Goal: Task Accomplishment & Management: Use online tool/utility

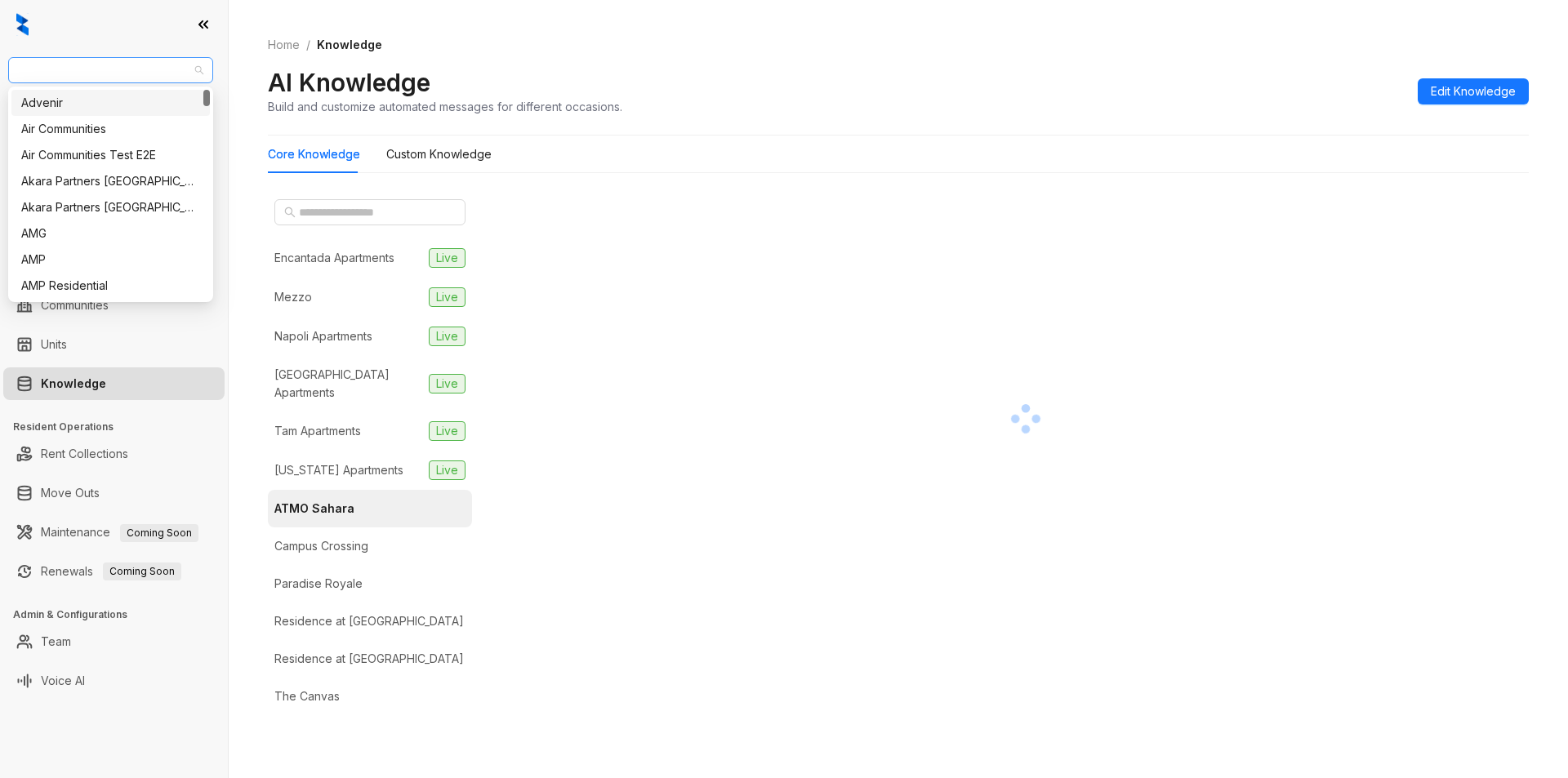
click at [114, 71] on span "Gallery Residential" at bounding box center [111, 71] width 186 height 25
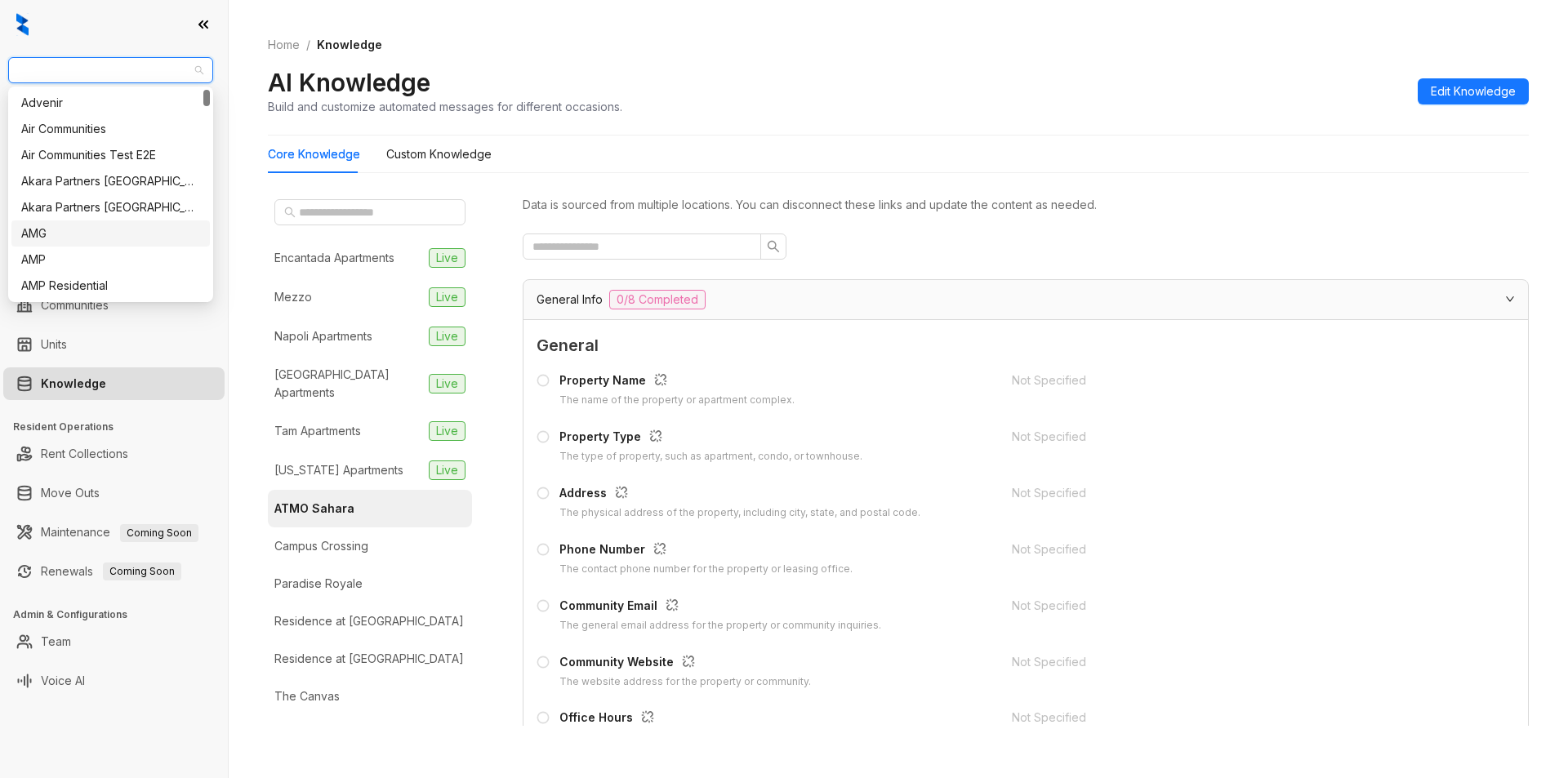
click at [64, 232] on div "AMG" at bounding box center [111, 234] width 179 height 18
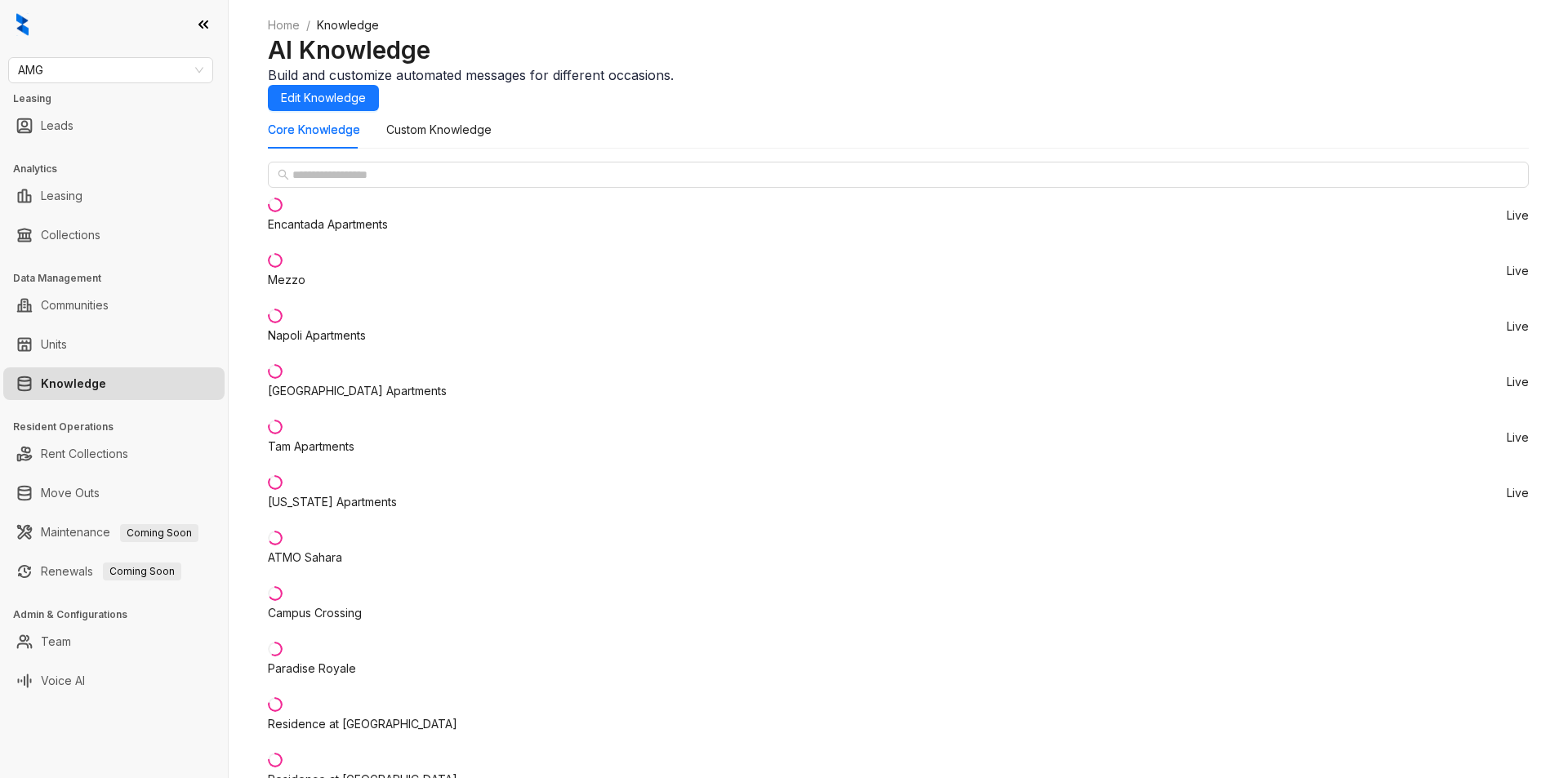
click at [339, 299] on li "Mezzo Live" at bounding box center [898, 270] width 1260 height 56
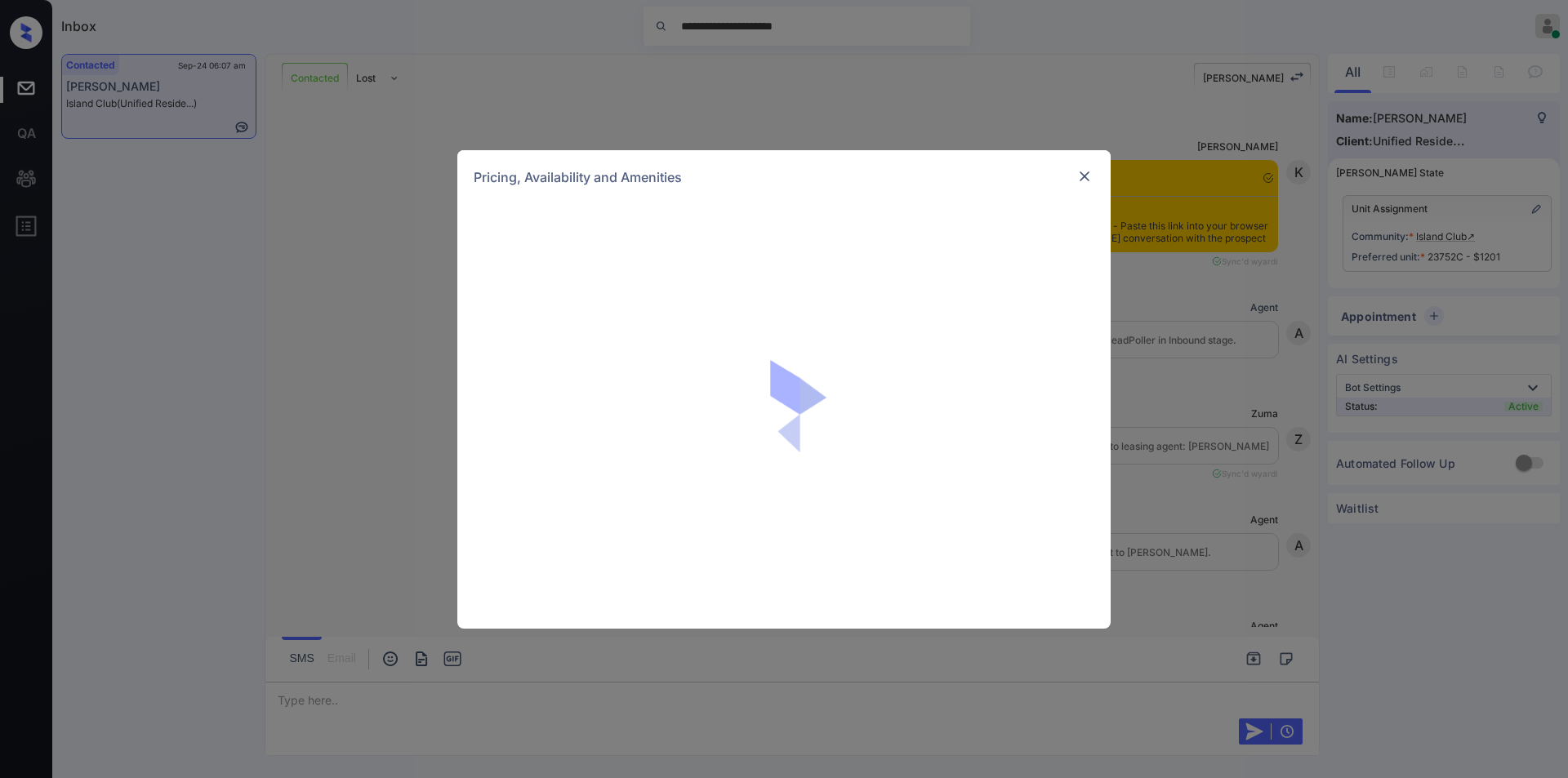
scroll to position [929, 0]
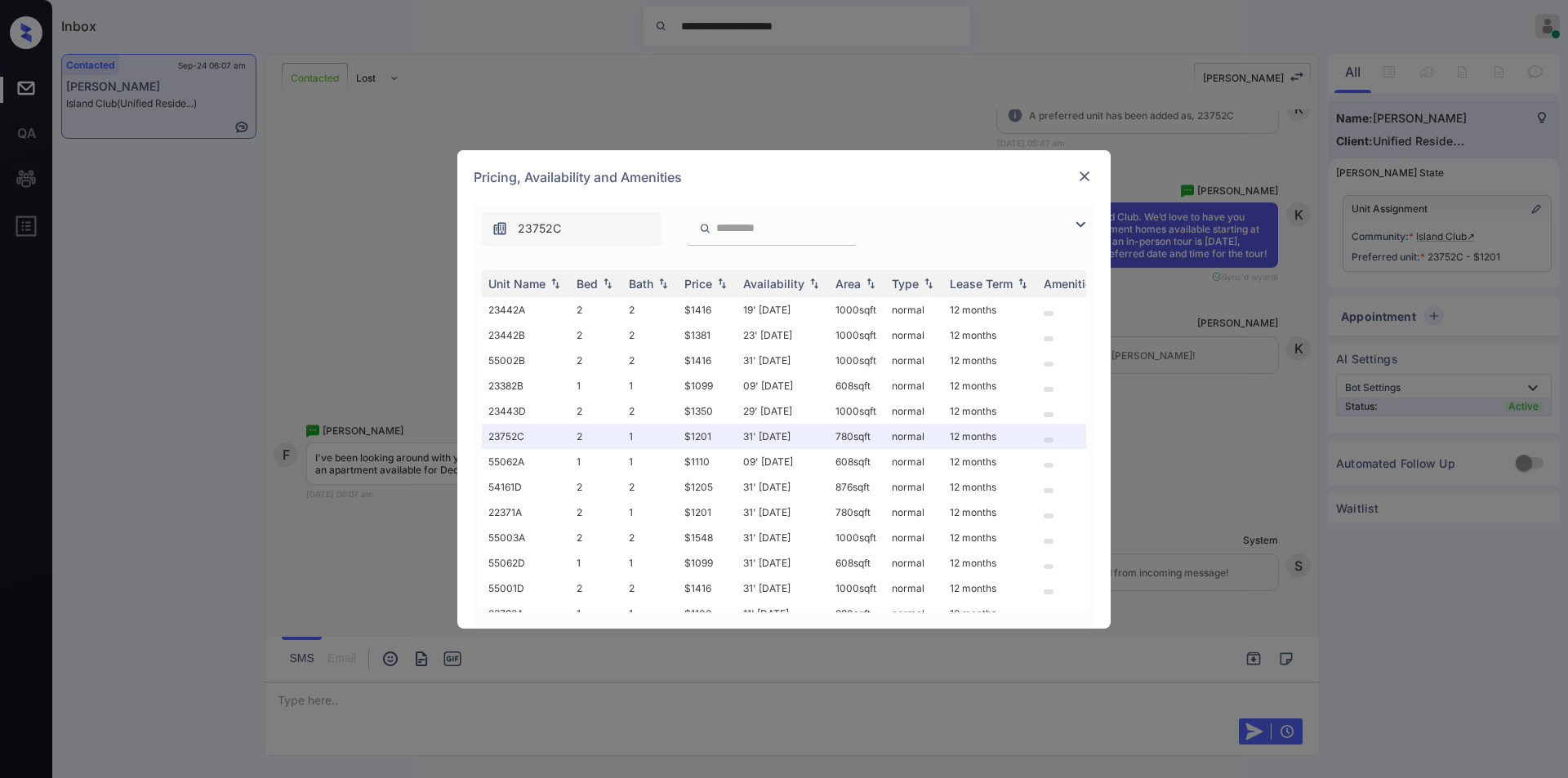
click at [1075, 221] on img at bounding box center [1080, 225] width 20 height 20
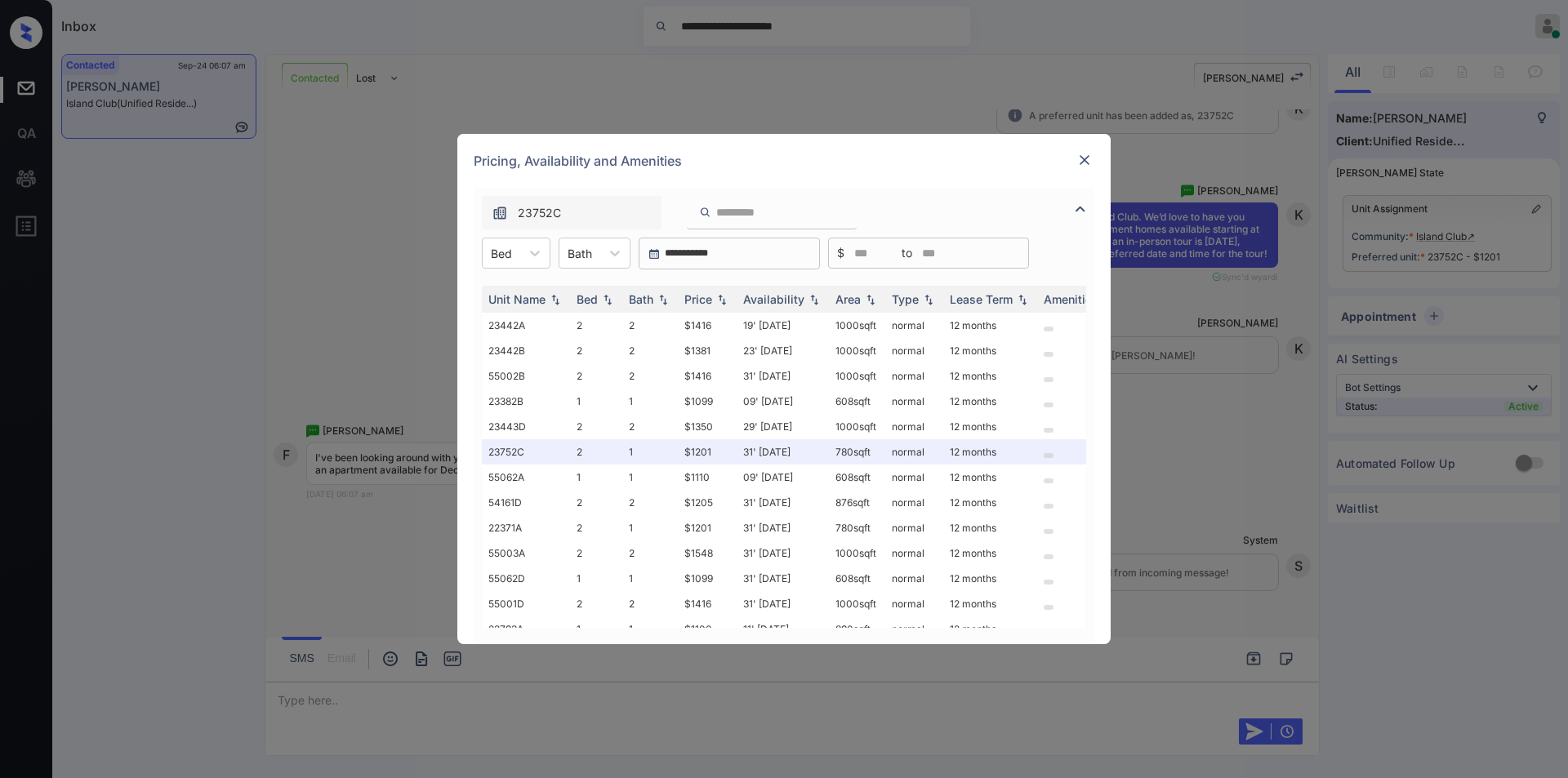
click at [1085, 158] on img at bounding box center [1085, 160] width 17 height 17
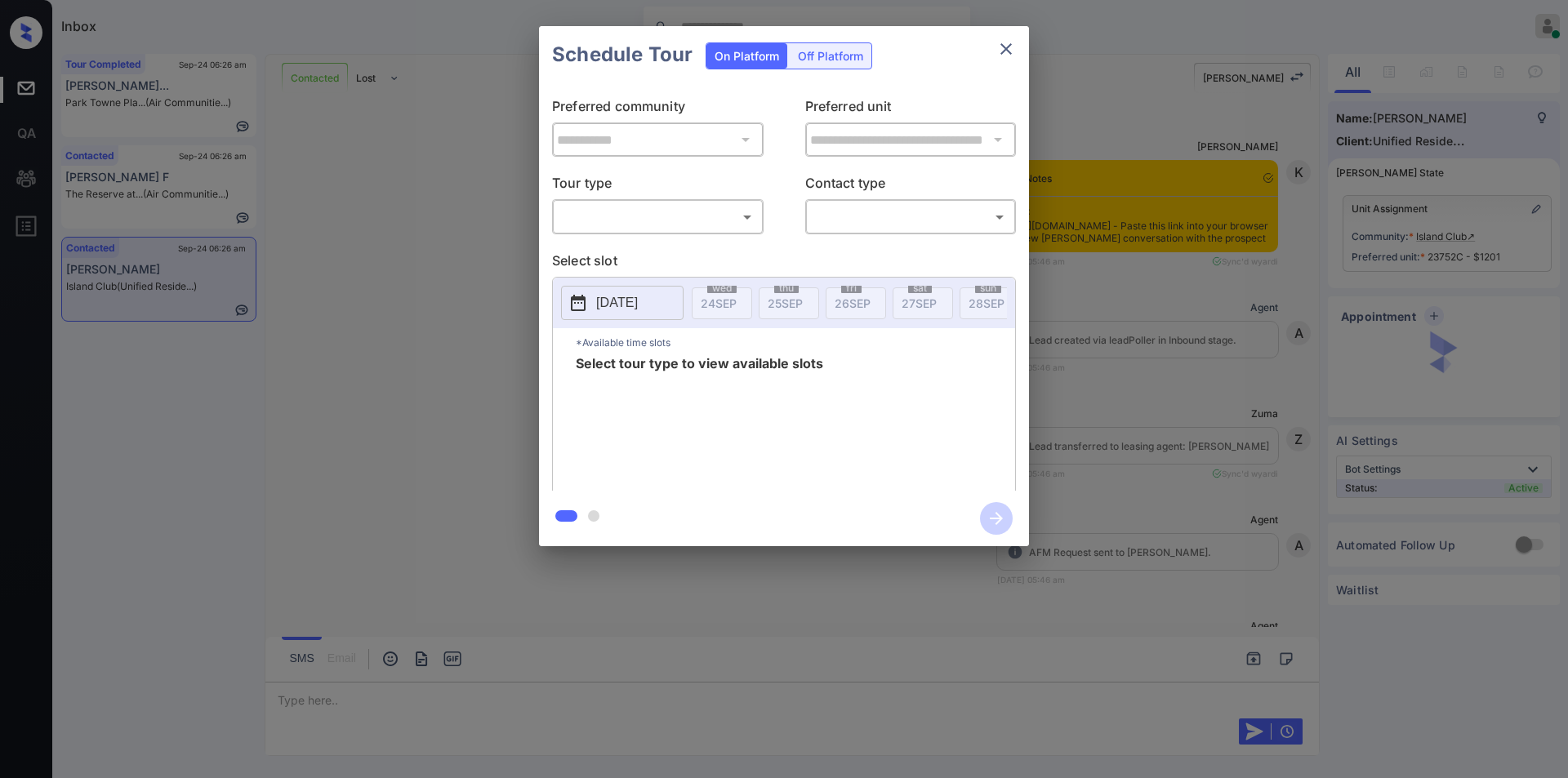
scroll to position [1952, 0]
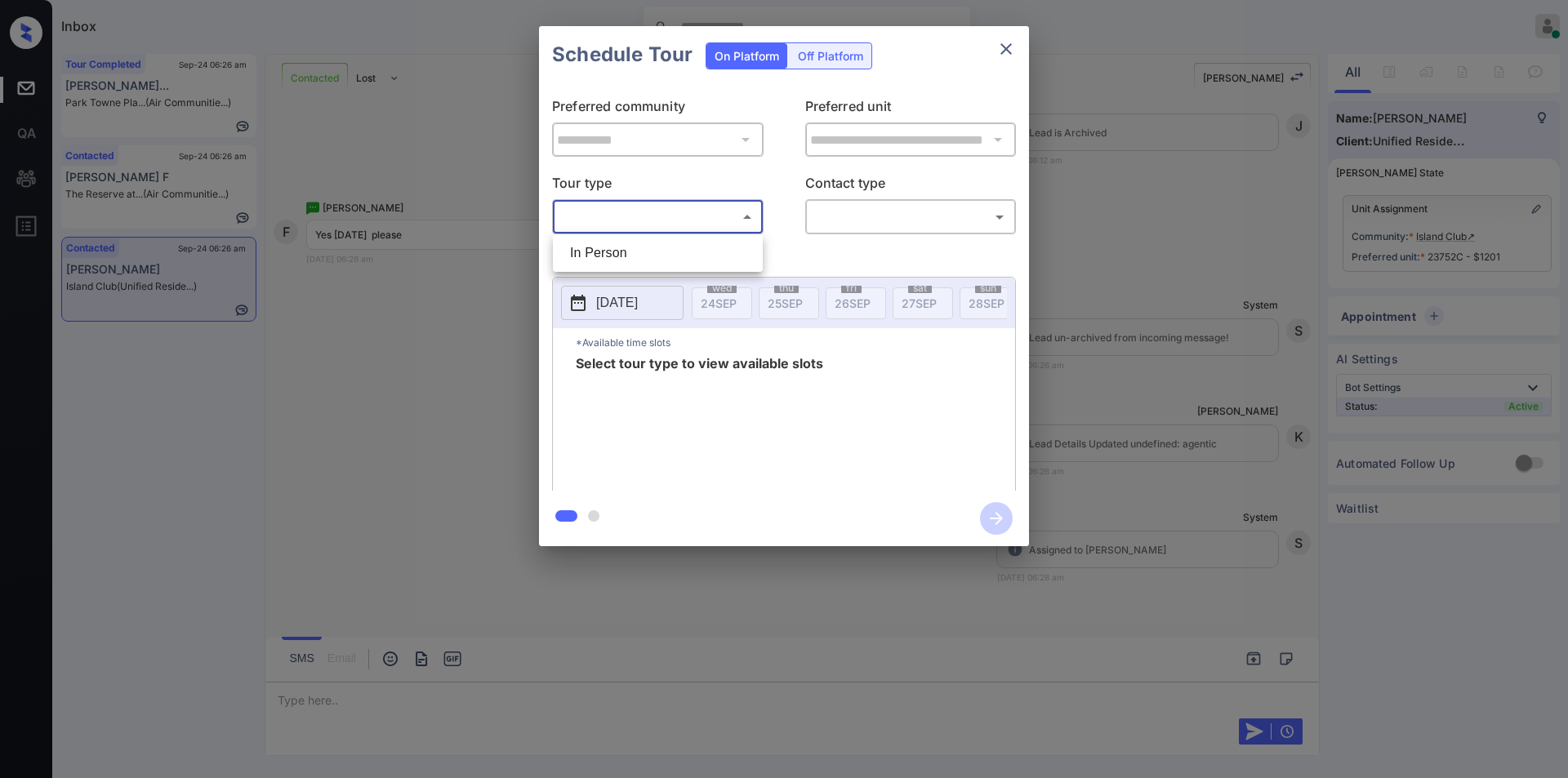
click at [668, 220] on body "Inbox Jiro Alonzo Online Set yourself offline Set yourself on break Profile Swi…" at bounding box center [784, 389] width 1568 height 778
click at [622, 253] on li "In Person" at bounding box center [658, 253] width 201 height 29
type input "********"
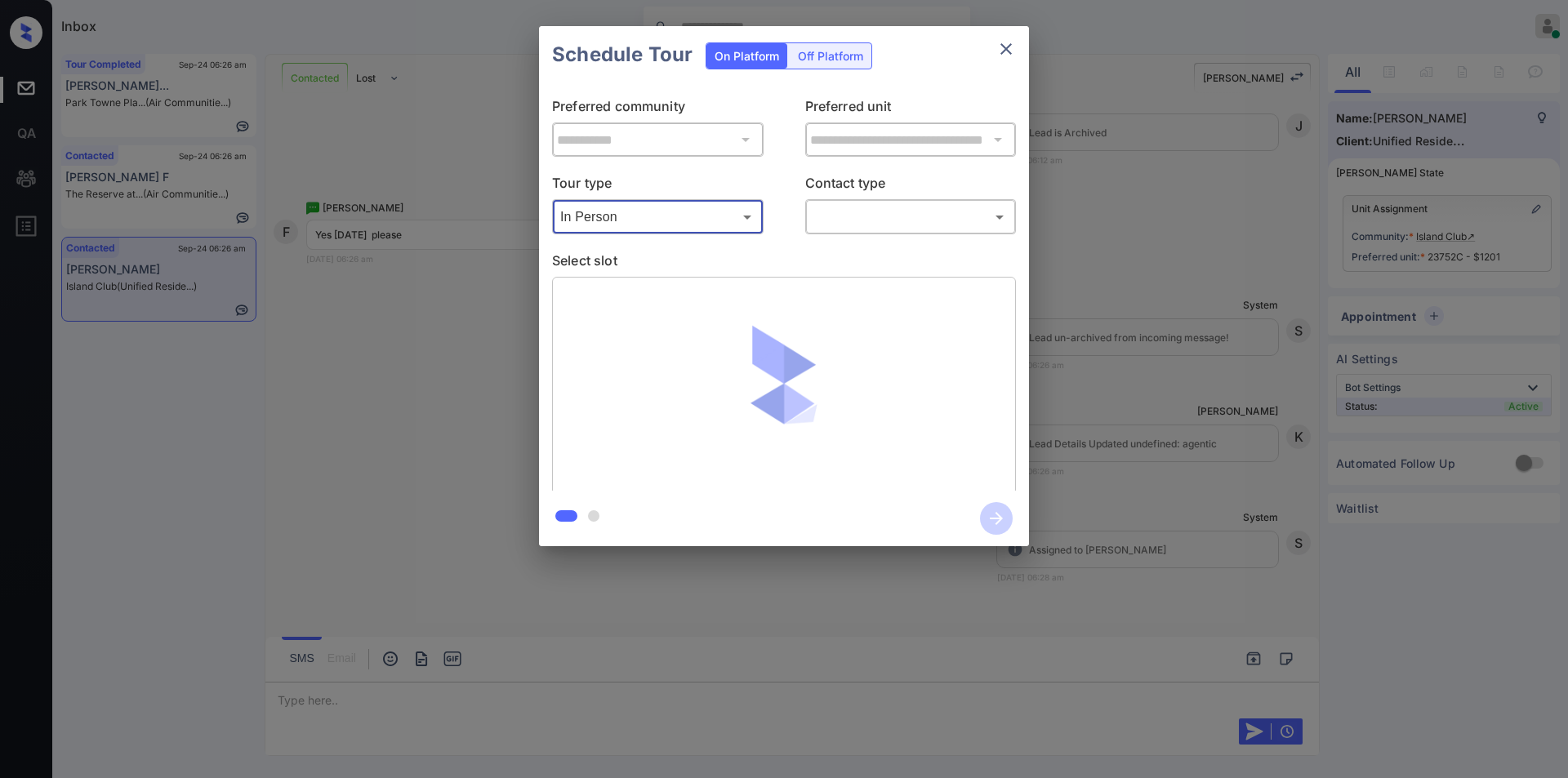
click at [881, 209] on body "Inbox Jiro Alonzo Online Set yourself offline Set yourself on break Profile Swi…" at bounding box center [784, 389] width 1568 height 778
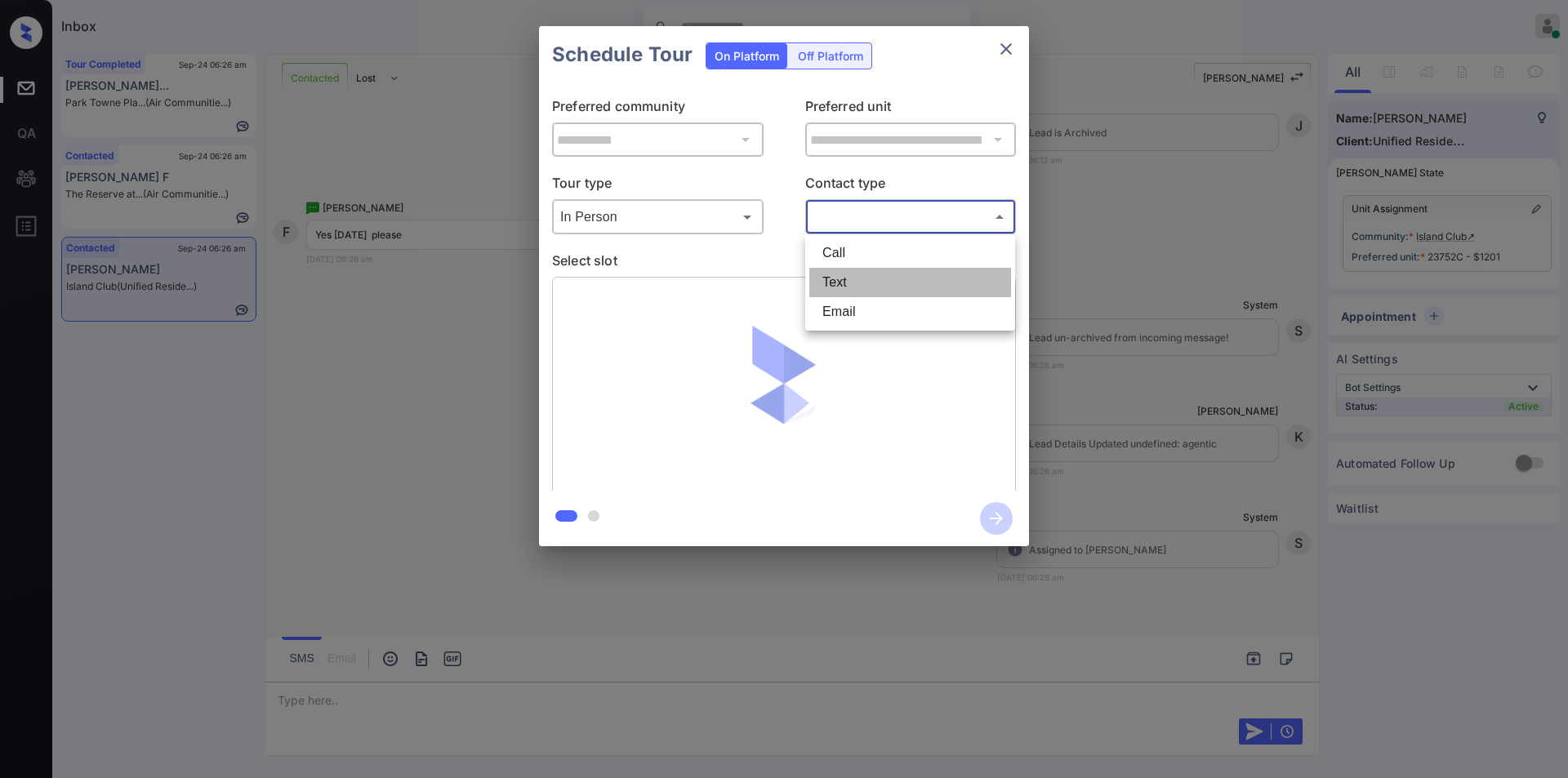
click at [842, 284] on li "Text" at bounding box center [910, 282] width 201 height 29
type input "****"
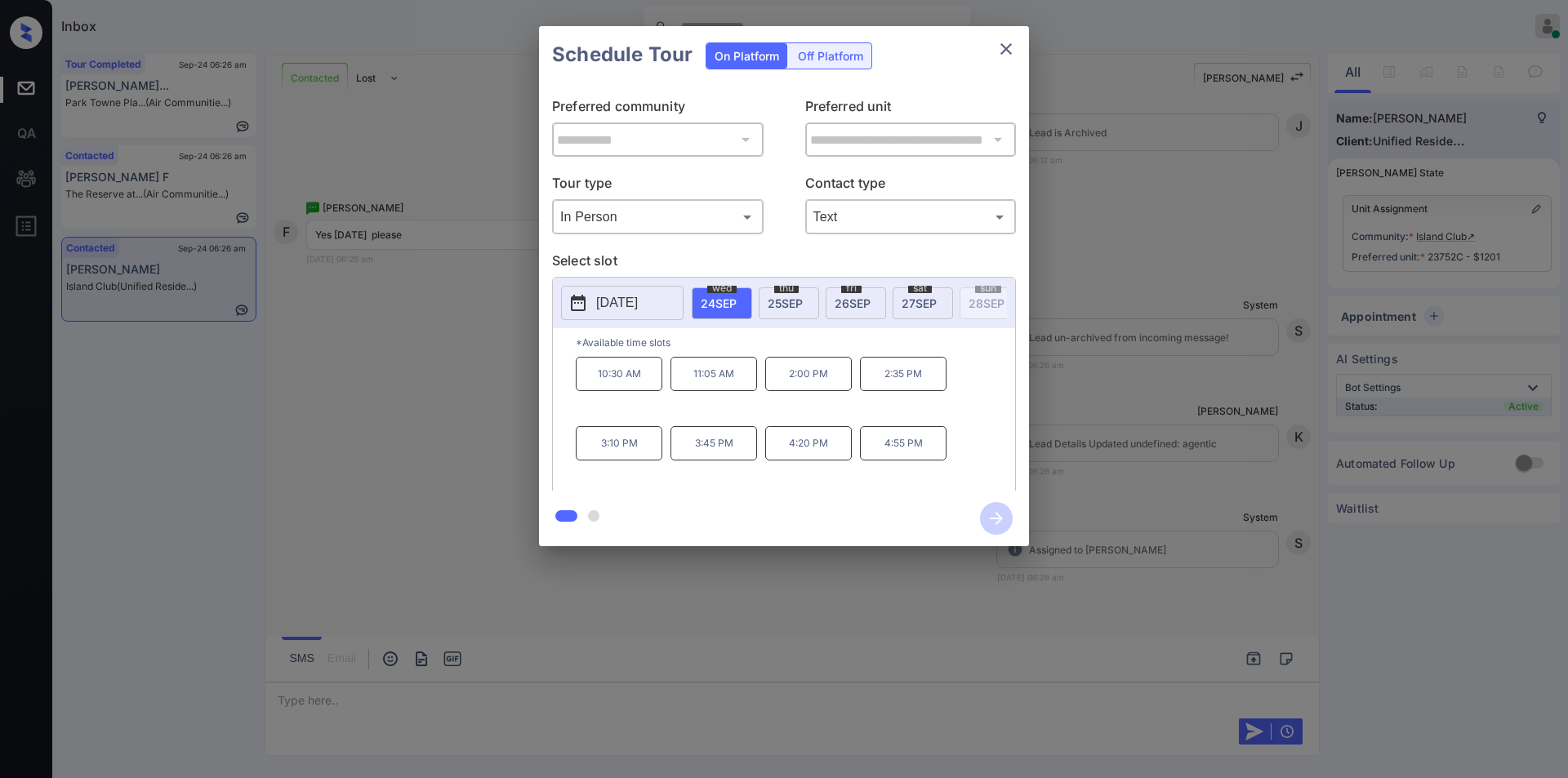
click at [921, 296] on span "27 SEP" at bounding box center [919, 303] width 35 height 14
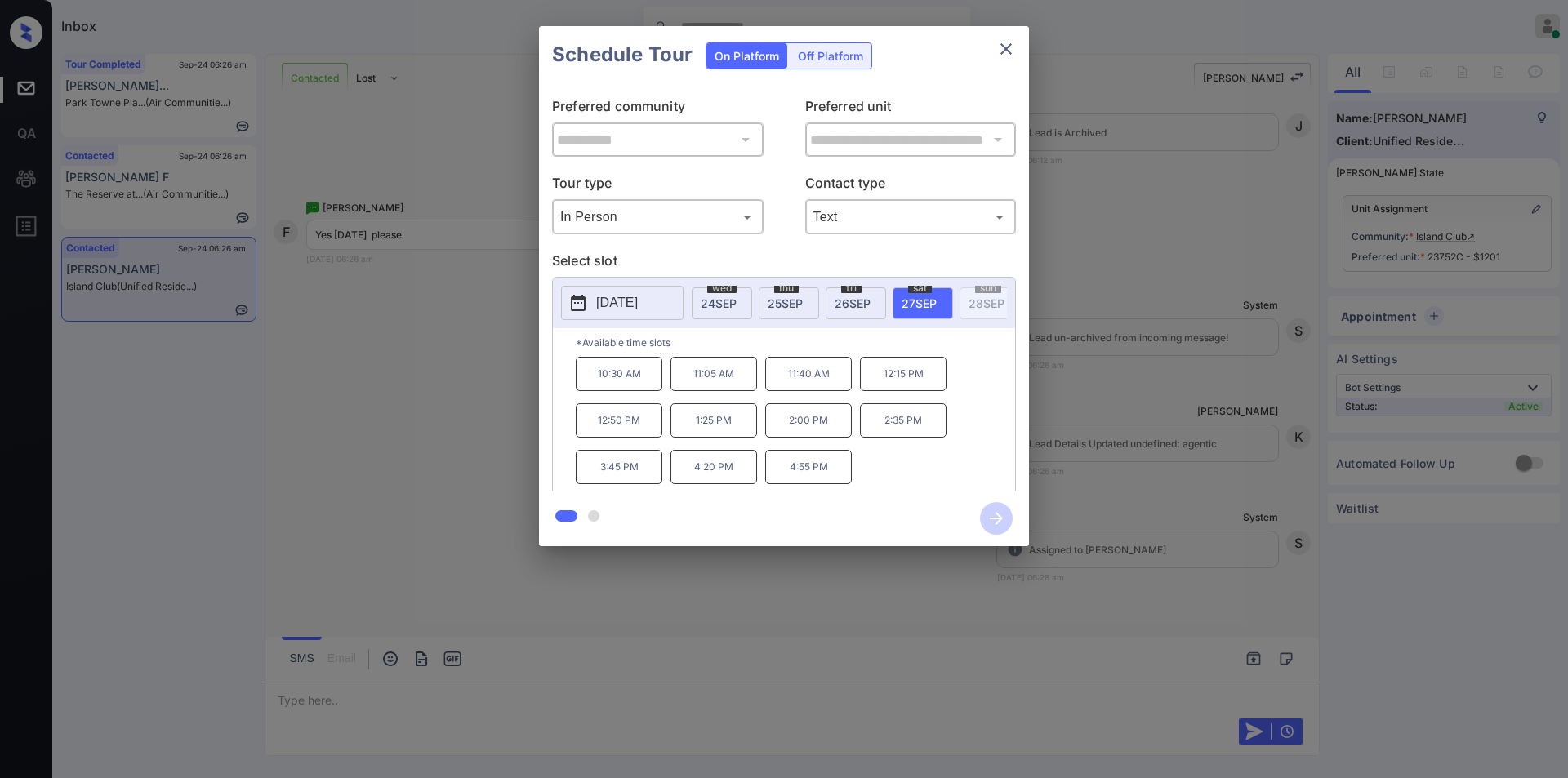
click at [360, 417] on div "**********" at bounding box center [784, 286] width 1568 height 572
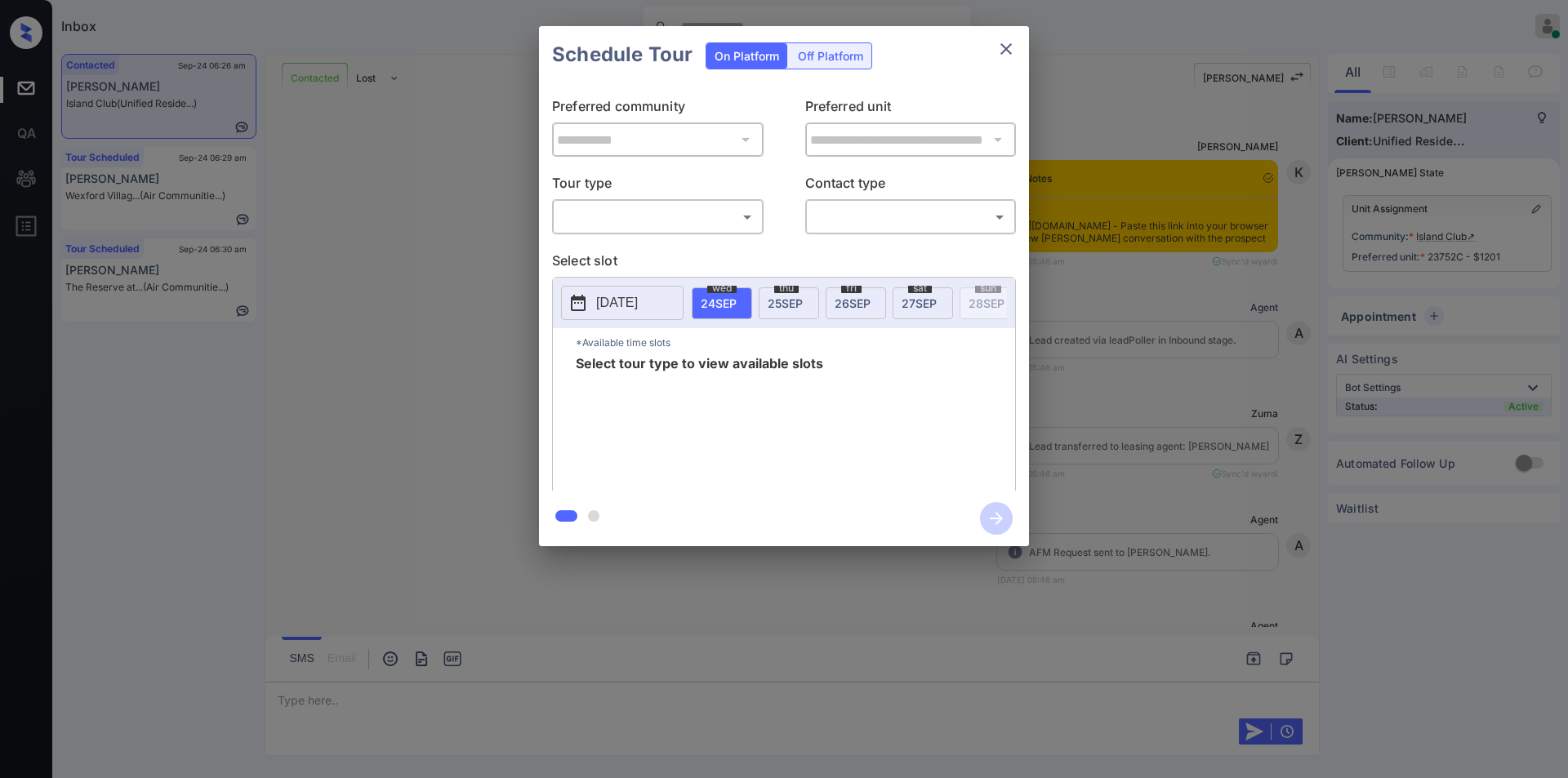
scroll to position [2361, 0]
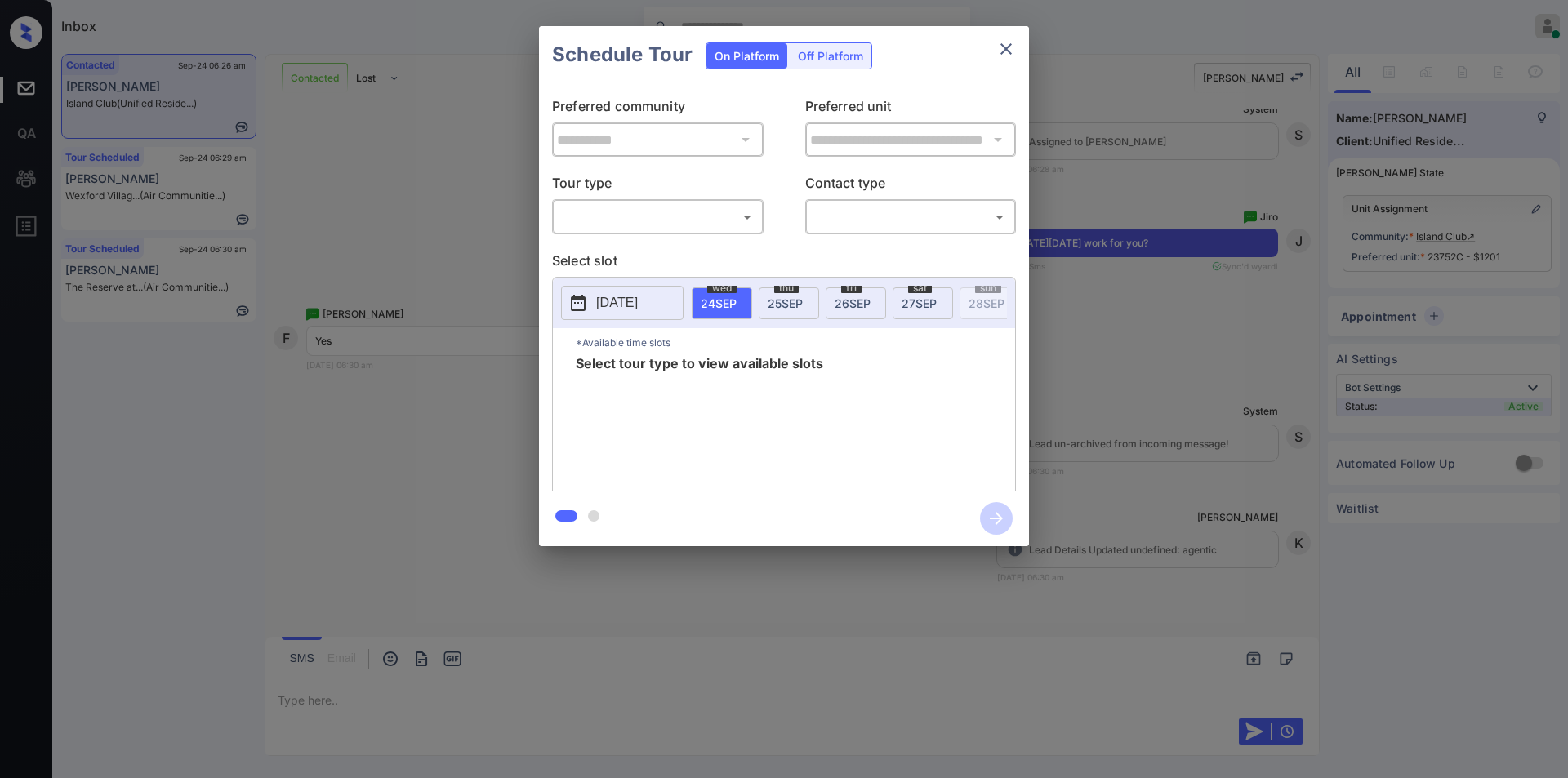
click at [615, 213] on body "Inbox Jiro Alonzo Online Set yourself offline Set yourself on break Profile Swi…" at bounding box center [784, 389] width 1568 height 778
drag, startPoint x: 596, startPoint y: 244, endPoint x: 893, endPoint y: 236, distance: 297.1
click at [606, 245] on li "In Person" at bounding box center [658, 253] width 201 height 29
type input "********"
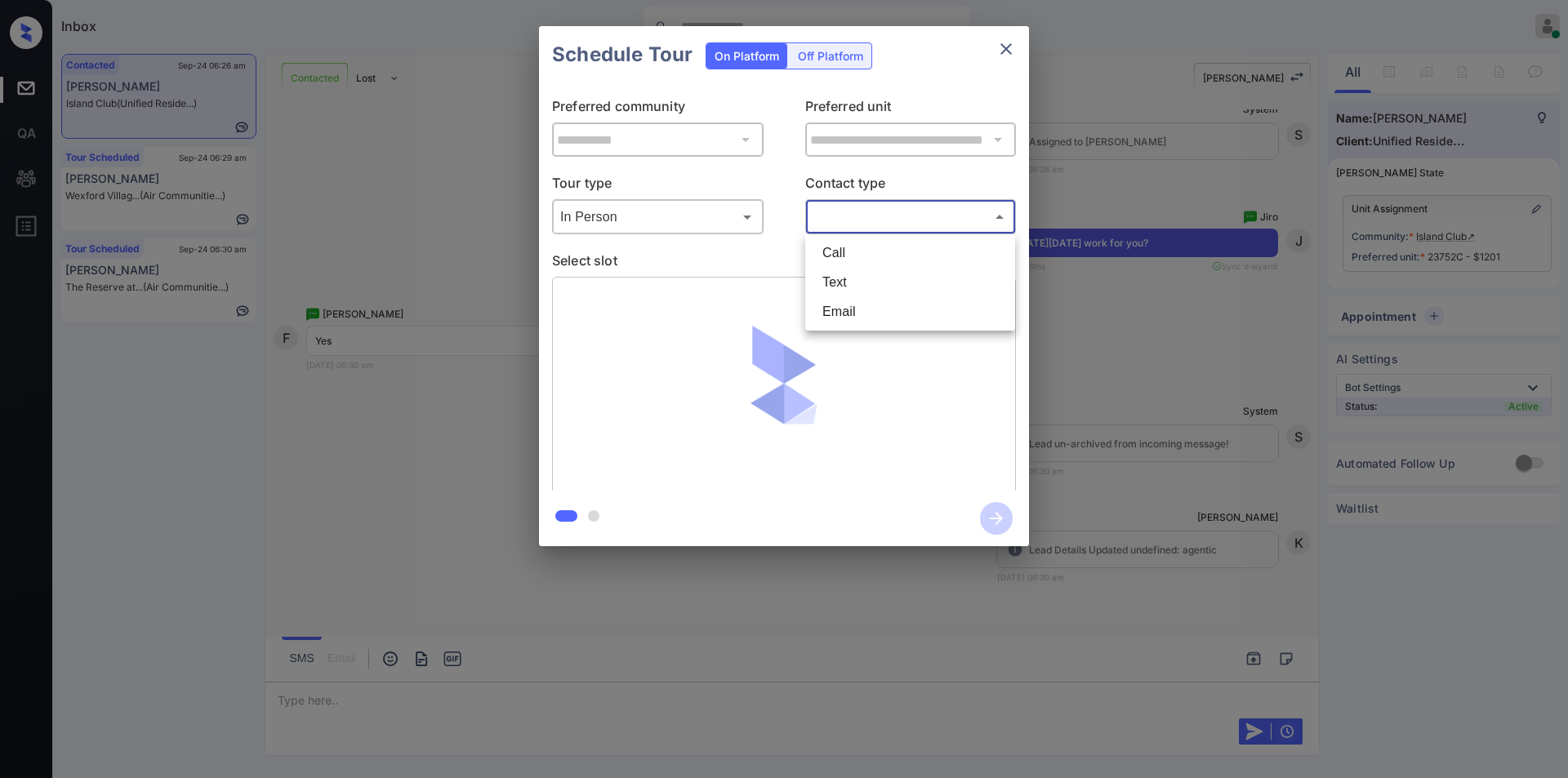
click at [895, 217] on body "Inbox Jiro Alonzo Online Set yourself offline Set yourself on break Profile Swi…" at bounding box center [784, 389] width 1568 height 778
click at [862, 282] on li "Text" at bounding box center [910, 282] width 201 height 29
type input "****"
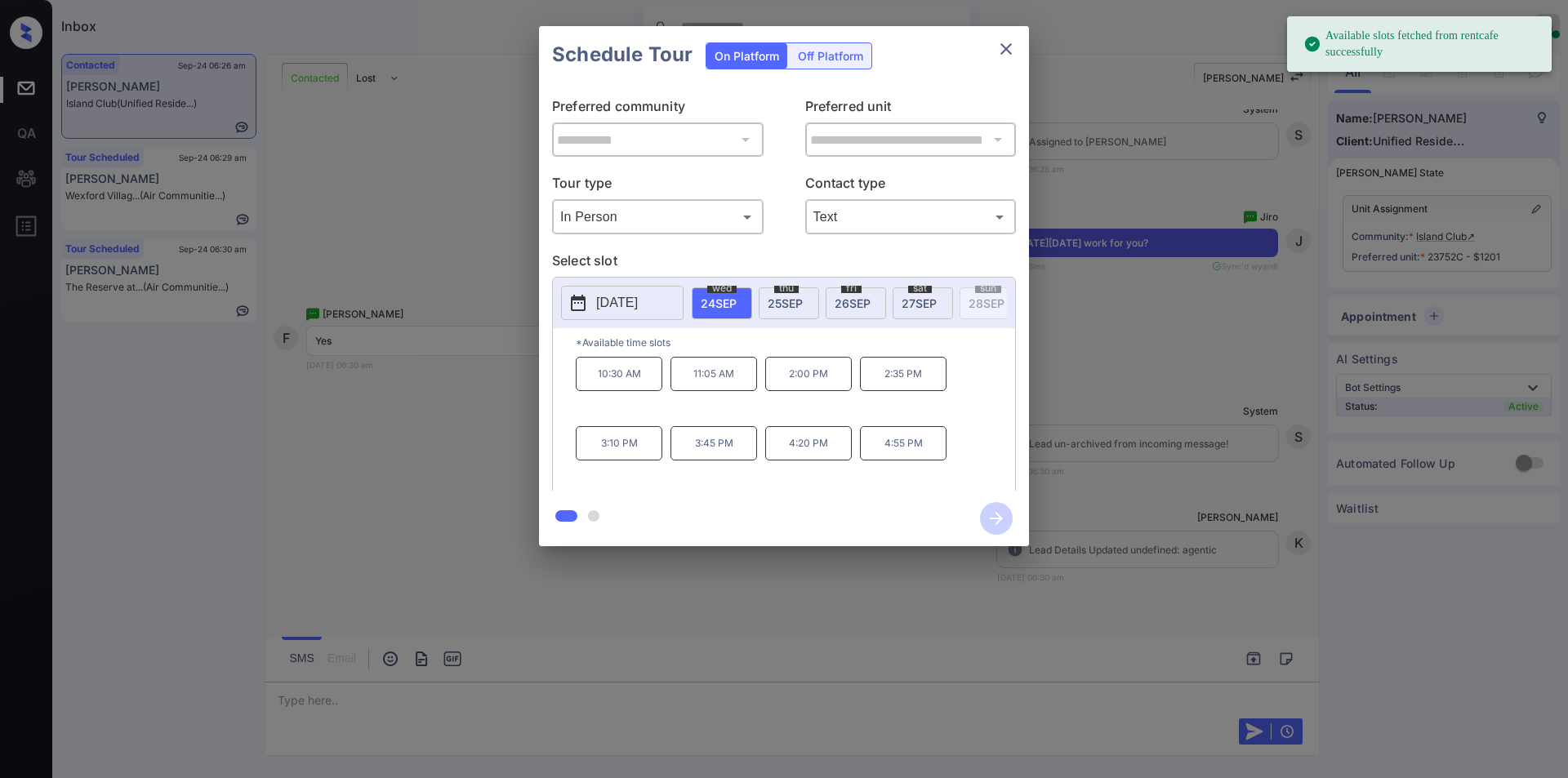
click at [910, 293] on div "sat 27 SEP" at bounding box center [922, 304] width 61 height 32
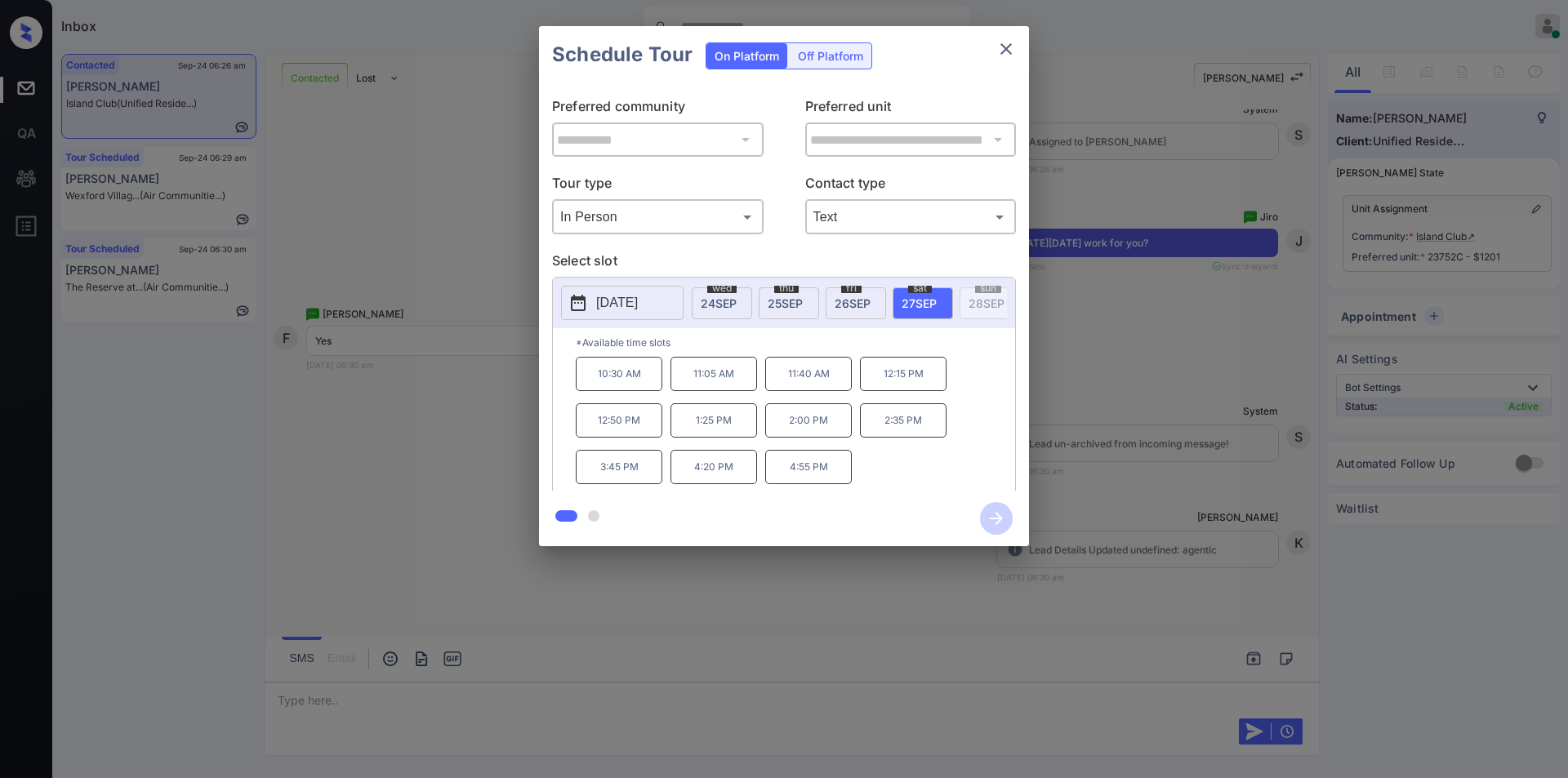
click at [614, 379] on p "10:30 AM" at bounding box center [619, 373] width 86 height 34
click at [1000, 518] on icon "button" at bounding box center [997, 518] width 13 height 13
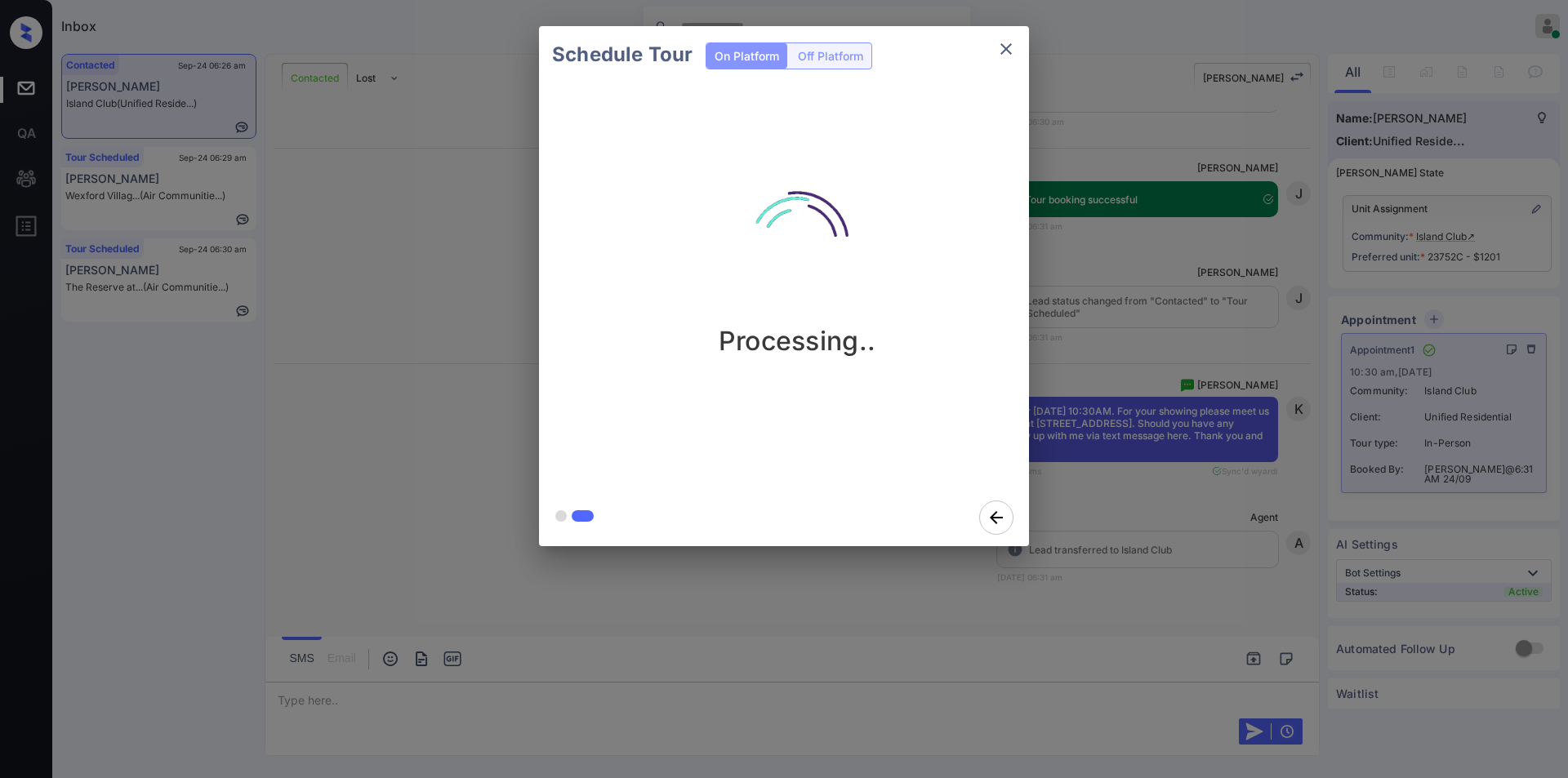
scroll to position [2816, 0]
click at [1003, 51] on icon "close" at bounding box center [1006, 49] width 12 height 12
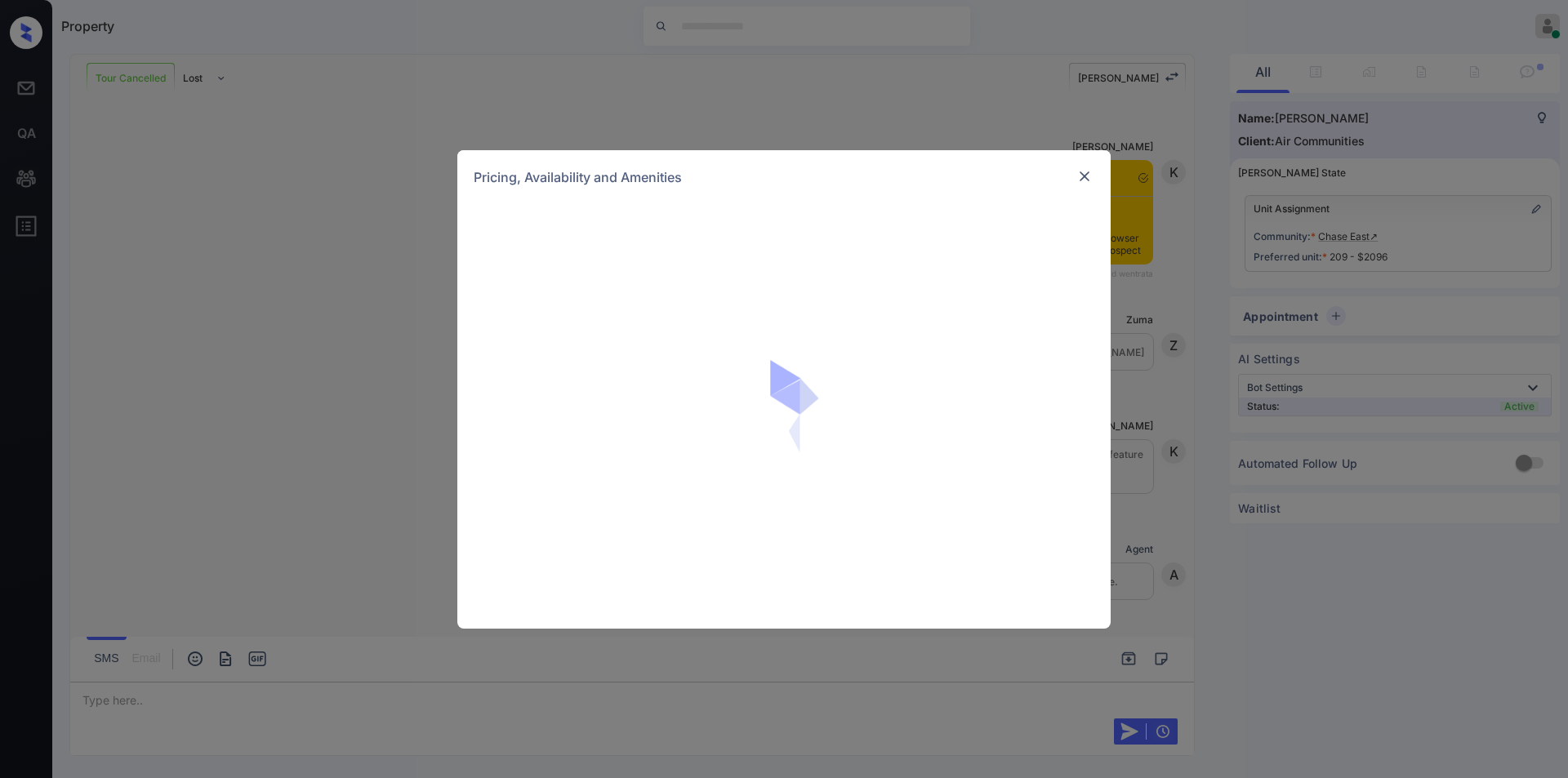
scroll to position [10091, 0]
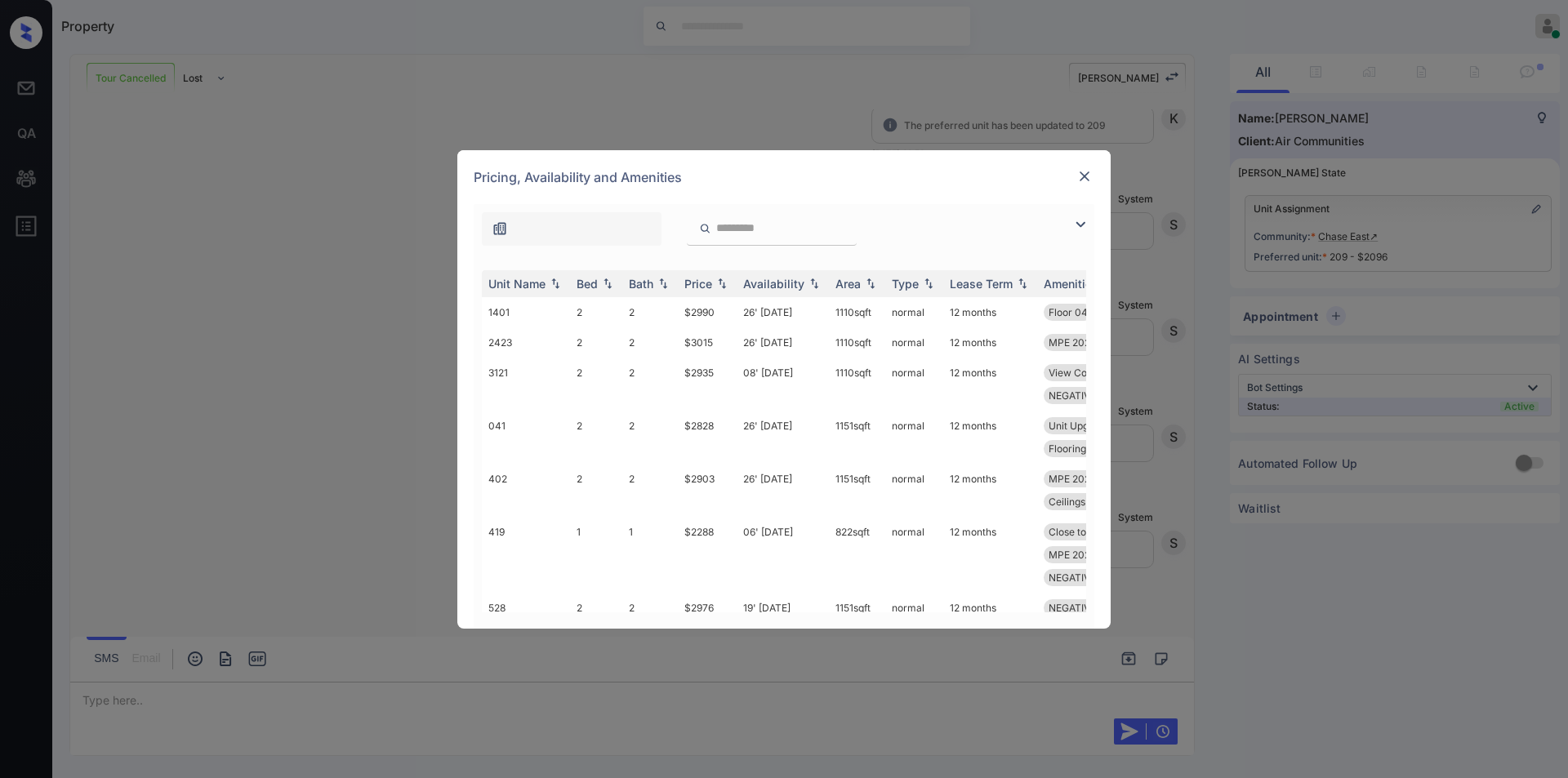
click at [1080, 226] on img at bounding box center [1080, 225] width 20 height 20
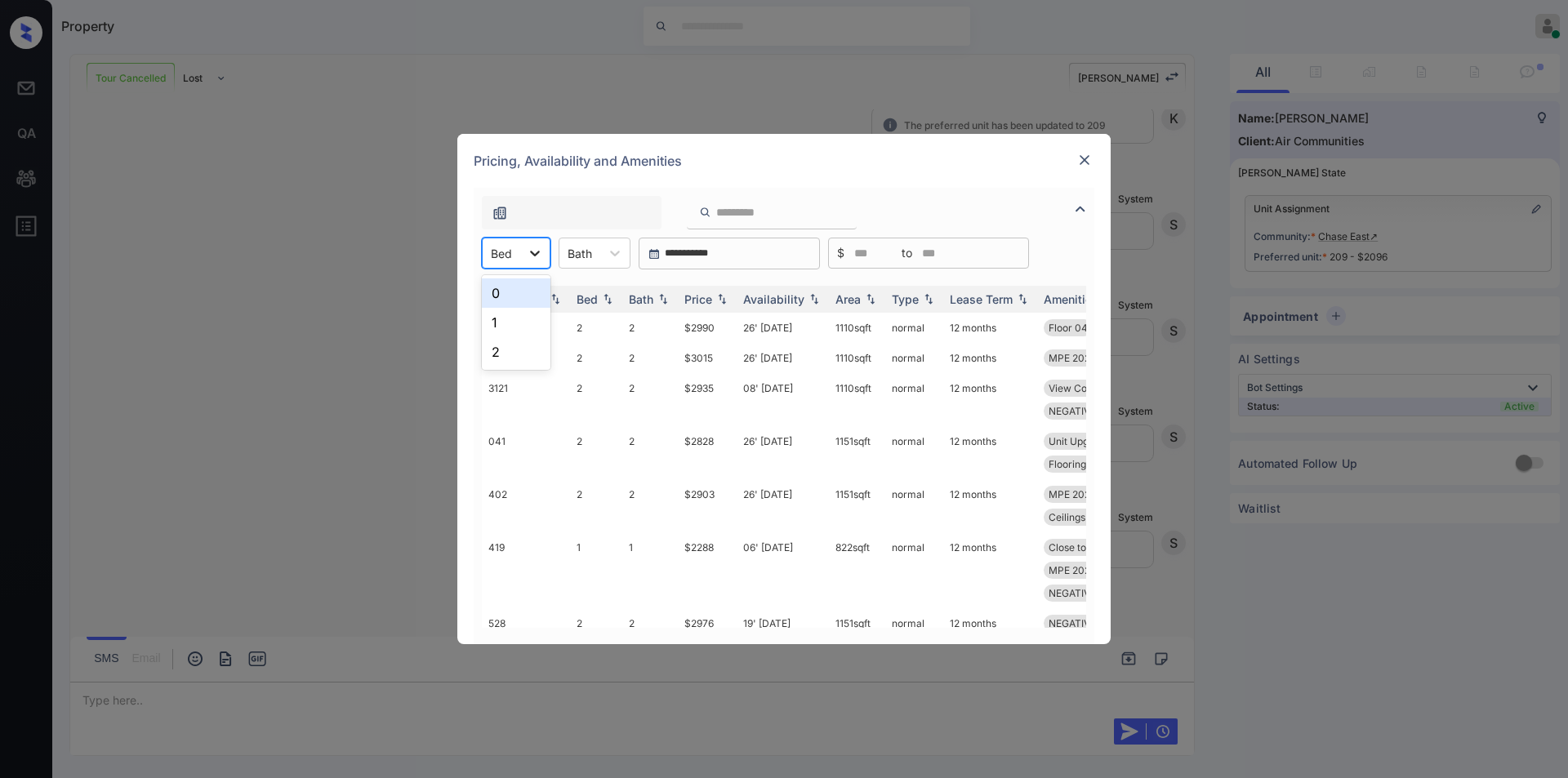
click at [527, 239] on div at bounding box center [534, 253] width 29 height 29
click at [502, 321] on div "1" at bounding box center [516, 322] width 69 height 29
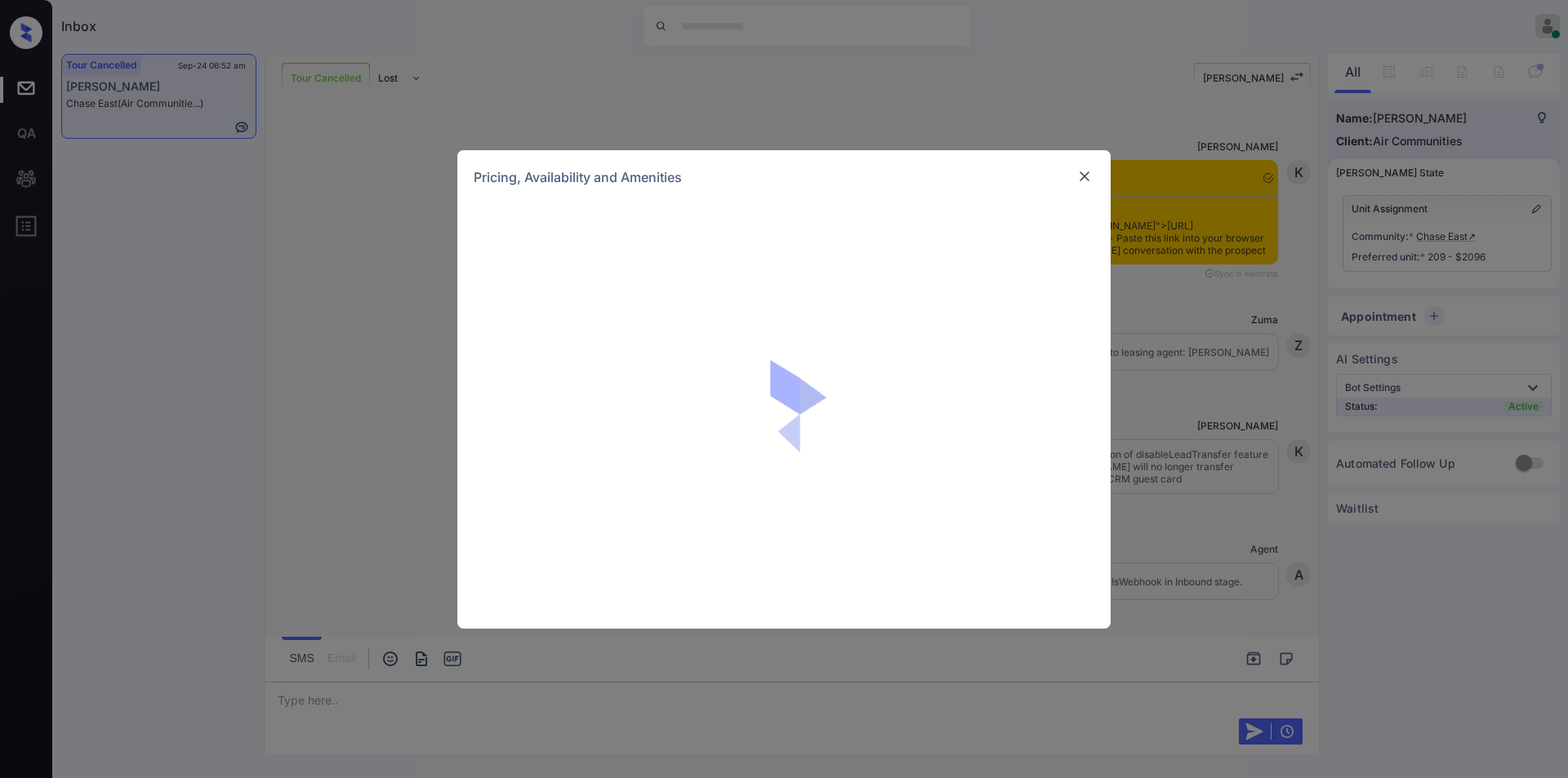
scroll to position [10091, 0]
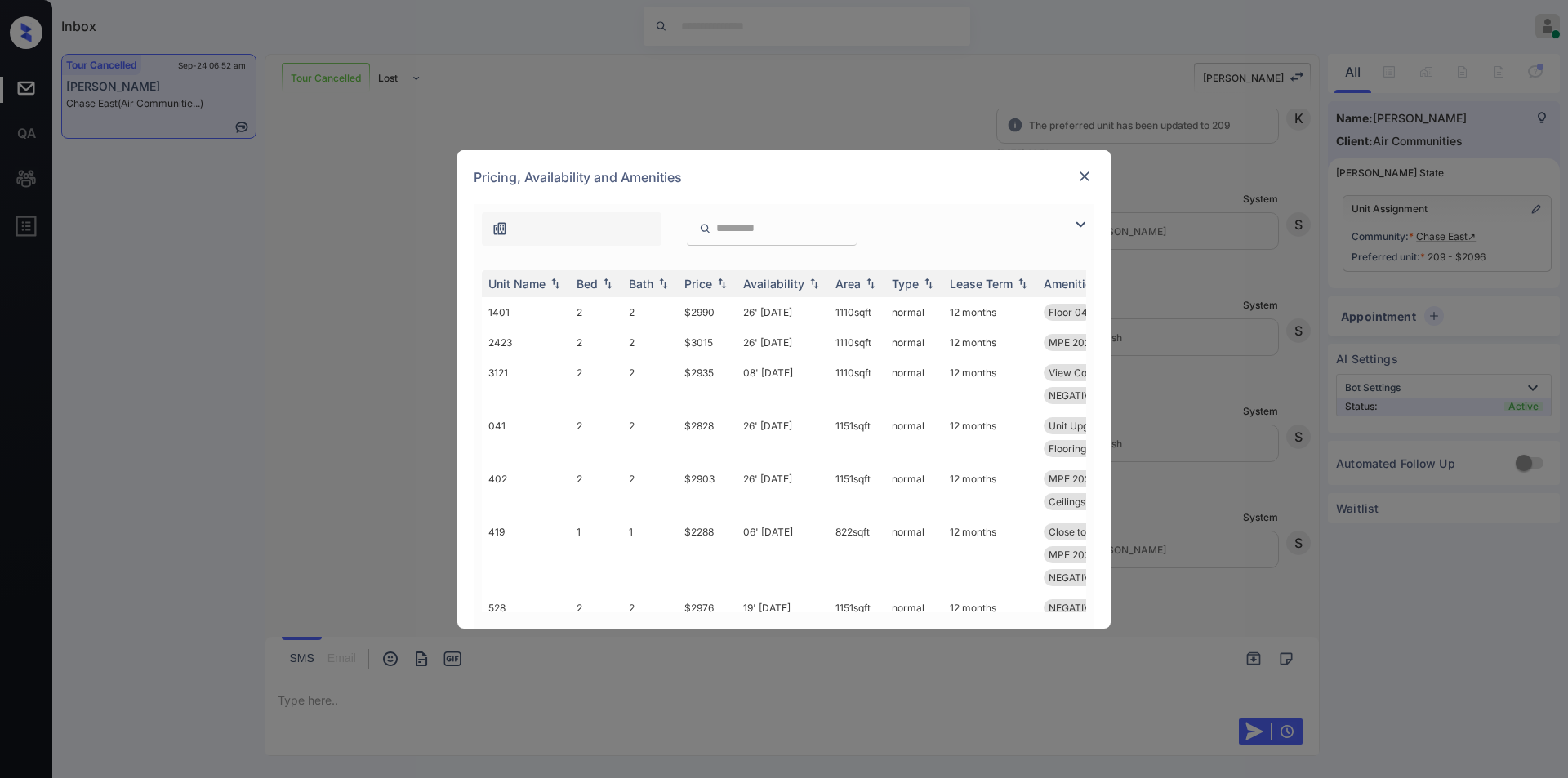
click at [1073, 220] on img at bounding box center [1080, 225] width 20 height 20
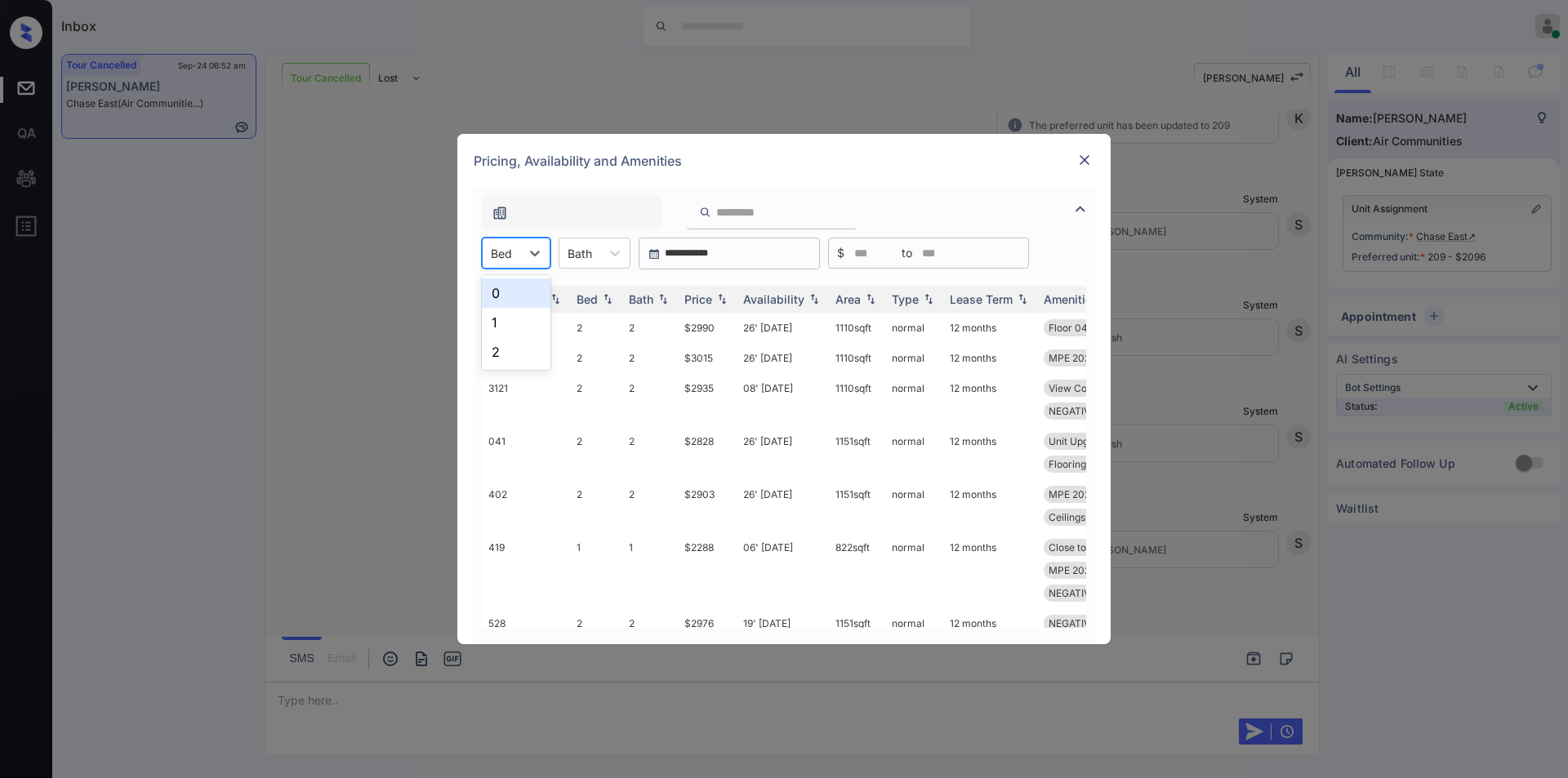
click at [511, 260] on div at bounding box center [502, 253] width 22 height 17
click at [507, 318] on div "1" at bounding box center [516, 322] width 69 height 29
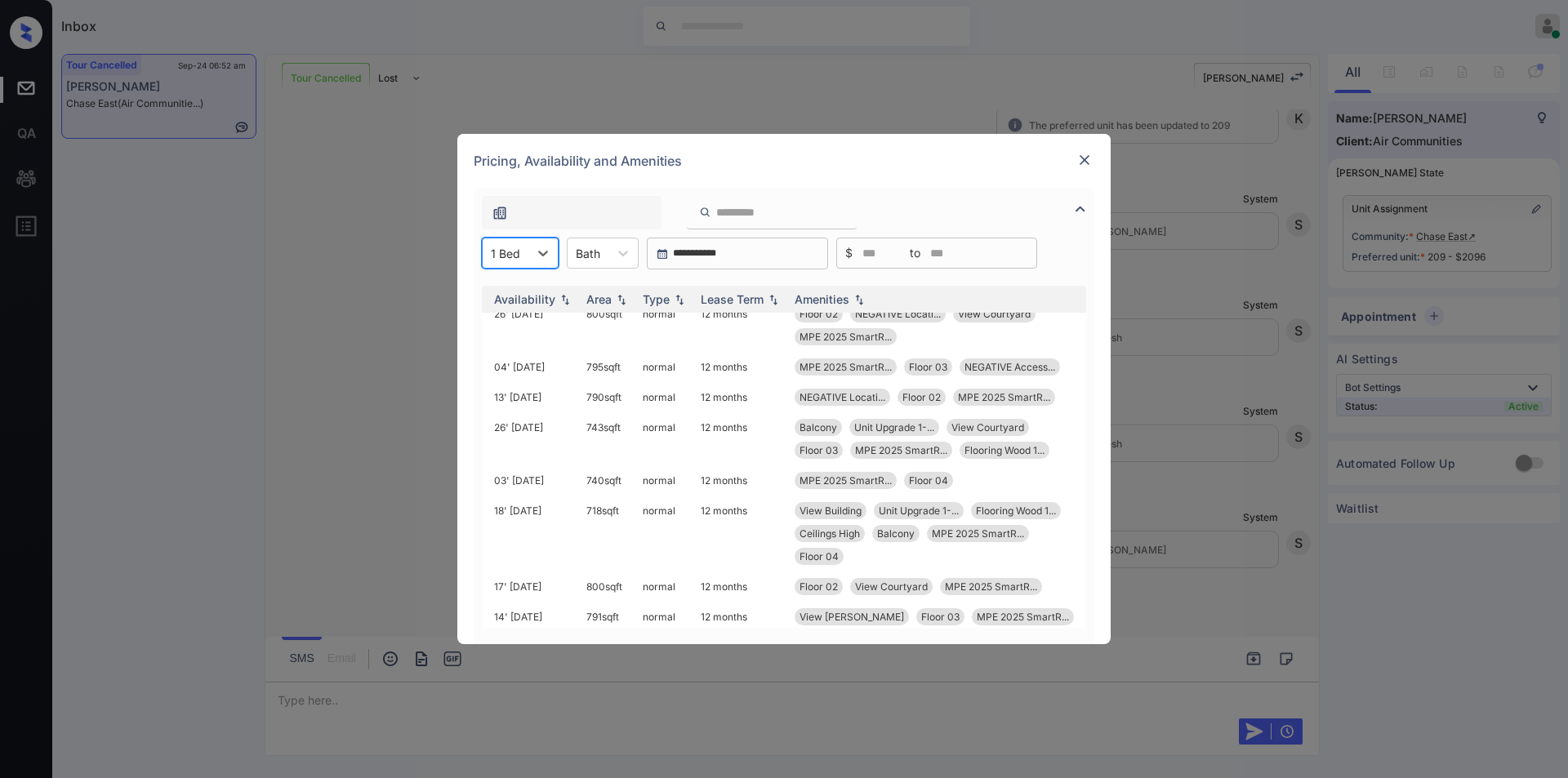
scroll to position [3632, 261]
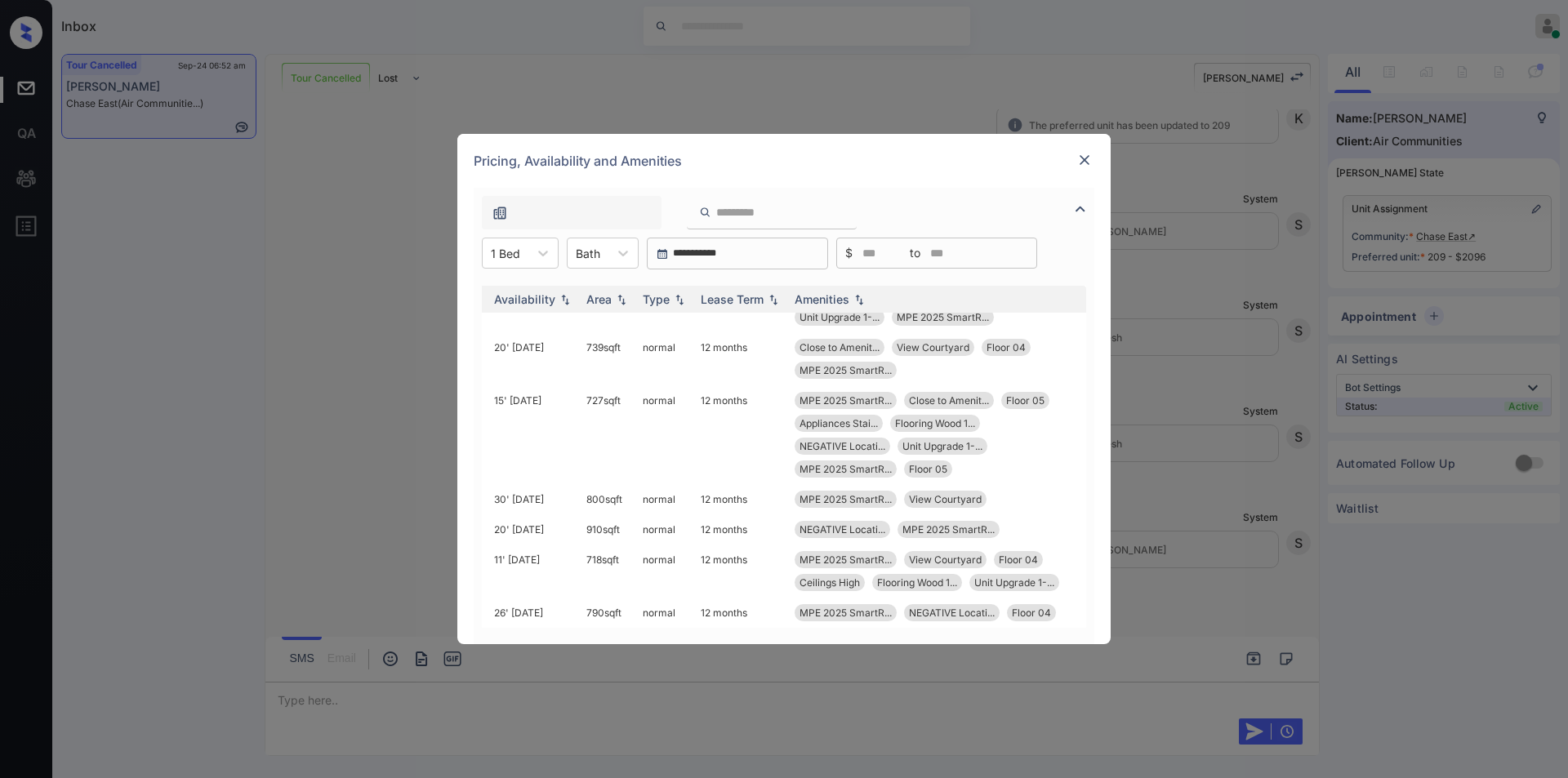
click at [1081, 152] on img at bounding box center [1085, 160] width 17 height 17
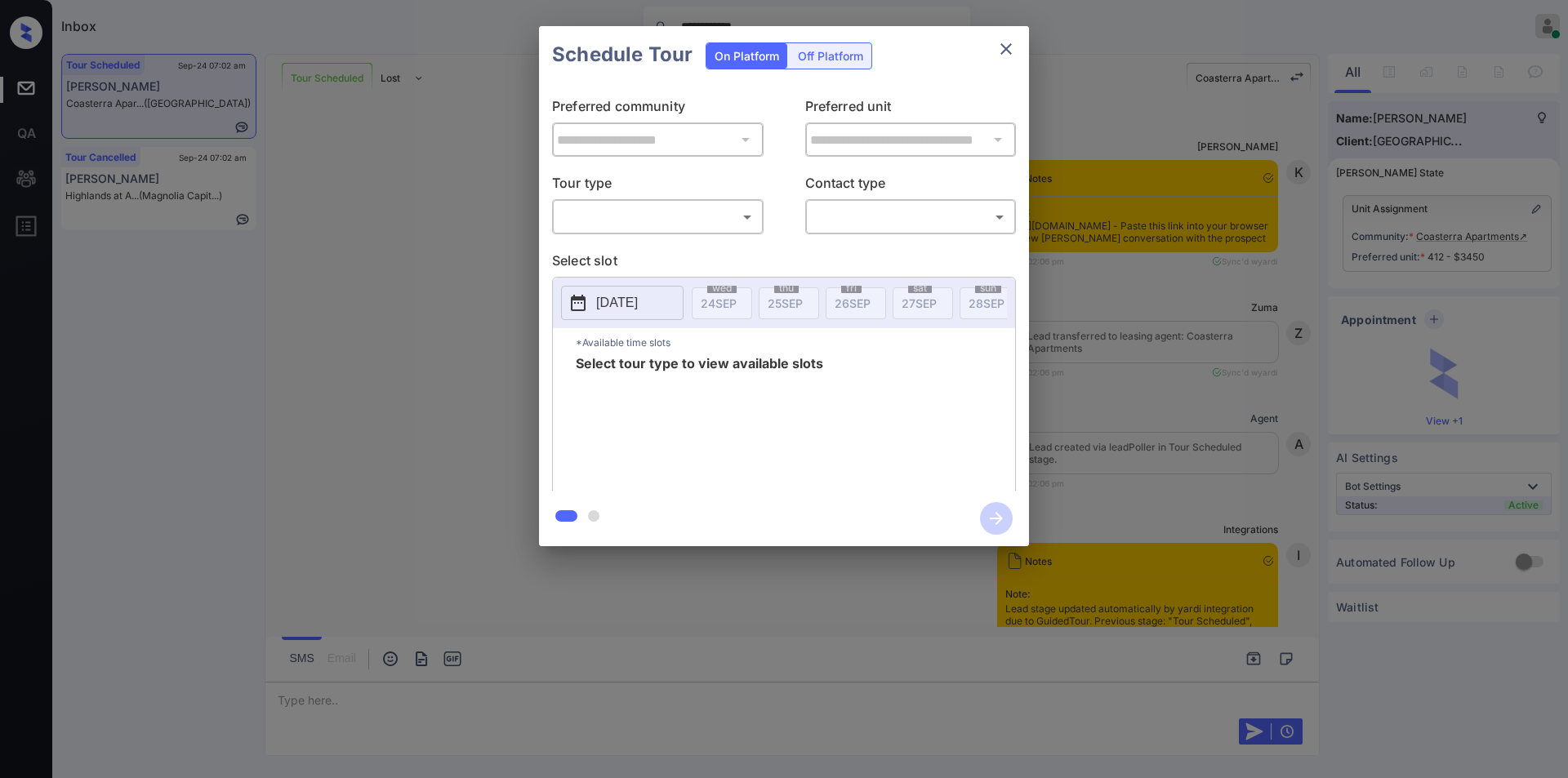
scroll to position [3574, 0]
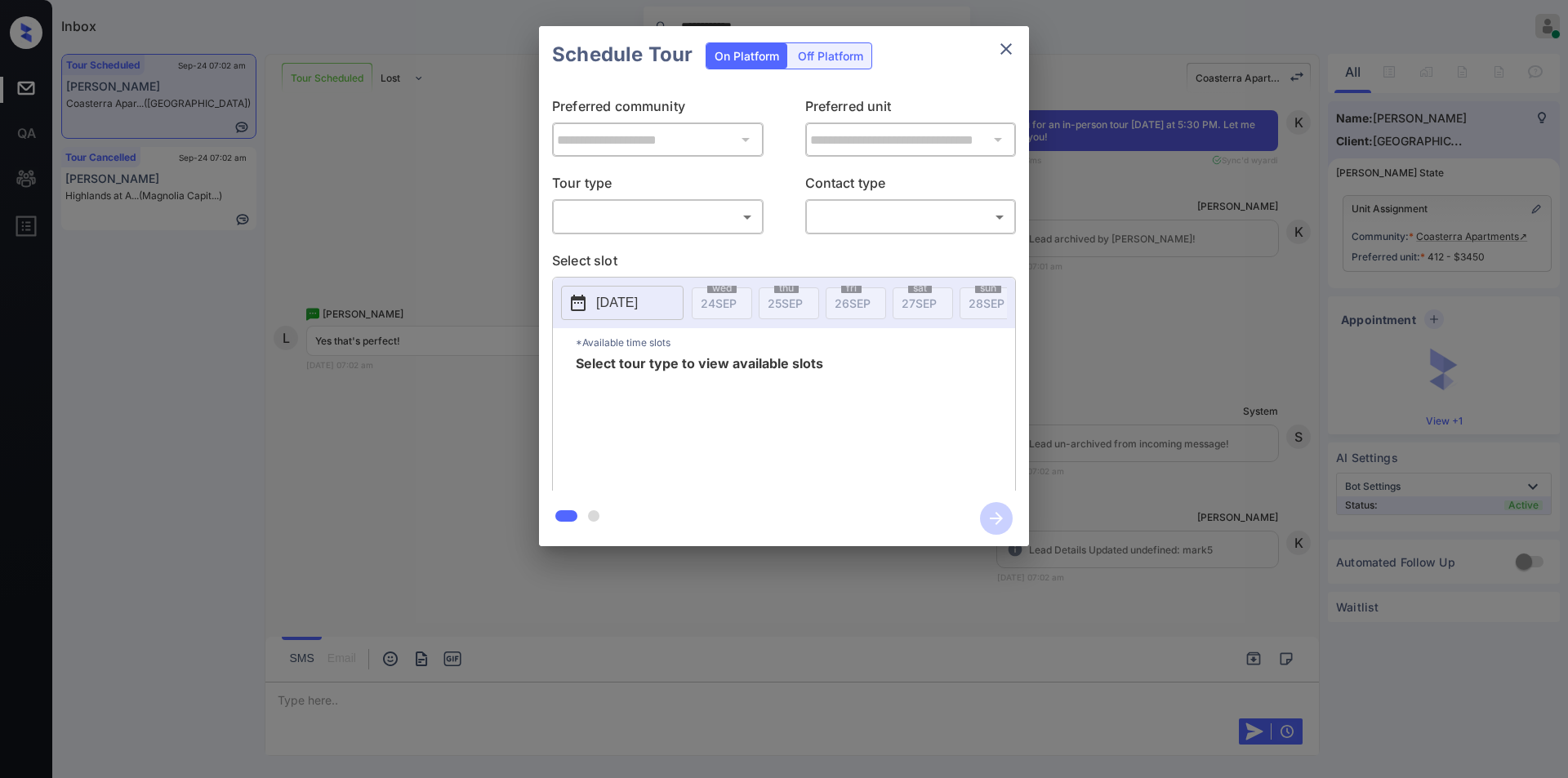
click at [612, 212] on body "**********" at bounding box center [784, 389] width 1568 height 778
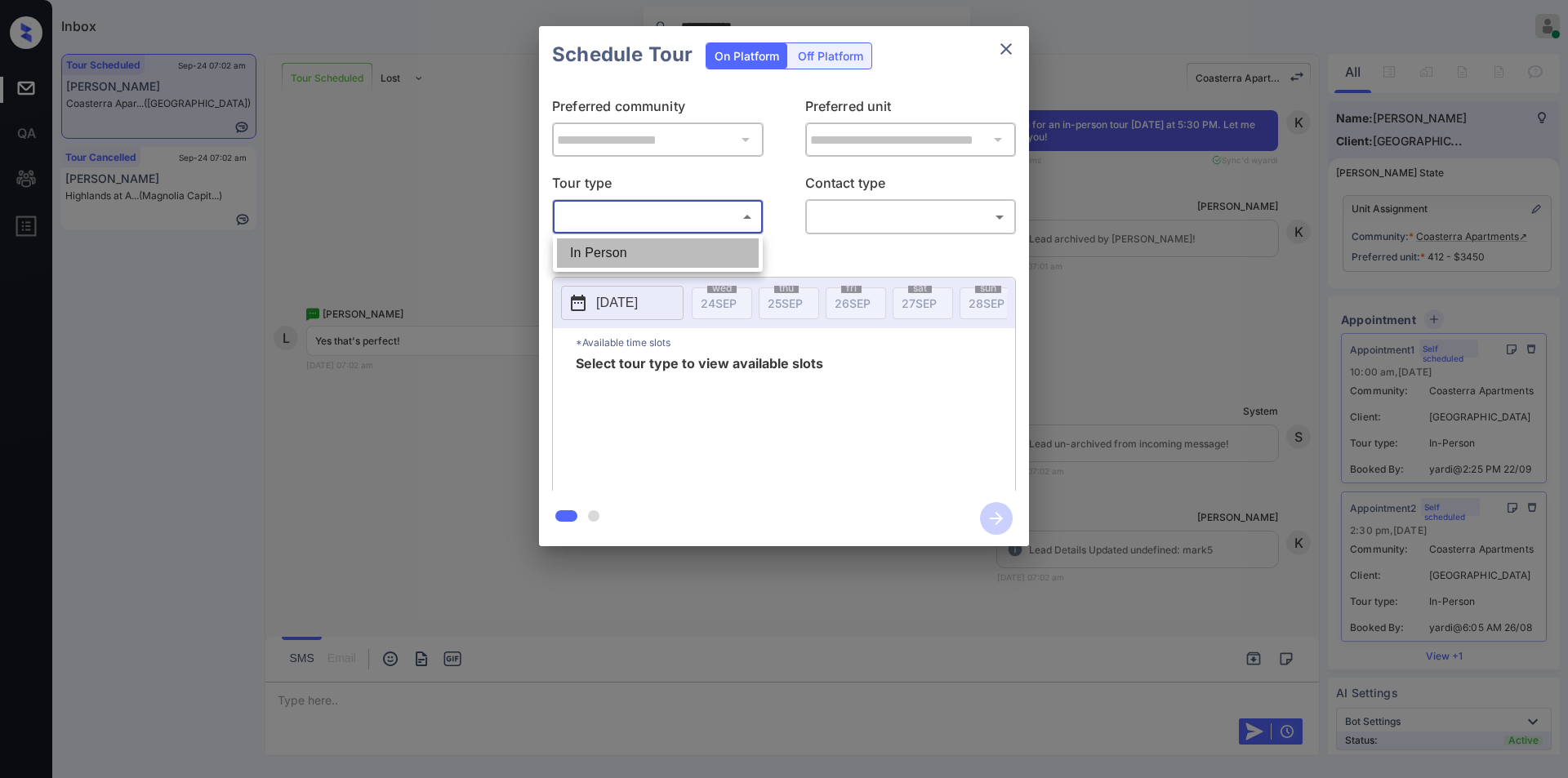
click at [603, 247] on li "In Person" at bounding box center [658, 253] width 201 height 29
type input "********"
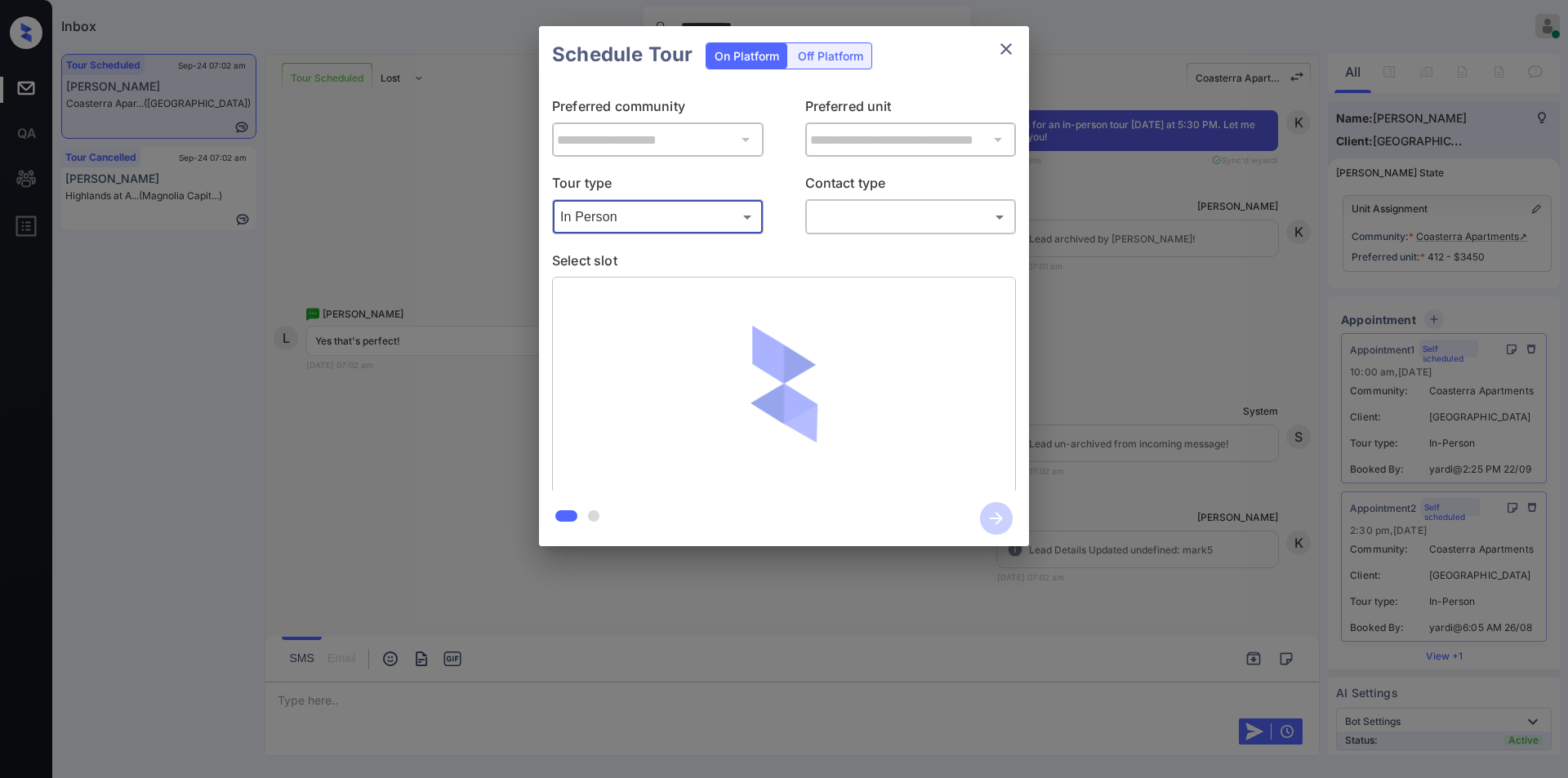
click at [883, 212] on body "**********" at bounding box center [784, 389] width 1568 height 778
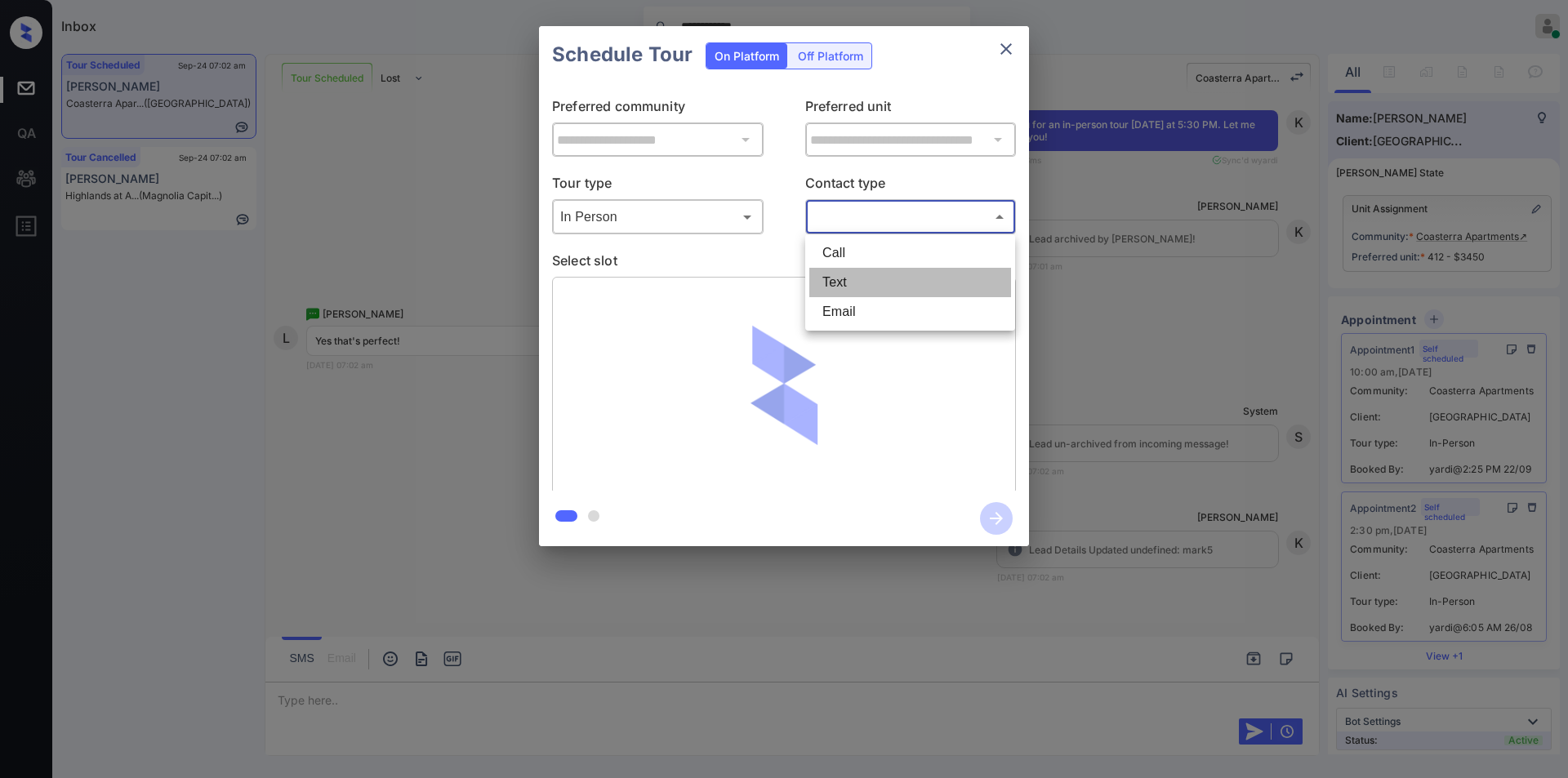
click at [872, 279] on li "Text" at bounding box center [910, 282] width 201 height 29
type input "****"
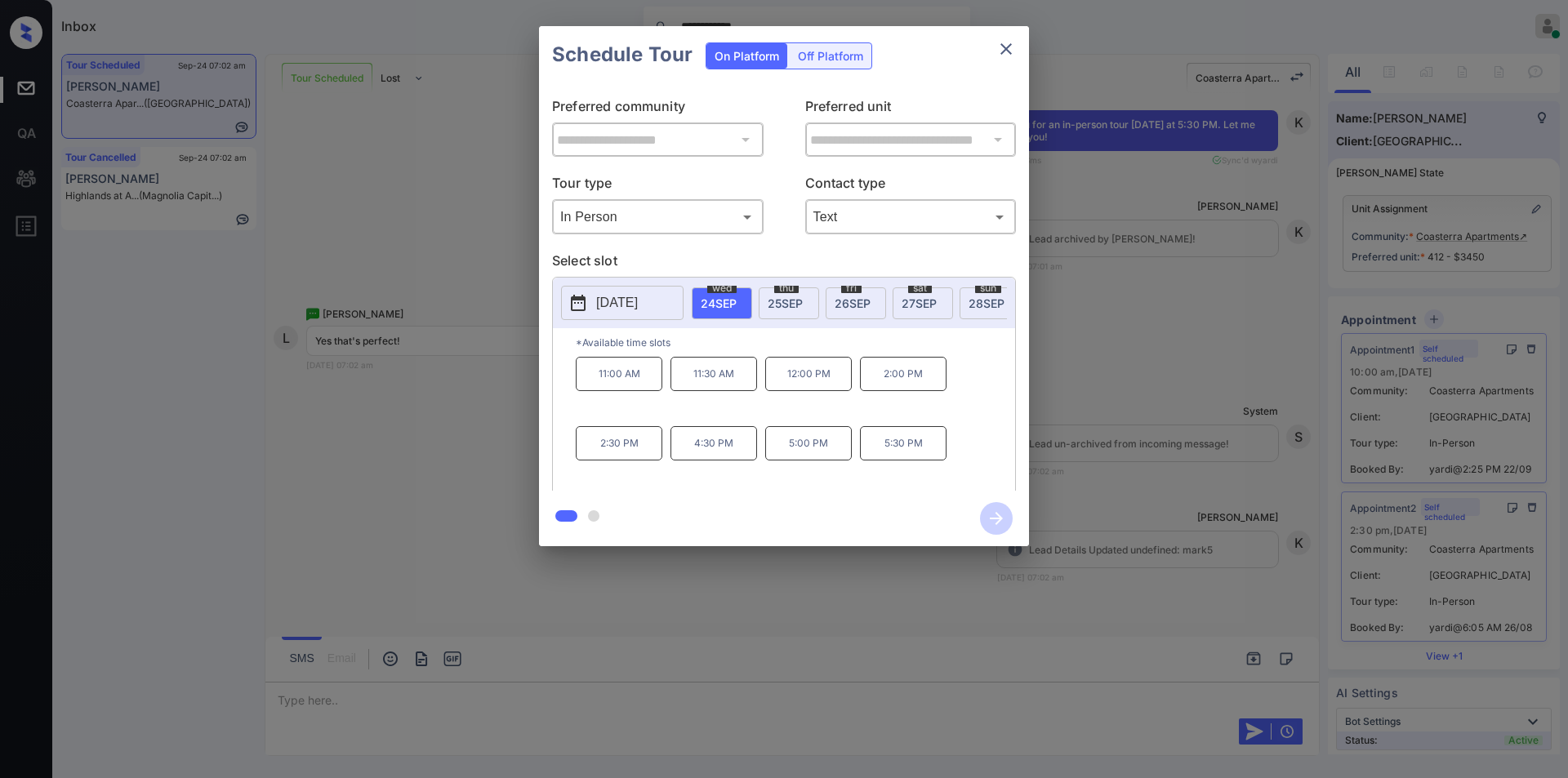
click at [892, 460] on p "5:30 PM" at bounding box center [903, 443] width 86 height 34
click at [988, 519] on icon "button" at bounding box center [996, 518] width 32 height 32
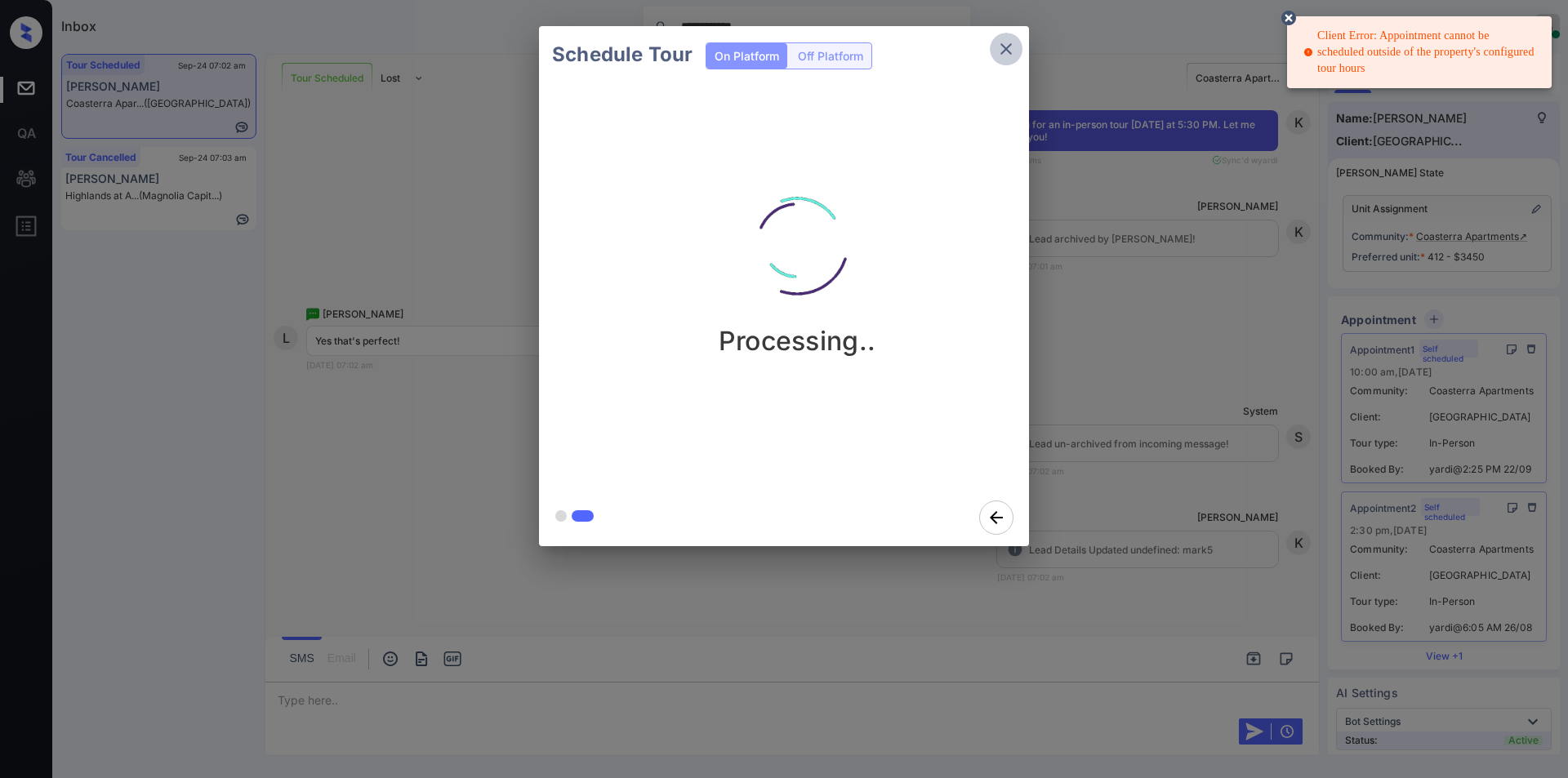
click at [1007, 54] on icon "close" at bounding box center [1006, 49] width 20 height 20
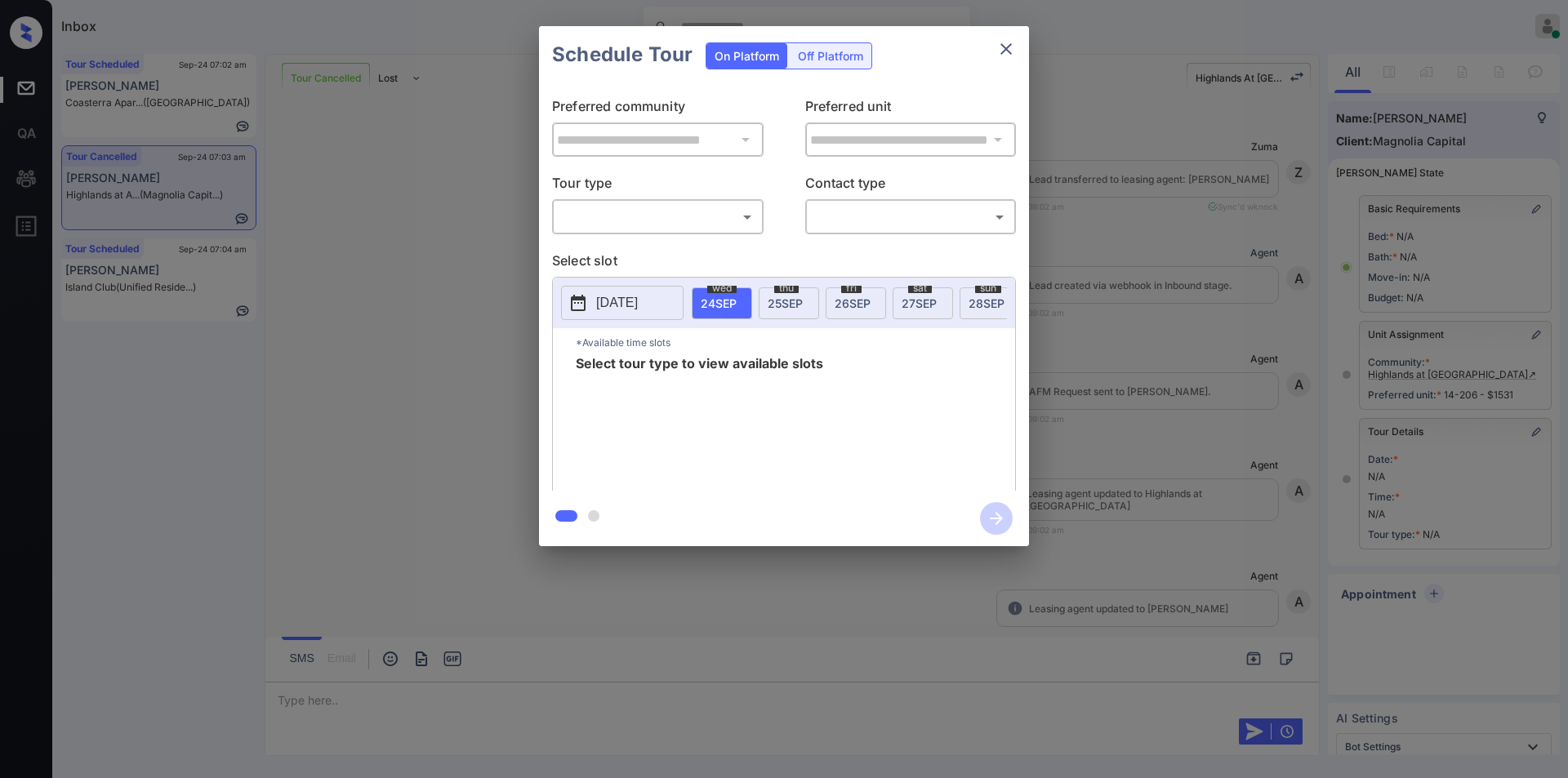
scroll to position [12831, 0]
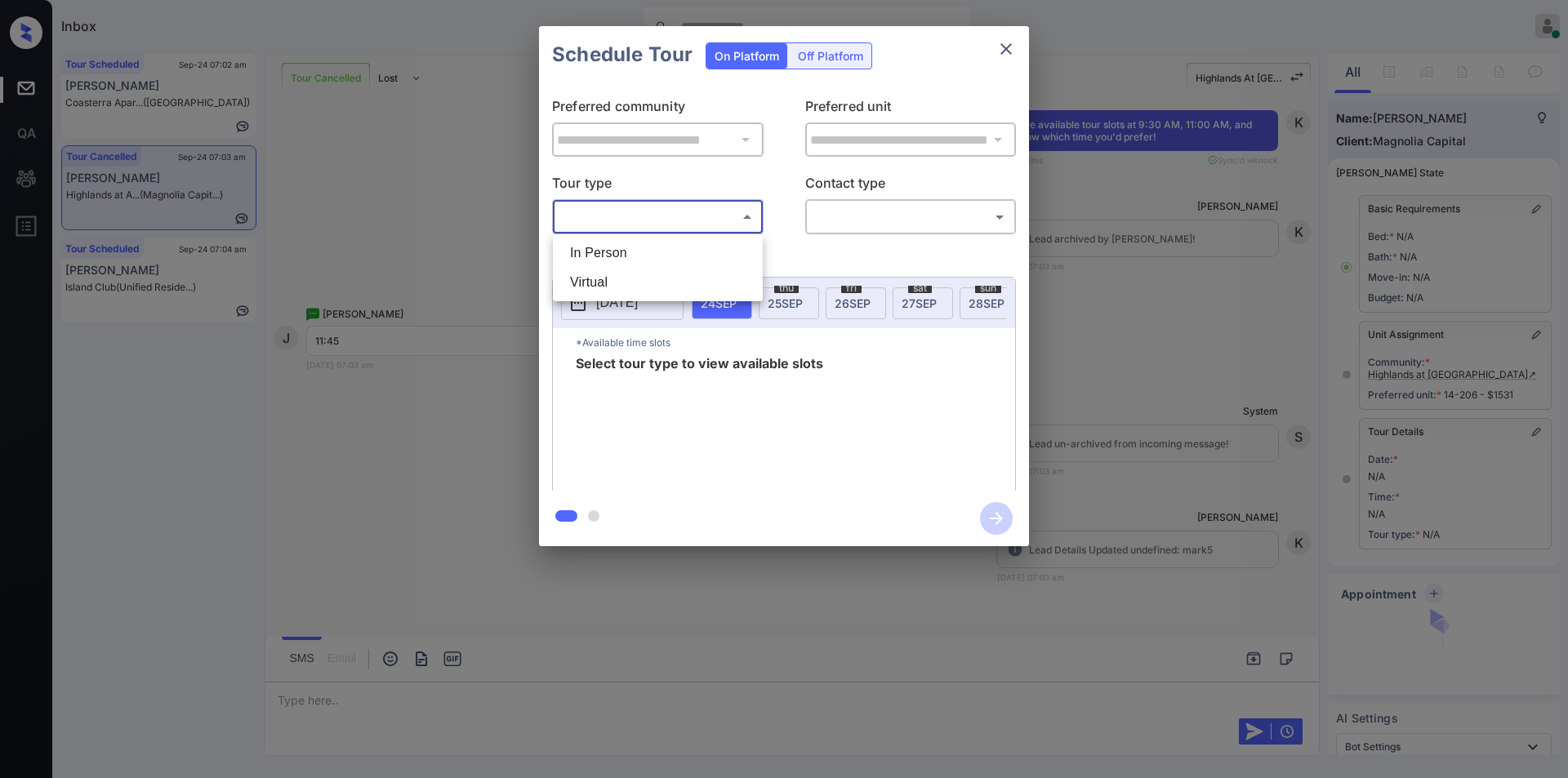
click at [619, 226] on body "Inbox Jiro Alonzo Online Set yourself offline Set yourself on break Profile Swi…" at bounding box center [784, 389] width 1568 height 778
click at [610, 243] on li "In Person" at bounding box center [658, 253] width 201 height 29
type input "********"
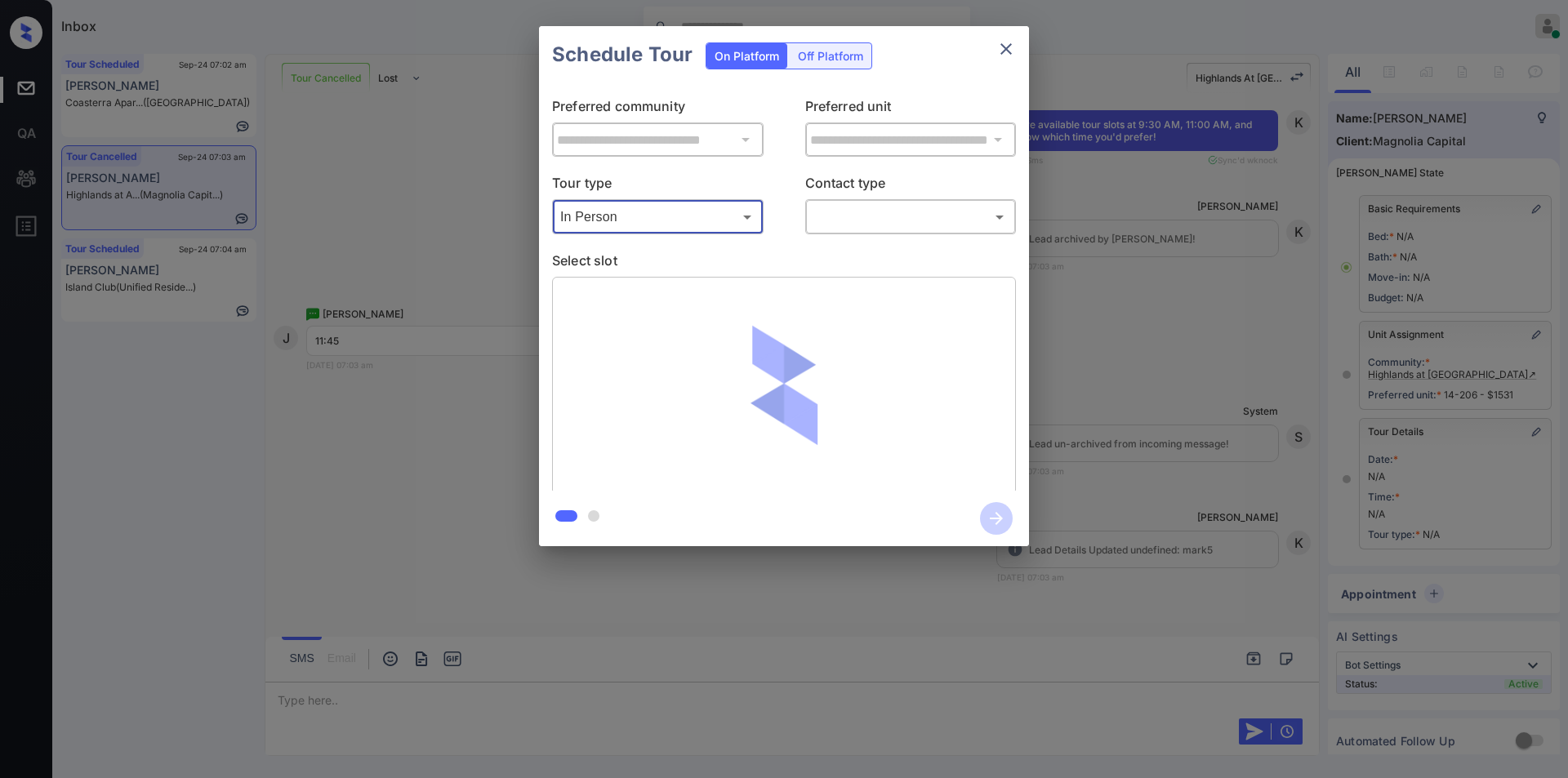
click at [849, 202] on div "​ ​" at bounding box center [910, 216] width 211 height 35
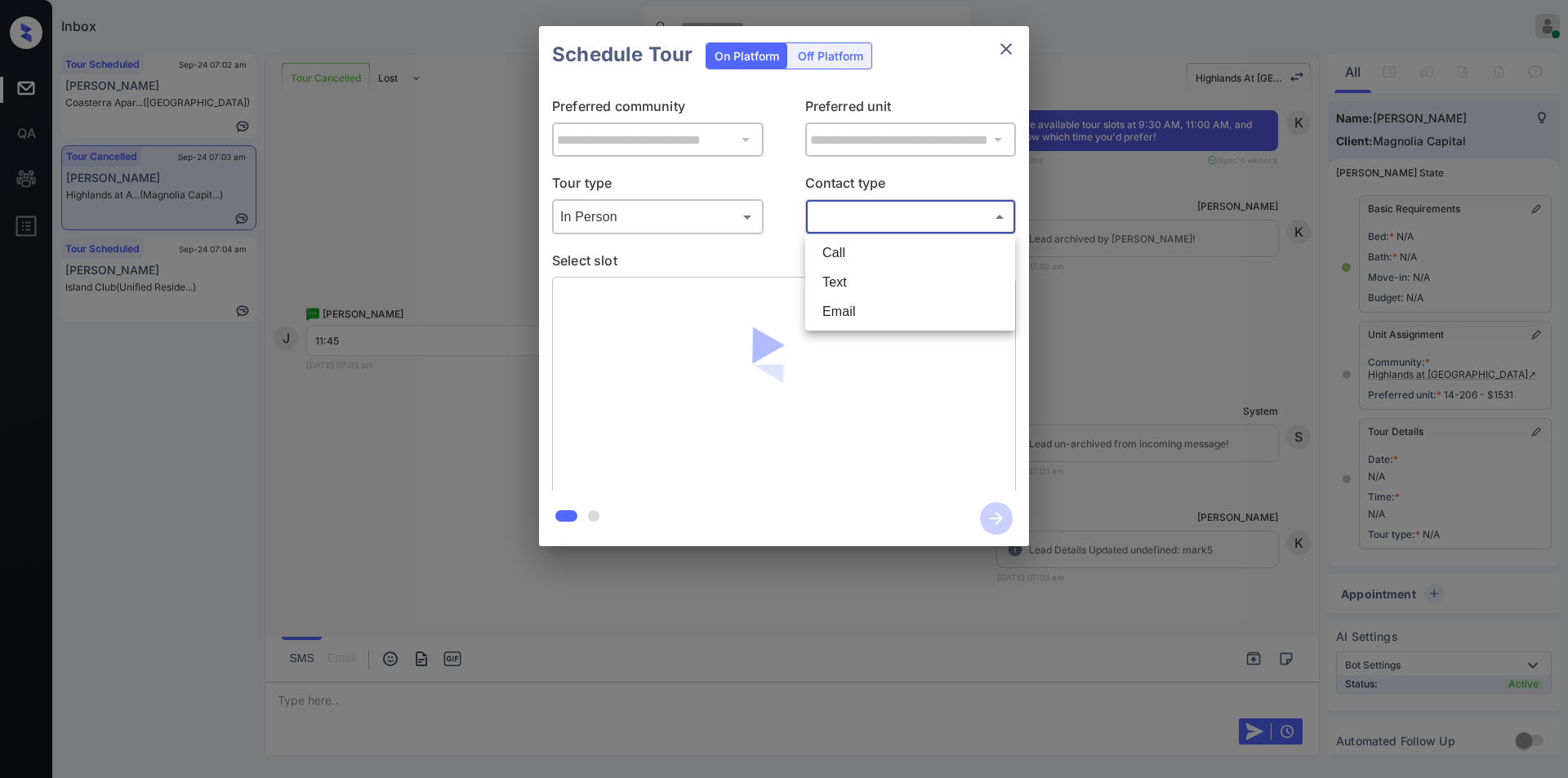
click at [866, 215] on body "Inbox Jiro Alonzo Online Set yourself offline Set yourself on break Profile Swi…" at bounding box center [784, 389] width 1568 height 778
click at [852, 280] on li "Text" at bounding box center [910, 282] width 201 height 29
type input "****"
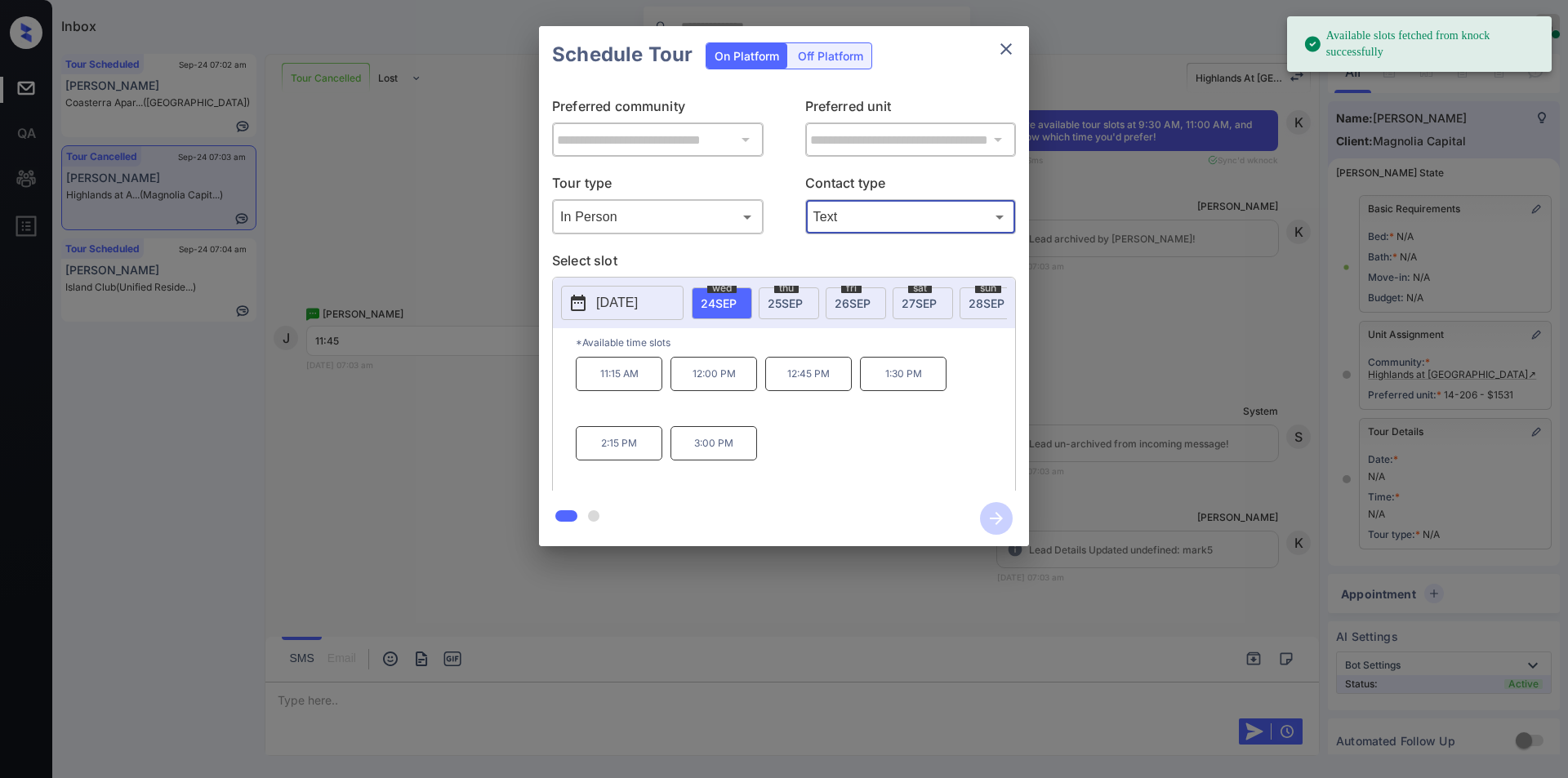
click at [791, 305] on span "25 SEP" at bounding box center [785, 303] width 35 height 14
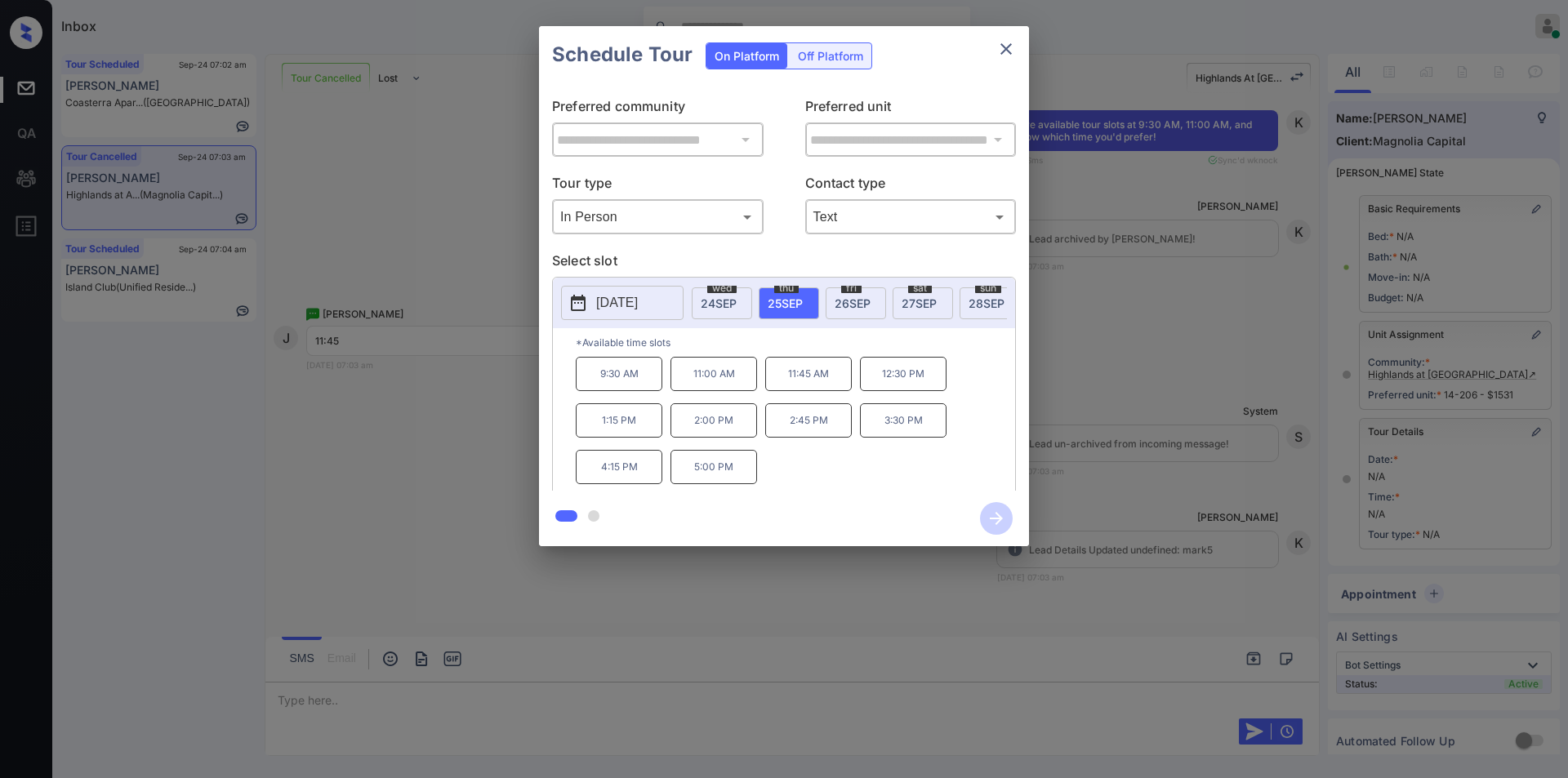
click at [795, 380] on p "11:45 AM" at bounding box center [808, 373] width 86 height 34
click at [996, 515] on icon "button" at bounding box center [996, 518] width 32 height 32
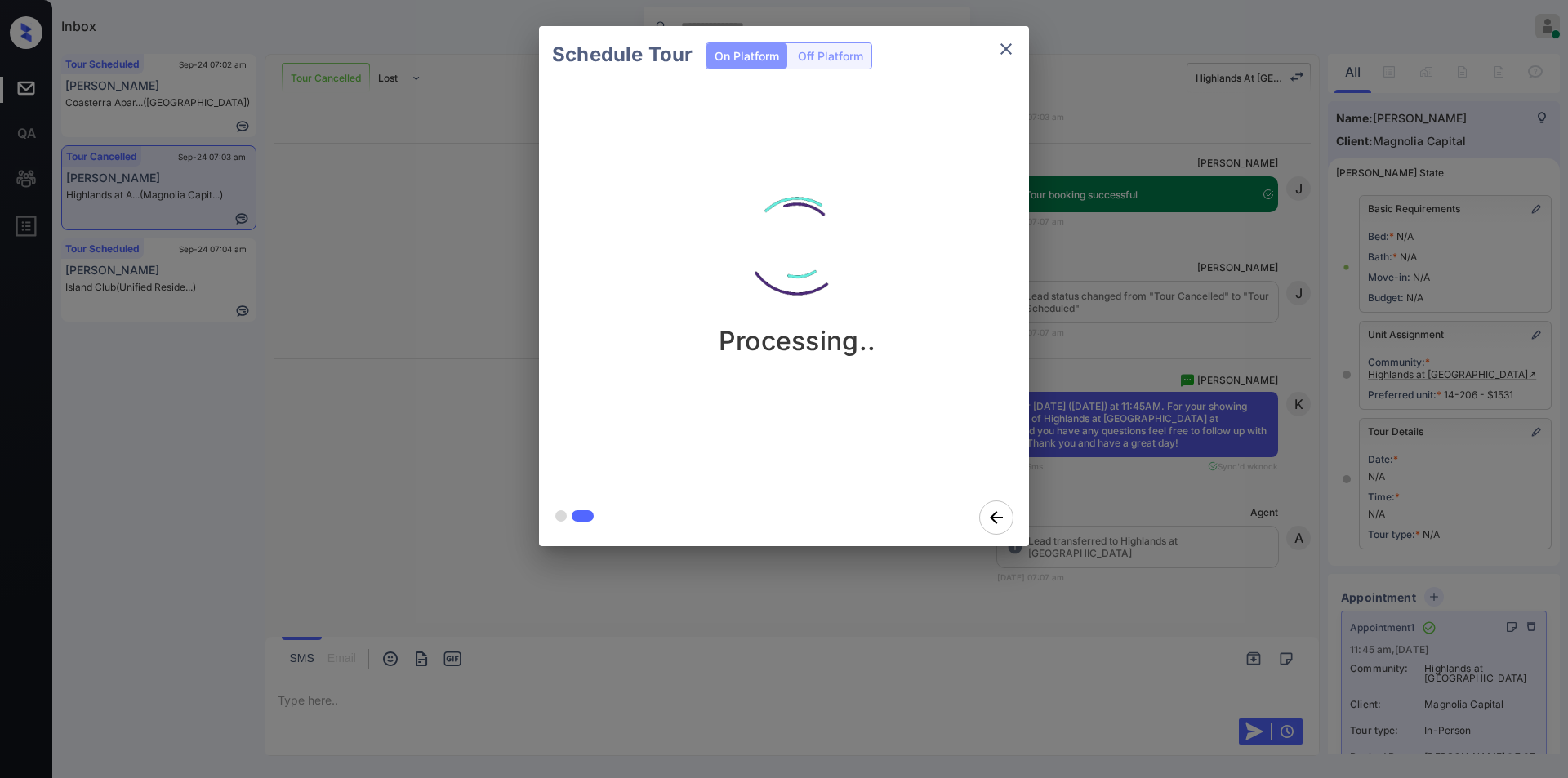
scroll to position [13287, 0]
click at [1002, 50] on icon "close" at bounding box center [1006, 49] width 20 height 20
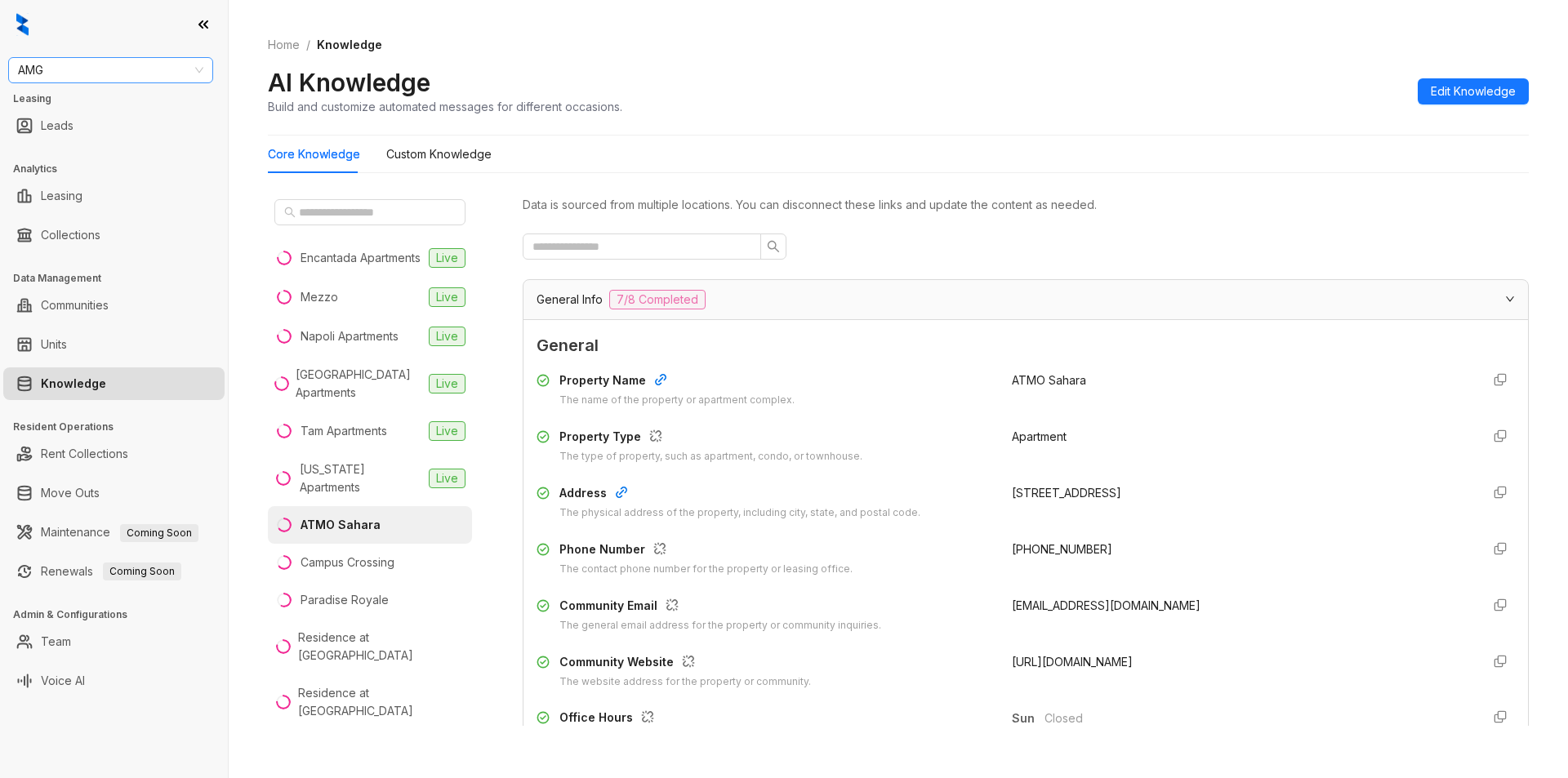
click at [100, 65] on span "AMG" at bounding box center [111, 71] width 186 height 25
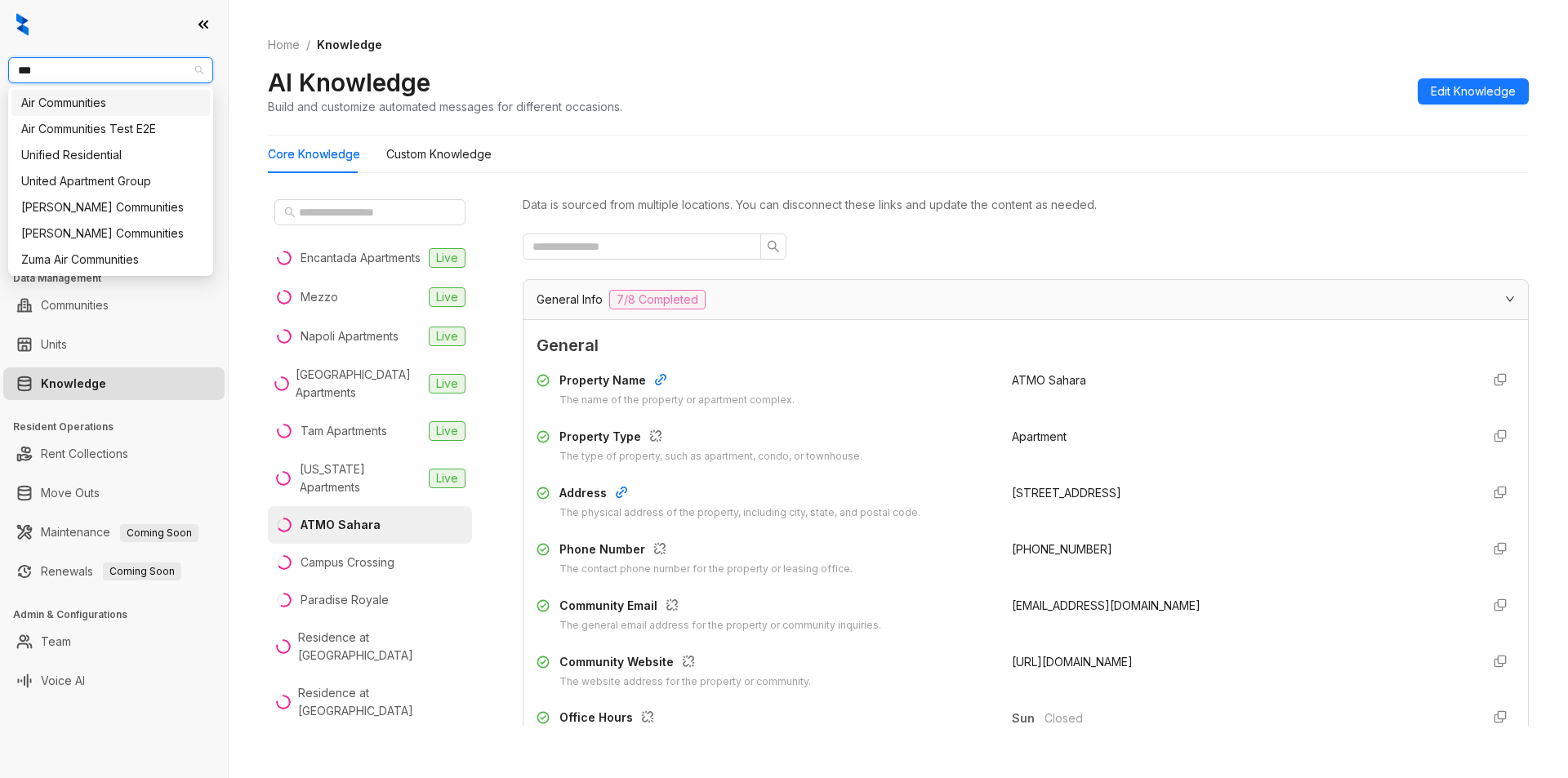
type input "****"
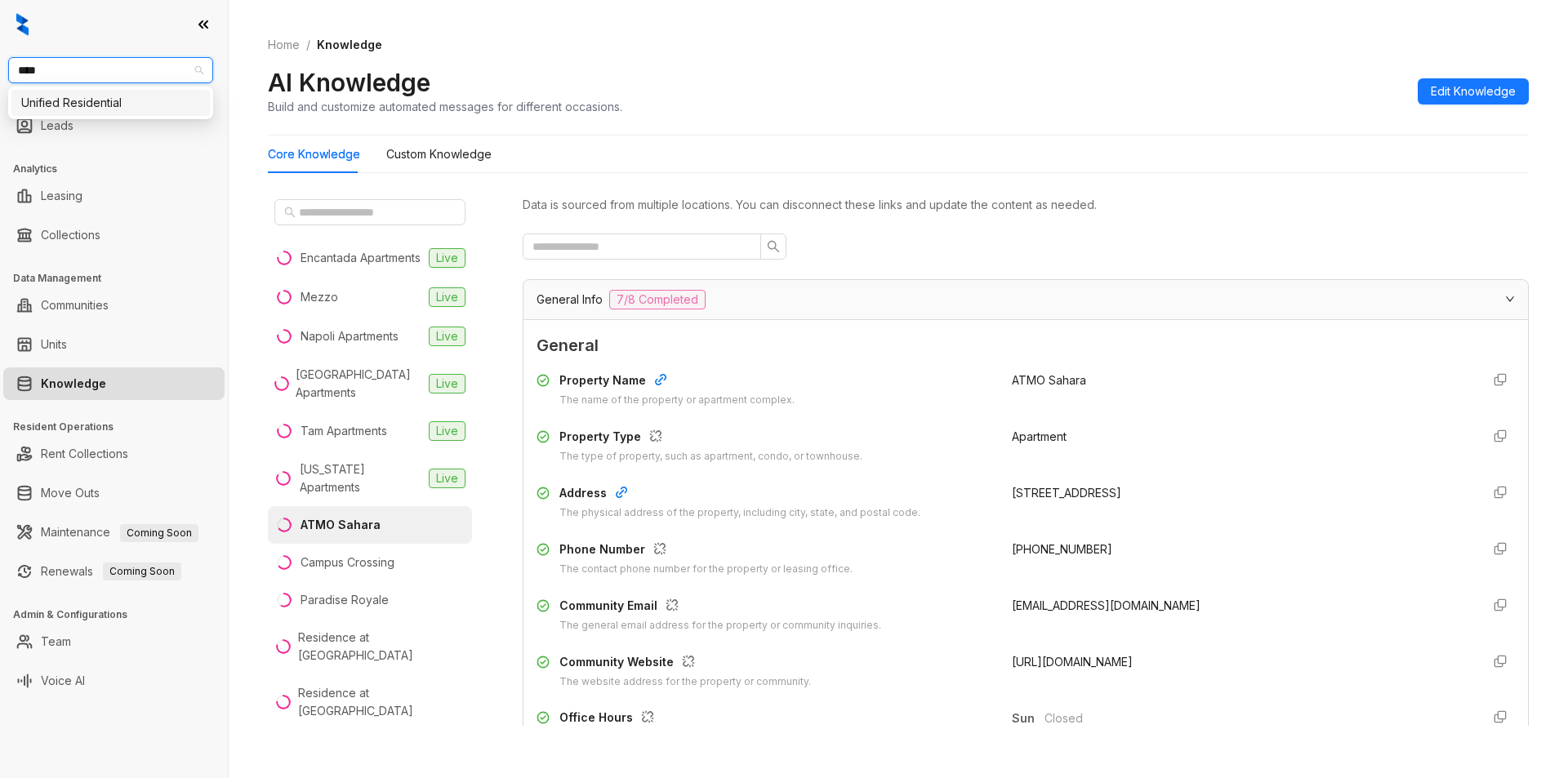
click at [66, 105] on div "Unified Residential" at bounding box center [111, 103] width 179 height 18
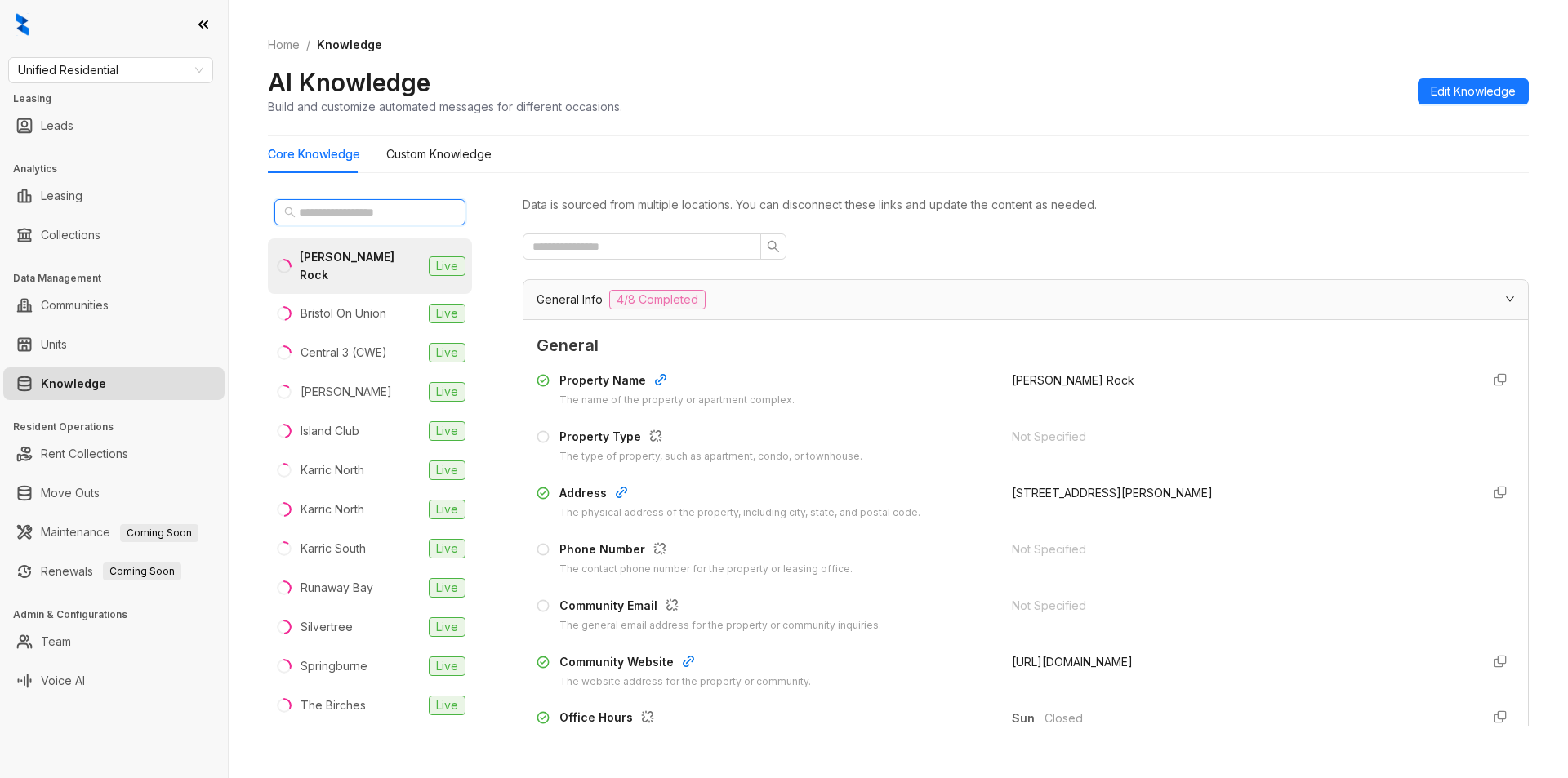
click at [390, 212] on input "text" at bounding box center [370, 212] width 143 height 18
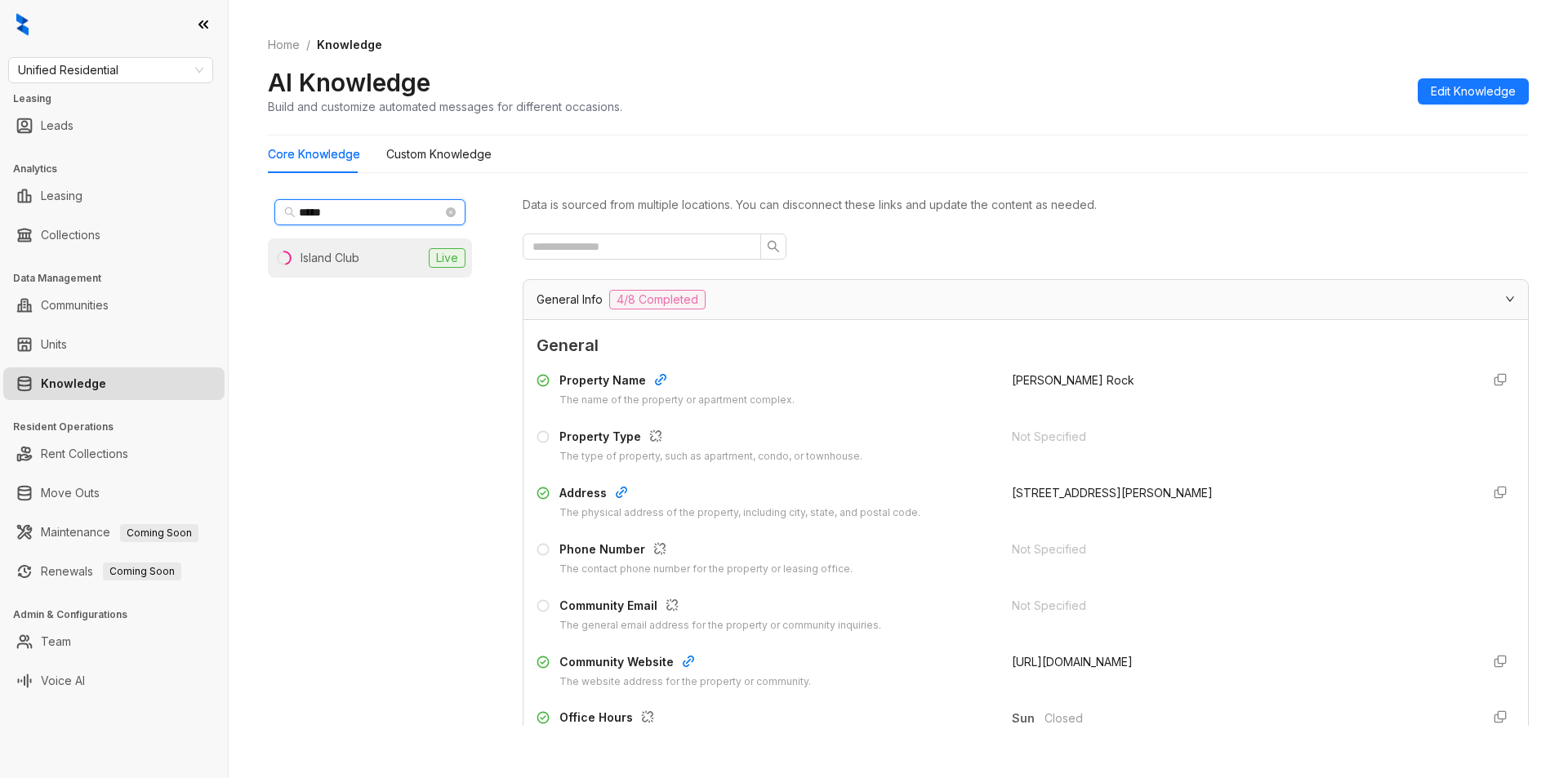
type input "*****"
click at [323, 251] on div "Island Club" at bounding box center [329, 258] width 59 height 18
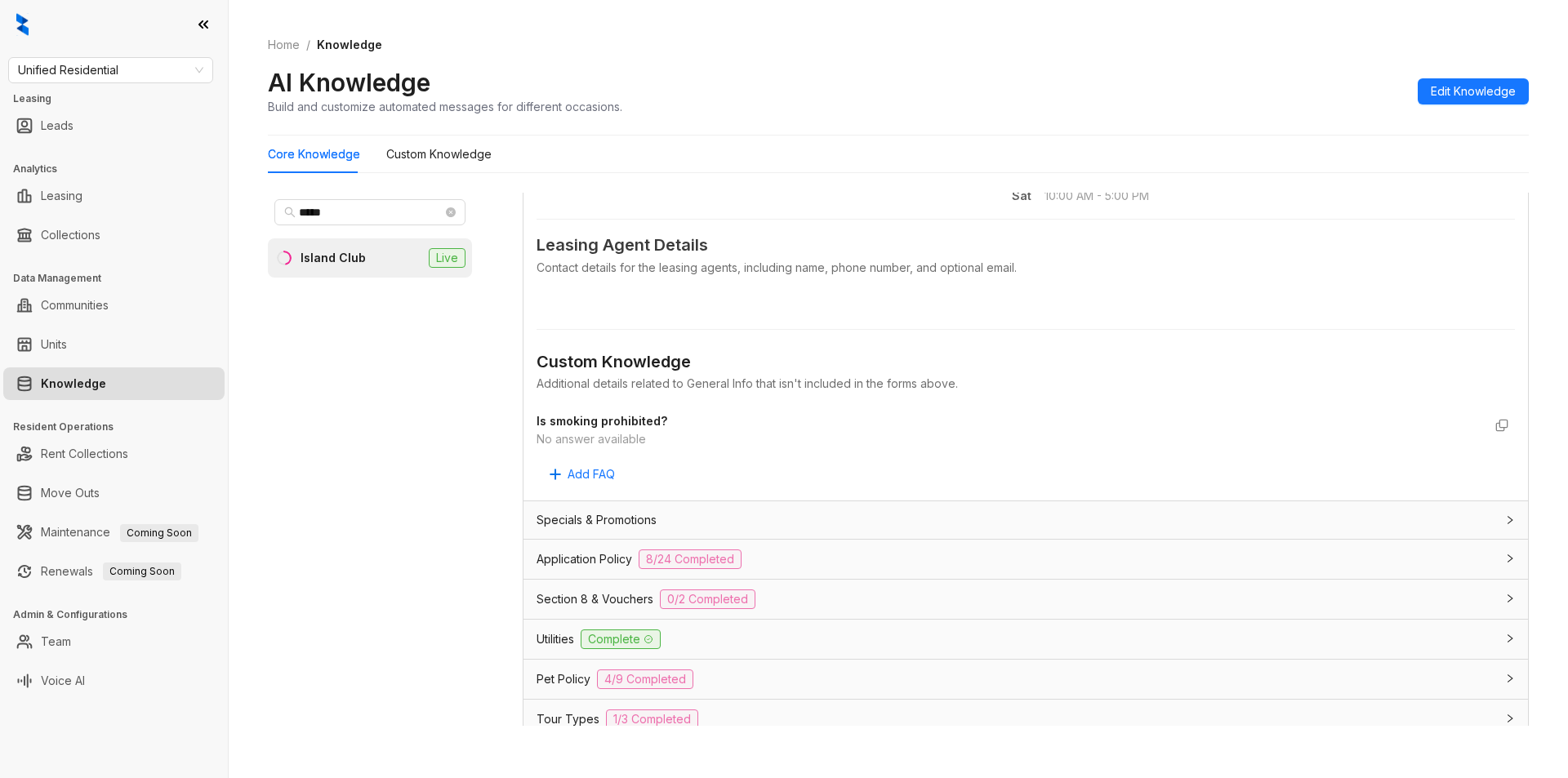
scroll to position [784, 0]
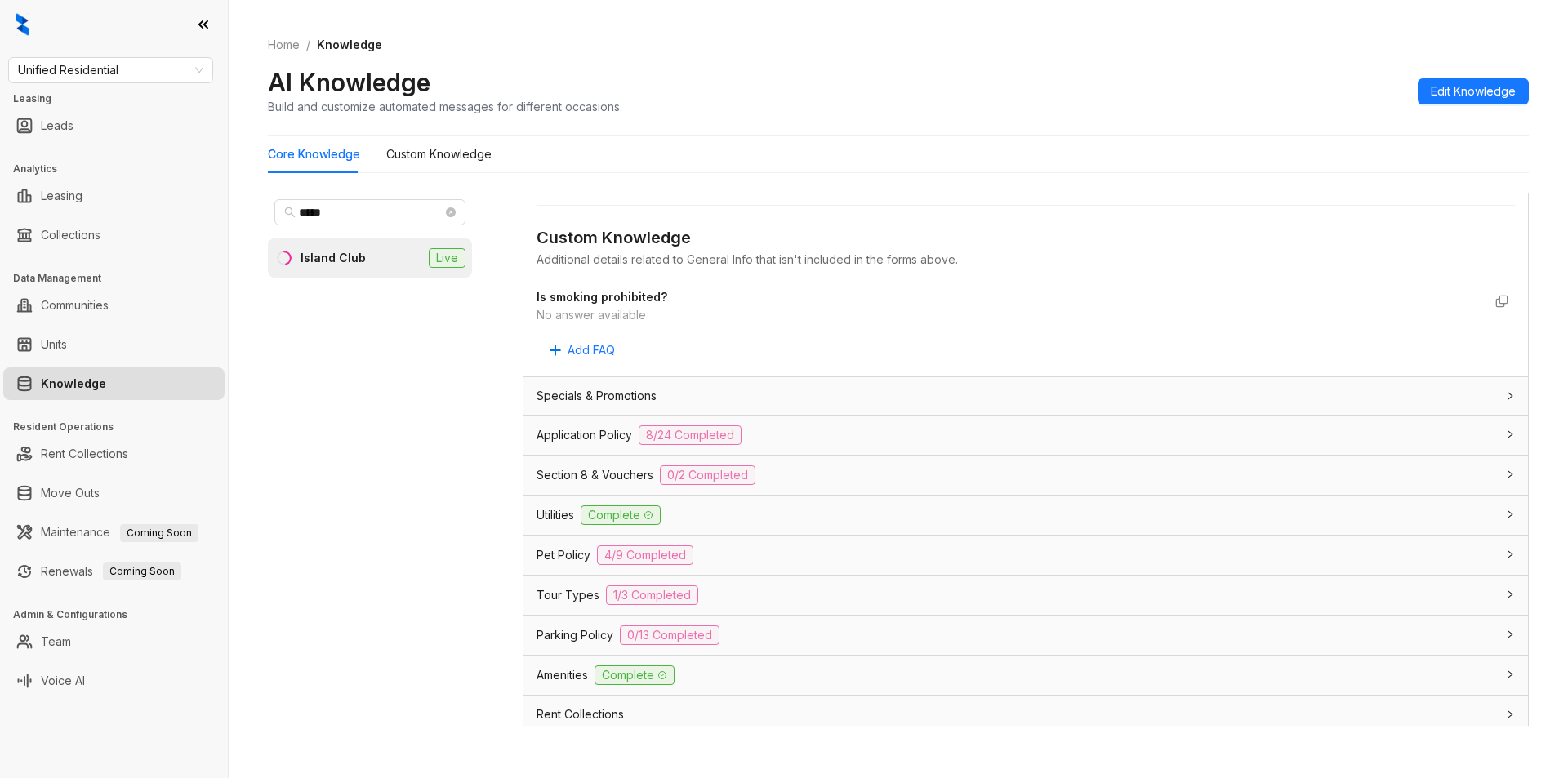
click at [1003, 447] on div "Application Policy 8/24 Completed" at bounding box center [1025, 435] width 1004 height 39
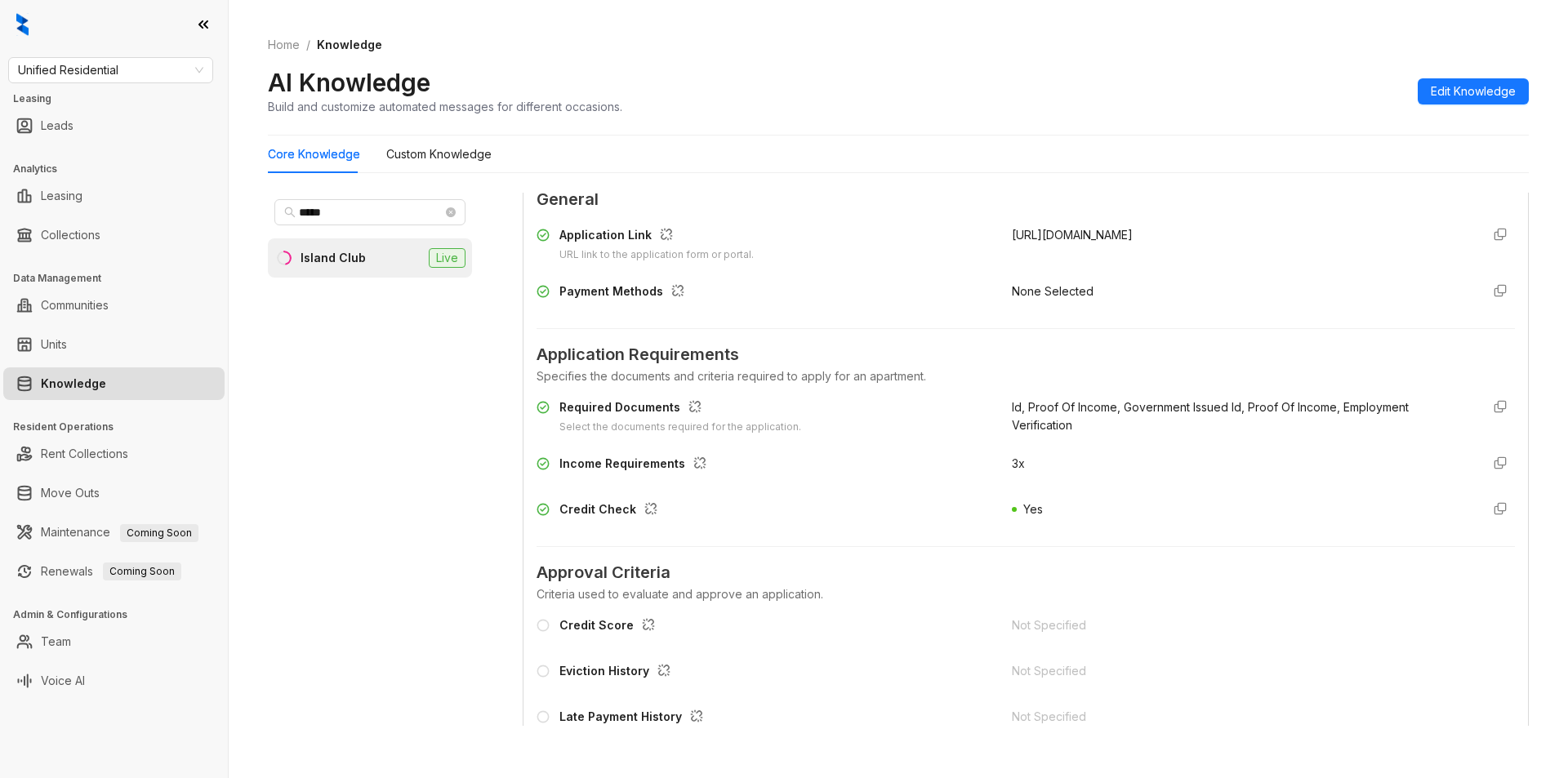
scroll to position [1149, 0]
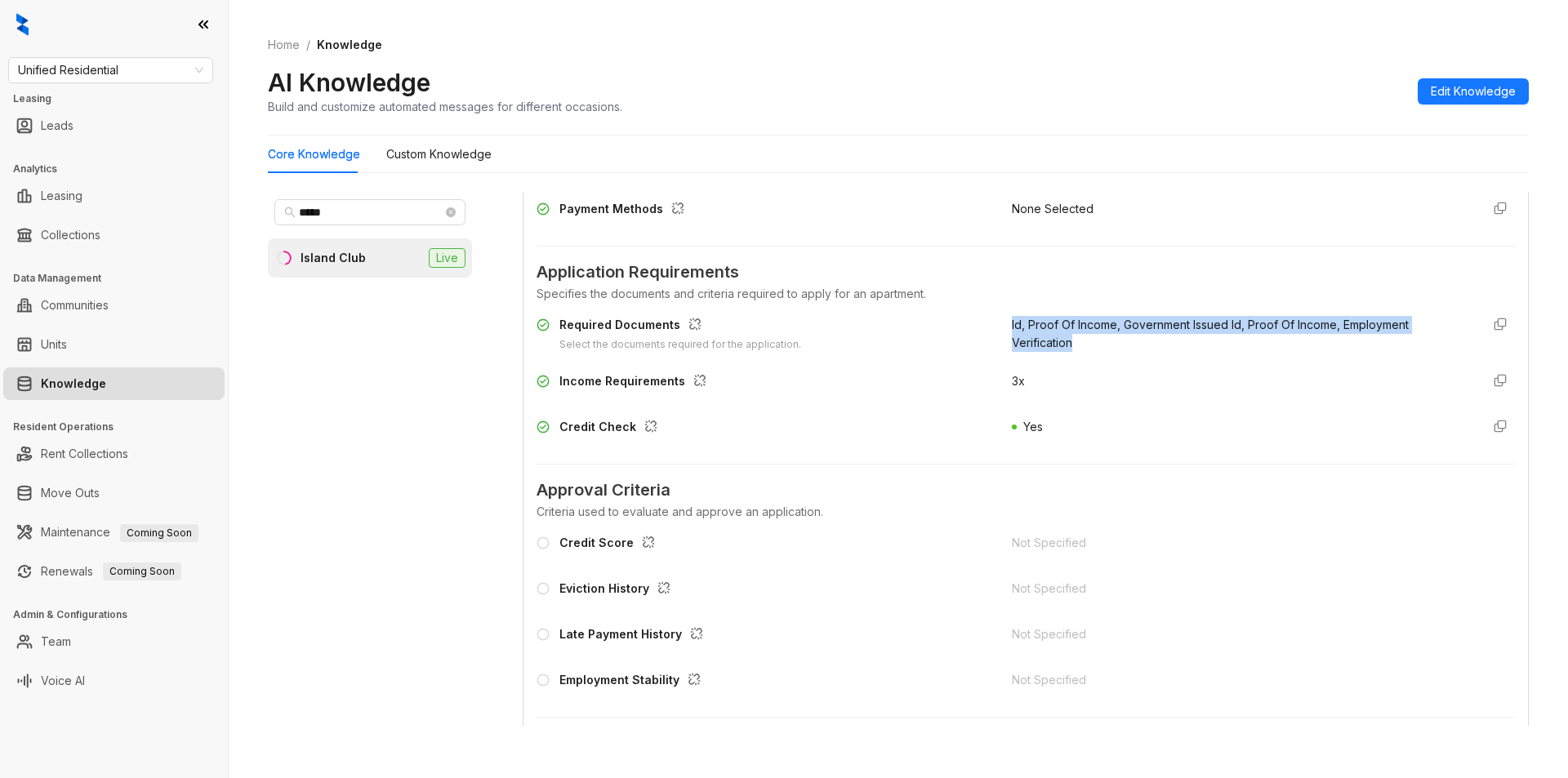
drag, startPoint x: 1000, startPoint y: 328, endPoint x: 1091, endPoint y: 338, distance: 91.5
click at [1091, 338] on div "Id, Proof Of Income, Government Issued Id, Proof Of Income, Employment Verifica…" at bounding box center [1239, 334] width 455 height 36
copy span "Id, Proof Of Income, Government Issued Id, Proof Of Income, Employment Verifica…"
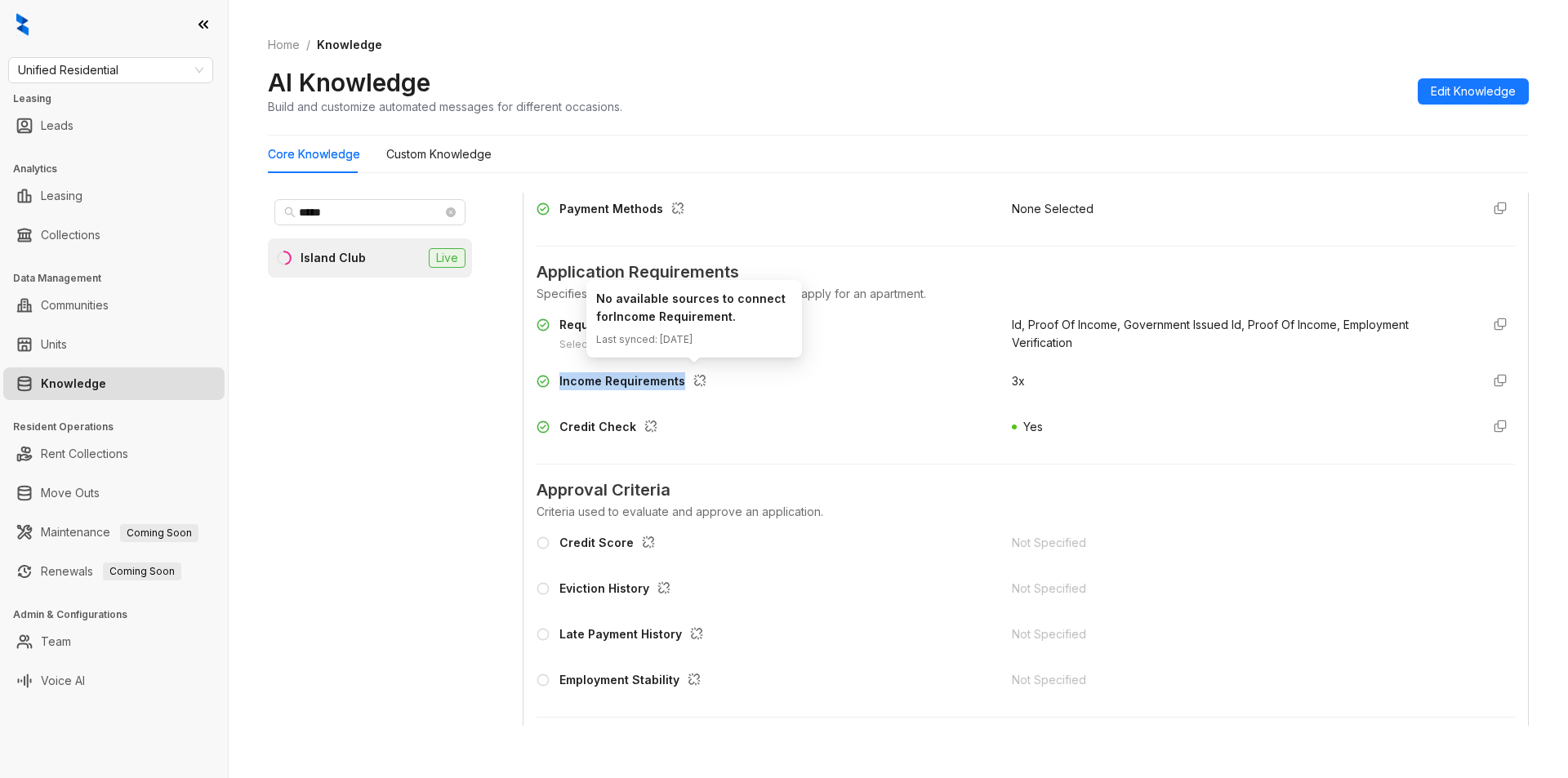
drag, startPoint x: 558, startPoint y: 375, endPoint x: 683, endPoint y: 377, distance: 125.0
click at [683, 377] on div "Income Requirements" at bounding box center [764, 386] width 455 height 27
copy div "Income Requirements"
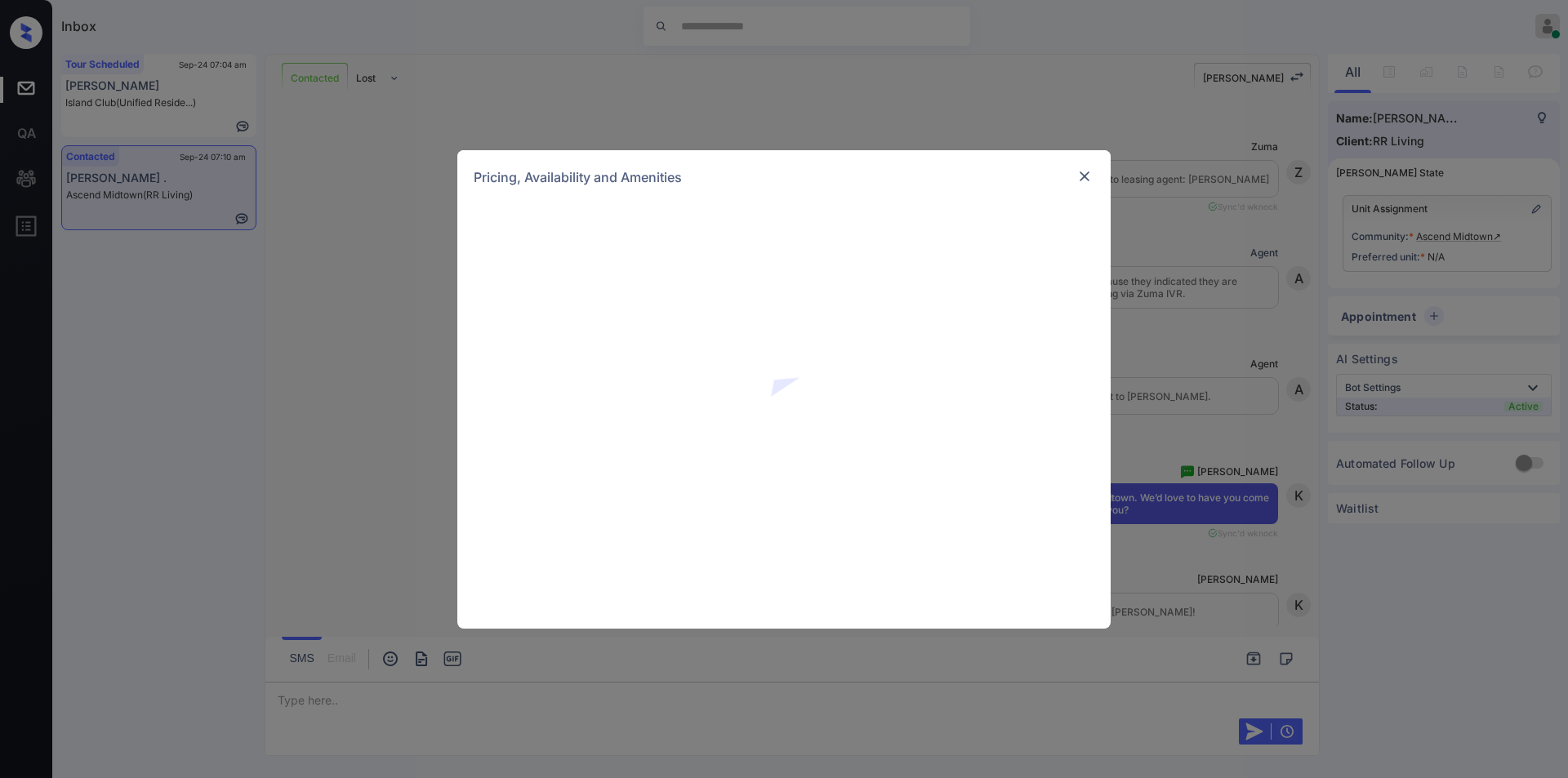
scroll to position [2429, 0]
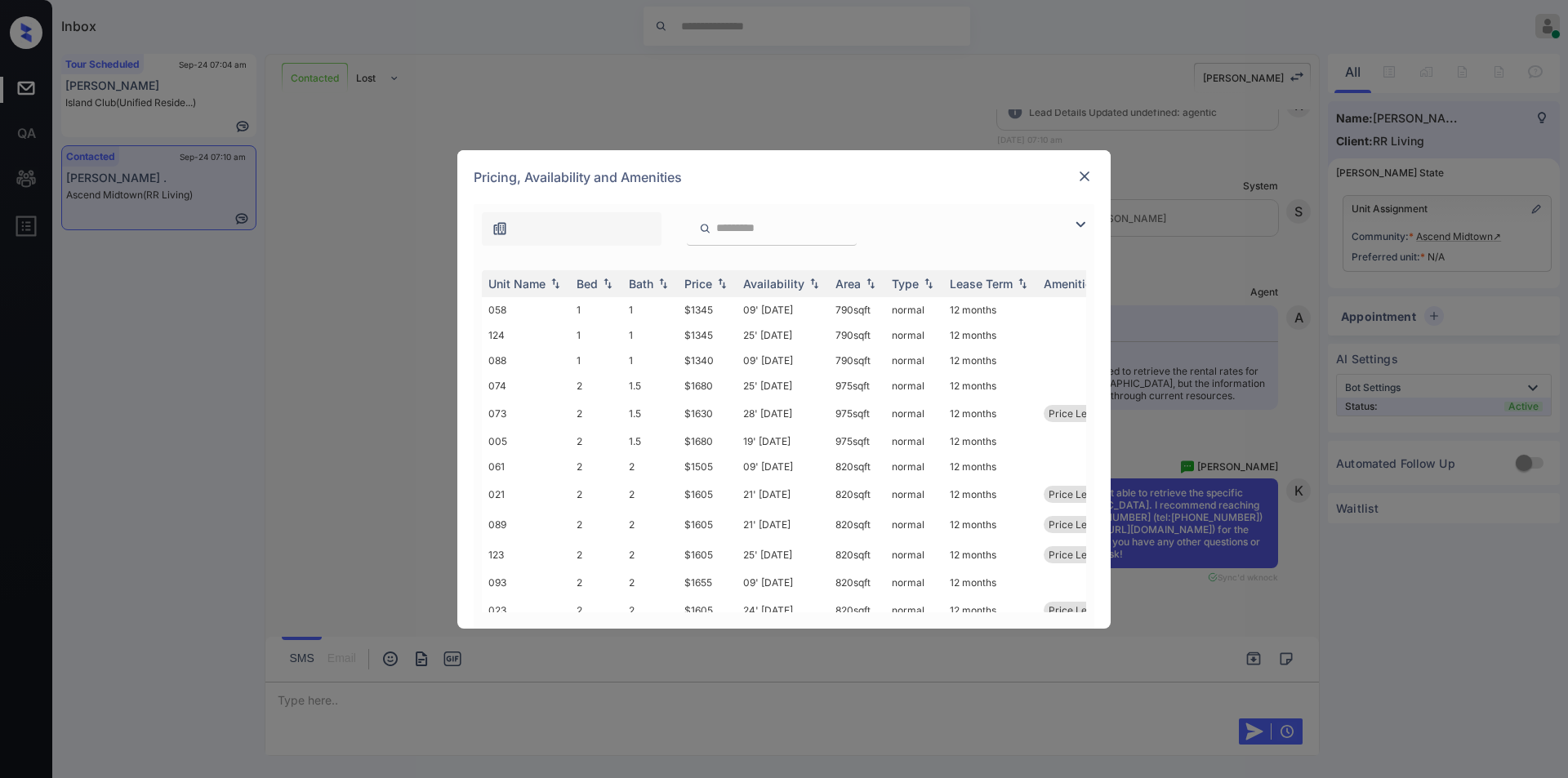
click at [1079, 218] on img at bounding box center [1080, 225] width 20 height 20
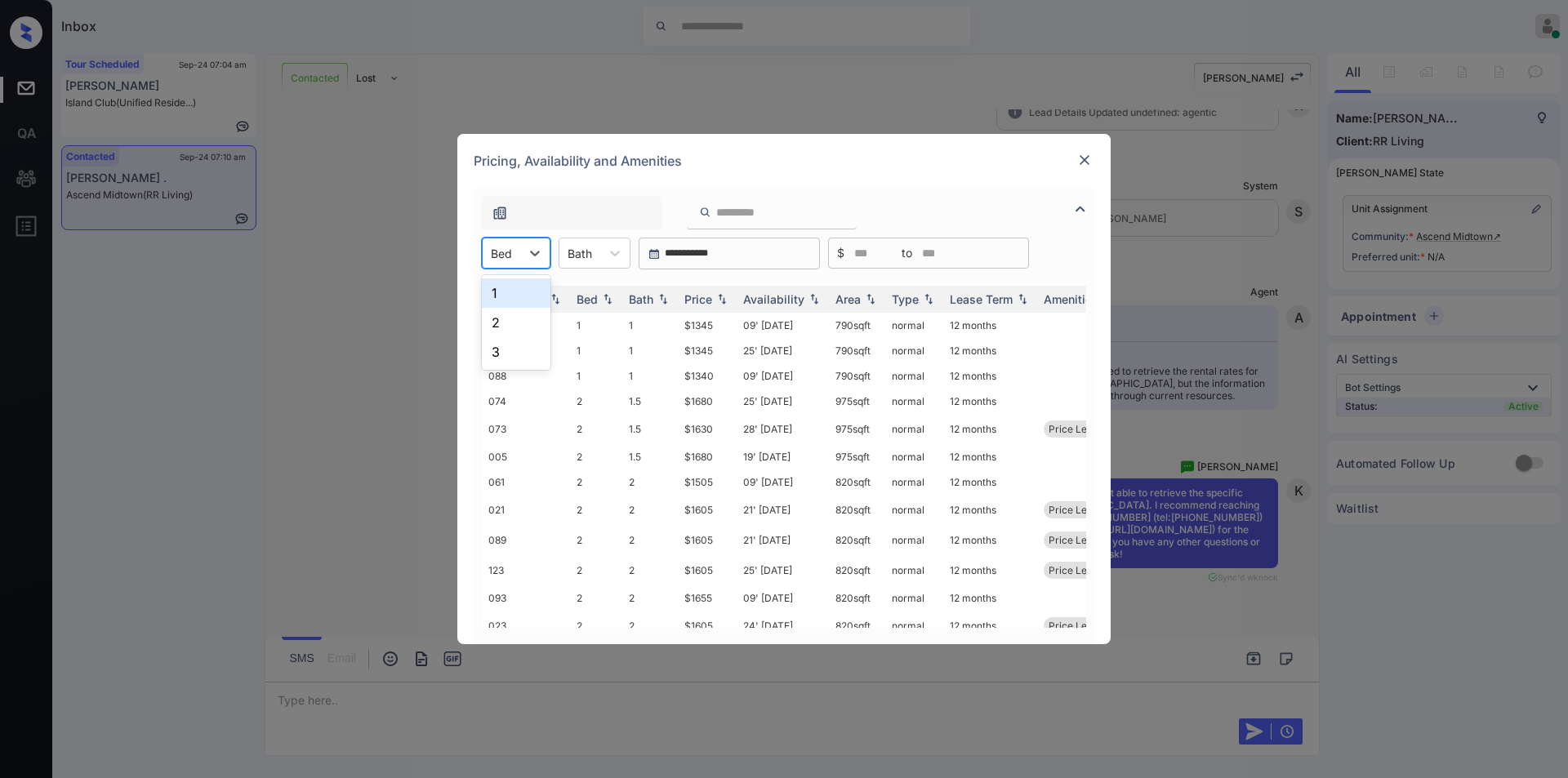
click at [517, 257] on div "Bed" at bounding box center [501, 253] width 37 height 24
click at [404, 570] on div "**********" at bounding box center [784, 389] width 1568 height 778
click at [1085, 159] on img at bounding box center [1085, 160] width 17 height 17
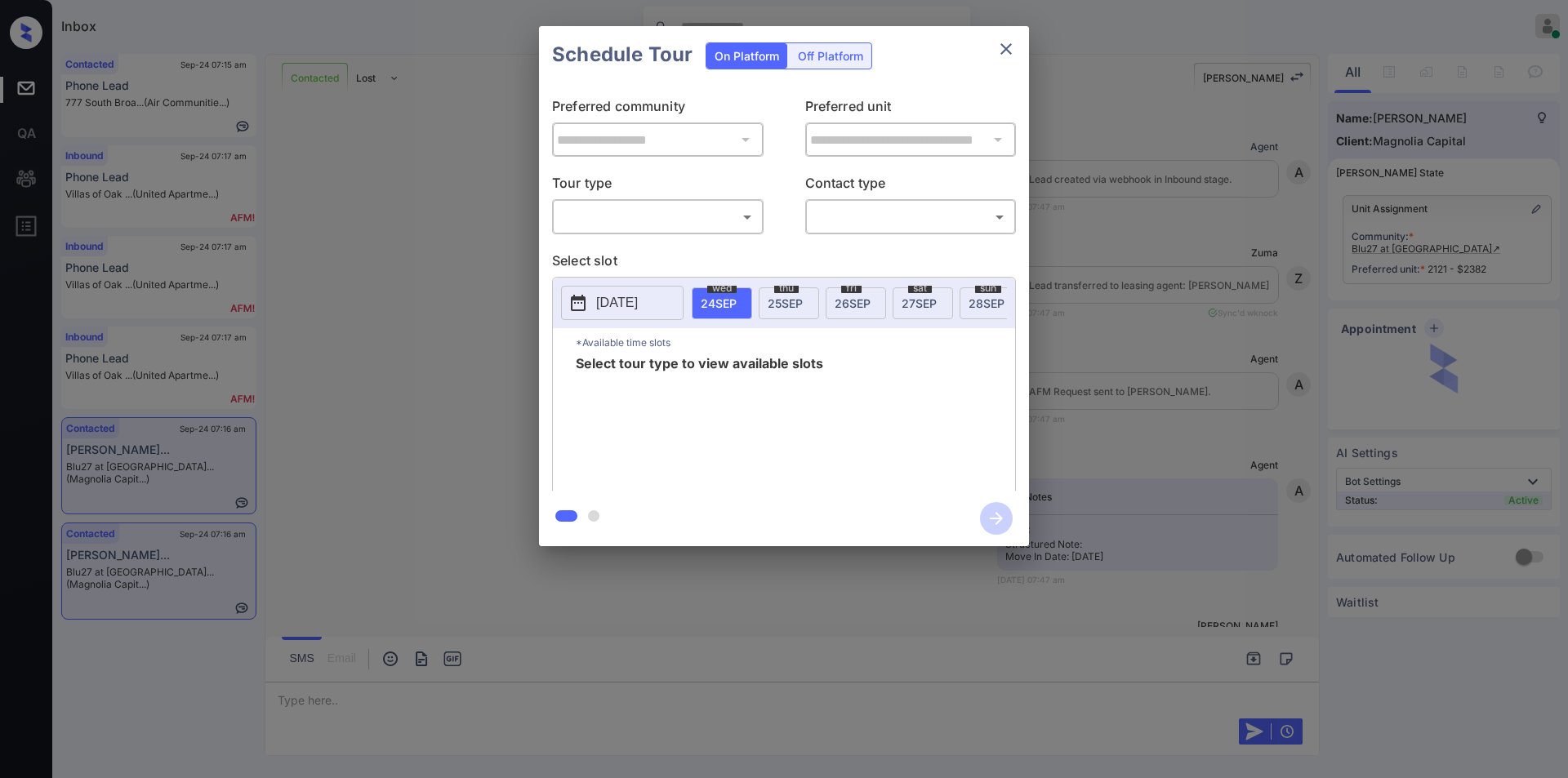
scroll to position [4146, 0]
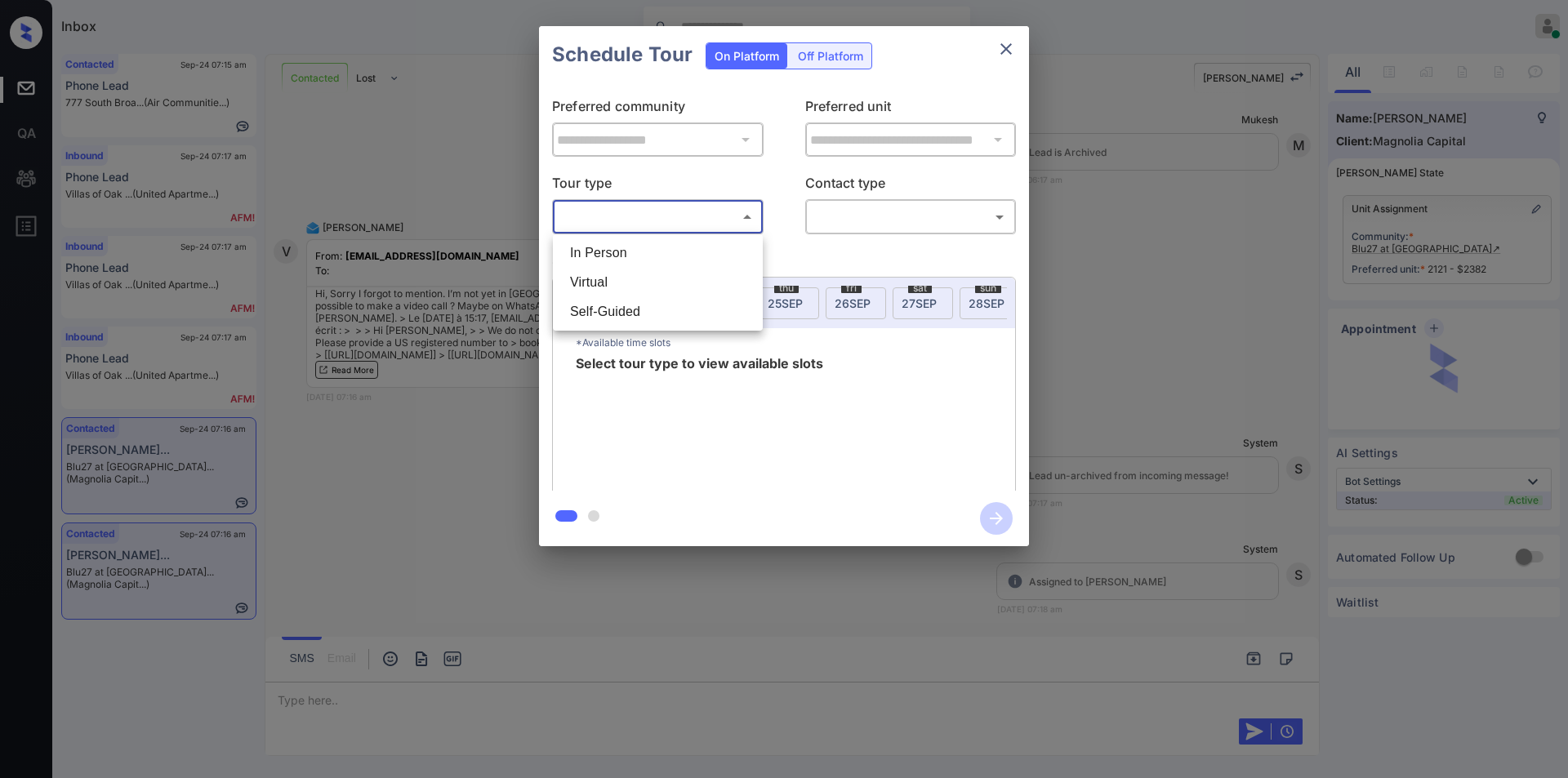
click at [571, 211] on body "Inbox [PERSON_NAME] Online Set yourself offline Set yourself on break Profile S…" at bounding box center [784, 389] width 1568 height 778
click at [593, 281] on li "Virtual" at bounding box center [658, 282] width 201 height 29
type input "*******"
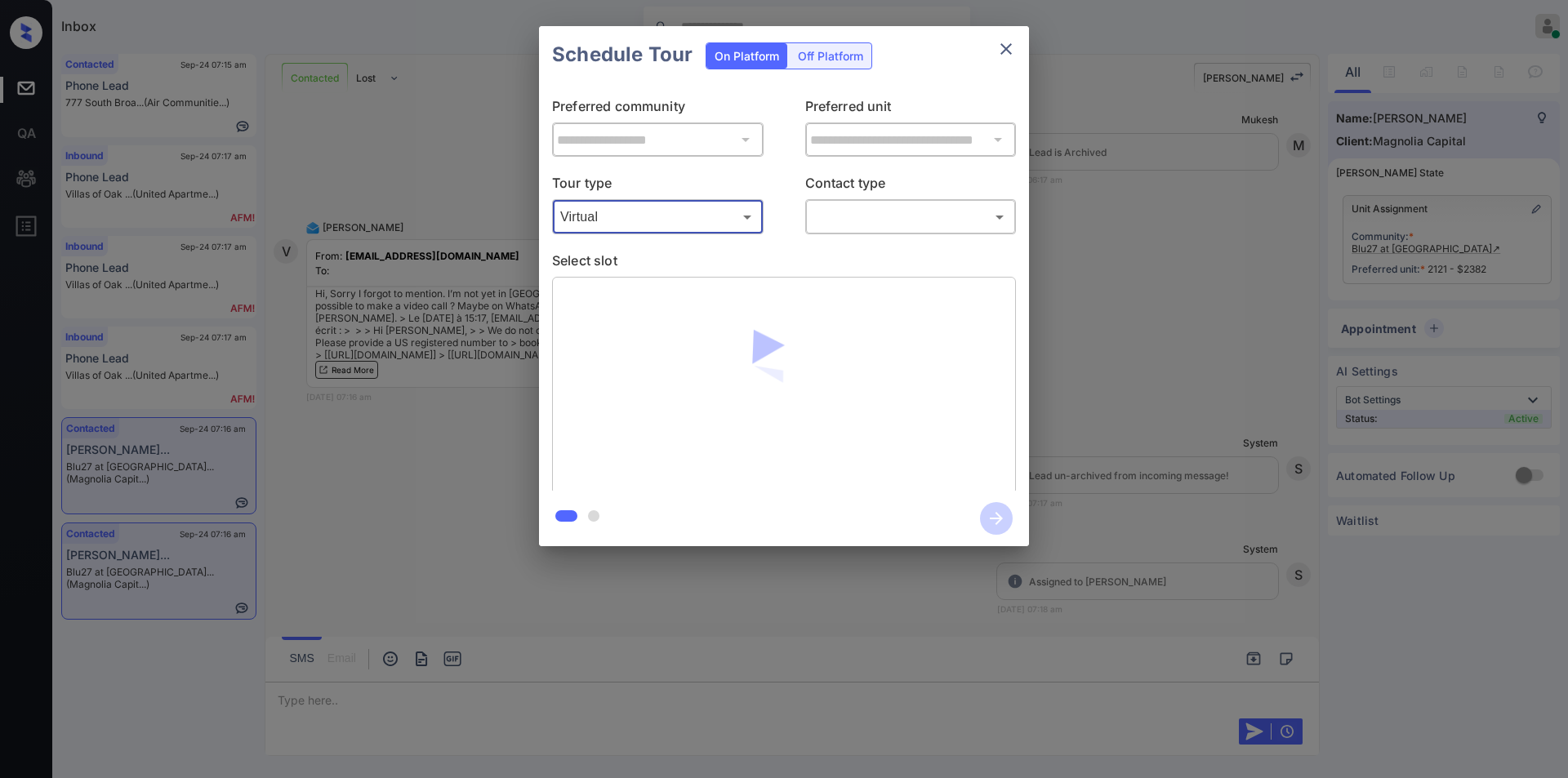
click at [886, 217] on body "Inbox [PERSON_NAME] Online Set yourself offline Set yourself on break Profile S…" at bounding box center [784, 389] width 1568 height 778
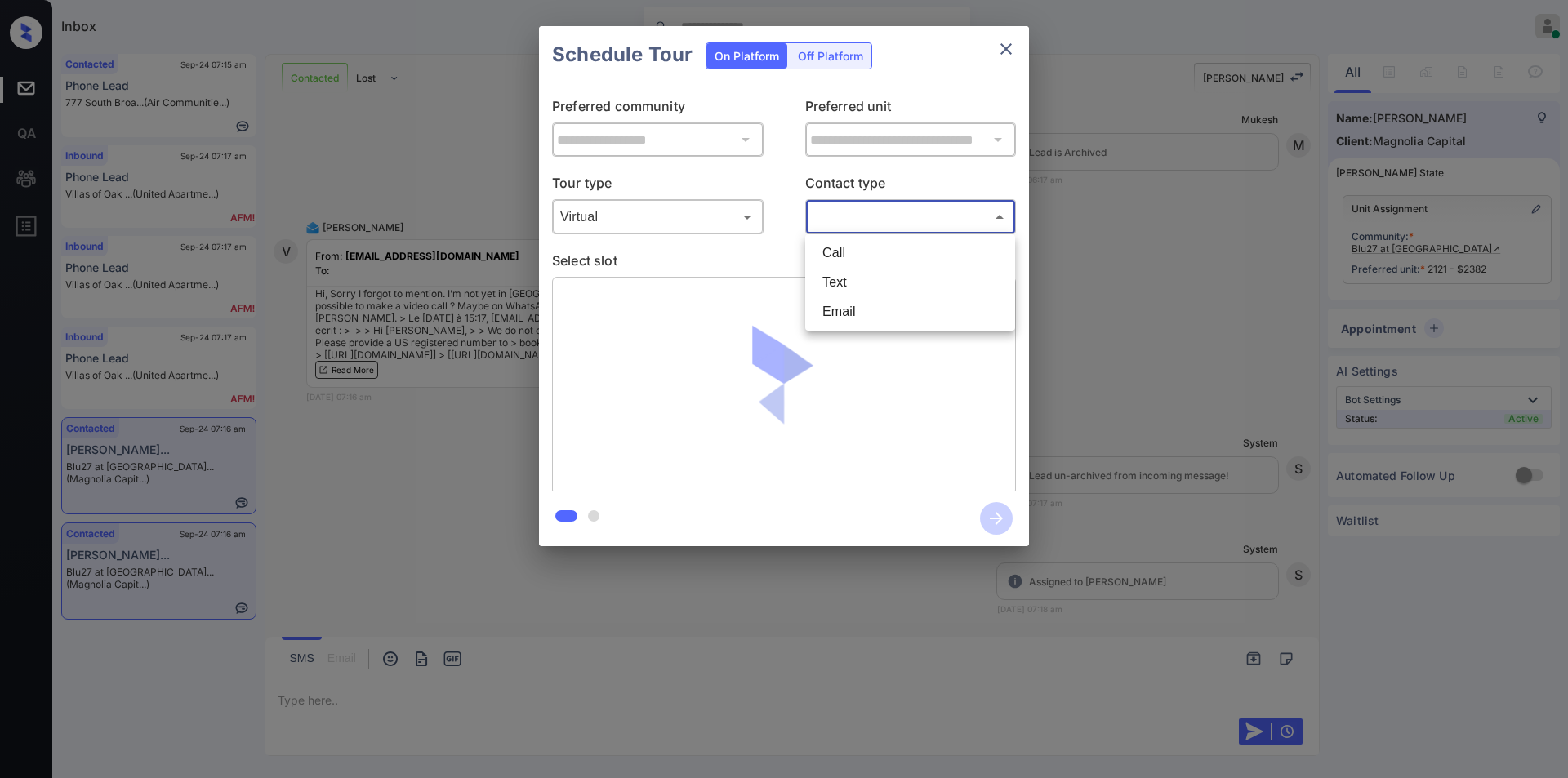
click at [859, 284] on li "Text" at bounding box center [910, 282] width 201 height 29
type input "****"
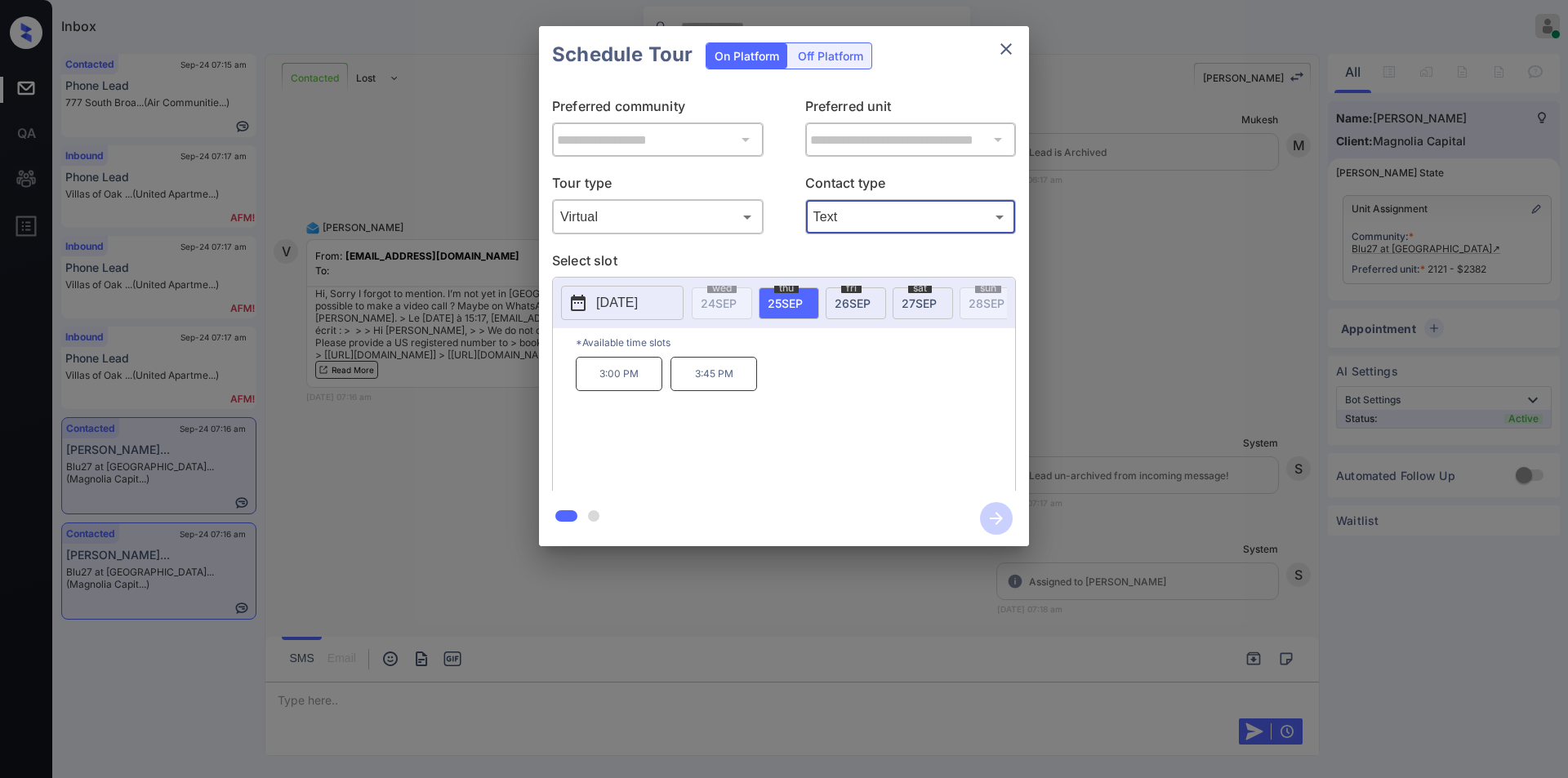
click at [351, 635] on div at bounding box center [784, 389] width 1568 height 778
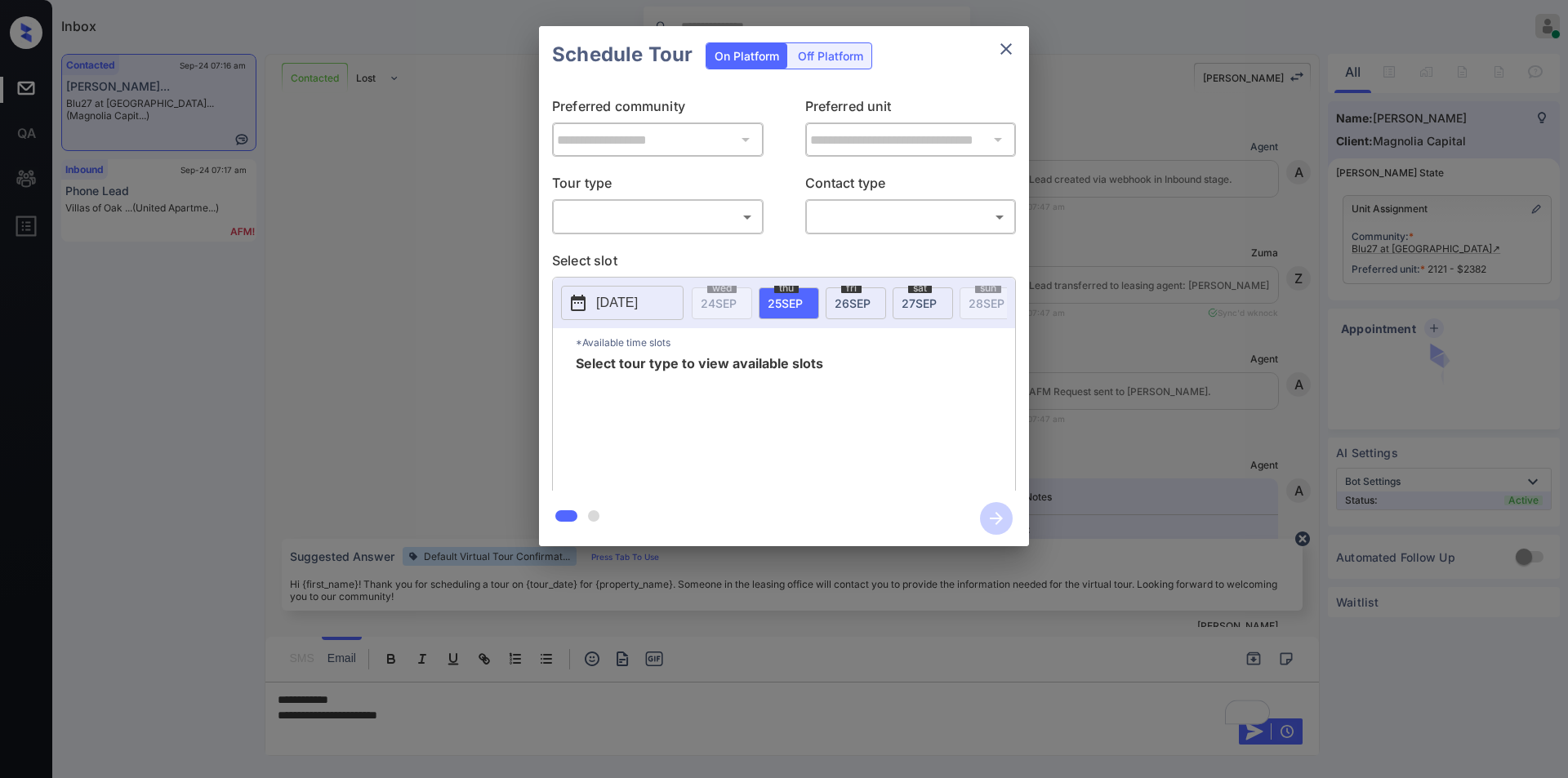
scroll to position [4146, 0]
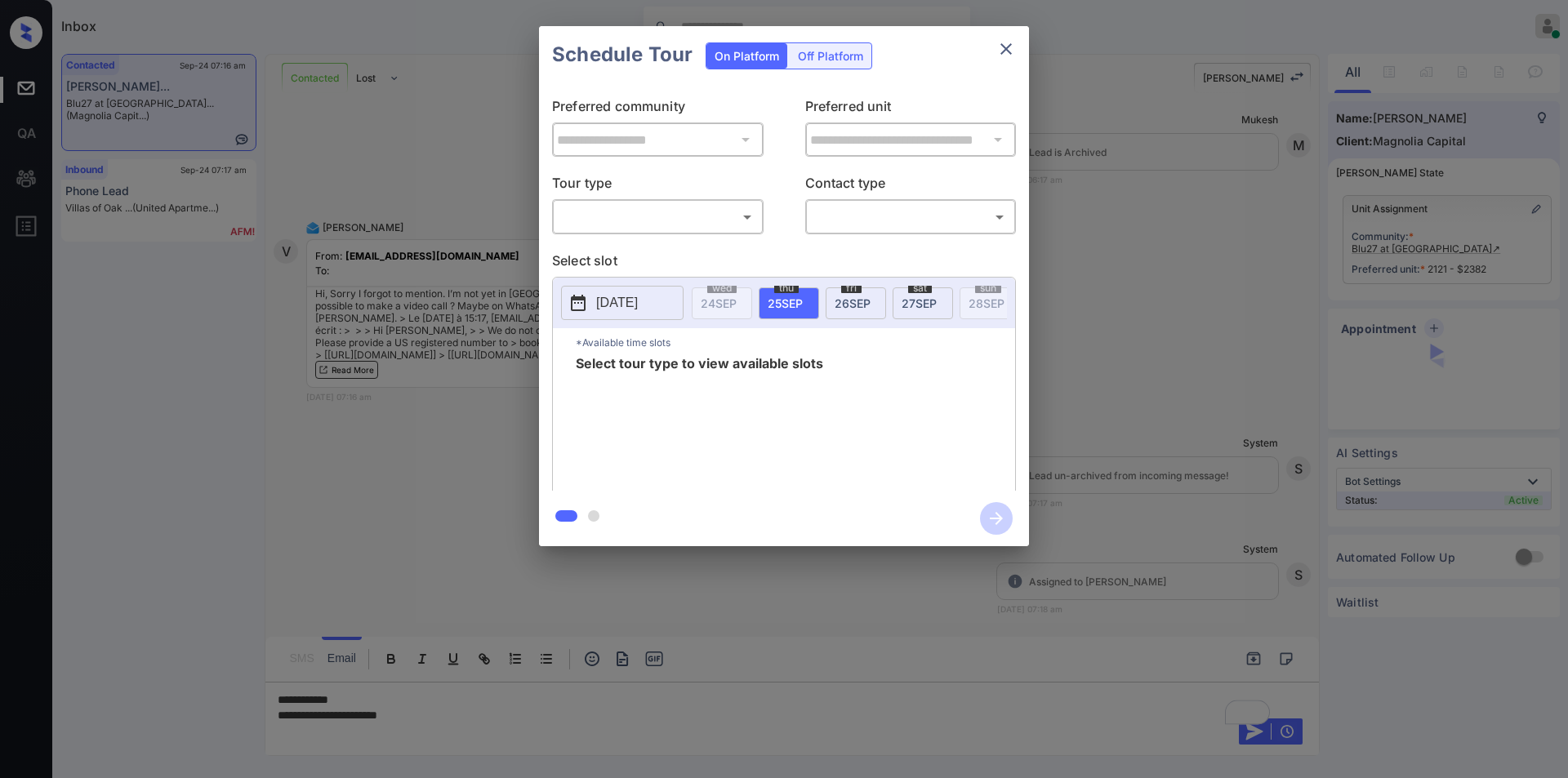
click at [589, 214] on body "Inbox [PERSON_NAME] Online Set yourself offline Set yourself on break Profile S…" at bounding box center [784, 389] width 1568 height 778
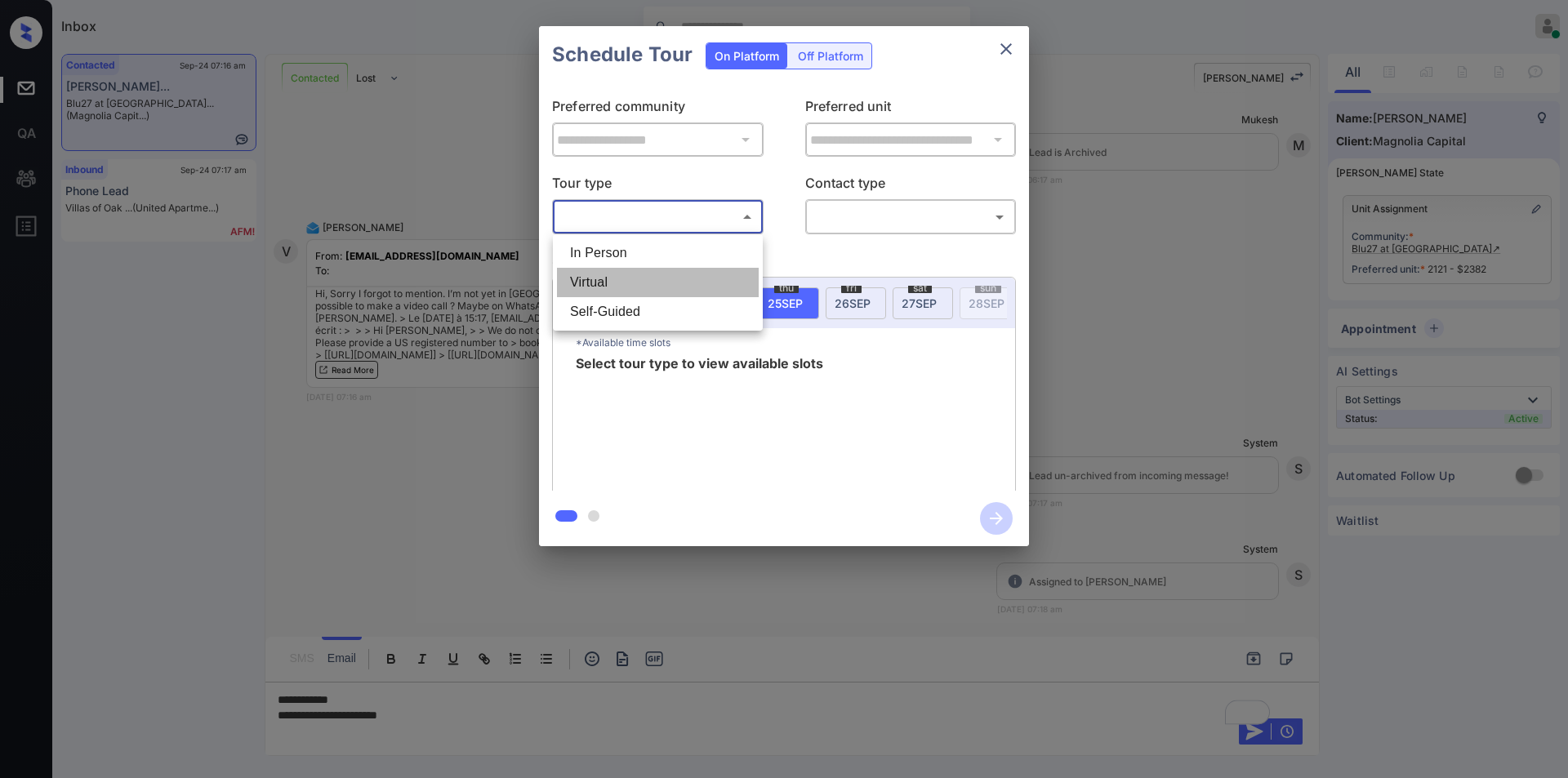
click at [595, 286] on li "Virtual" at bounding box center [658, 282] width 201 height 29
type input "*******"
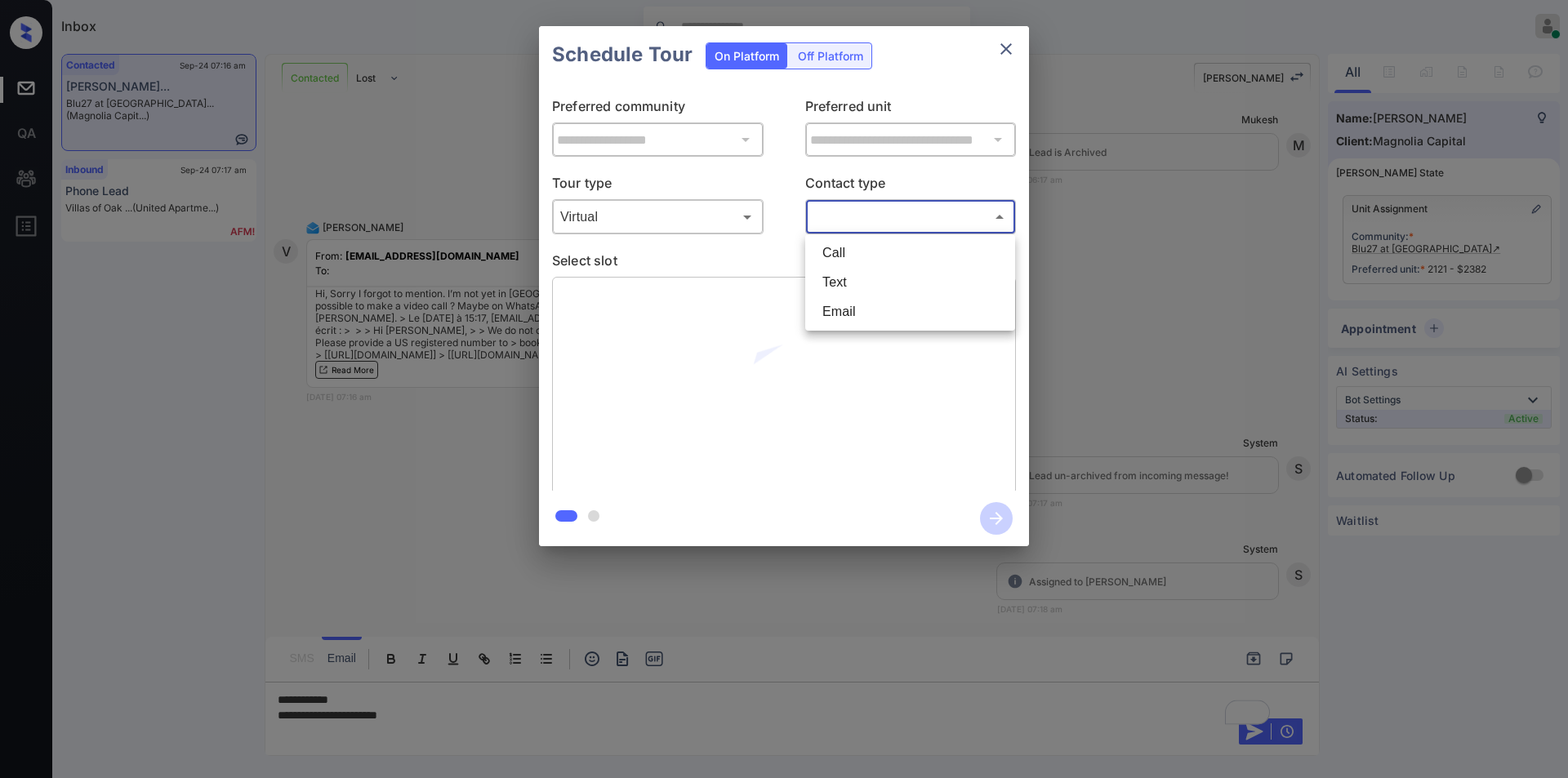
click at [826, 218] on body "Inbox [PERSON_NAME] Online Set yourself offline Set yourself on break Profile S…" at bounding box center [784, 389] width 1568 height 778
click at [851, 288] on li "Text" at bounding box center [910, 282] width 201 height 29
type input "****"
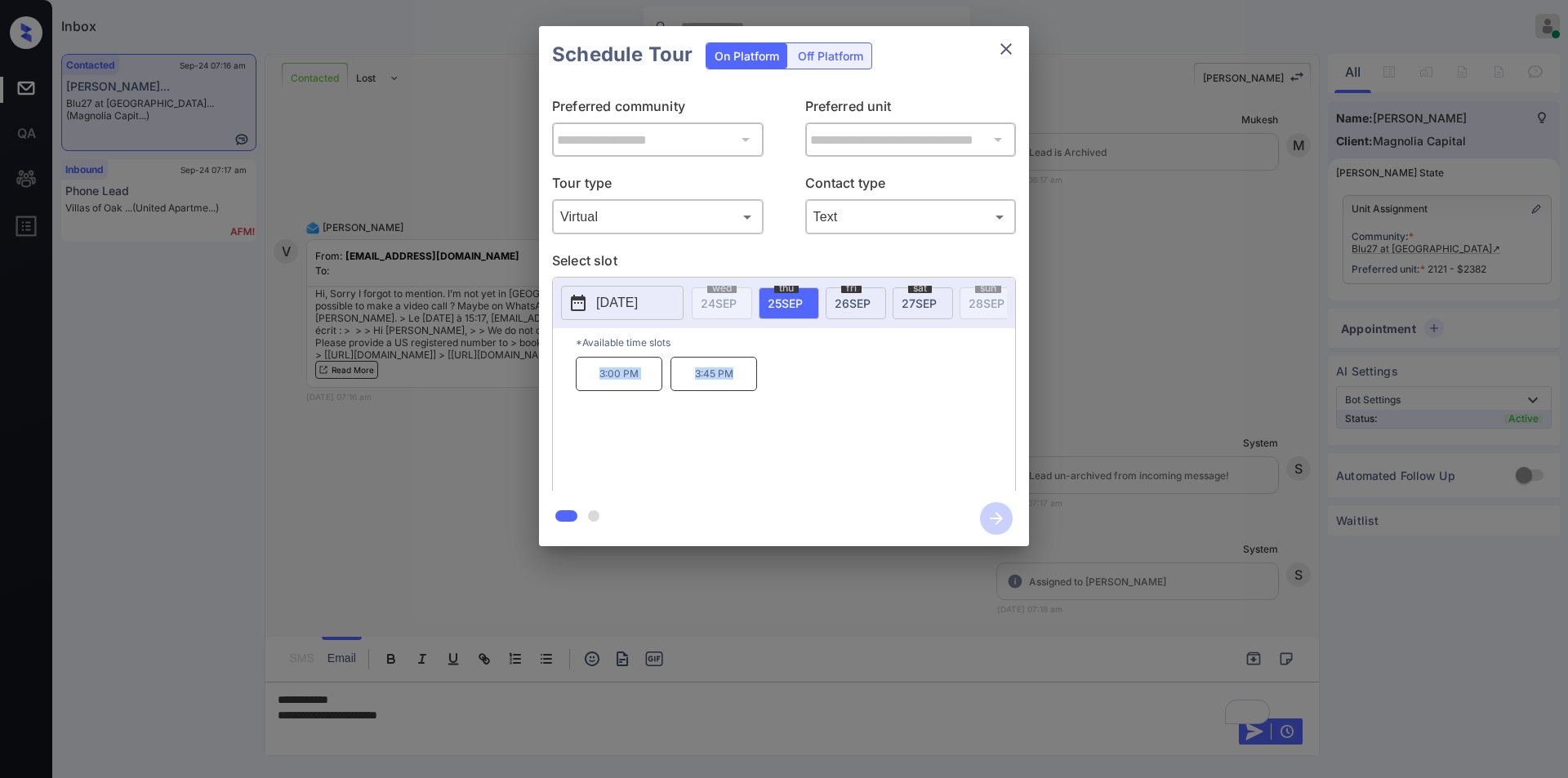
drag, startPoint x: 587, startPoint y: 386, endPoint x: 834, endPoint y: 382, distance: 247.0
click at [834, 382] on div "3:00 PM 3:45 PM" at bounding box center [795, 422] width 439 height 131
copy div "3:00 PM 3:45 PM"
click at [483, 723] on div at bounding box center [784, 389] width 1568 height 778
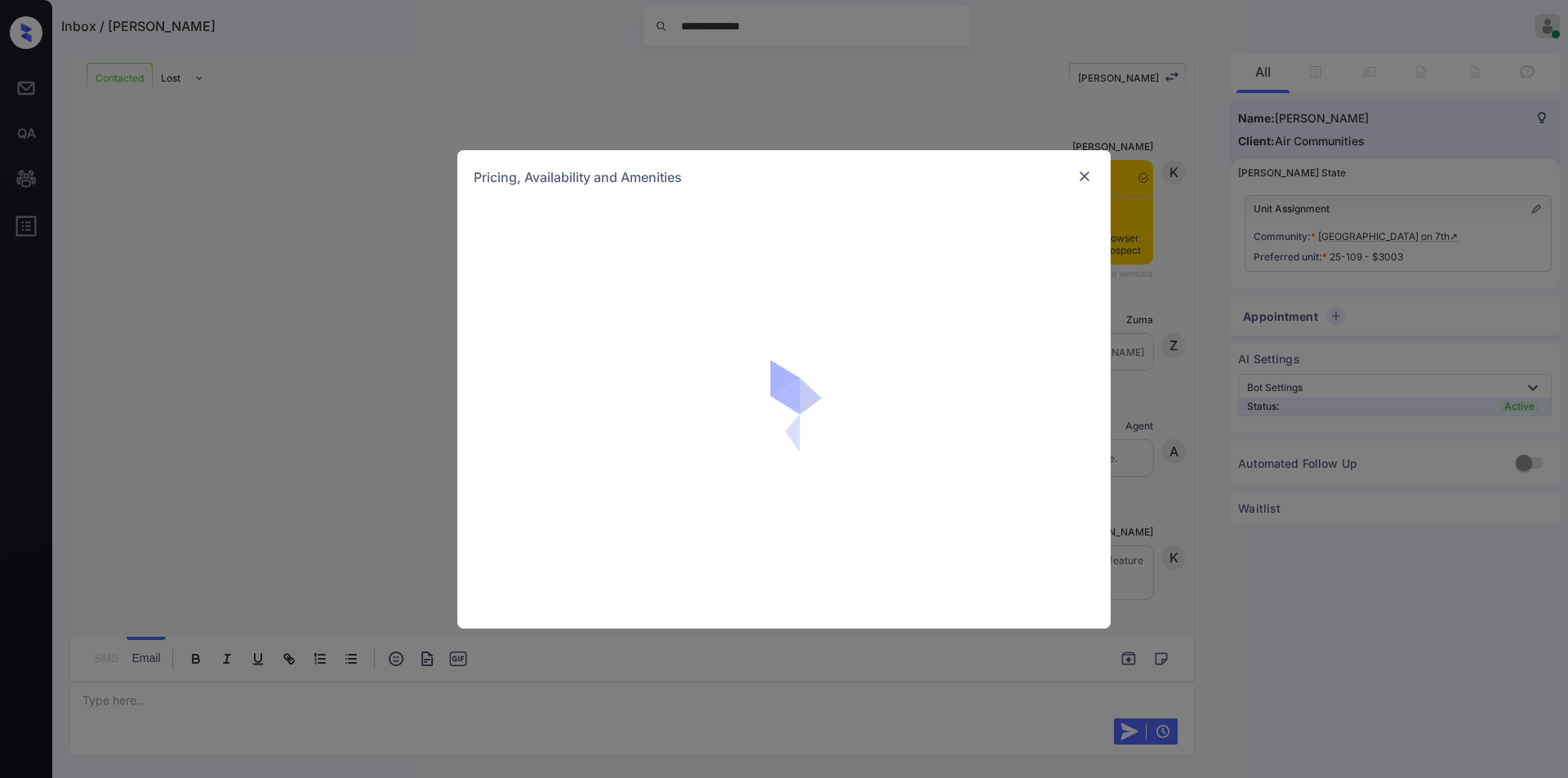
scroll to position [1868, 0]
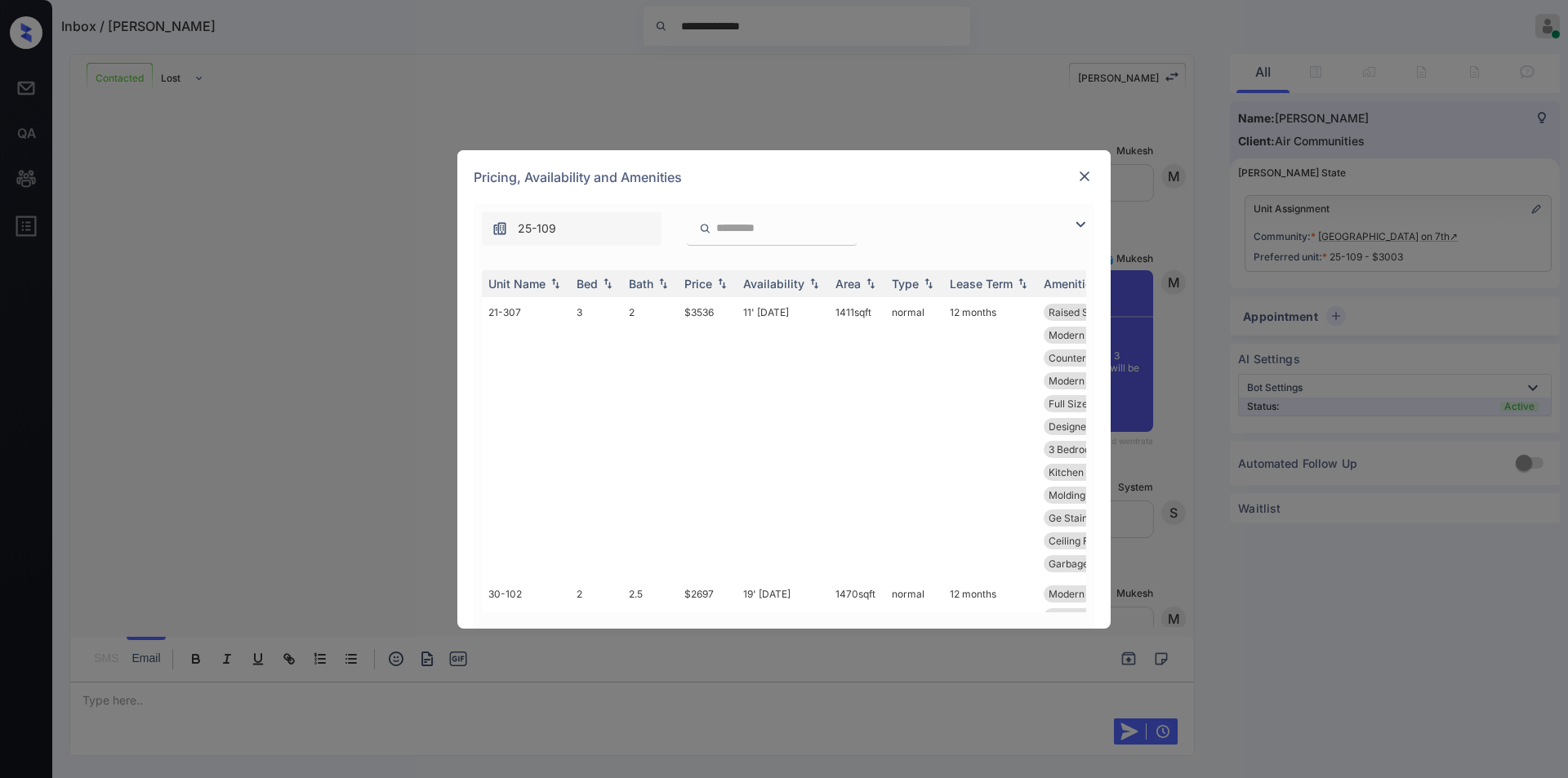
click at [1085, 226] on img at bounding box center [1080, 225] width 20 height 20
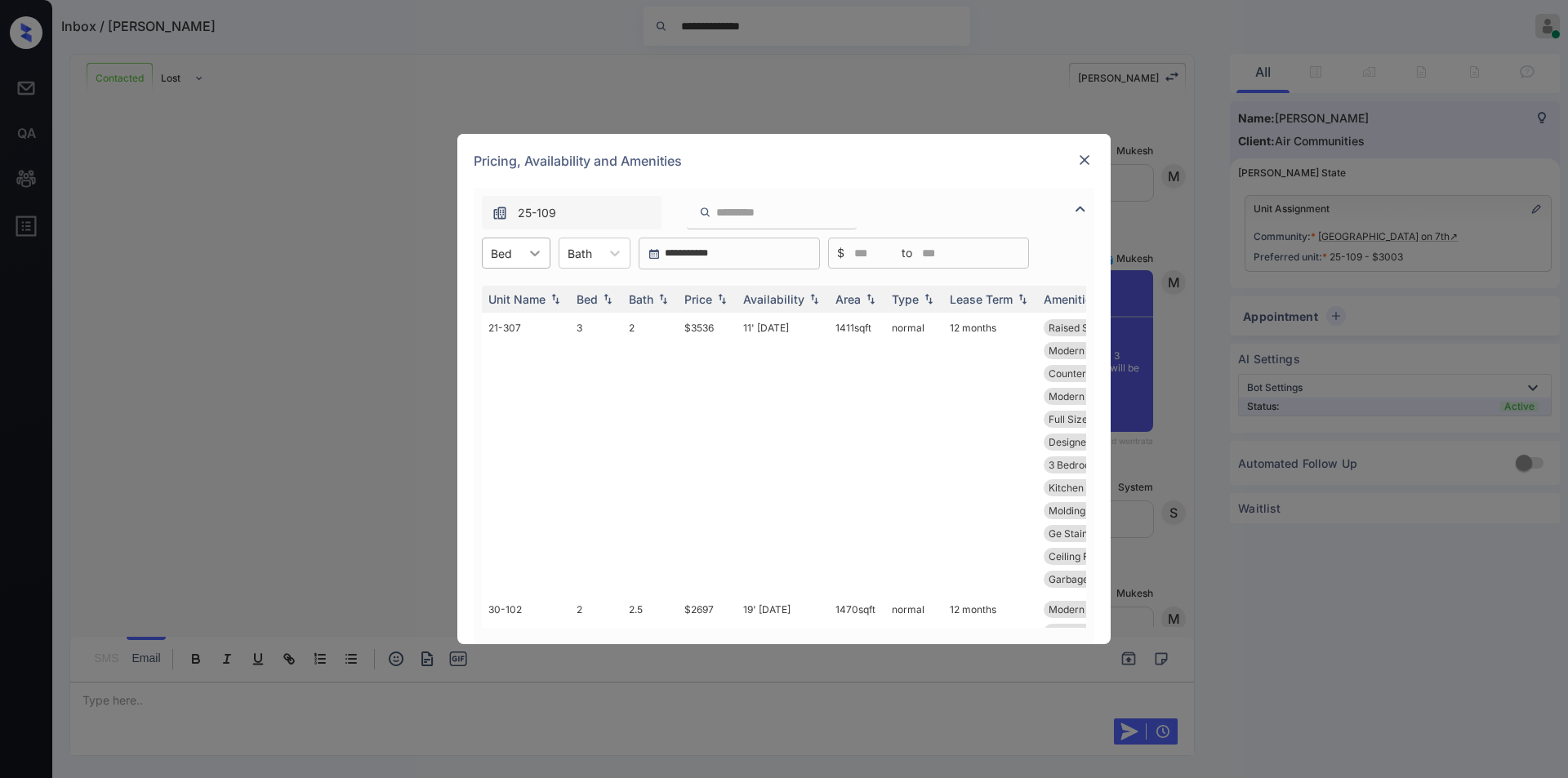
click at [520, 259] on div at bounding box center [534, 253] width 29 height 29
click at [503, 352] on div "3" at bounding box center [516, 352] width 69 height 29
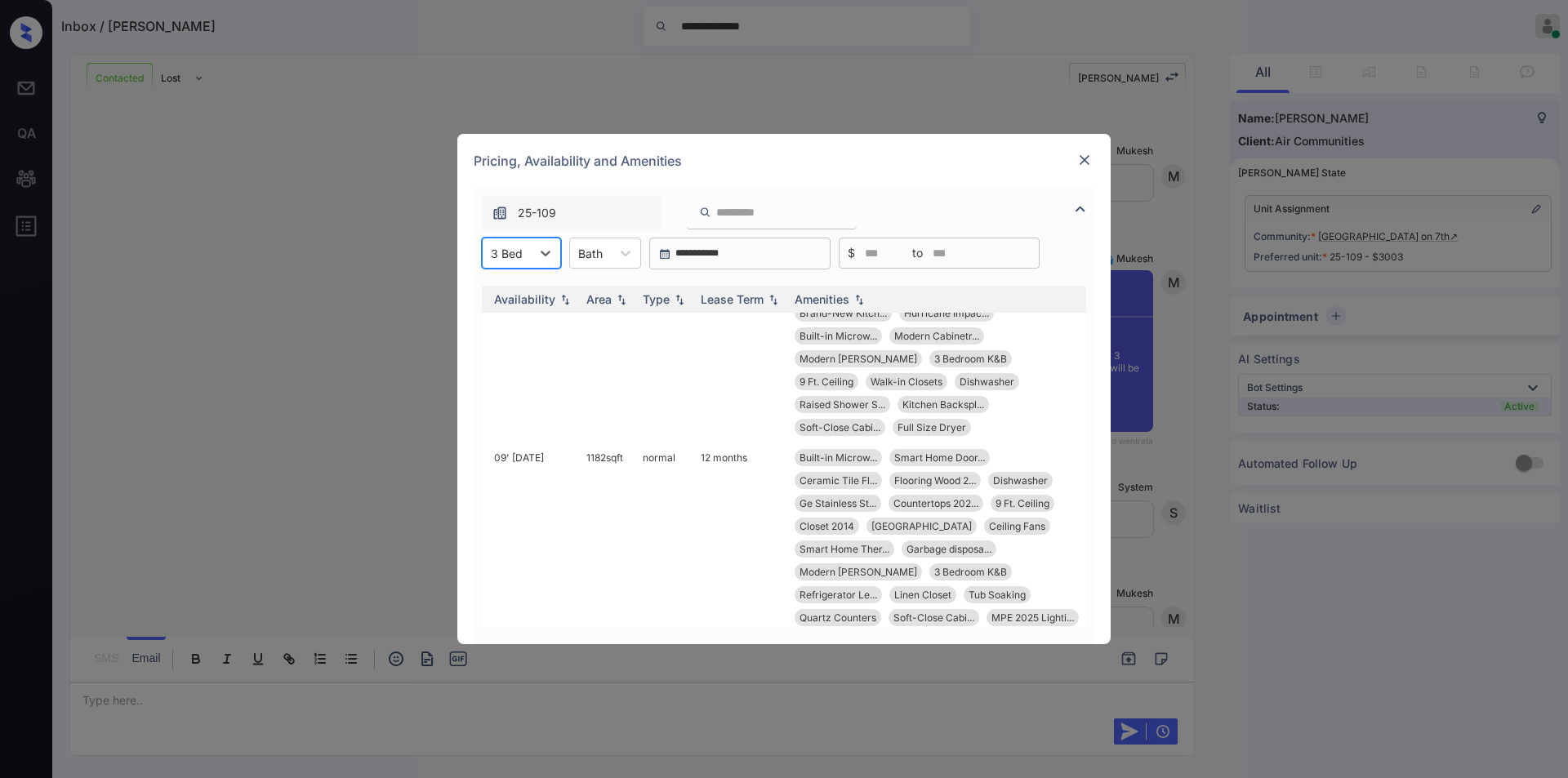
scroll to position [1784, 261]
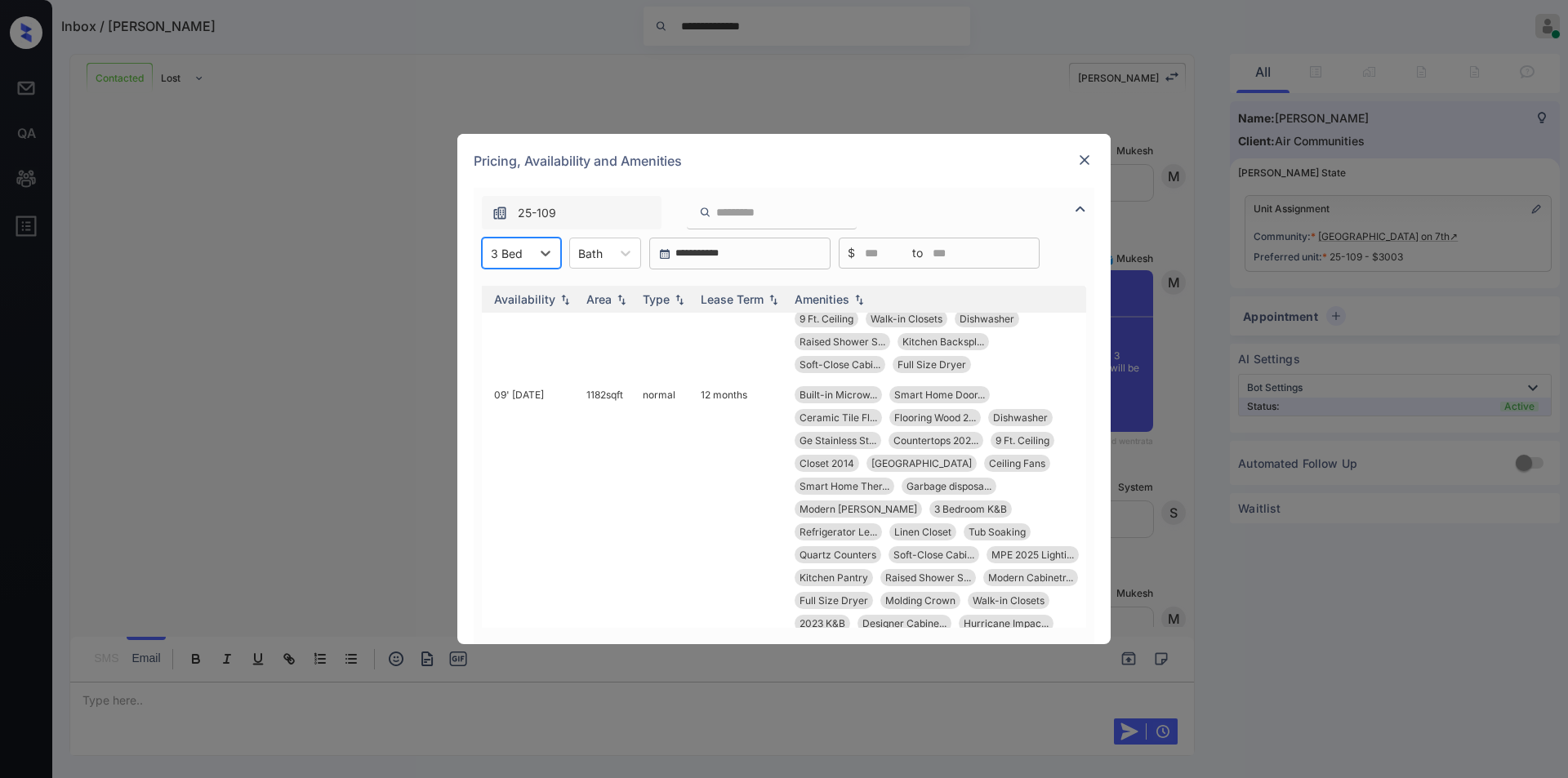
click at [235, 294] on div "**********" at bounding box center [784, 389] width 1568 height 778
click at [1083, 161] on img at bounding box center [1085, 160] width 17 height 17
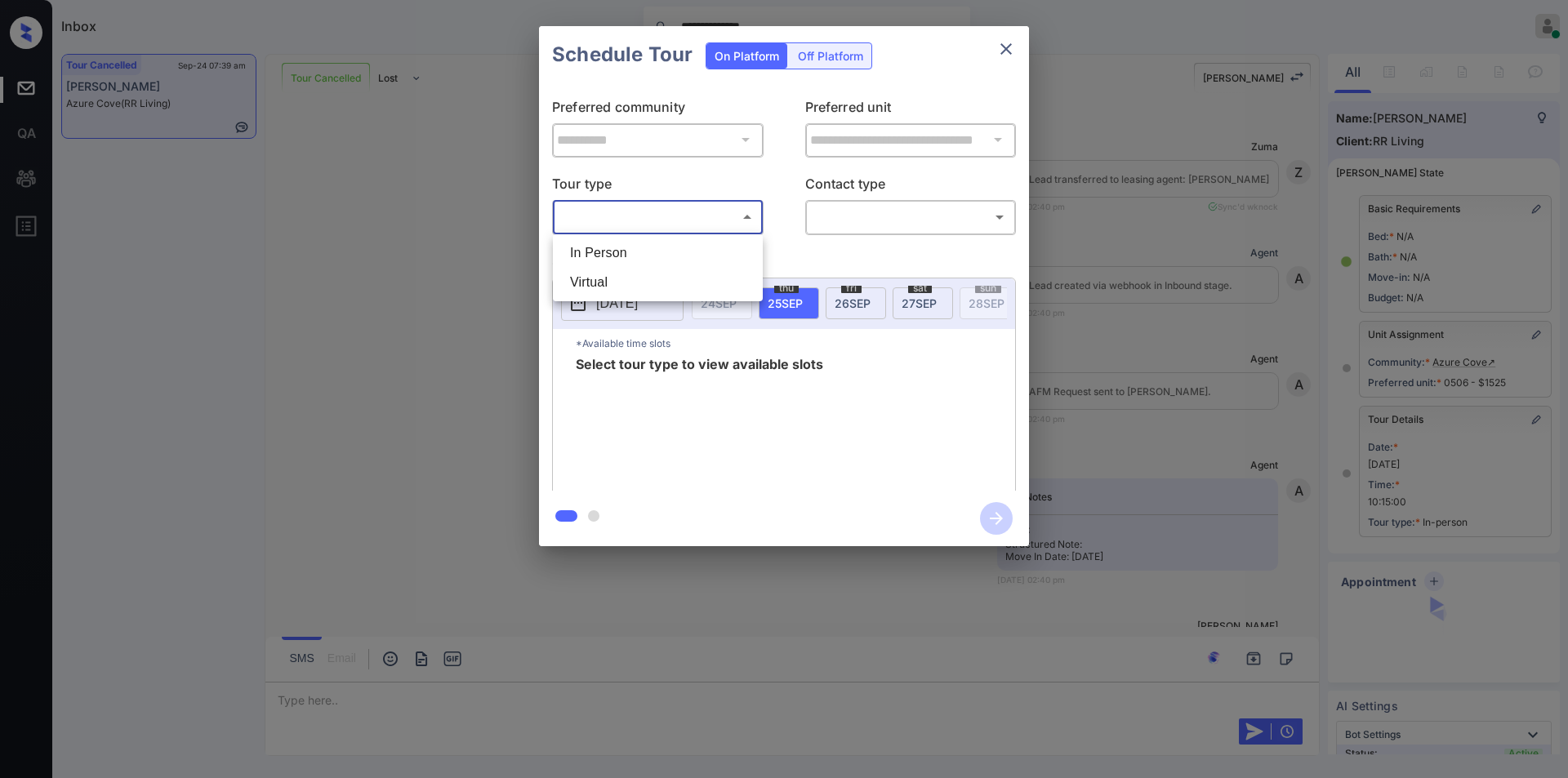
scroll to position [15285, 0]
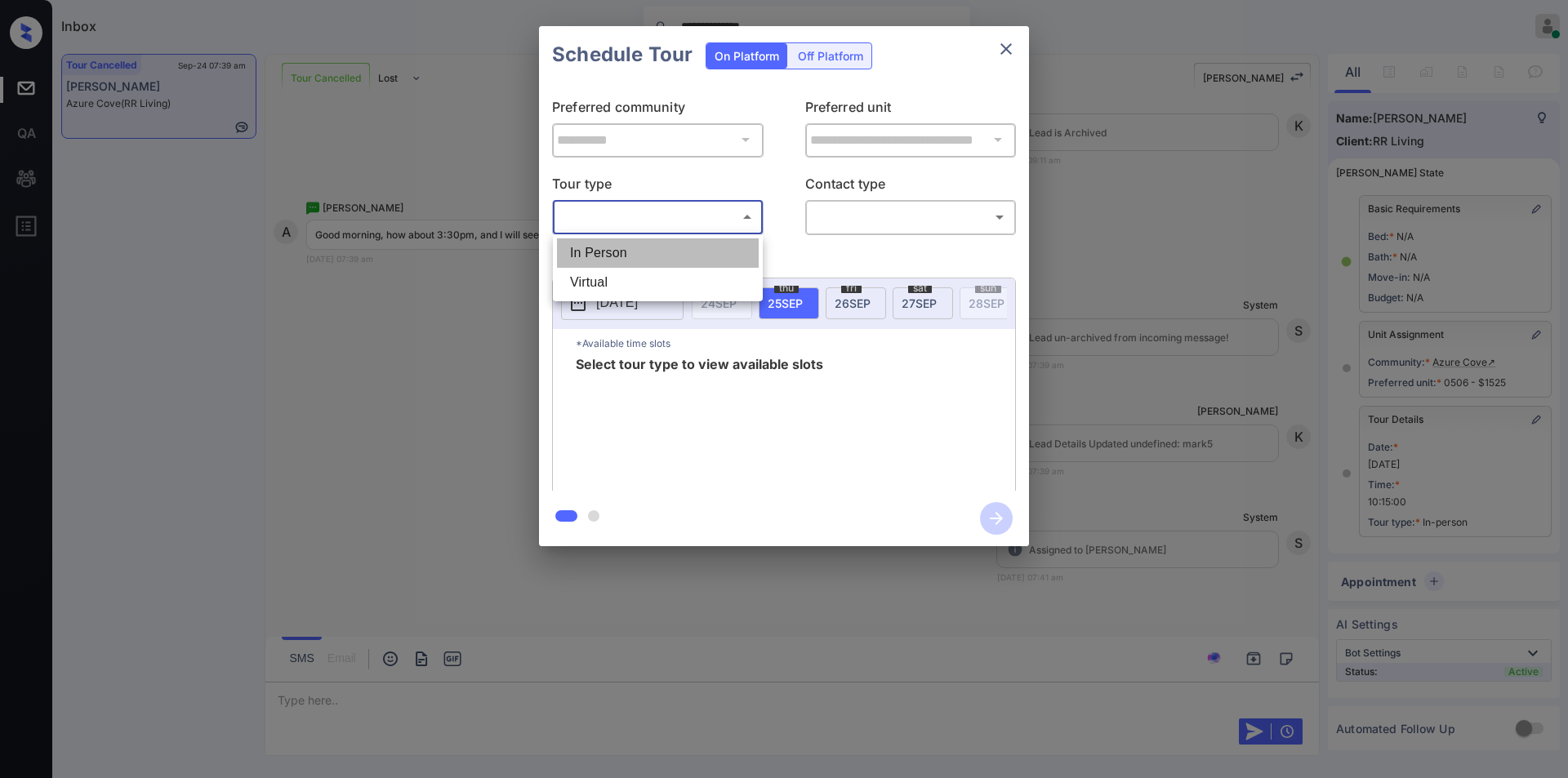
click at [586, 259] on li "In Person" at bounding box center [658, 253] width 201 height 29
type input "********"
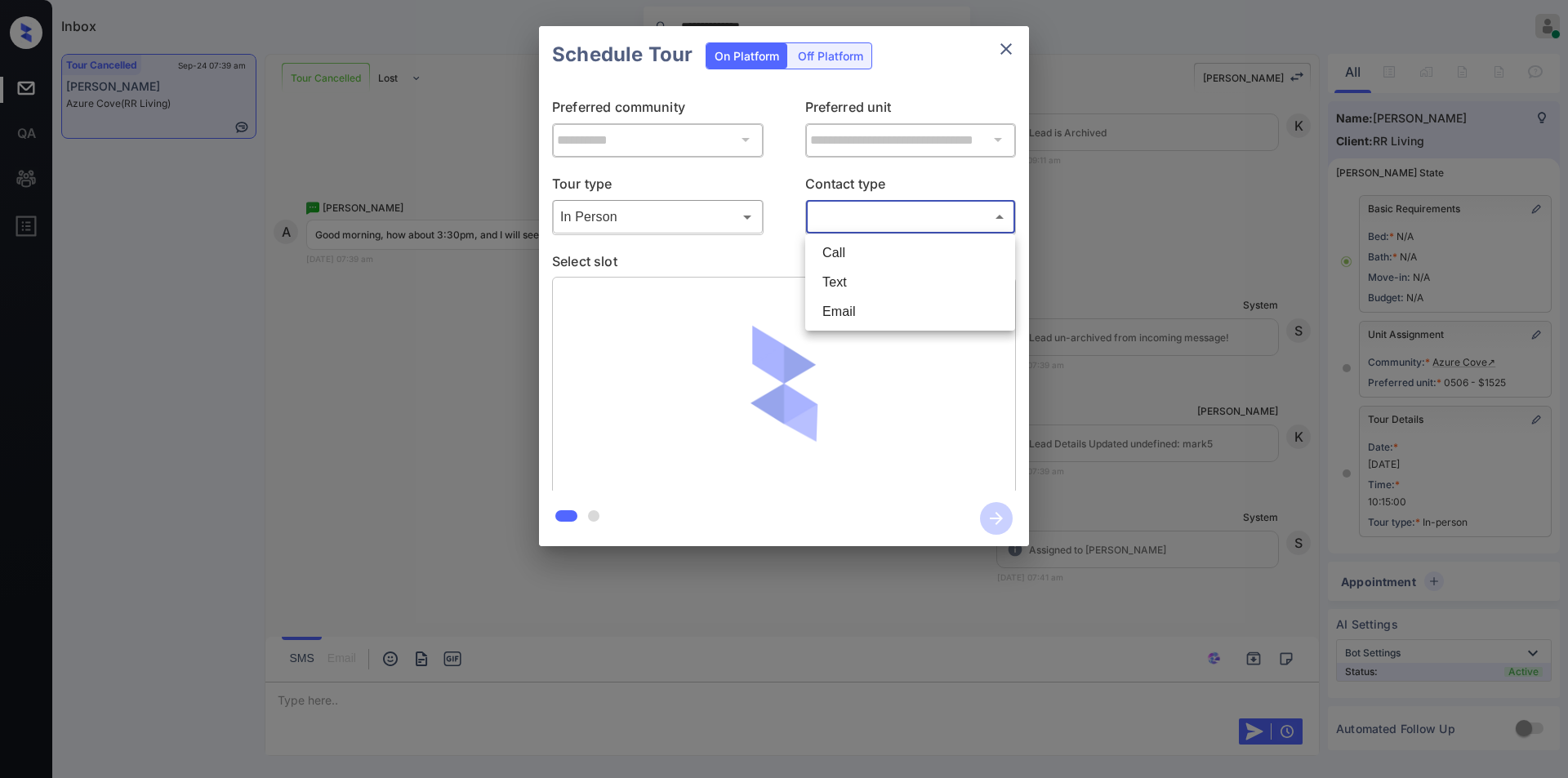
click at [862, 216] on body "**********" at bounding box center [784, 389] width 1568 height 778
click at [850, 283] on li "Text" at bounding box center [910, 282] width 201 height 29
type input "****"
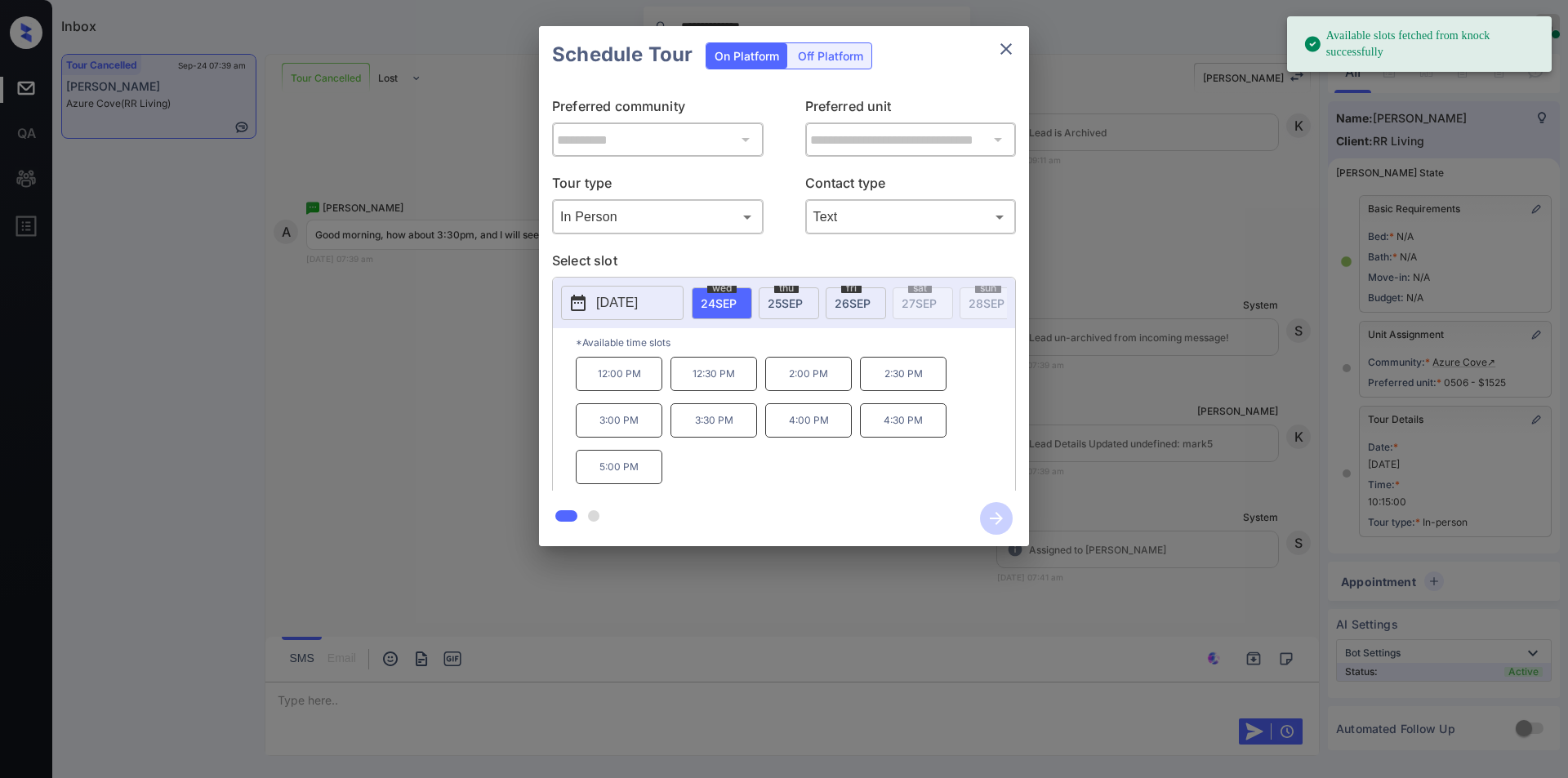
click at [774, 296] on span "25 SEP" at bounding box center [785, 303] width 35 height 14
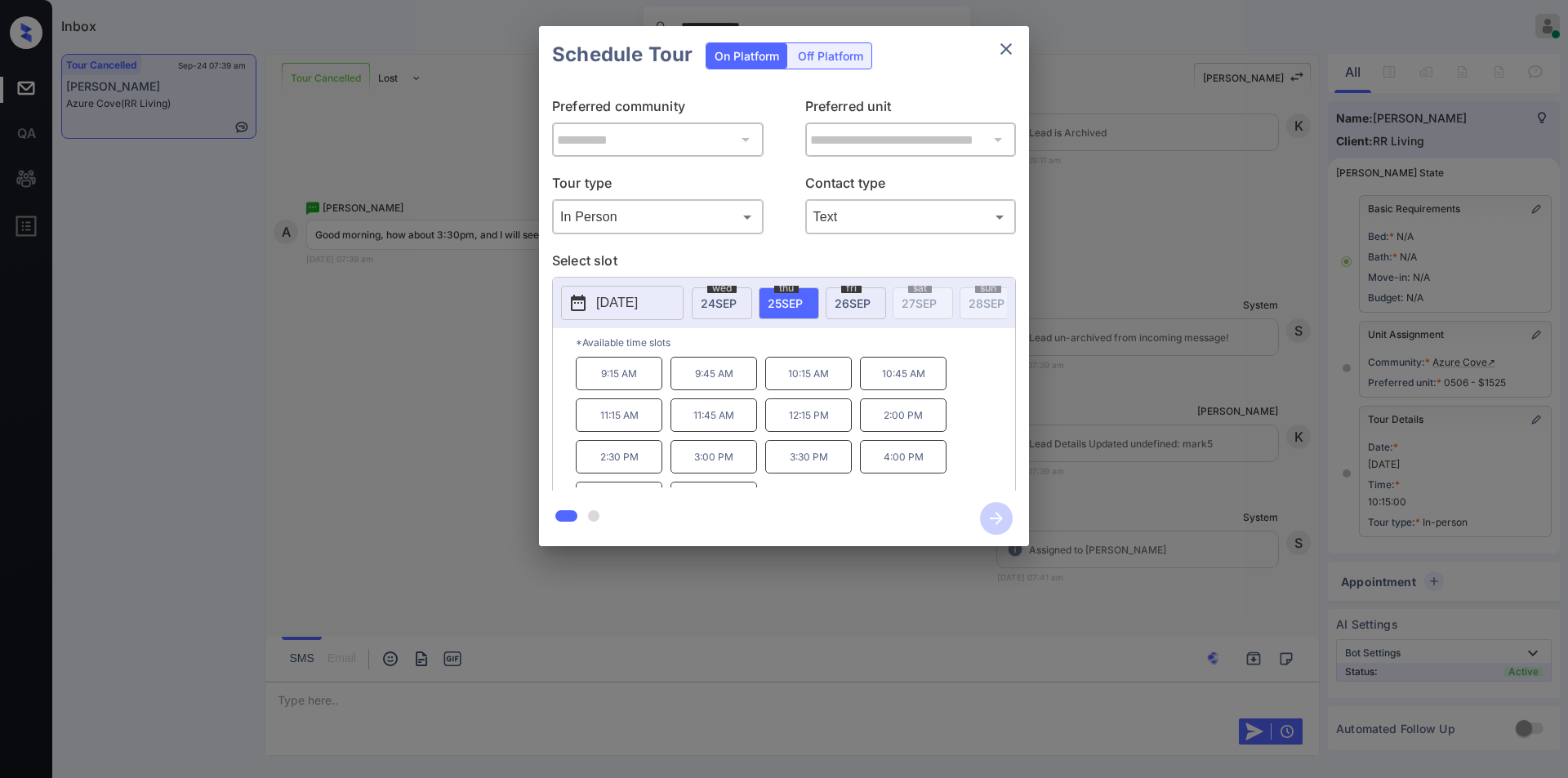
click at [818, 465] on p "3:30 PM" at bounding box center [808, 457] width 86 height 33
click at [1001, 524] on icon "button" at bounding box center [996, 518] width 32 height 32
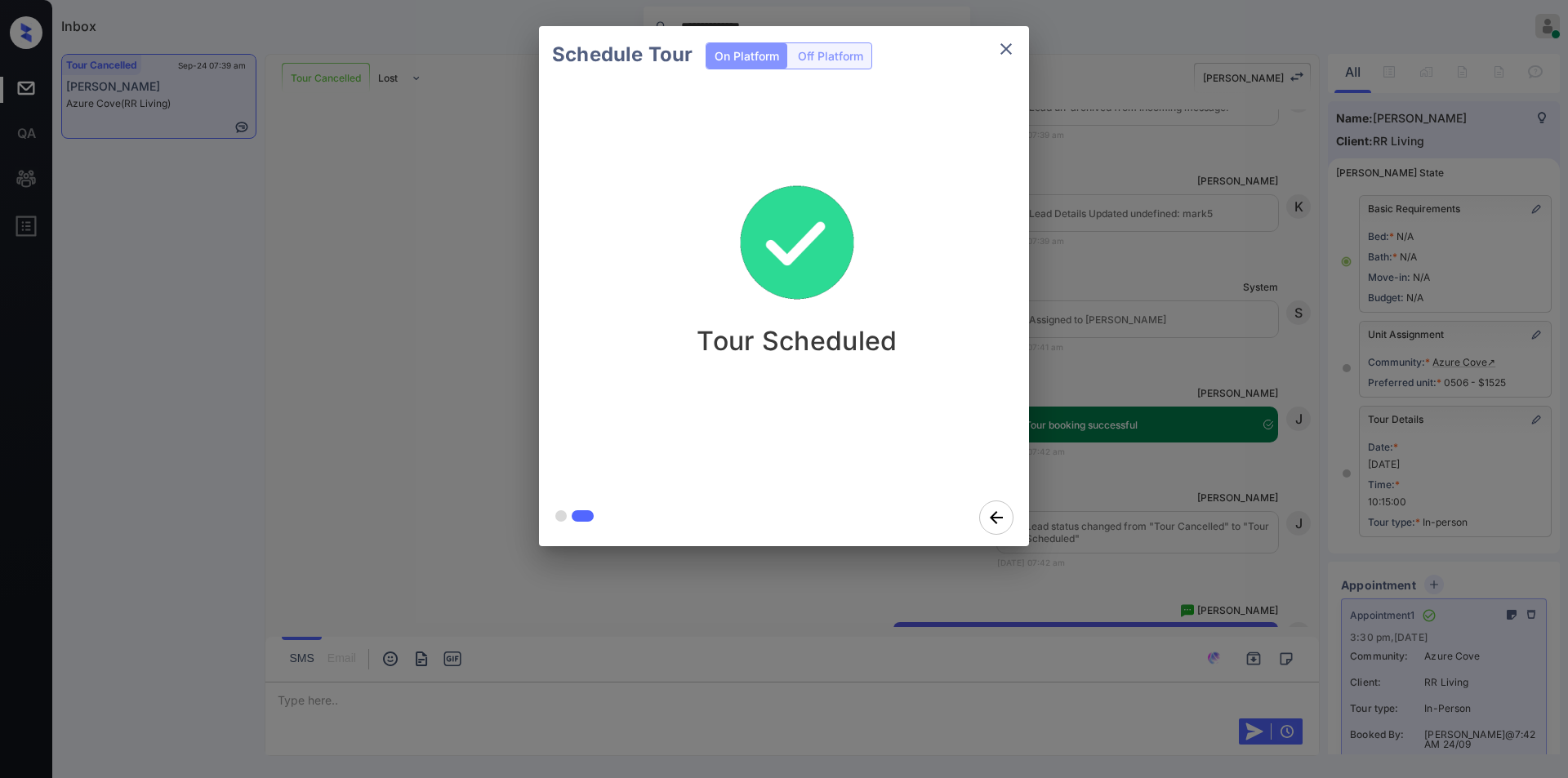
scroll to position [15500, 0]
click at [1008, 46] on icon "close" at bounding box center [1006, 49] width 12 height 12
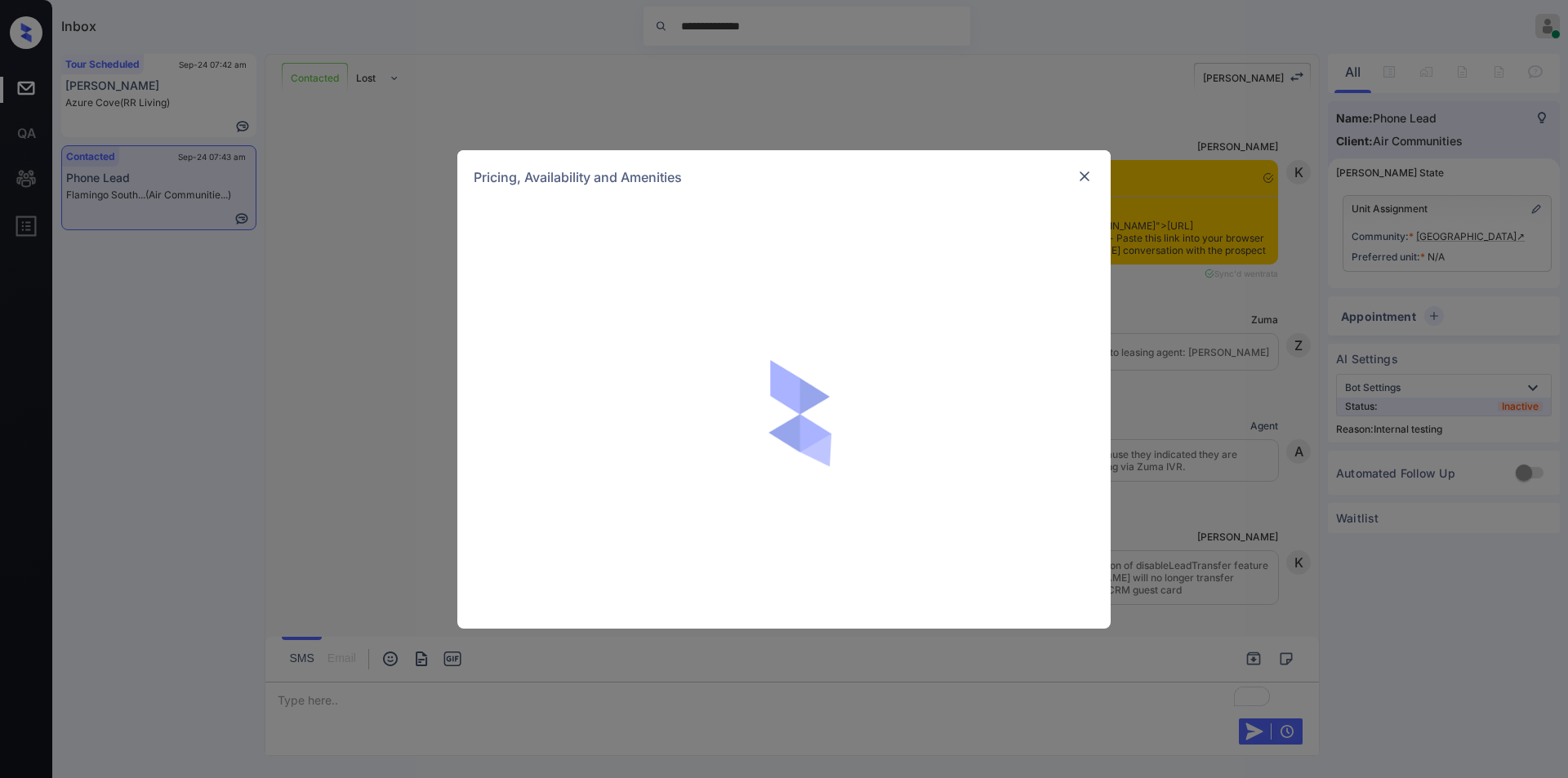
scroll to position [2087, 0]
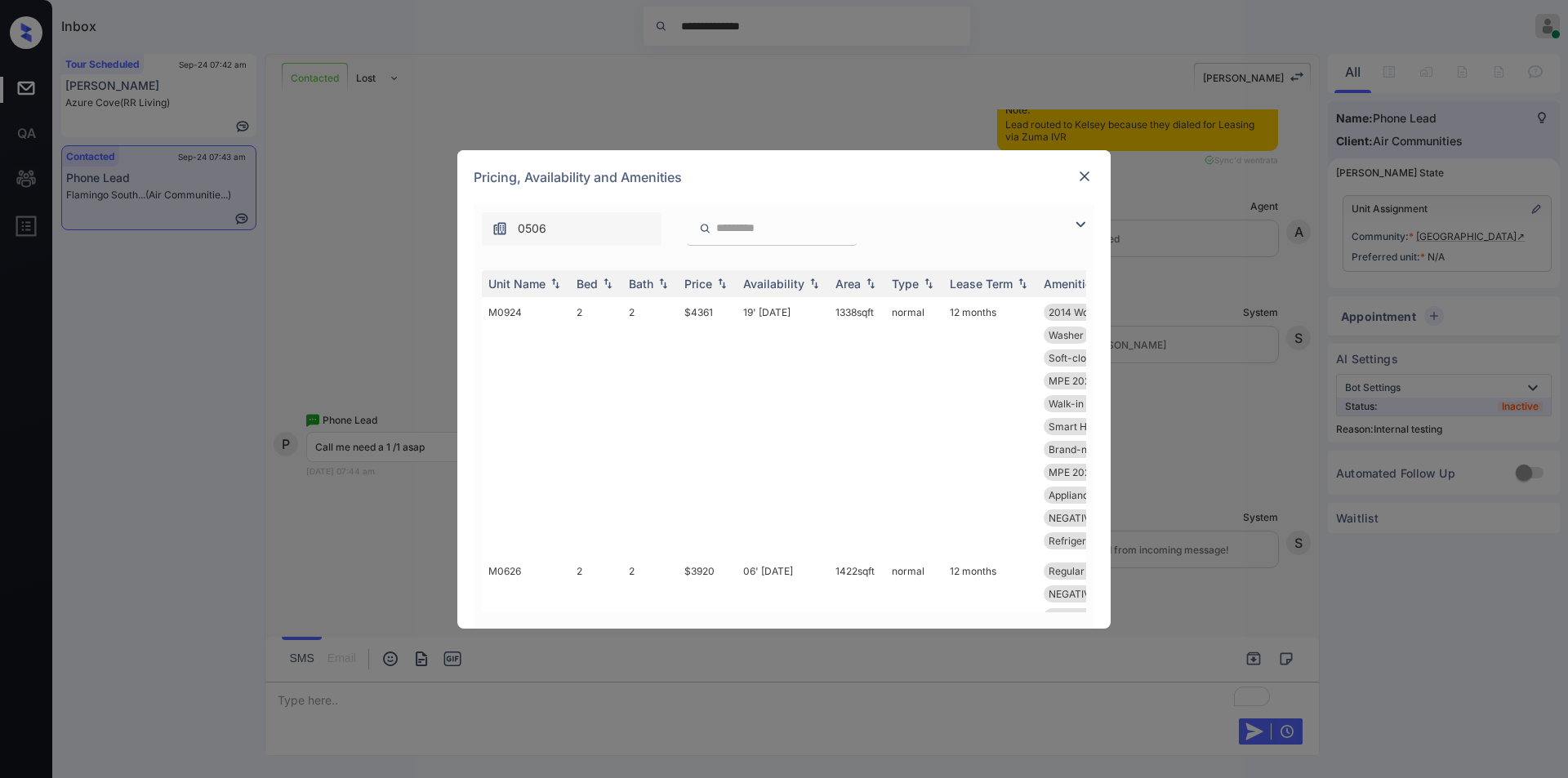
click at [1082, 223] on img at bounding box center [1080, 225] width 20 height 20
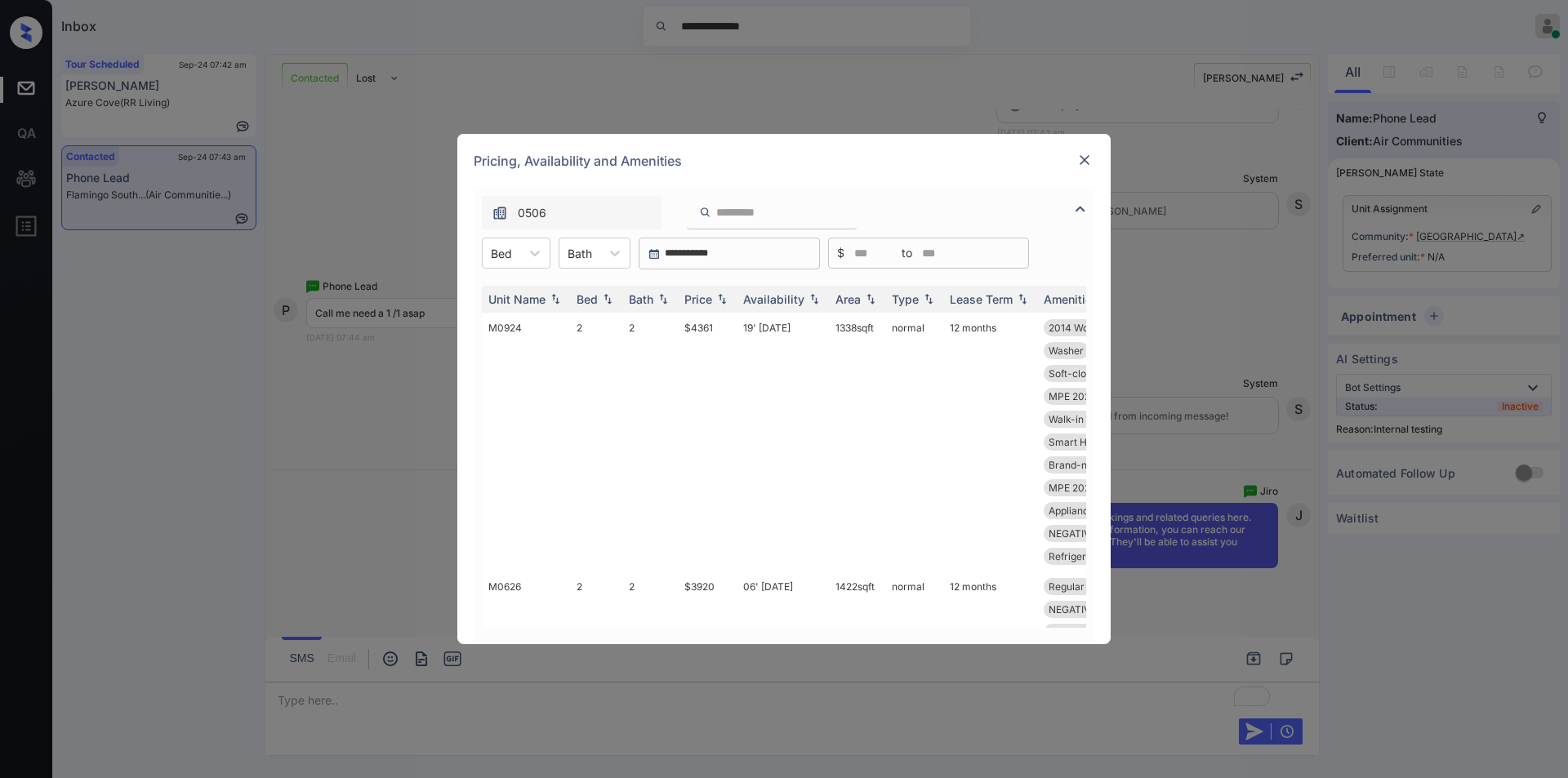
scroll to position [2209, 0]
click at [527, 251] on icon at bounding box center [535, 253] width 17 height 17
click at [500, 326] on div "1" at bounding box center [516, 322] width 69 height 29
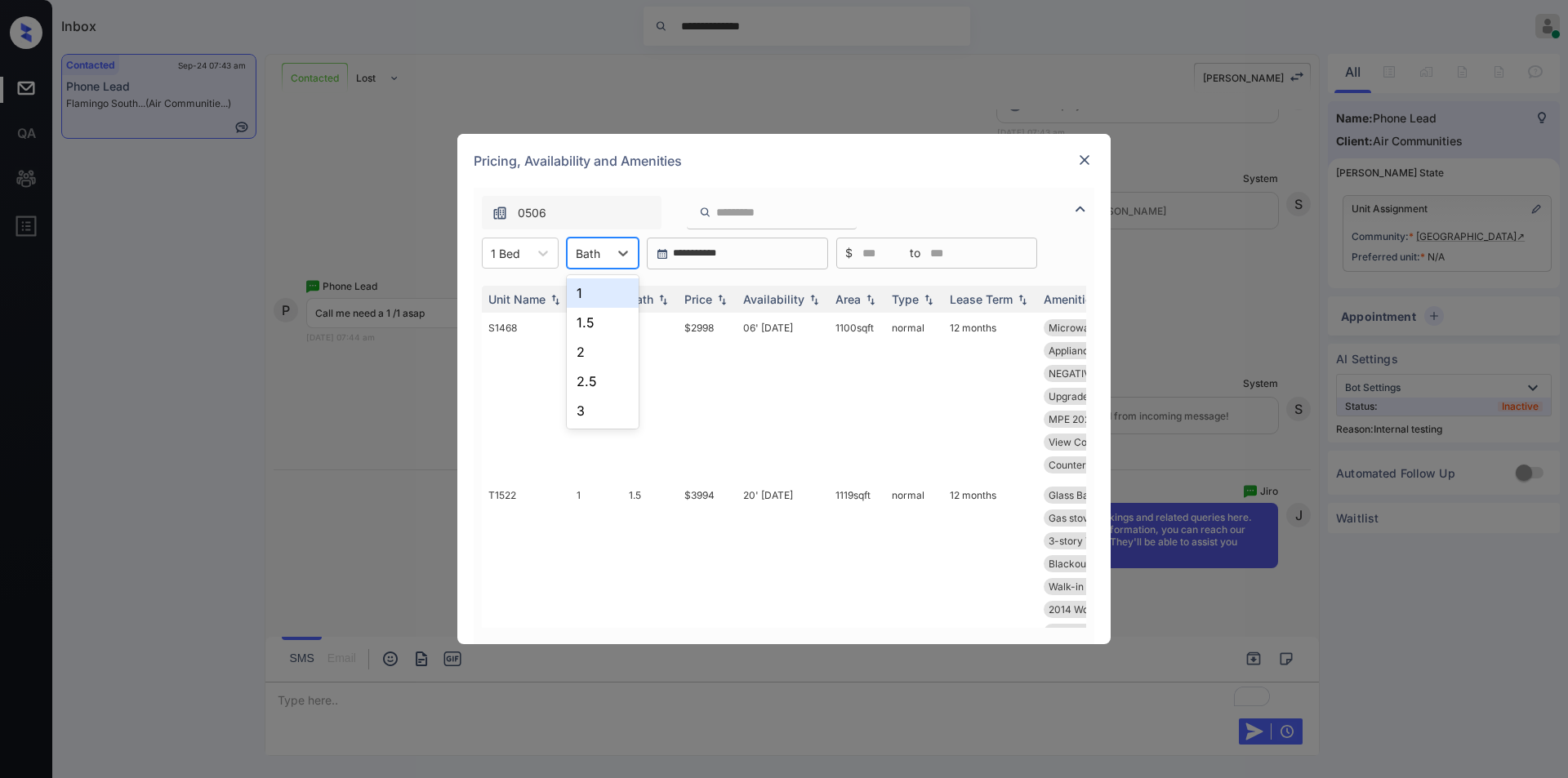
click at [607, 253] on div "Bath" at bounding box center [587, 253] width 41 height 24
click at [589, 299] on div "1" at bounding box center [602, 293] width 72 height 29
click at [1087, 329] on div "Unit Name Bed Bath Price Availability Area Type Lease Term Amenities S0202 1 1 …" at bounding box center [784, 457] width 620 height 375
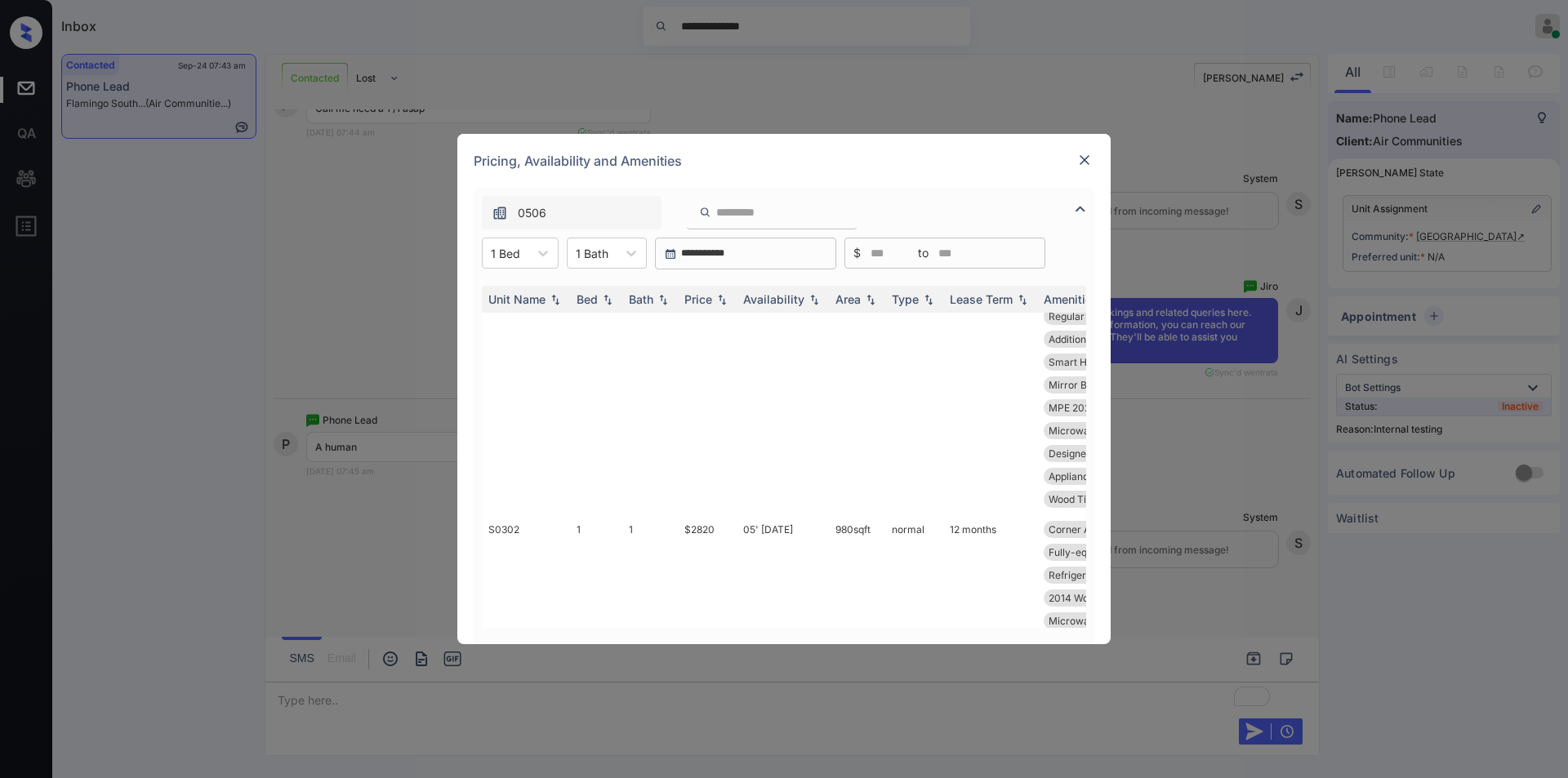
scroll to position [2414, 0]
click at [1074, 159] on div "Pricing, Availability and Amenities" at bounding box center [784, 160] width 653 height 54
click at [1089, 157] on img at bounding box center [1085, 160] width 17 height 17
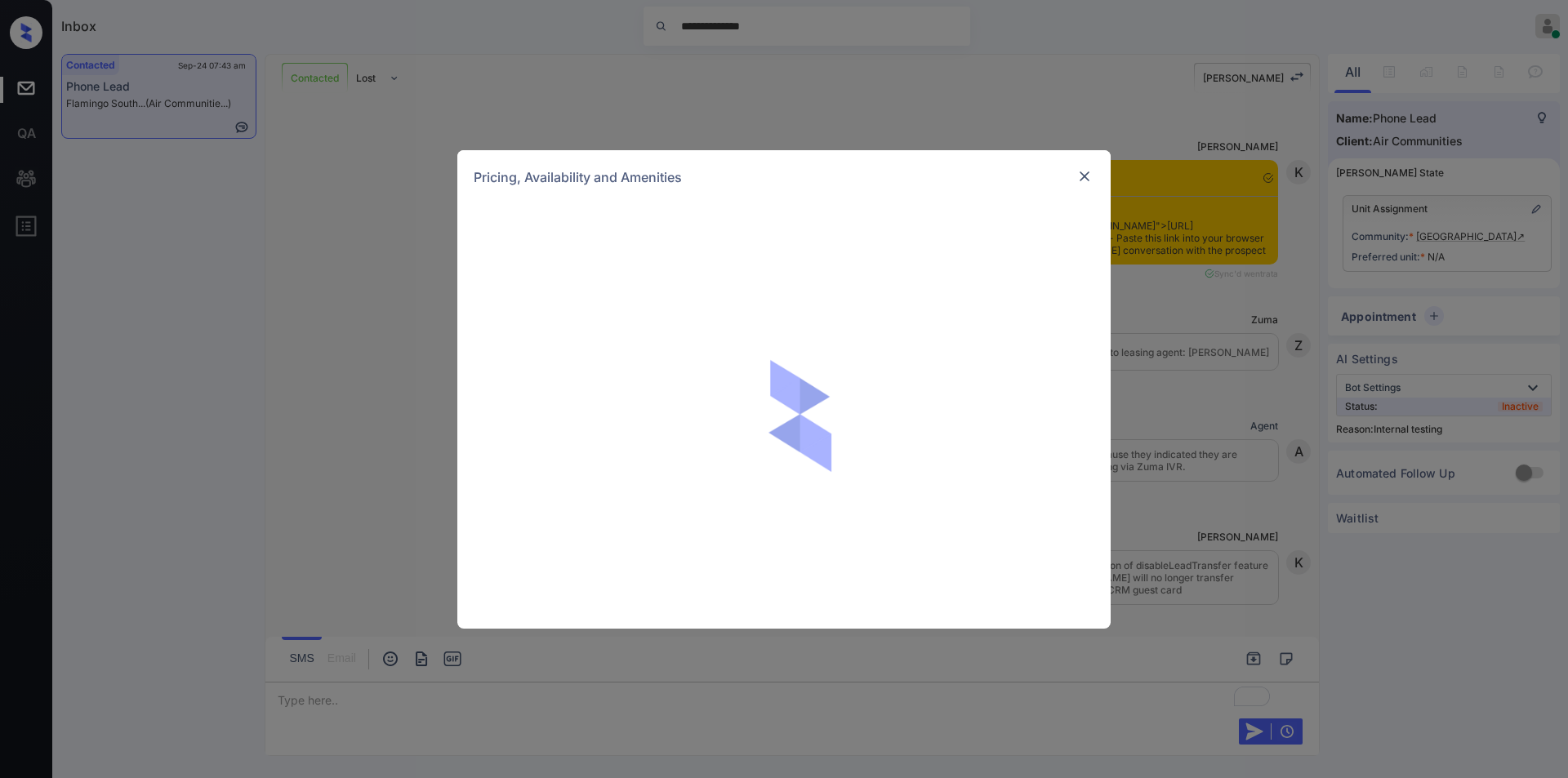
scroll to position [2414, 0]
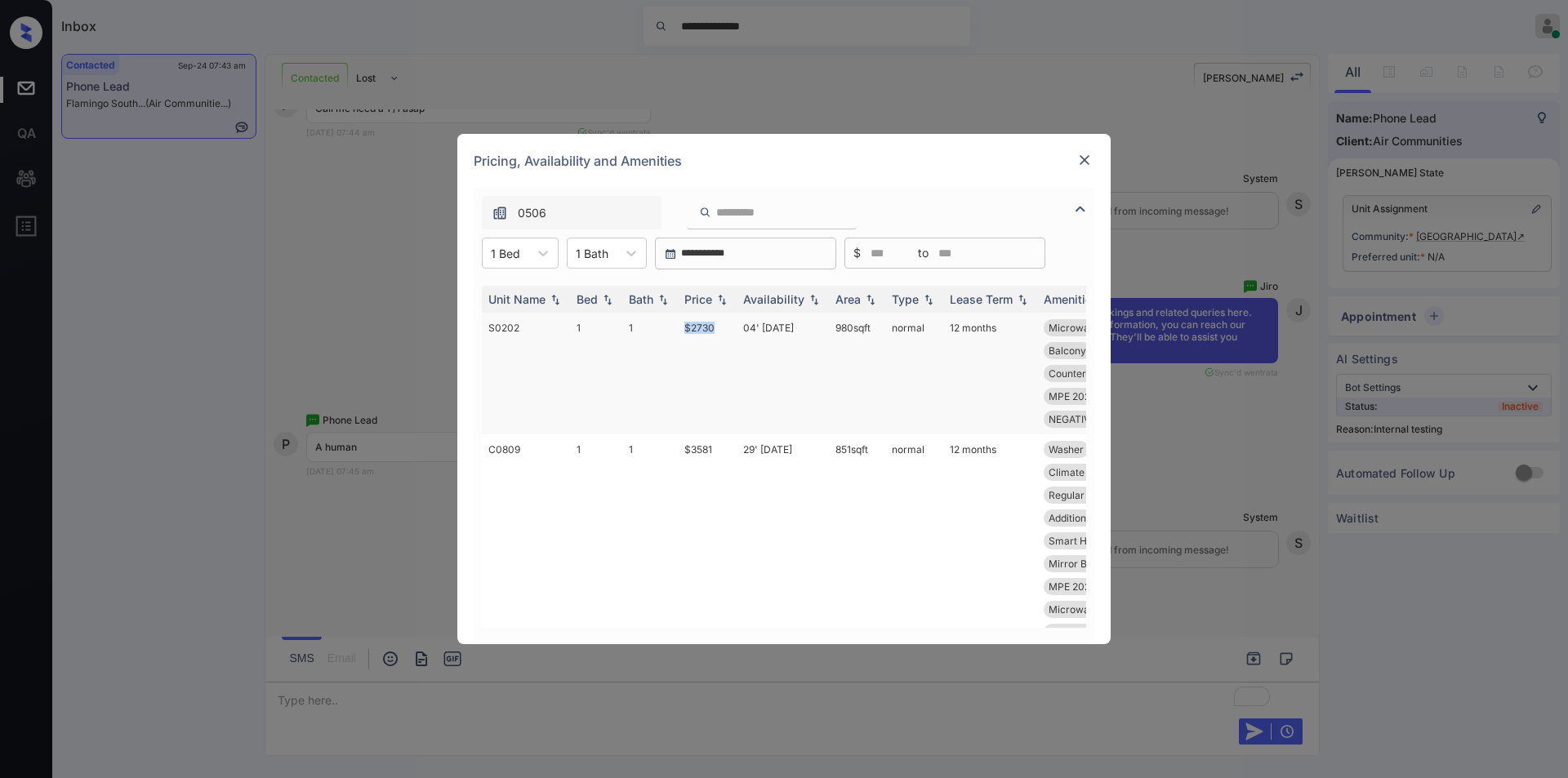
drag, startPoint x: 681, startPoint y: 326, endPoint x: 728, endPoint y: 323, distance: 47.1
click at [728, 323] on td "$2730" at bounding box center [706, 373] width 59 height 122
copy td "$2730"
click at [1089, 158] on img at bounding box center [1085, 160] width 17 height 17
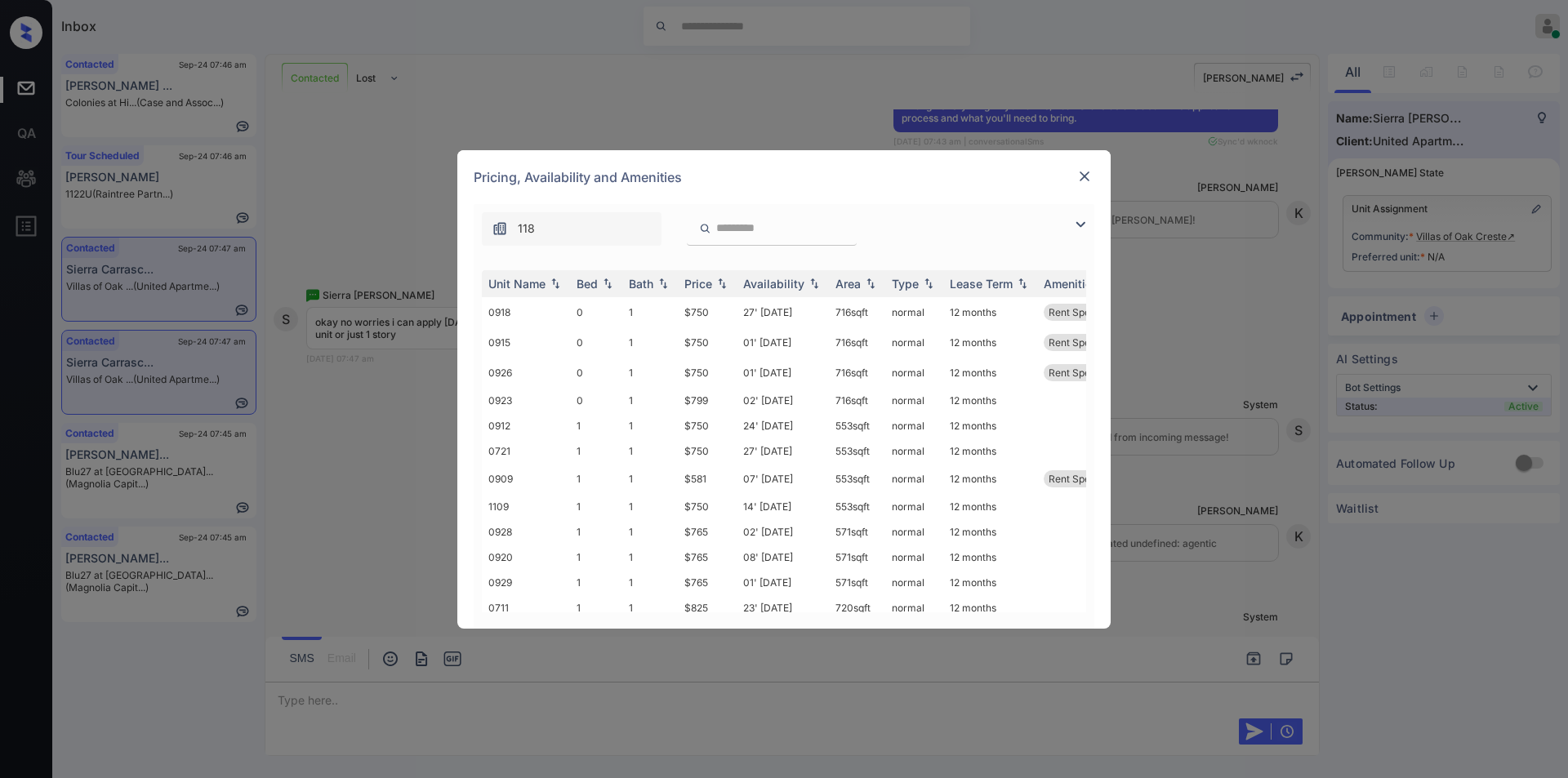
click at [1086, 178] on img at bounding box center [1085, 177] width 17 height 17
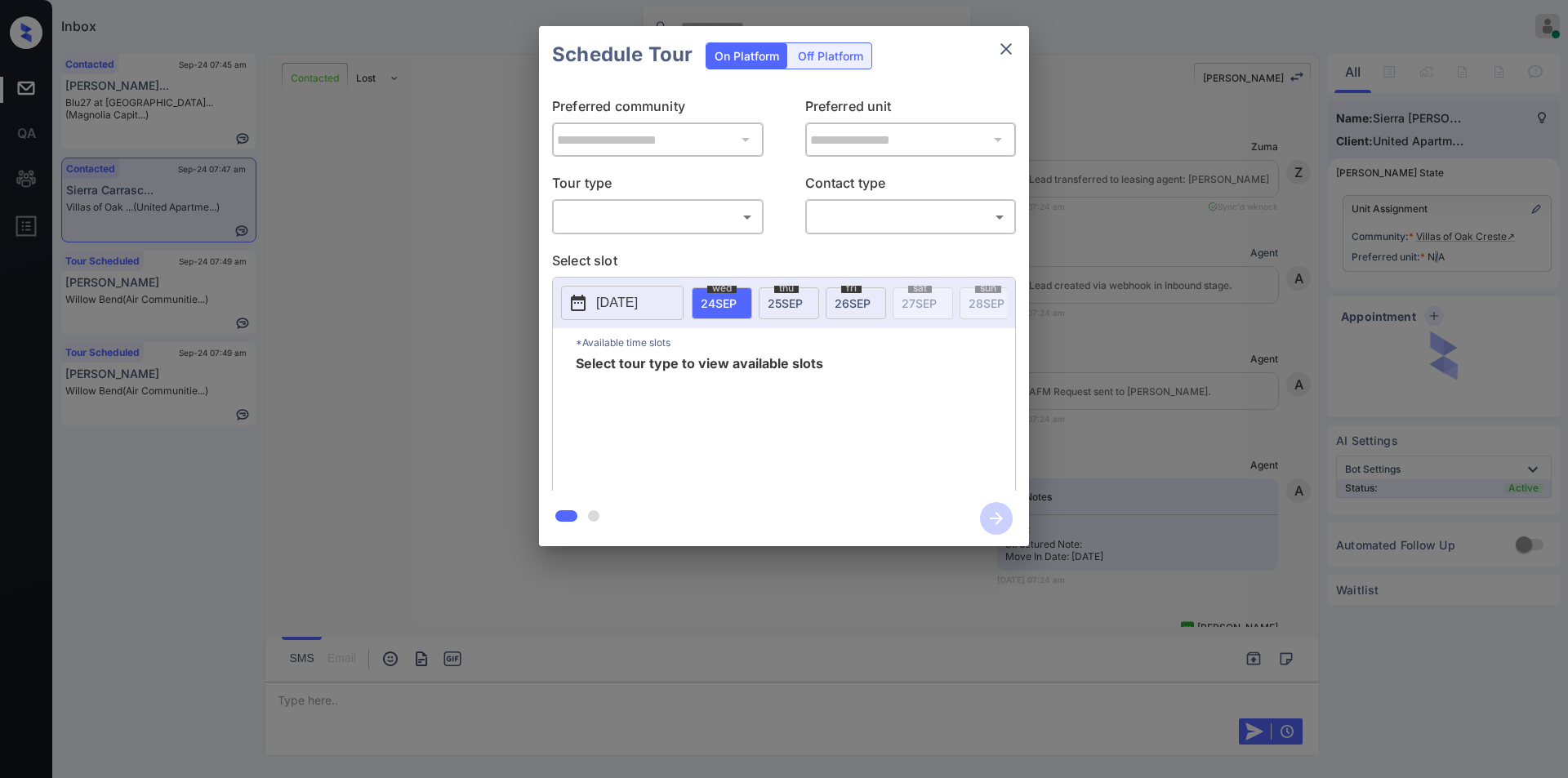
scroll to position [3877, 0]
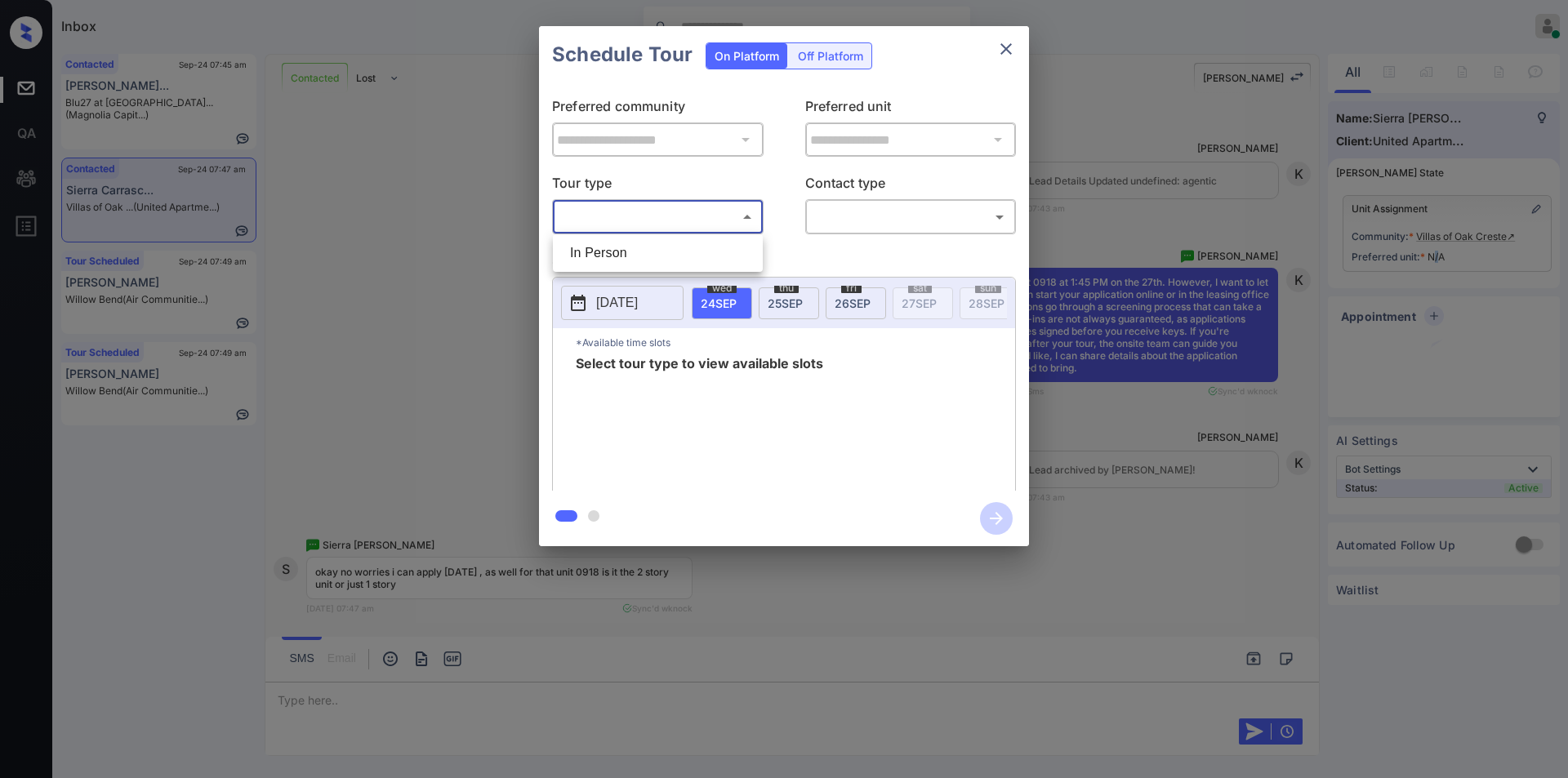
click at [594, 216] on body "Inbox Jiro Alonzo Online Set yourself offline Set yourself on break Profile Swi…" at bounding box center [784, 389] width 1568 height 778
click at [593, 246] on li "In Person" at bounding box center [658, 253] width 201 height 29
type input "********"
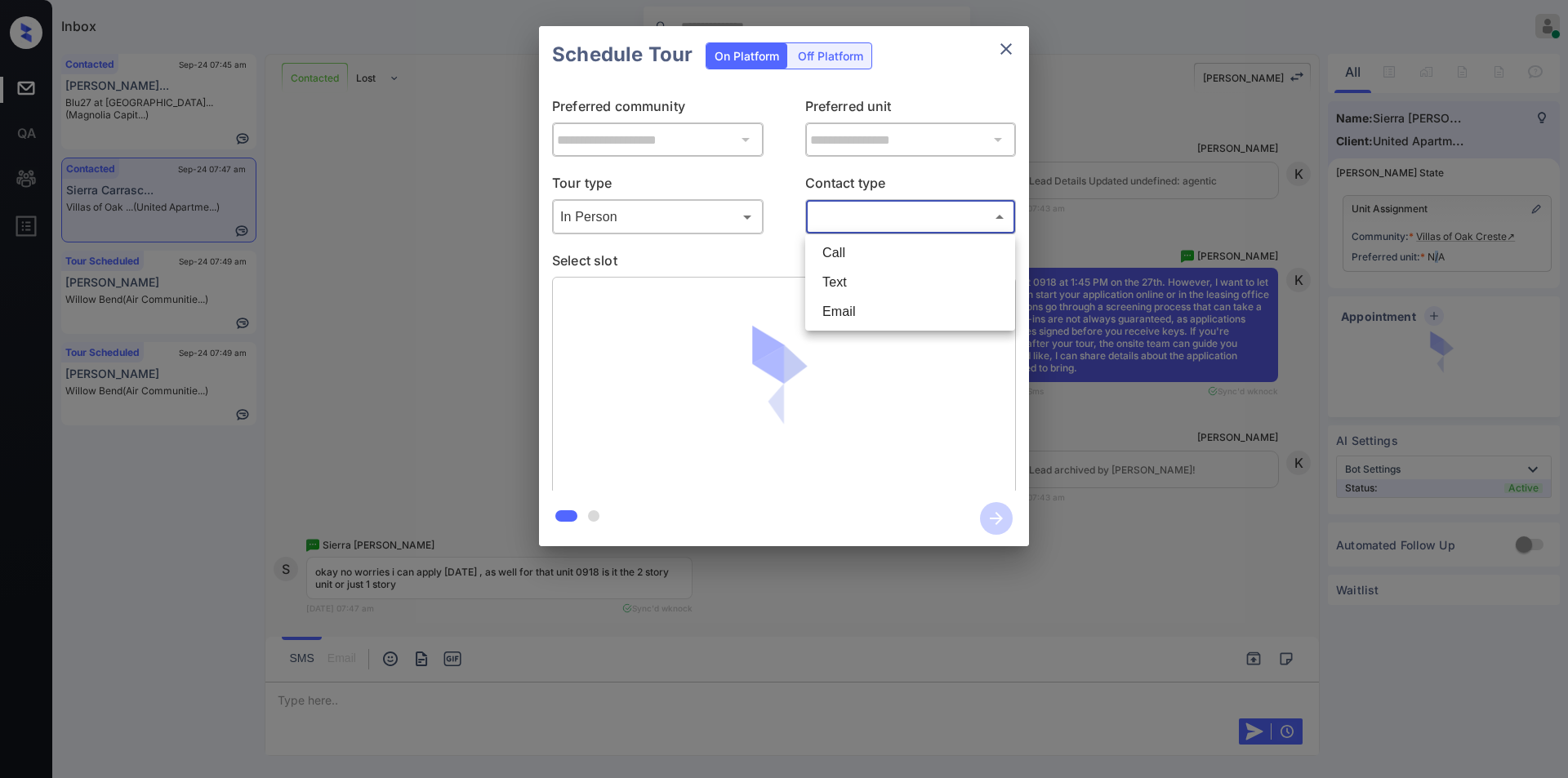
click at [876, 222] on body "Inbox Jiro Alonzo Online Set yourself offline Set yourself on break Profile Swi…" at bounding box center [784, 389] width 1568 height 778
click at [852, 284] on li "Text" at bounding box center [910, 282] width 201 height 29
type input "****"
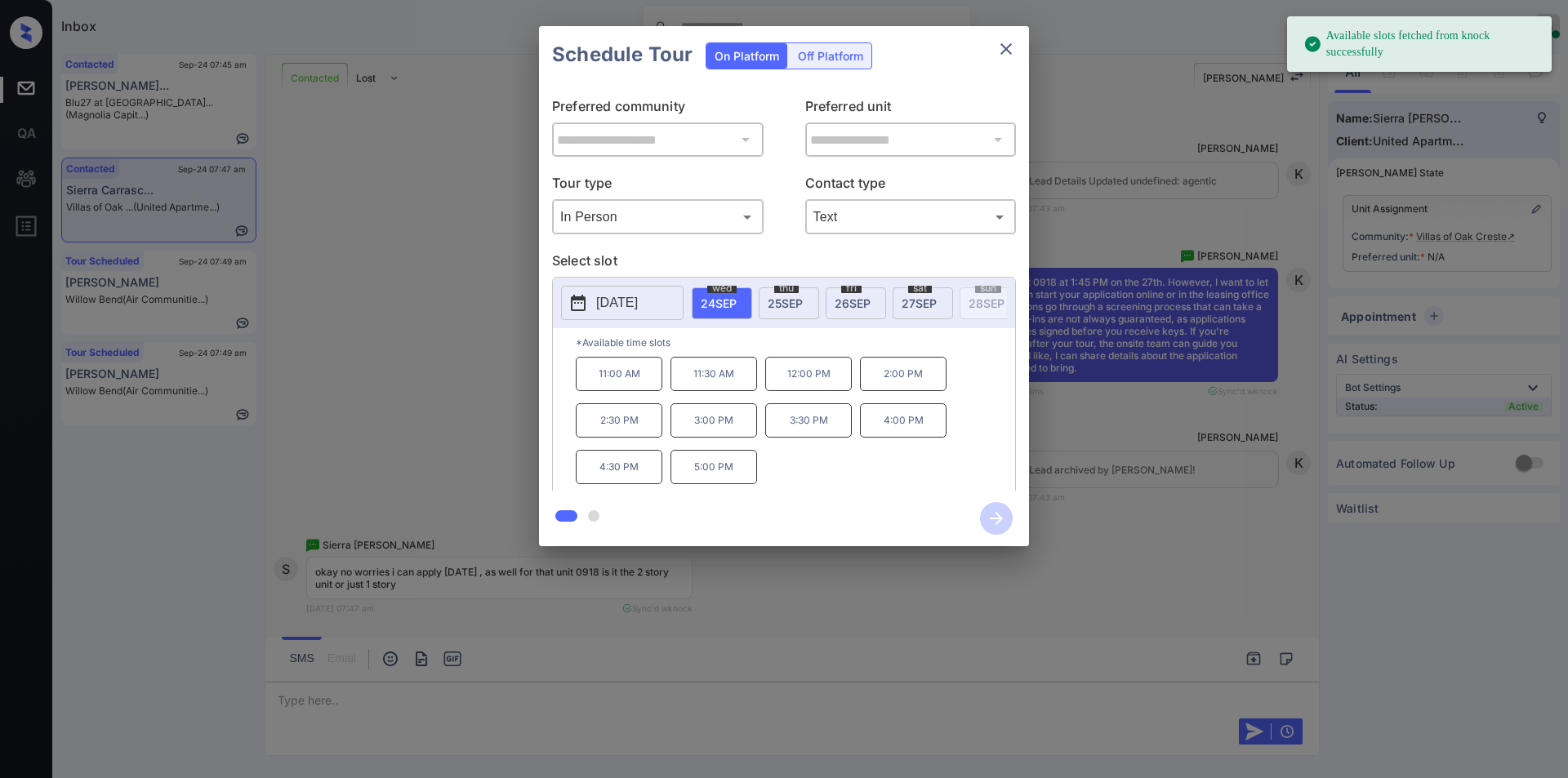
click at [930, 299] on span "27 SEP" at bounding box center [919, 303] width 35 height 14
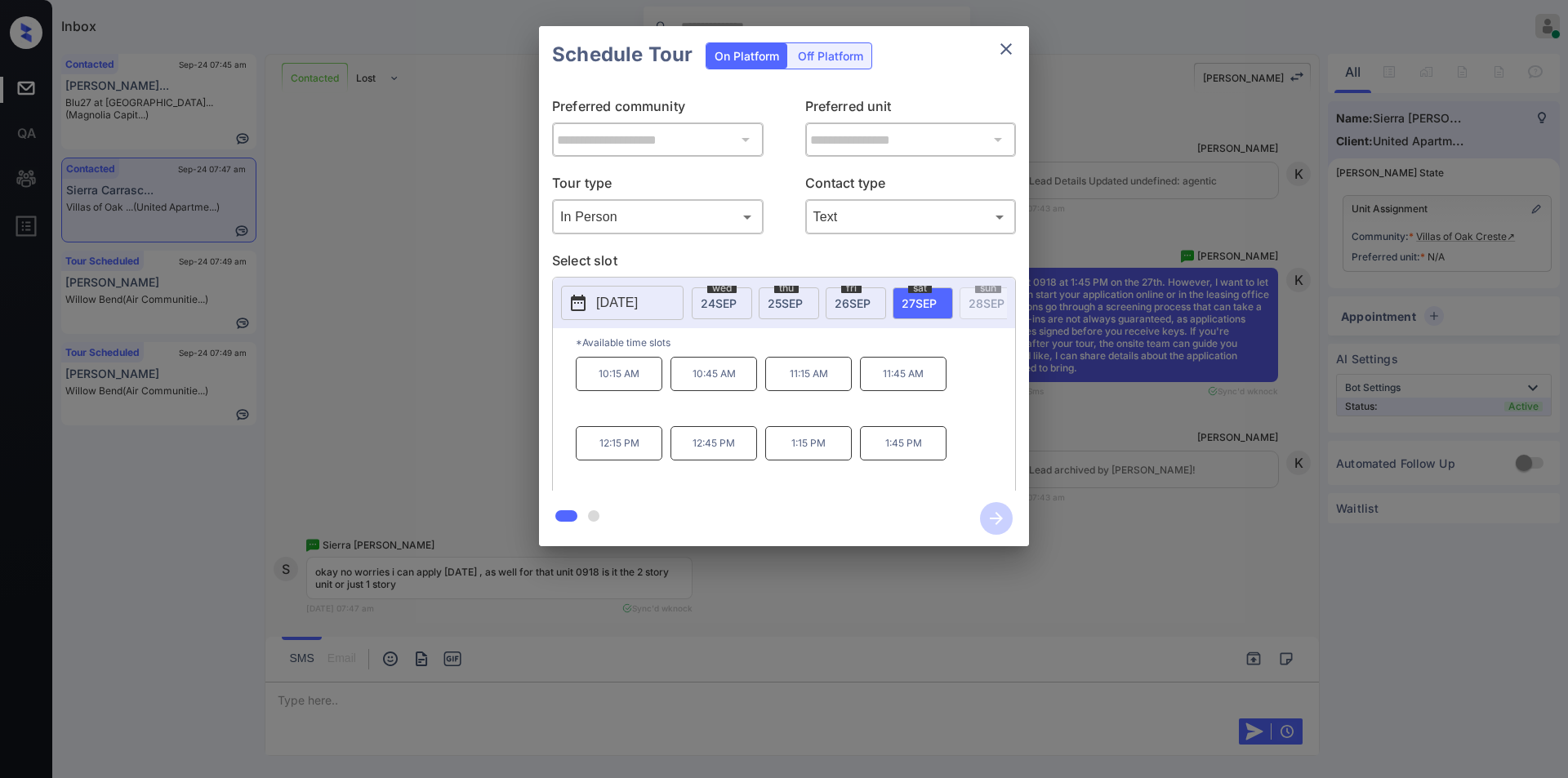
click at [386, 387] on div "**********" at bounding box center [784, 286] width 1568 height 572
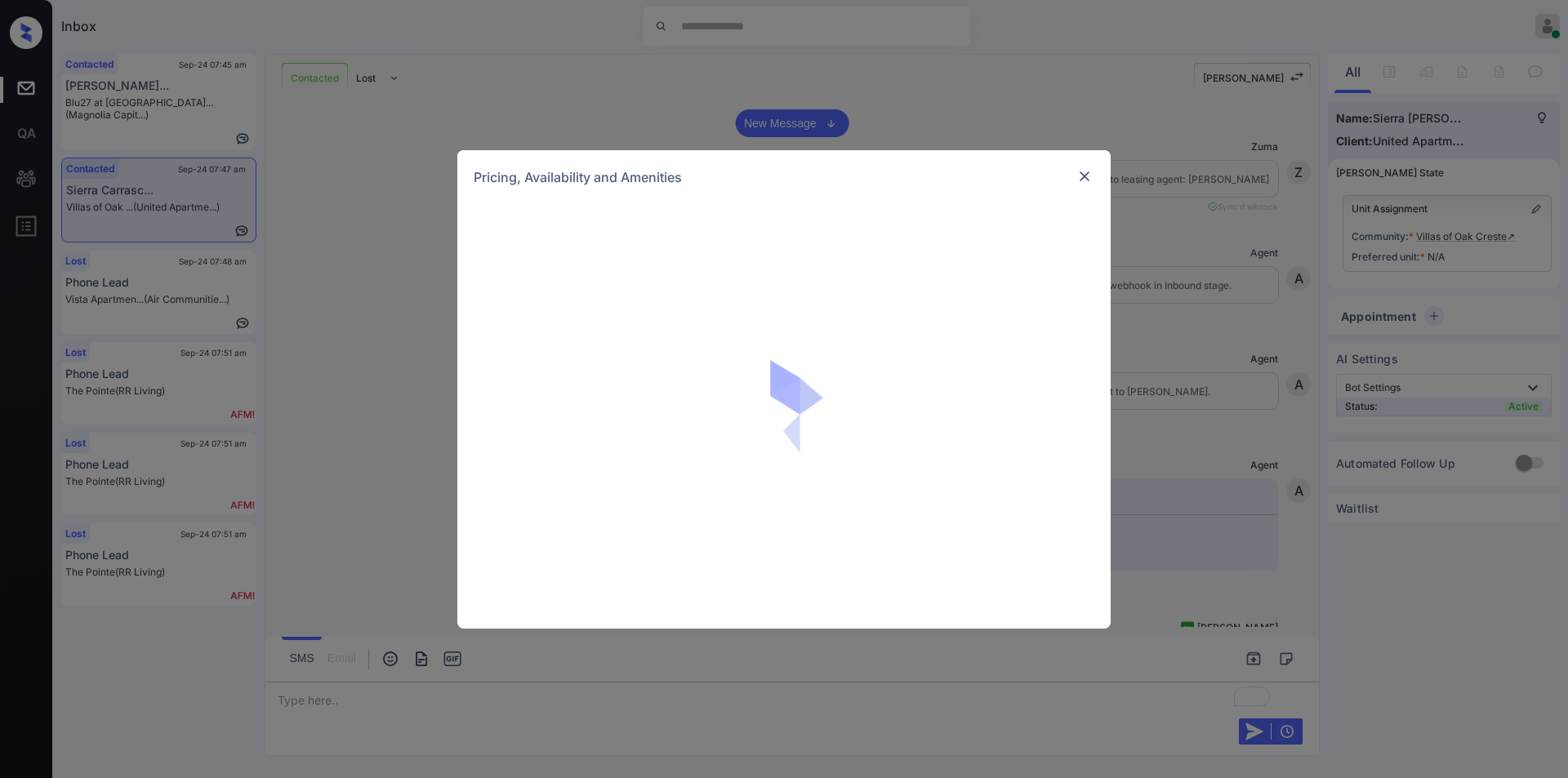
scroll to position [4515, 0]
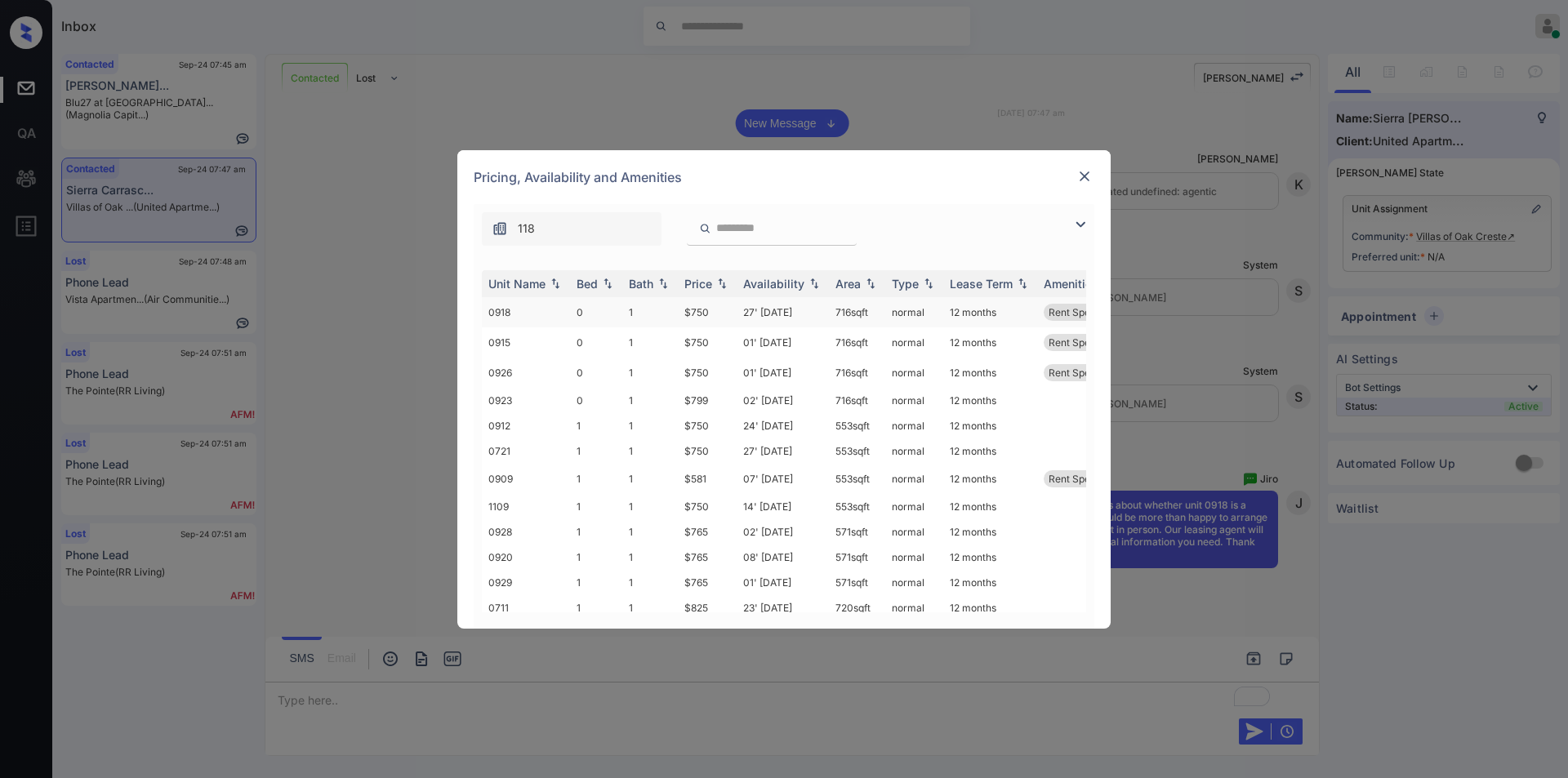
click at [493, 309] on td "0918" at bounding box center [526, 312] width 88 height 30
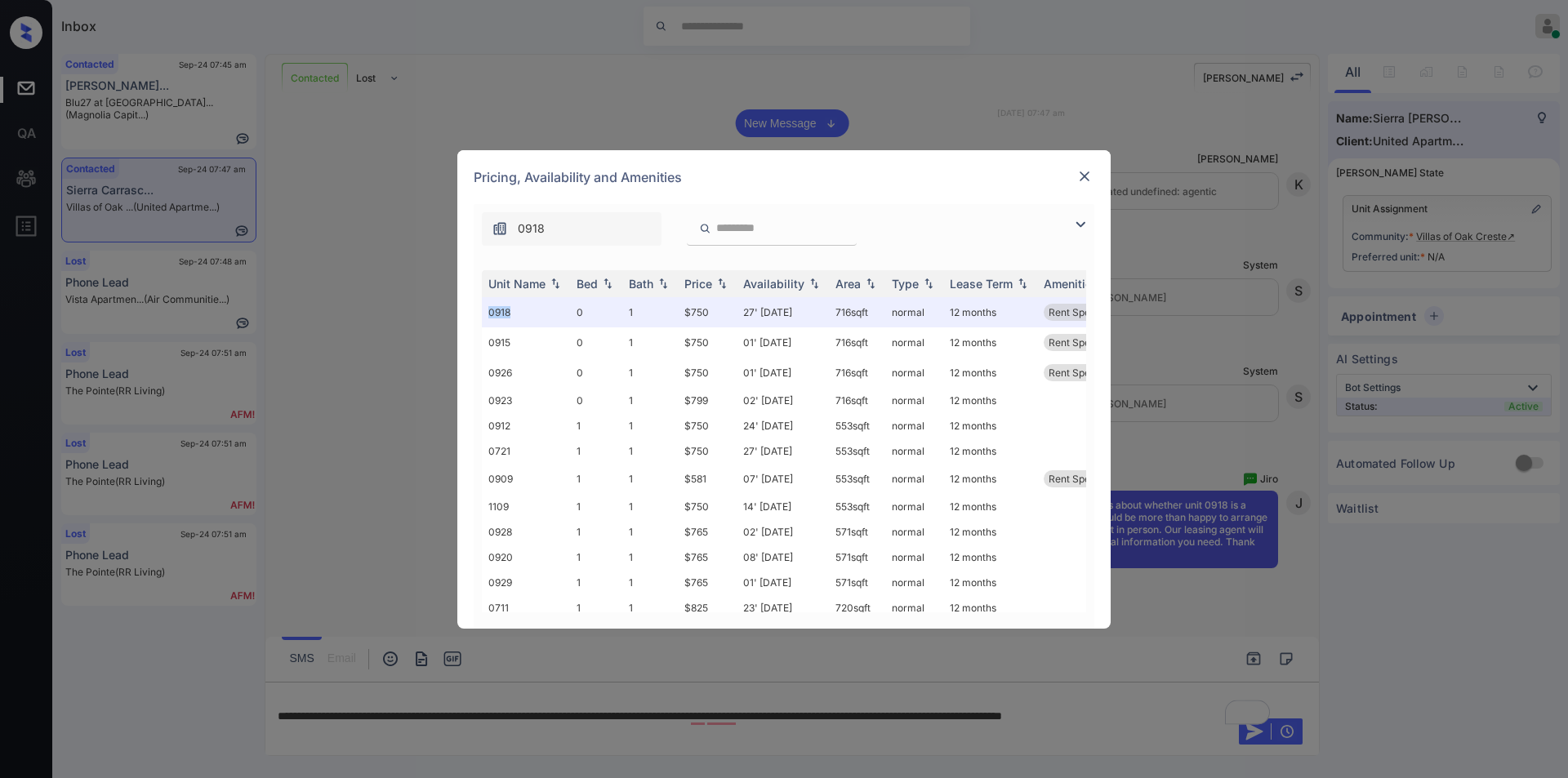
click at [1085, 179] on img at bounding box center [1085, 177] width 17 height 17
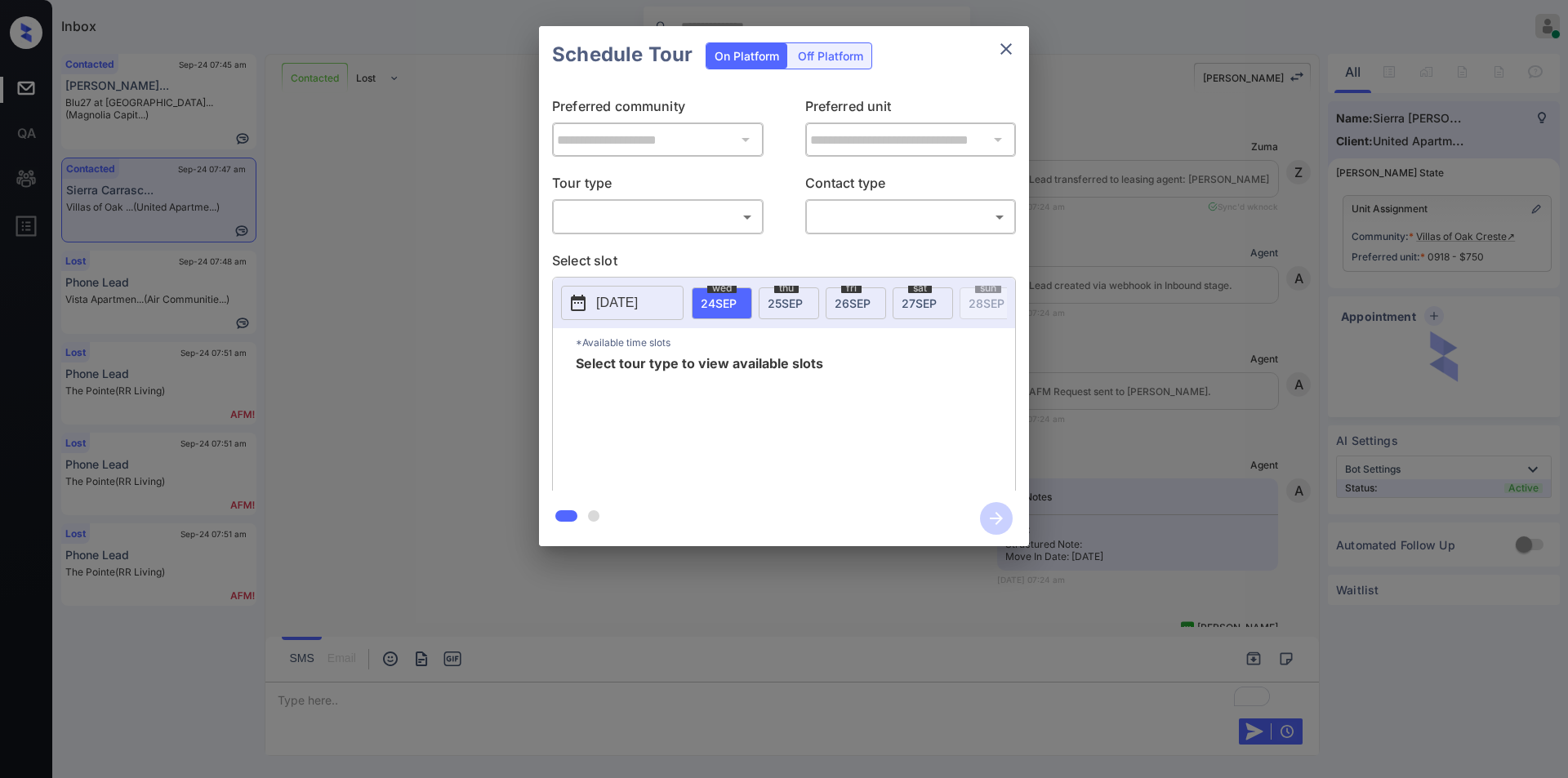
click at [652, 222] on body "Inbox [PERSON_NAME] Online Set yourself offline Set yourself on break Profile S…" at bounding box center [784, 389] width 1568 height 778
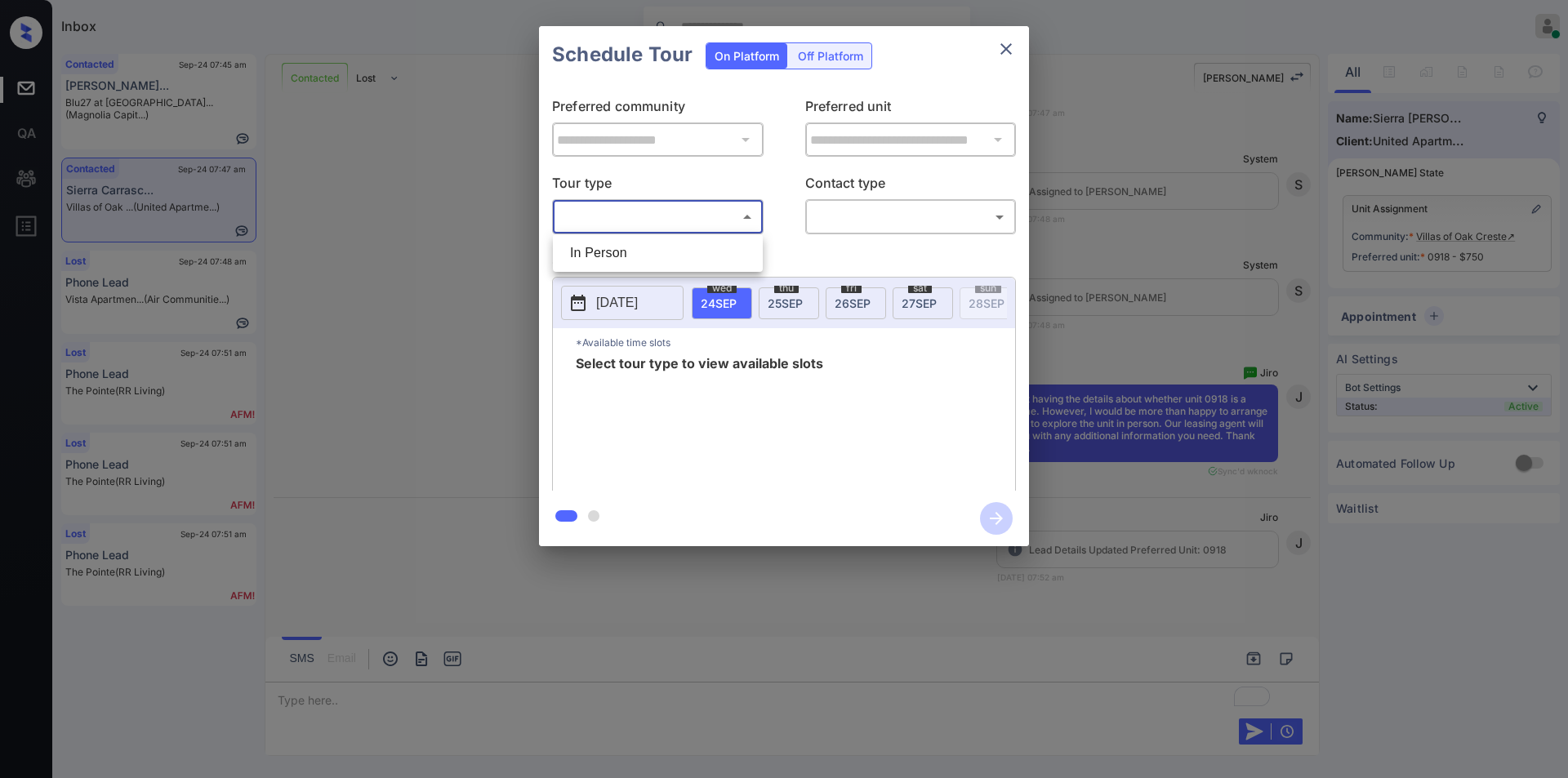
click at [633, 252] on li "In Person" at bounding box center [658, 253] width 201 height 29
type input "********"
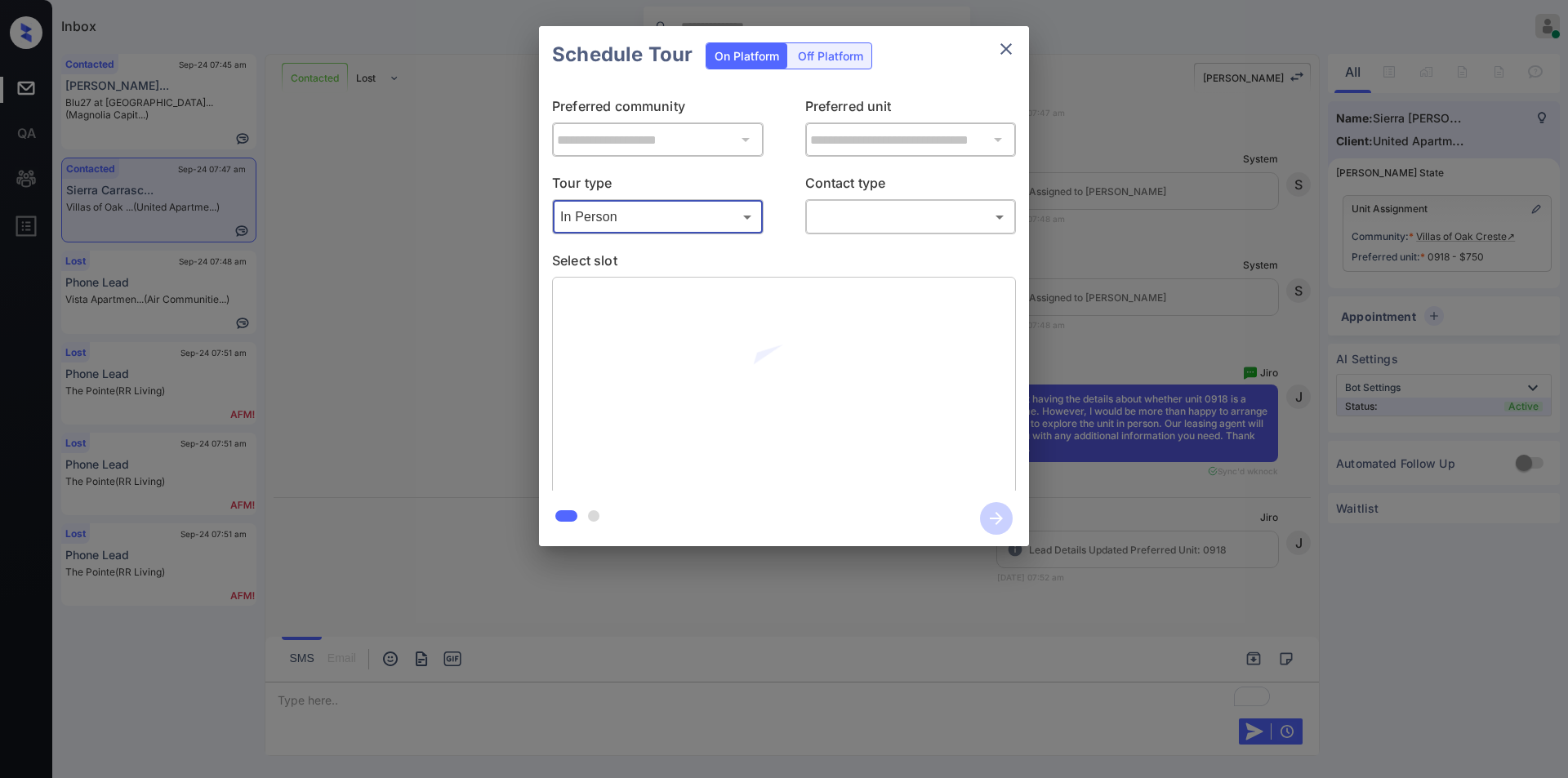
click at [833, 216] on body "Inbox [PERSON_NAME] Online Set yourself offline Set yourself on break Profile S…" at bounding box center [784, 389] width 1568 height 778
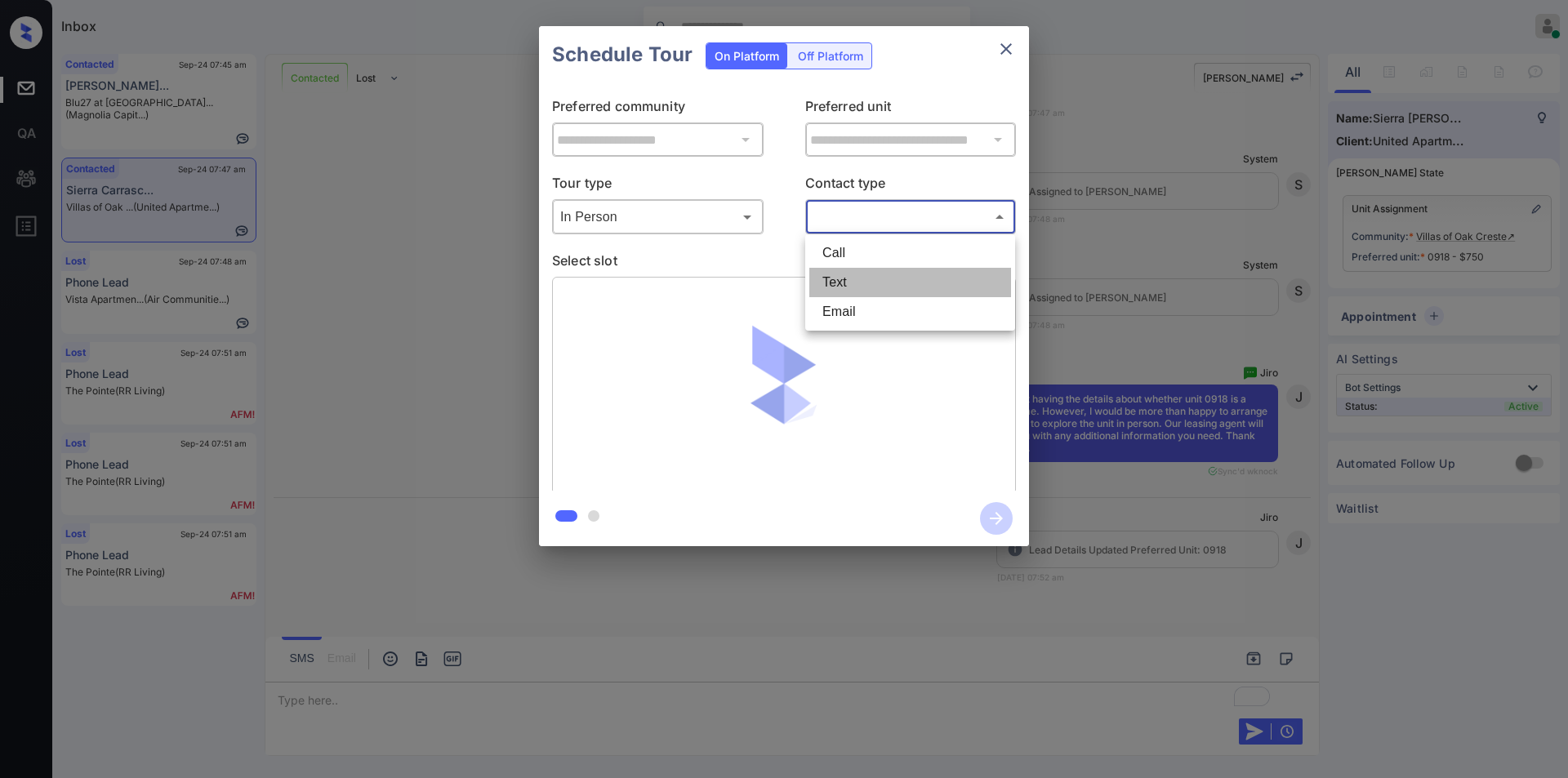
click at [836, 289] on li "Text" at bounding box center [910, 282] width 201 height 29
type input "****"
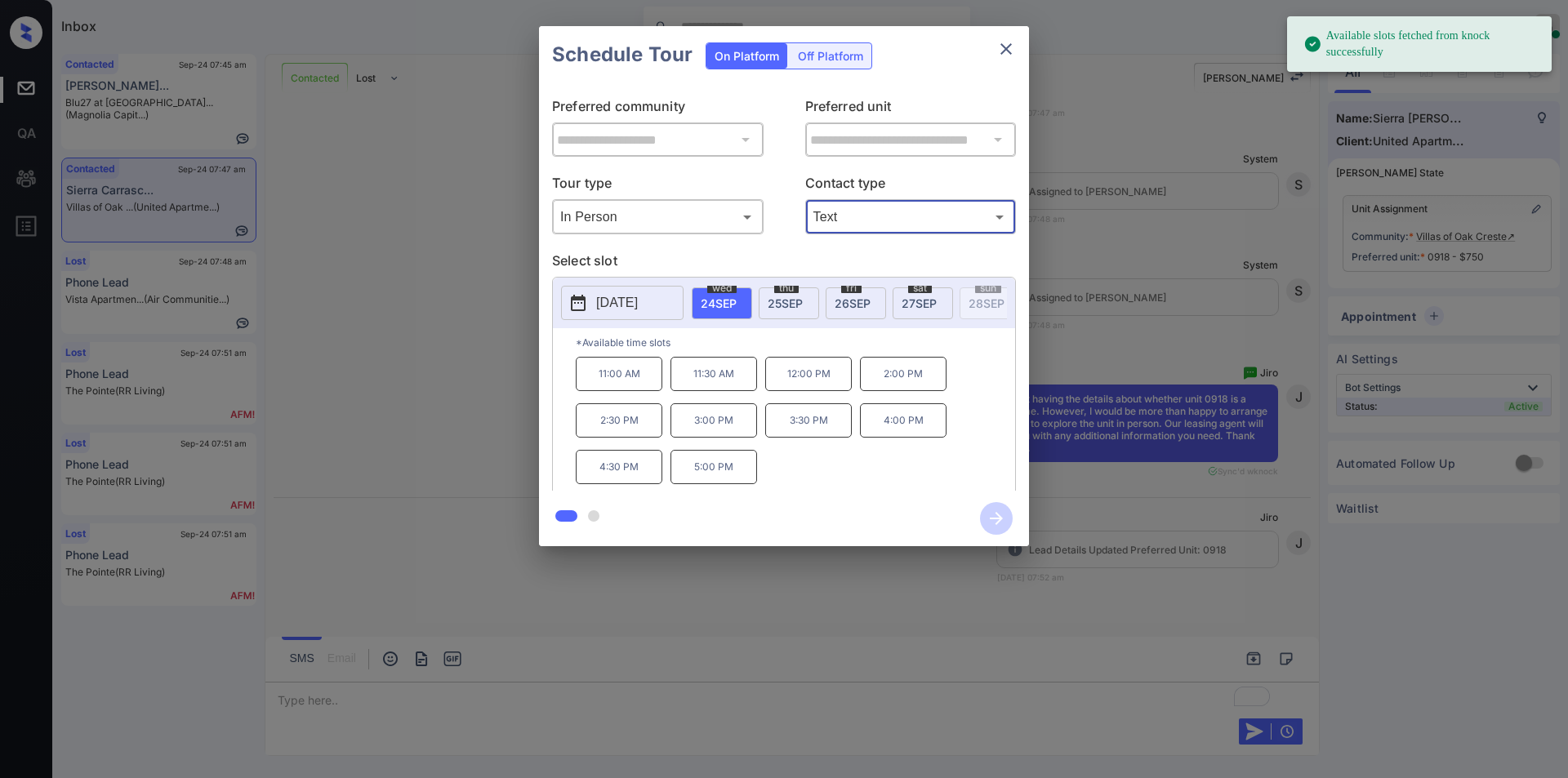
click at [915, 304] on span "[DATE]" at bounding box center [919, 303] width 35 height 14
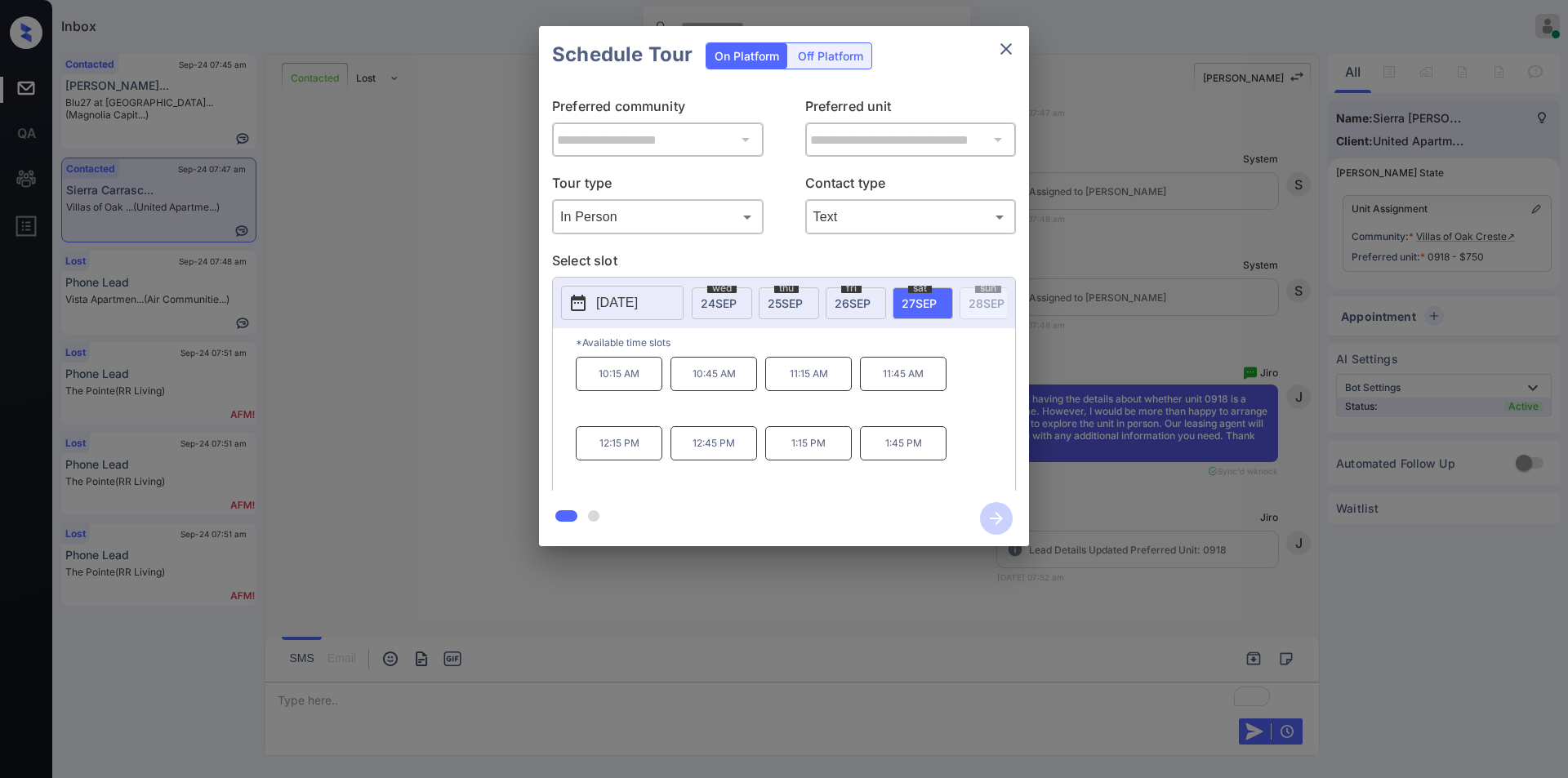
click at [905, 458] on p "1:45 PM" at bounding box center [903, 443] width 86 height 34
click at [993, 508] on icon "button" at bounding box center [996, 518] width 32 height 32
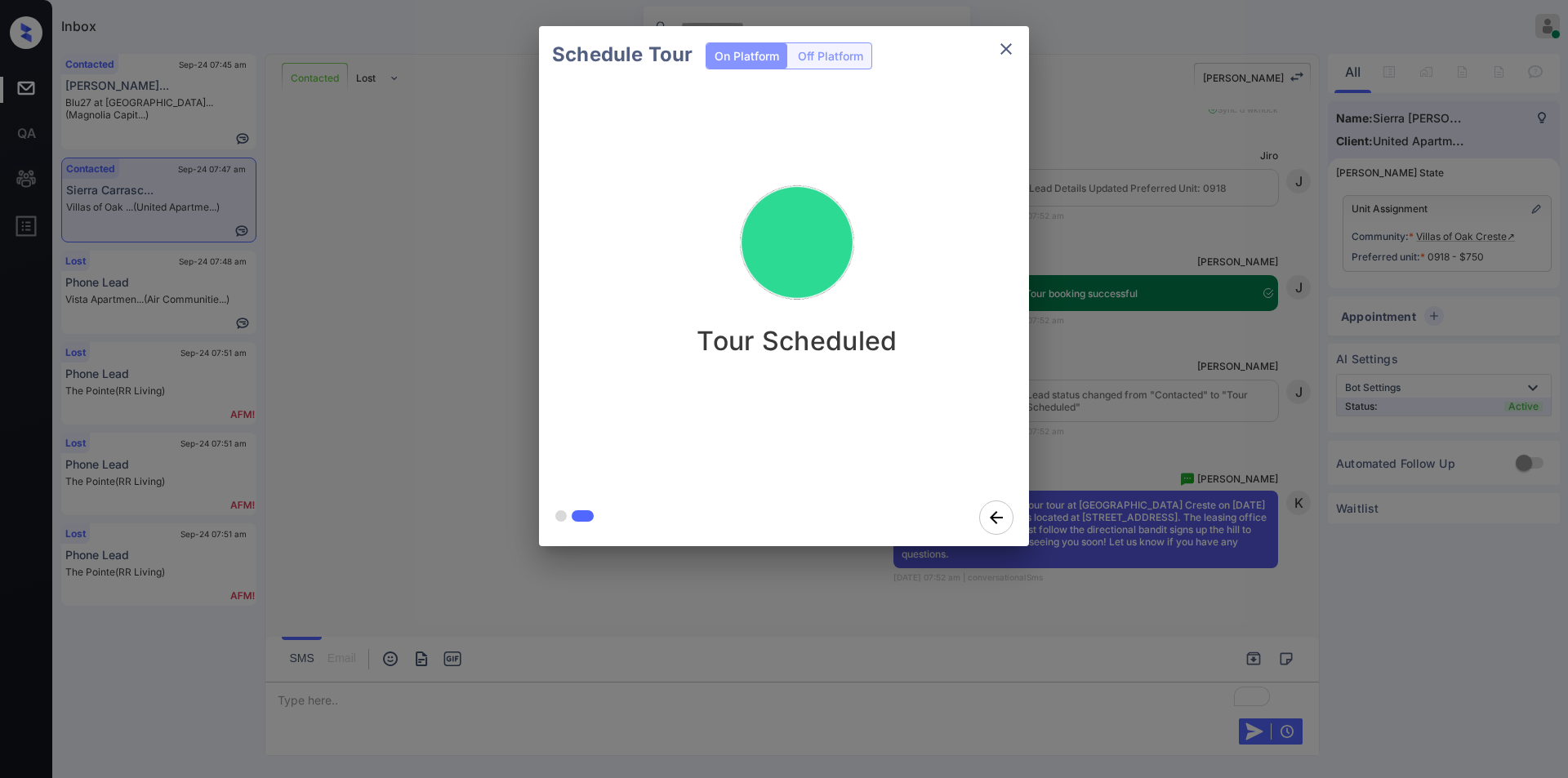
scroll to position [4983, 0]
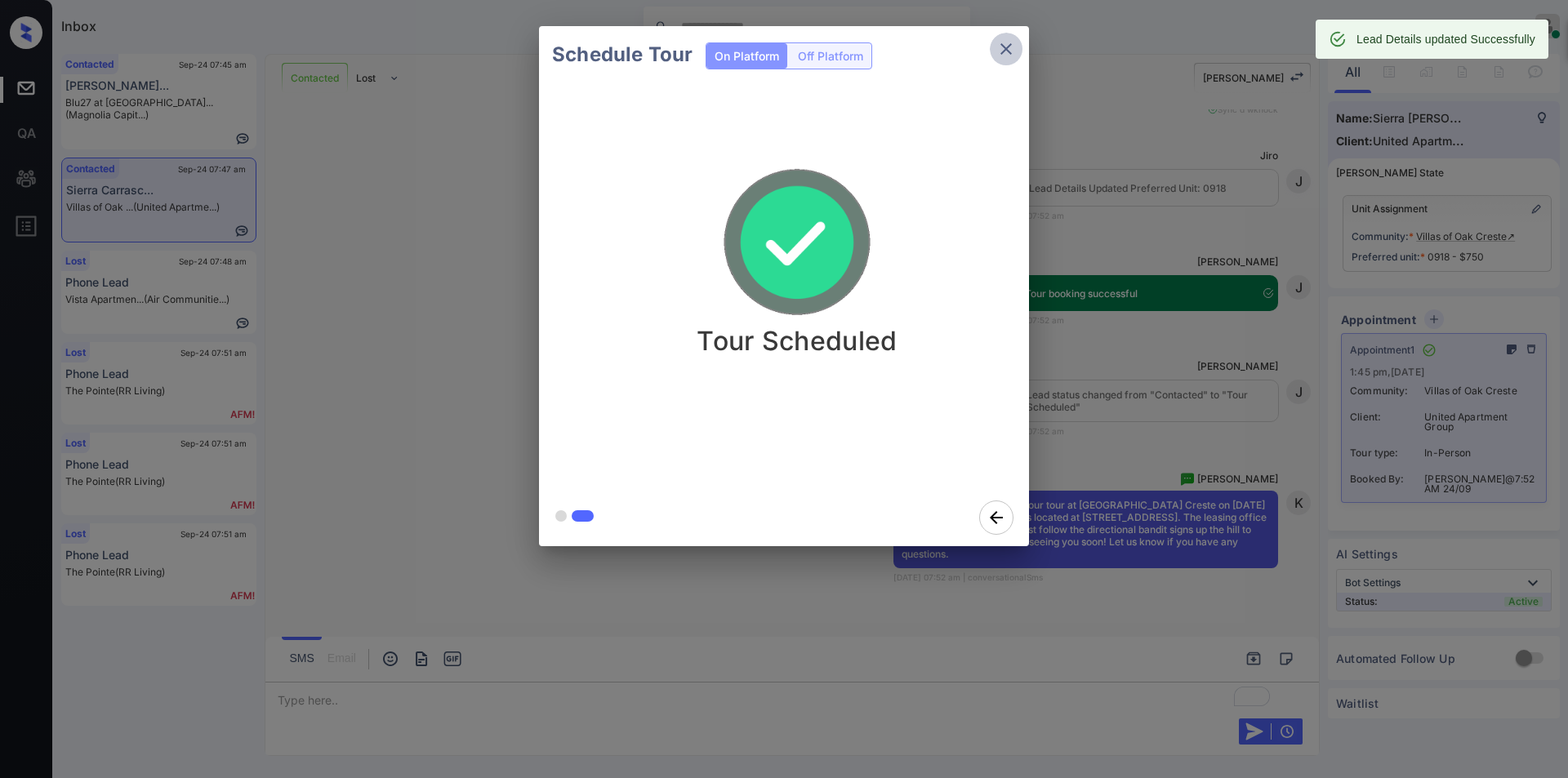
click at [1003, 51] on icon "close" at bounding box center [1006, 49] width 12 height 12
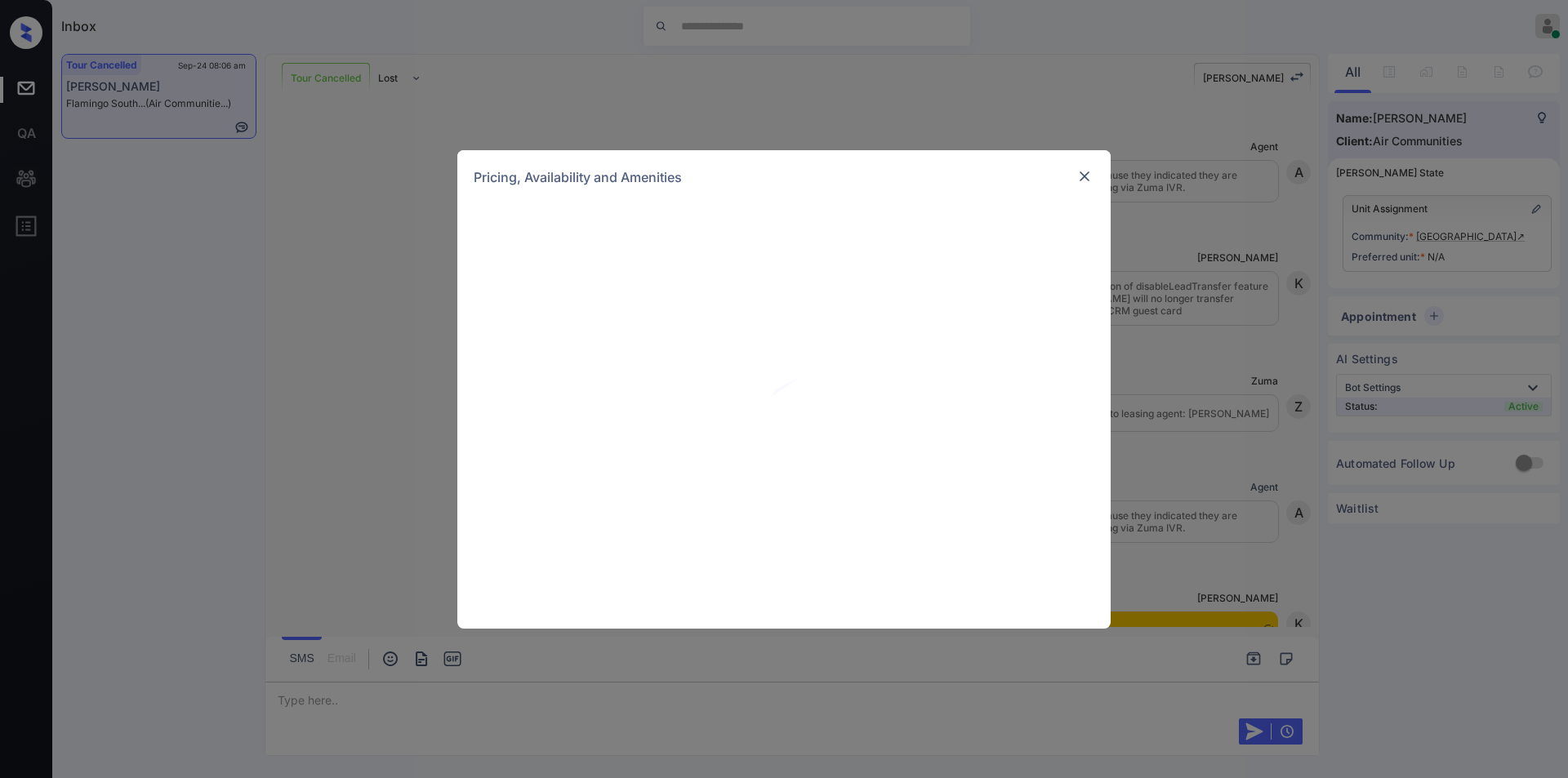
scroll to position [941, 0]
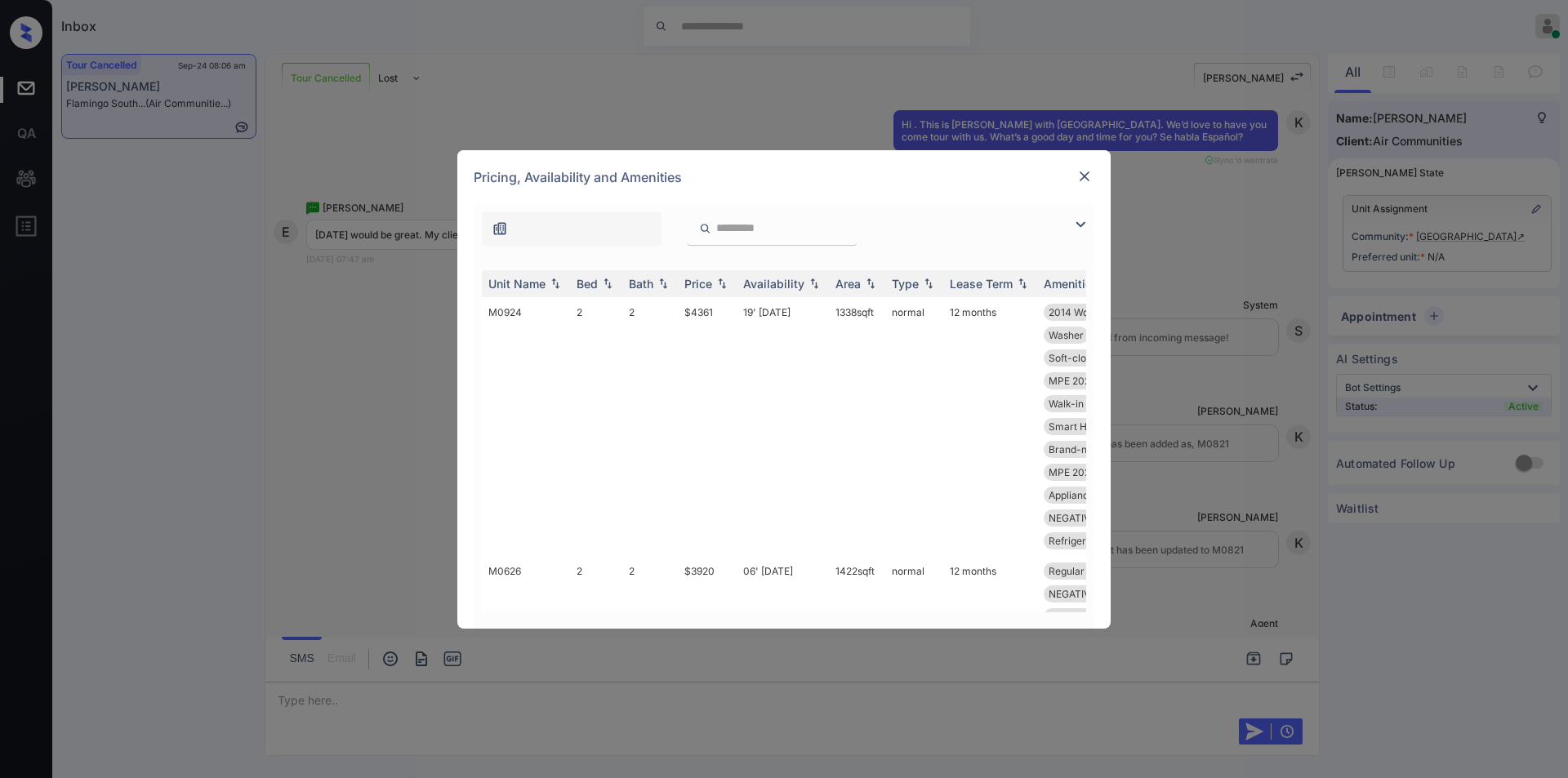
click at [747, 224] on input "search" at bounding box center [781, 228] width 133 height 14
paste input "*****"
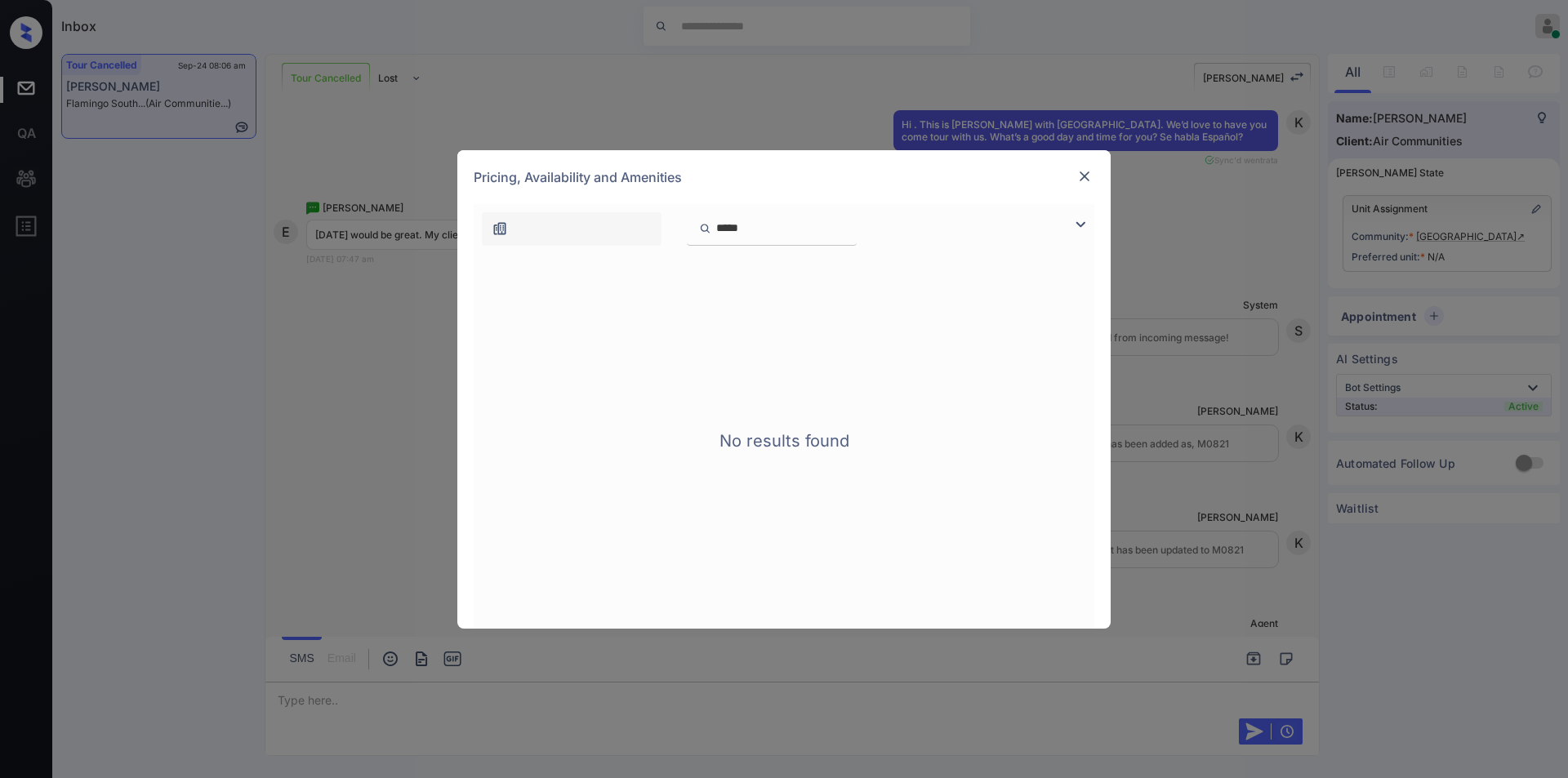
click at [716, 228] on input "*****" at bounding box center [781, 228] width 133 height 14
type input "*****"
click at [1083, 177] on img at bounding box center [1085, 177] width 17 height 17
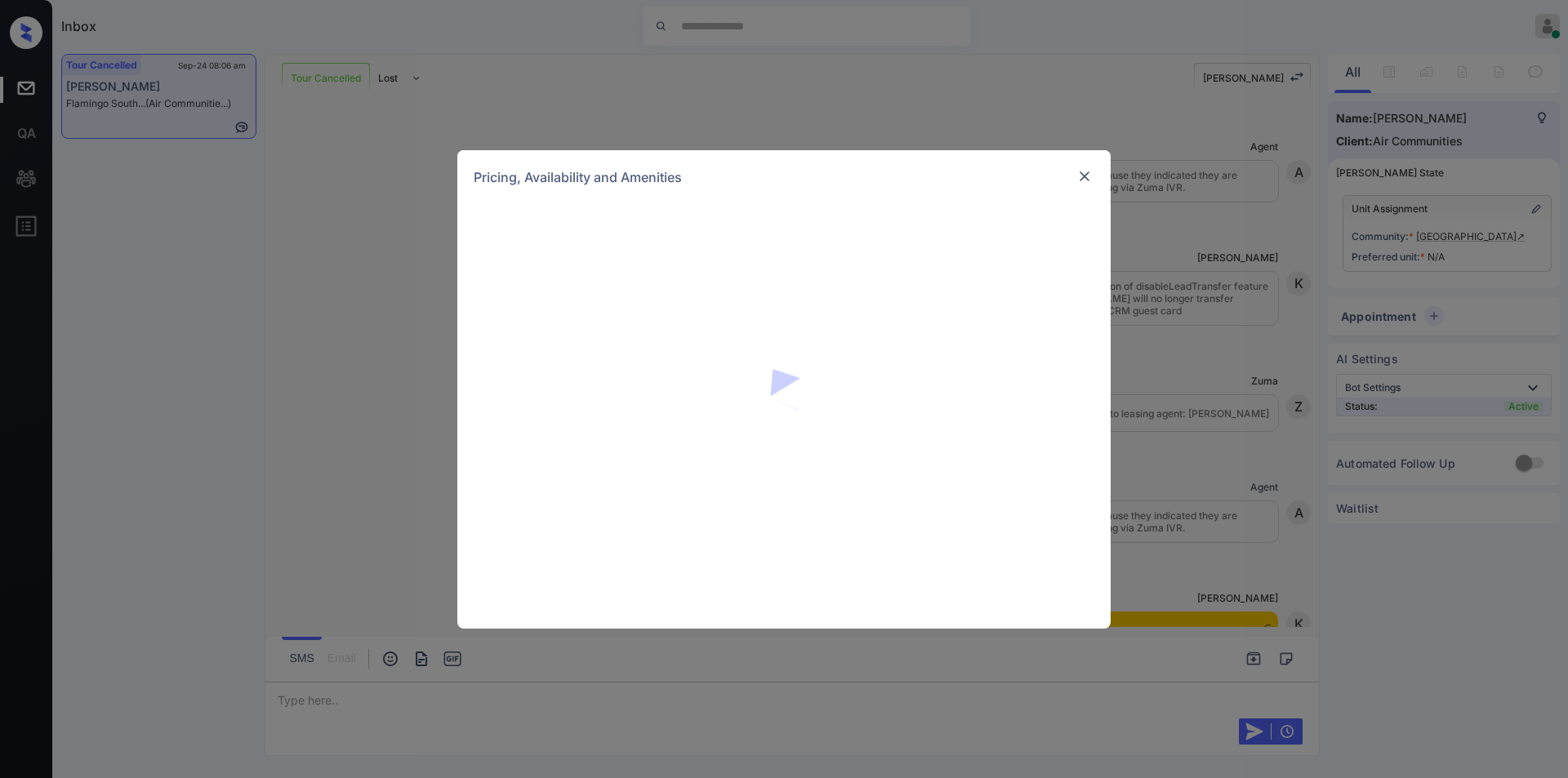
scroll to position [5272, 0]
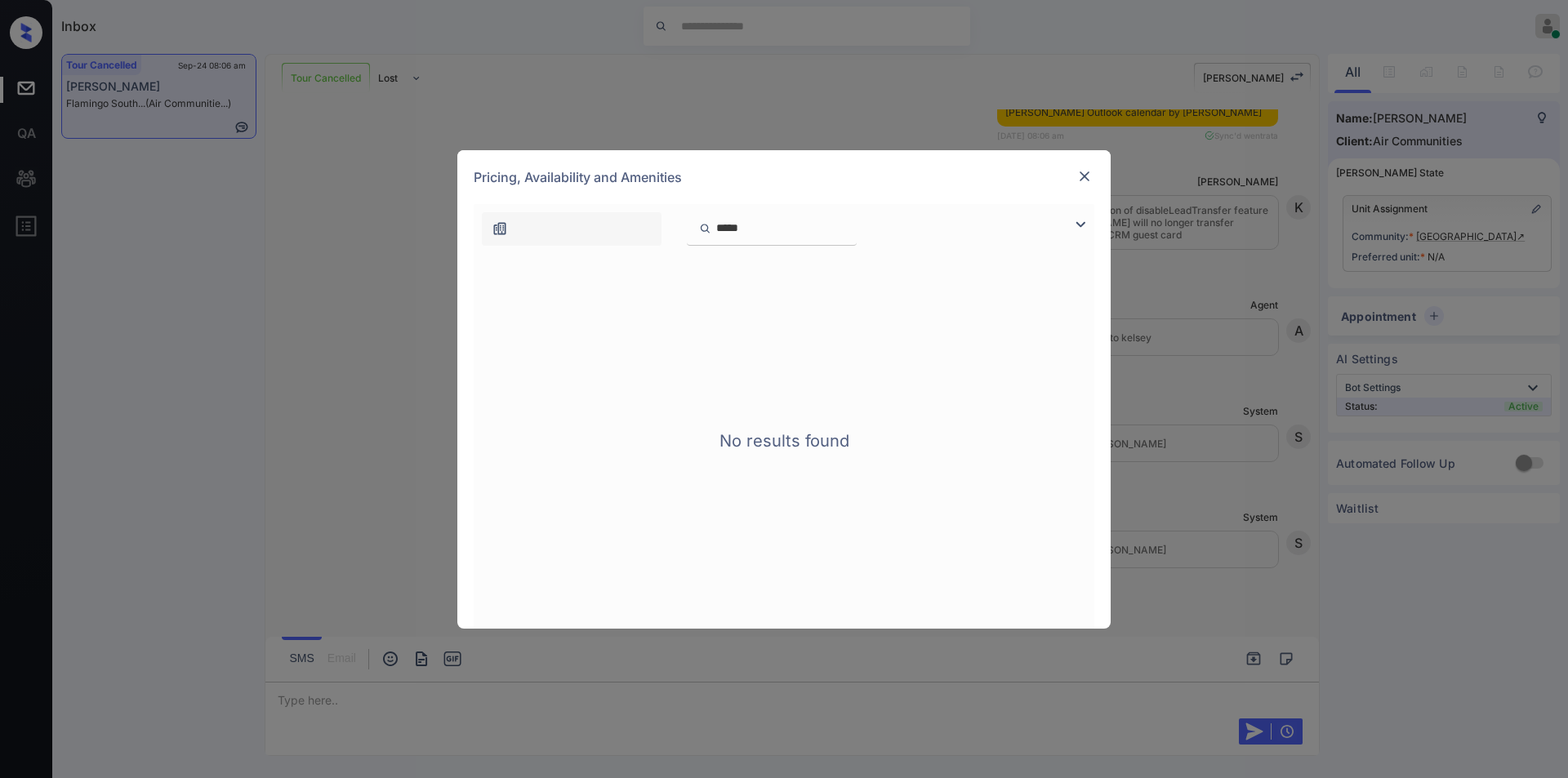
click at [848, 232] on input "*****" at bounding box center [781, 228] width 133 height 14
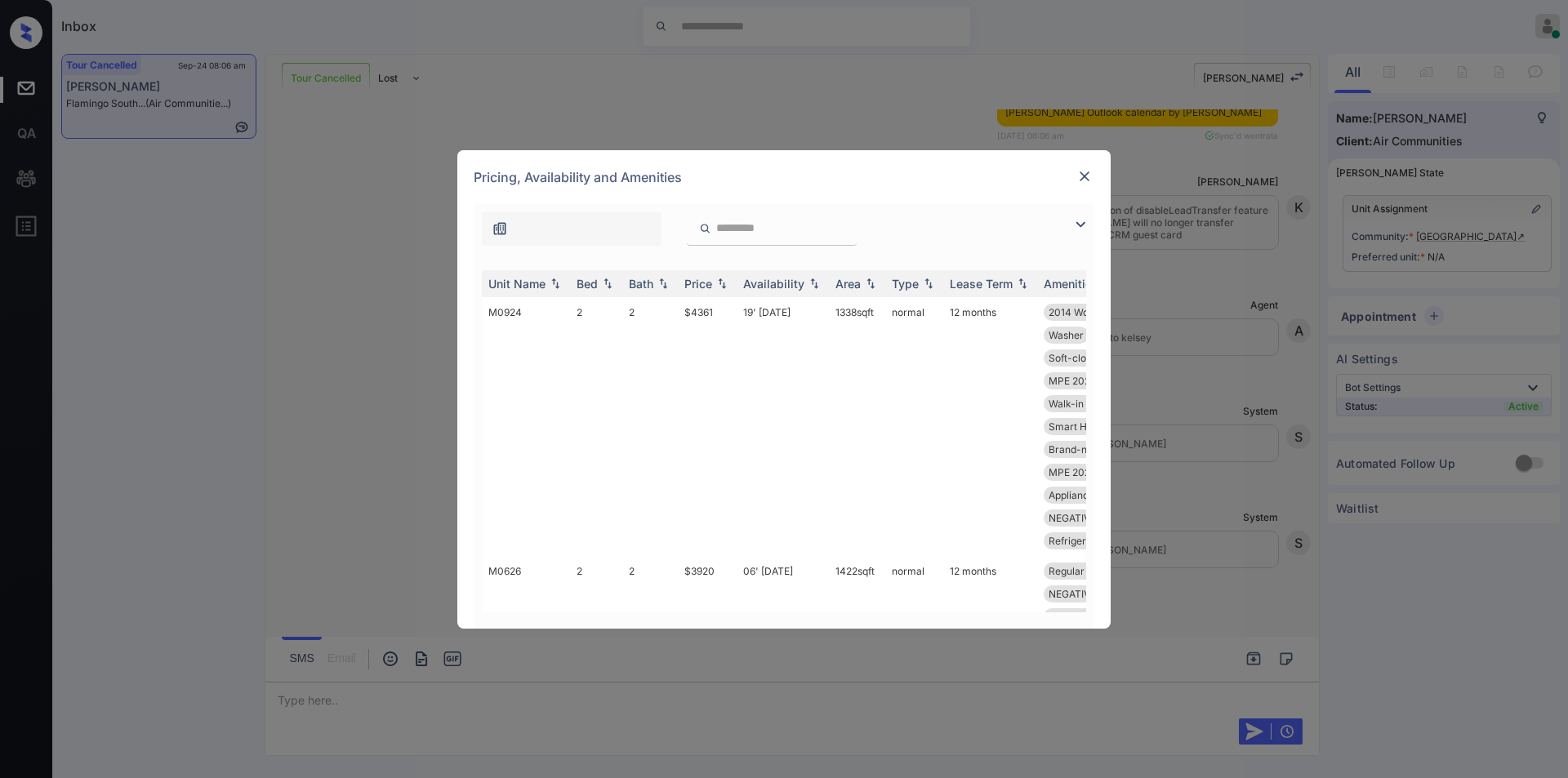
click at [1084, 226] on img at bounding box center [1080, 225] width 20 height 20
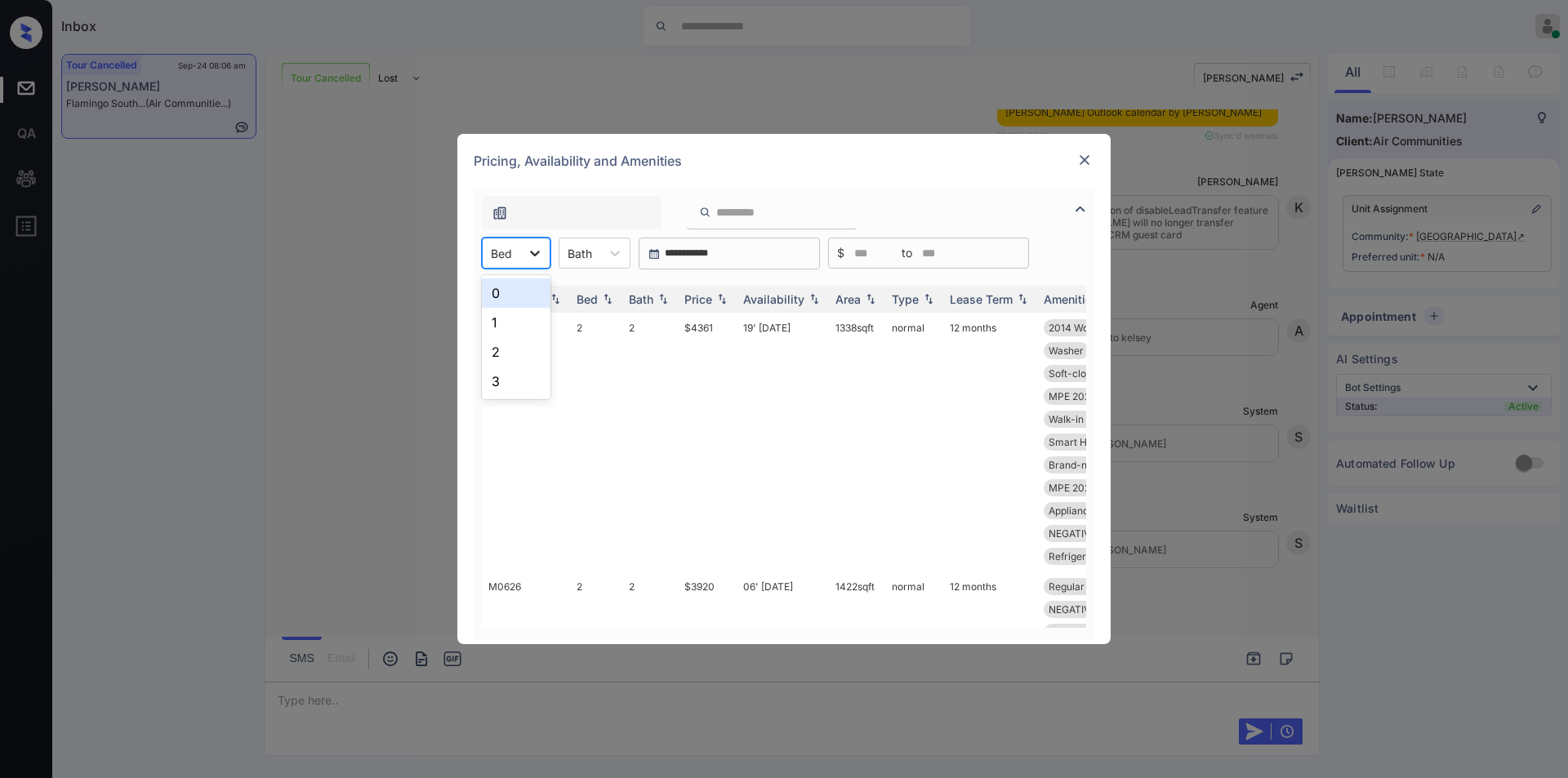
click at [521, 265] on div at bounding box center [534, 253] width 29 height 29
click at [510, 352] on div "2" at bounding box center [516, 352] width 69 height 29
click at [1078, 158] on img at bounding box center [1085, 160] width 17 height 17
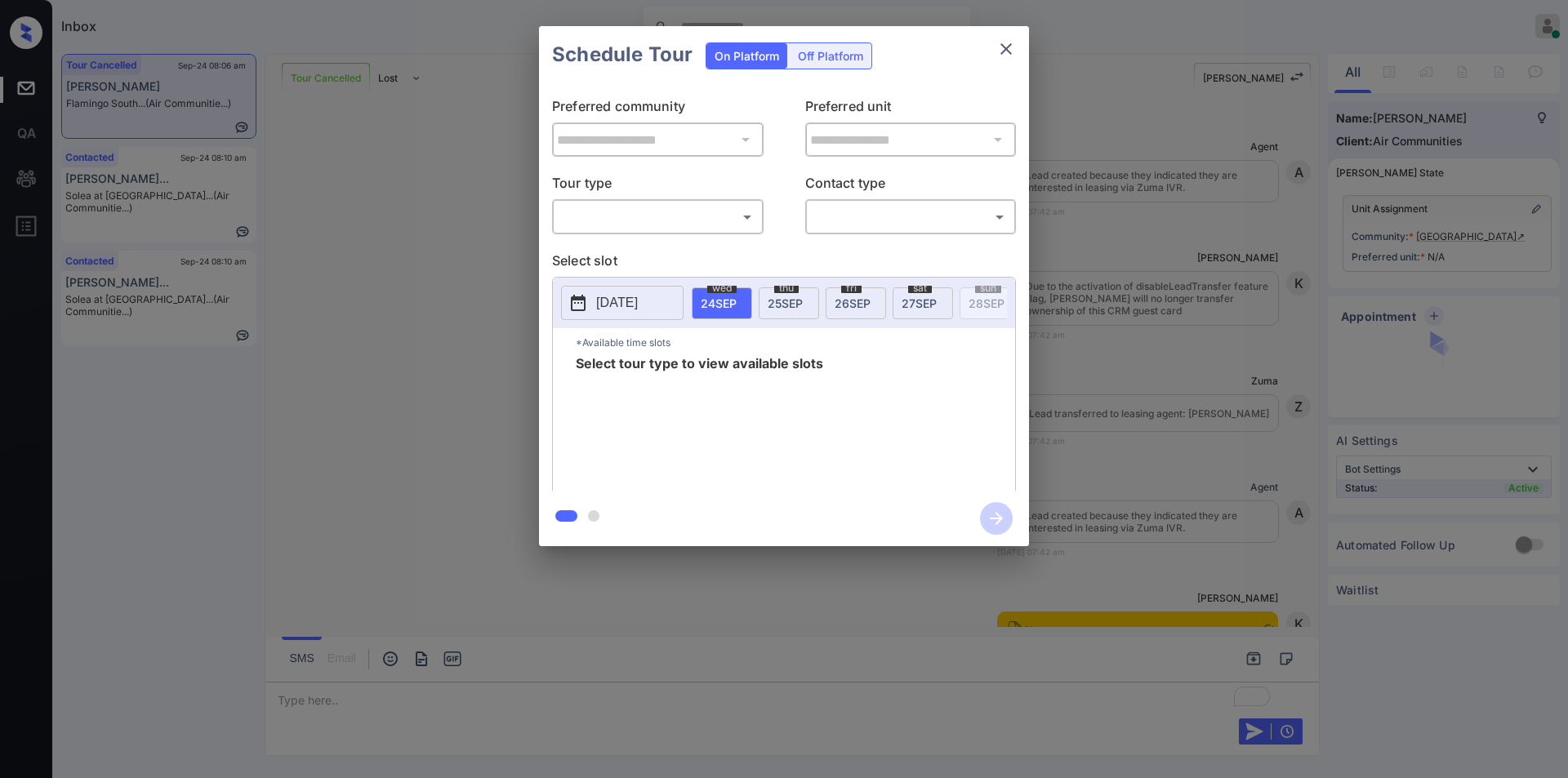
click at [674, 208] on body "Inbox Jiro Alonzo Online Set yourself offline Set yourself on break Profile Swi…" at bounding box center [784, 389] width 1568 height 778
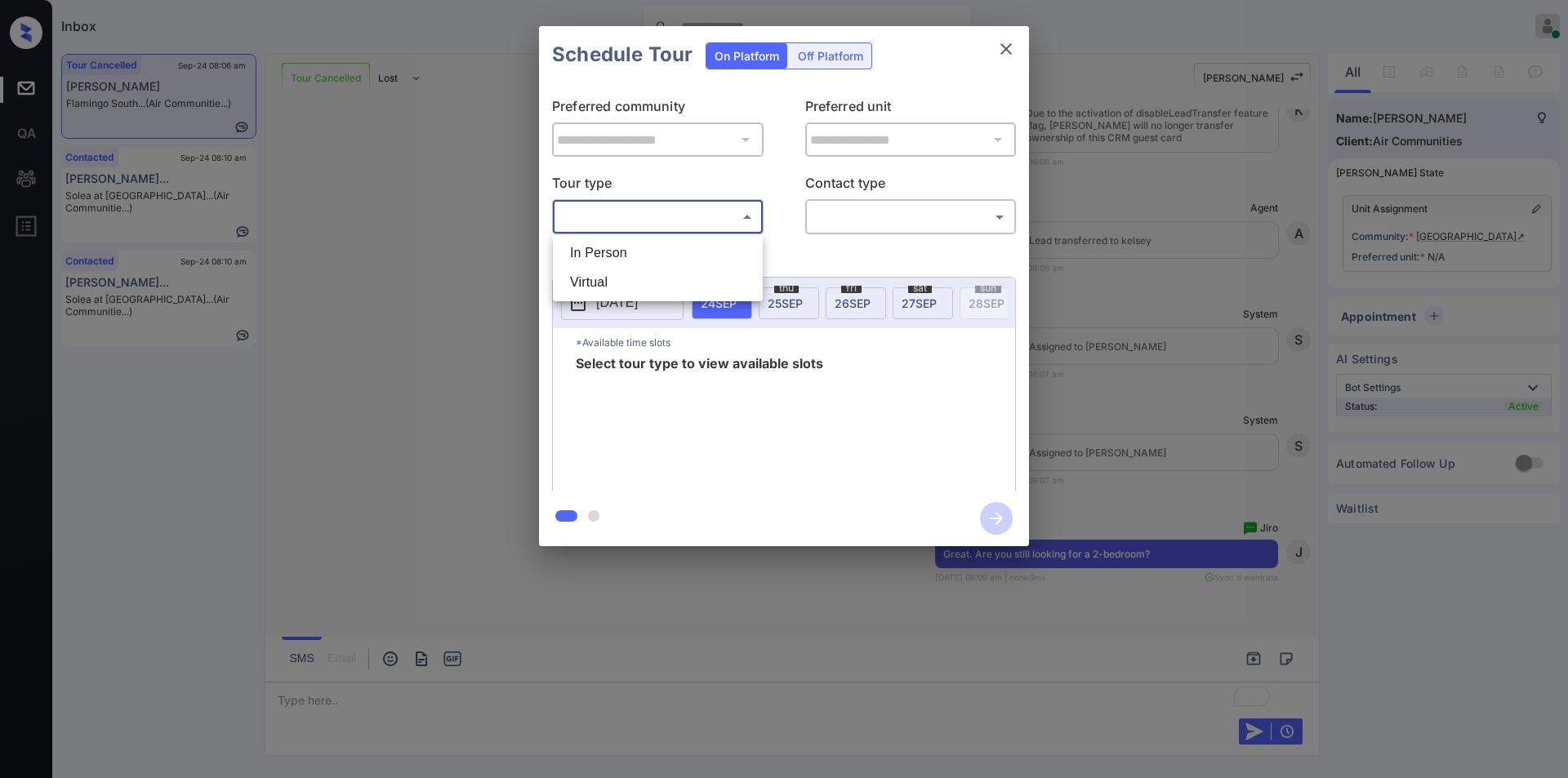
click at [637, 251] on li "In Person" at bounding box center [658, 253] width 201 height 29
type input "********"
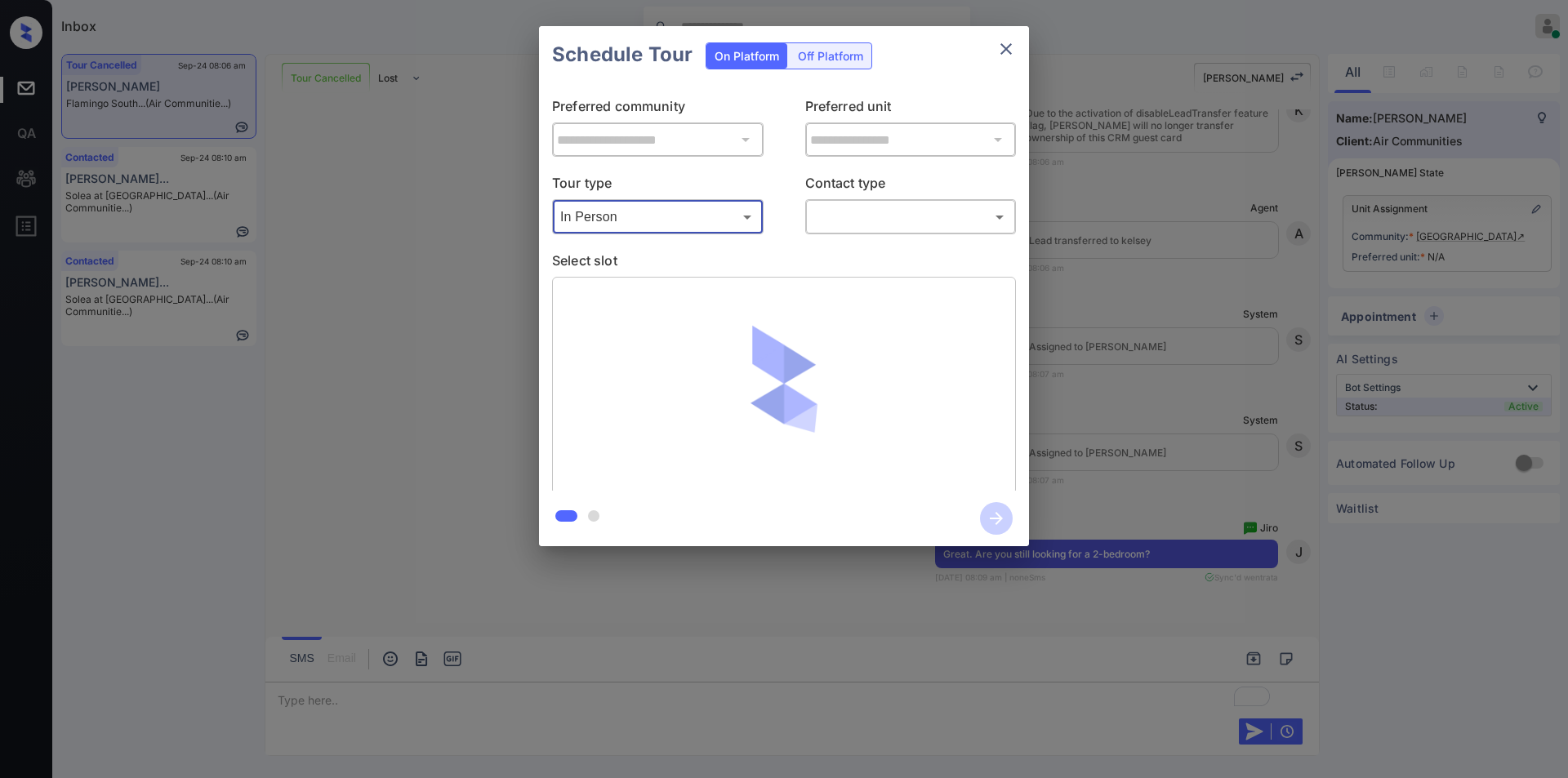
click at [870, 208] on body "Inbox Jiro Alonzo Online Set yourself offline Set yourself on break Profile Swi…" at bounding box center [784, 389] width 1568 height 778
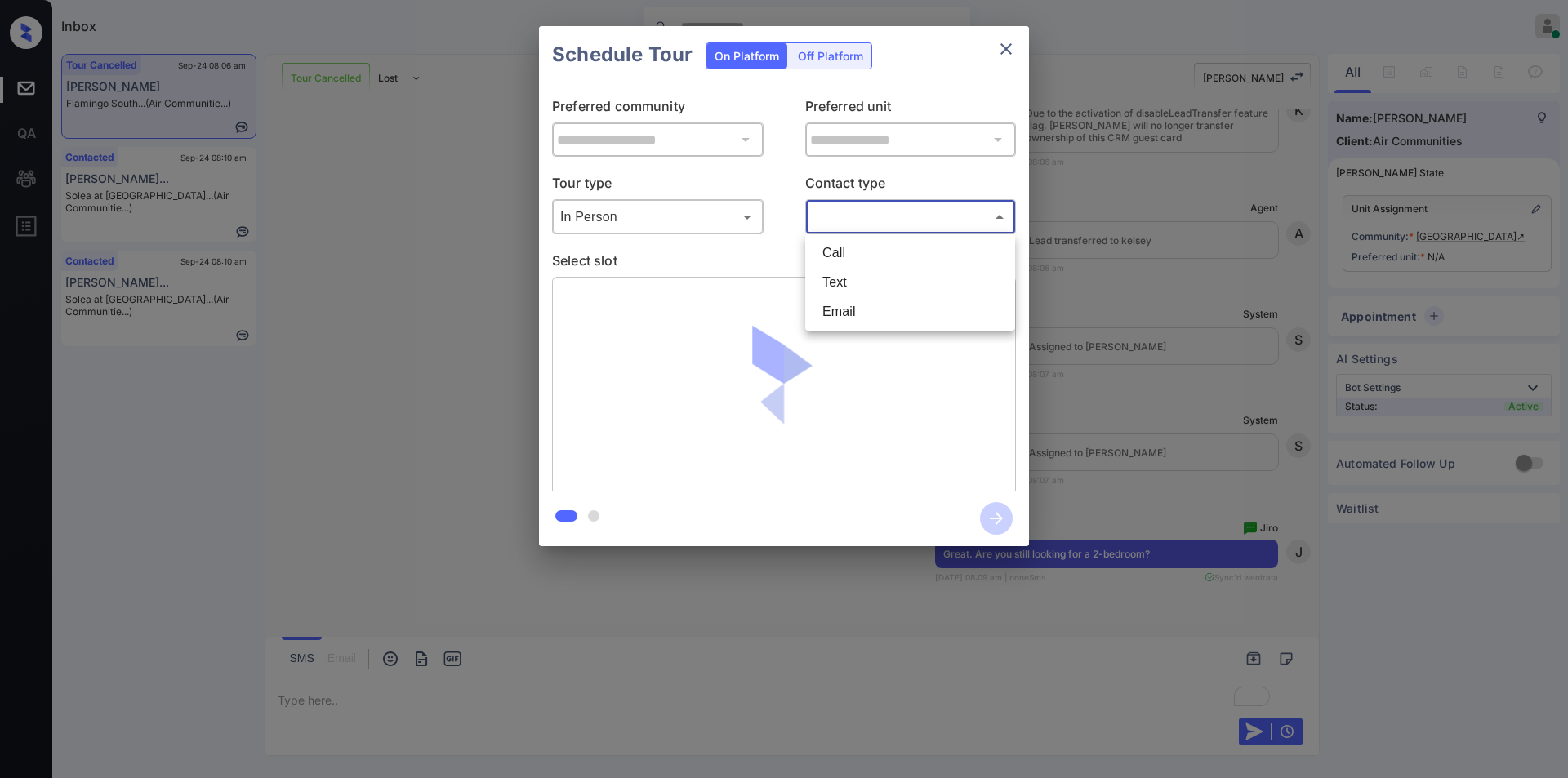
click at [847, 287] on li "Text" at bounding box center [910, 282] width 201 height 29
type input "****"
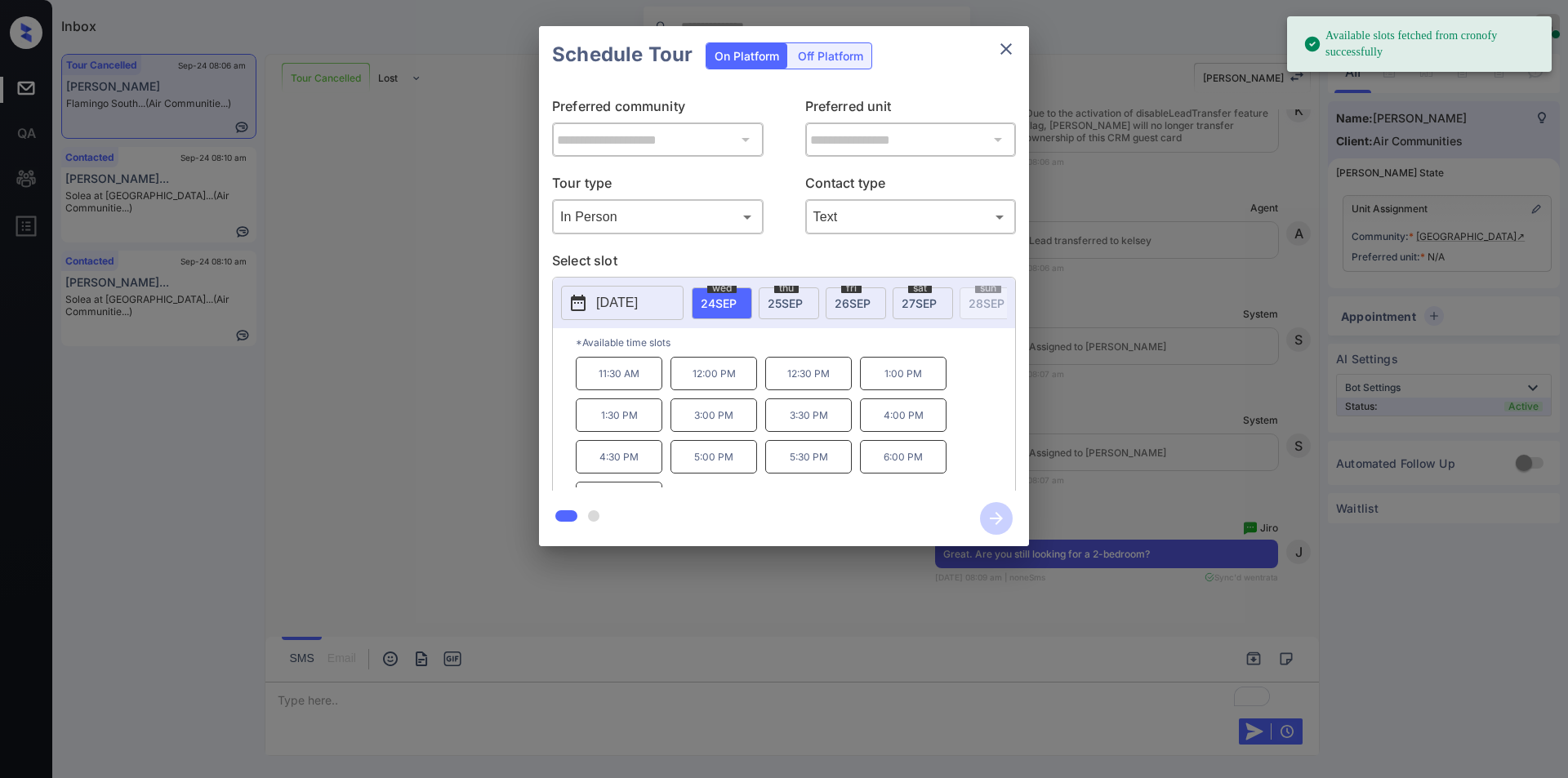
click at [846, 298] on span "26 SEP" at bounding box center [852, 303] width 36 height 14
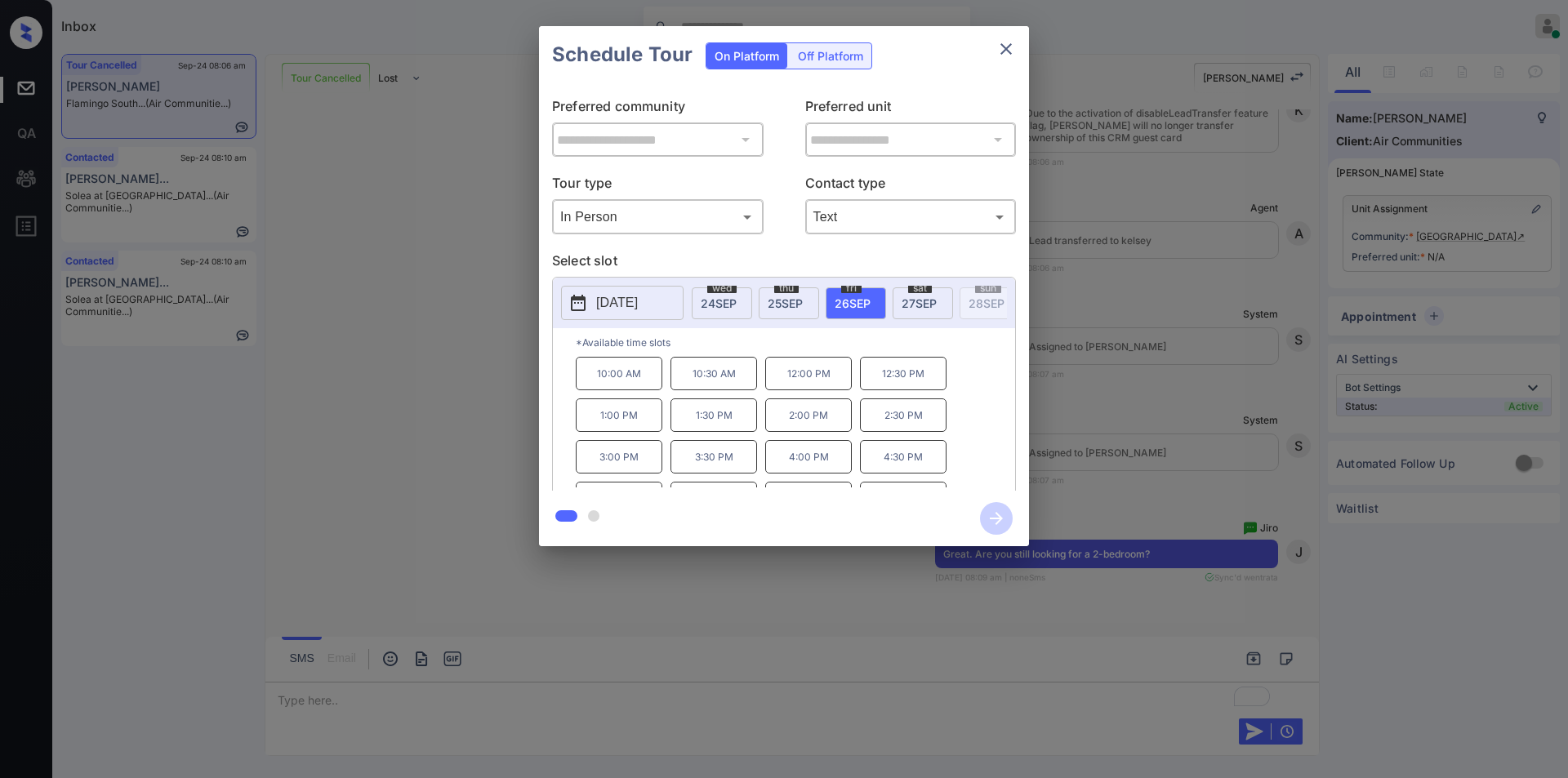
click at [500, 401] on div "**********" at bounding box center [784, 286] width 1568 height 572
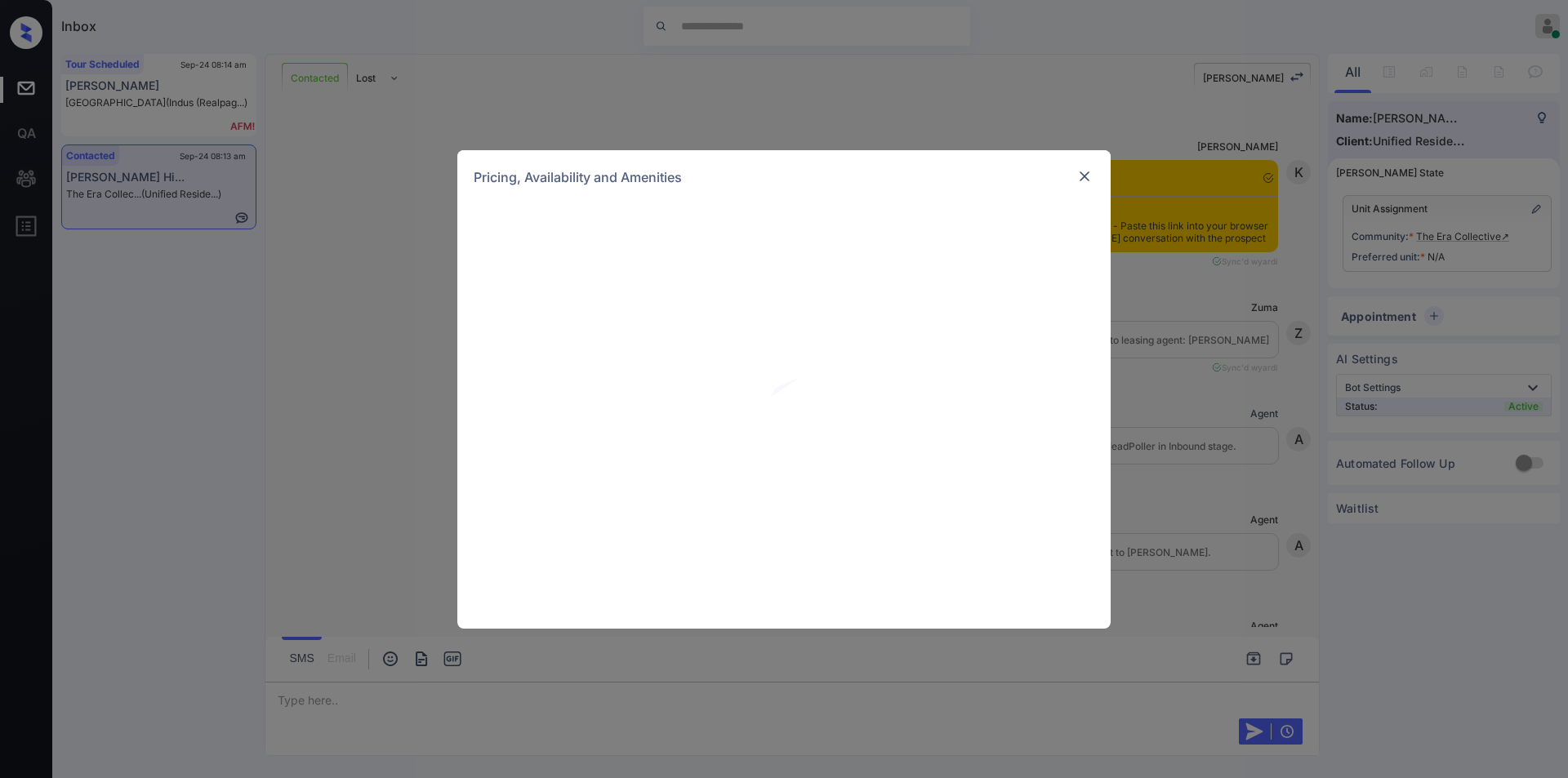
scroll to position [1062, 0]
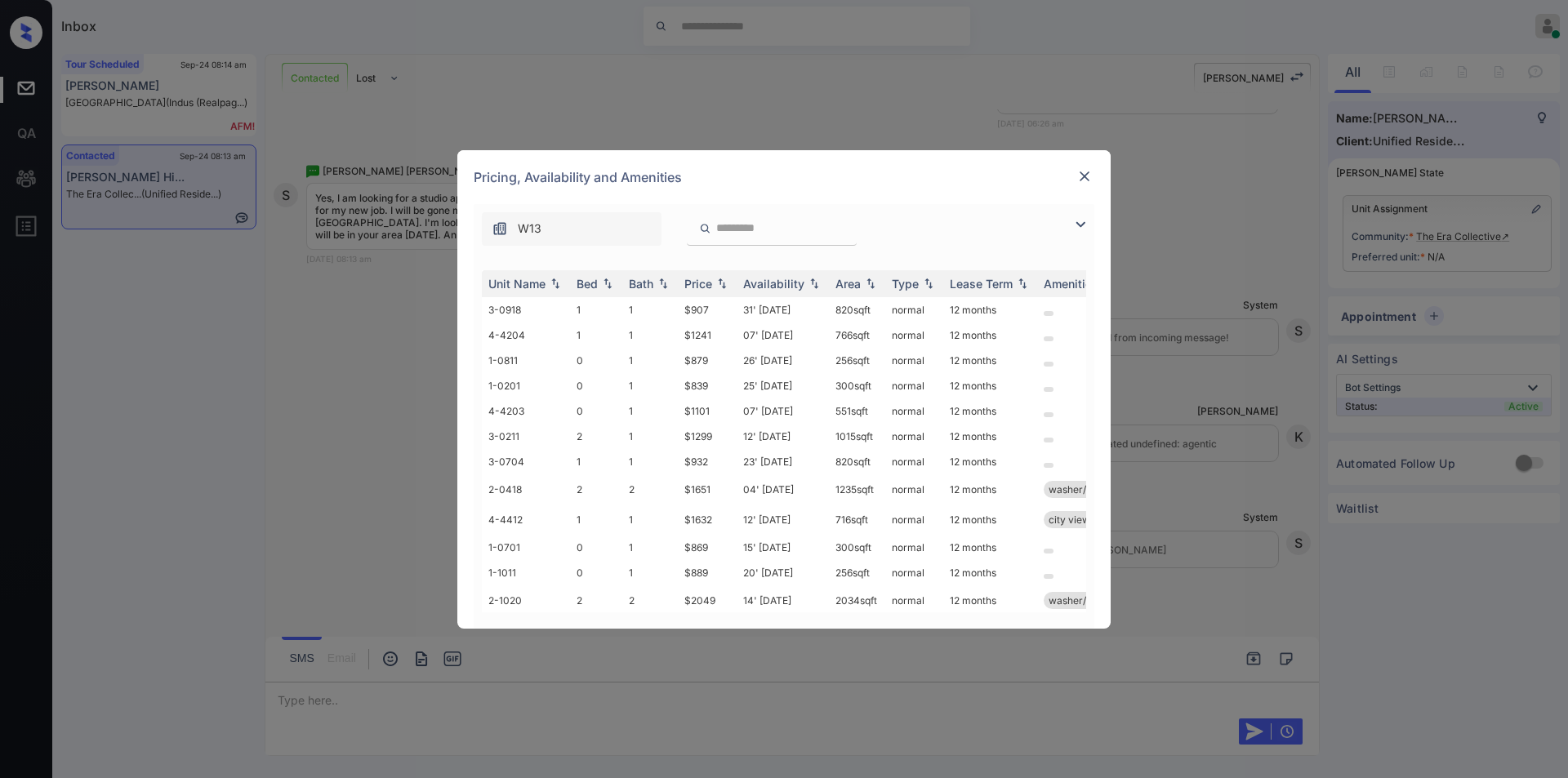
click at [1069, 224] on div "W13" at bounding box center [784, 225] width 620 height 41
click at [1078, 230] on img at bounding box center [1080, 225] width 20 height 20
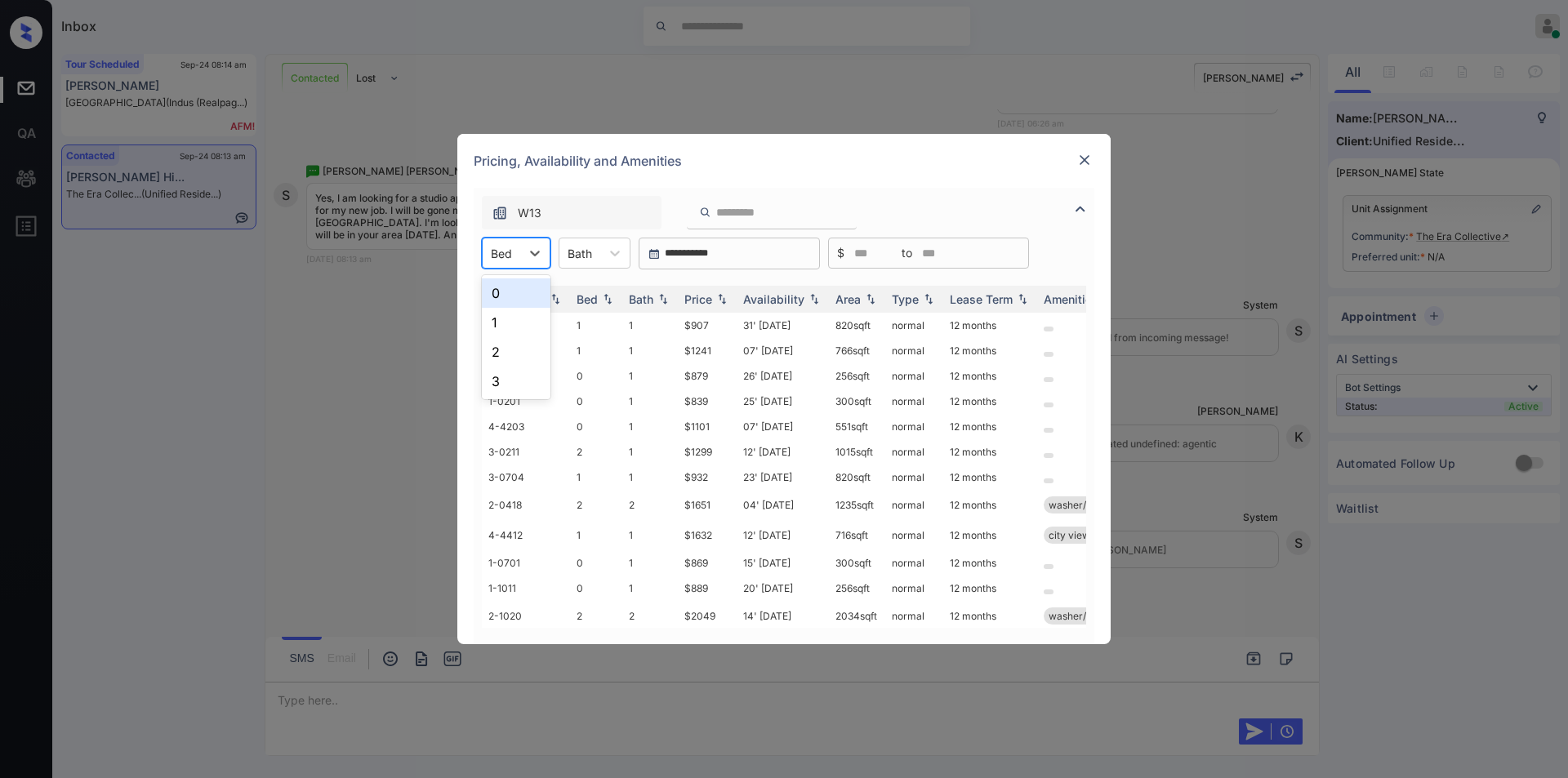
click at [512, 260] on div "Bed" at bounding box center [501, 253] width 37 height 24
click at [507, 295] on div "0" at bounding box center [516, 293] width 69 height 29
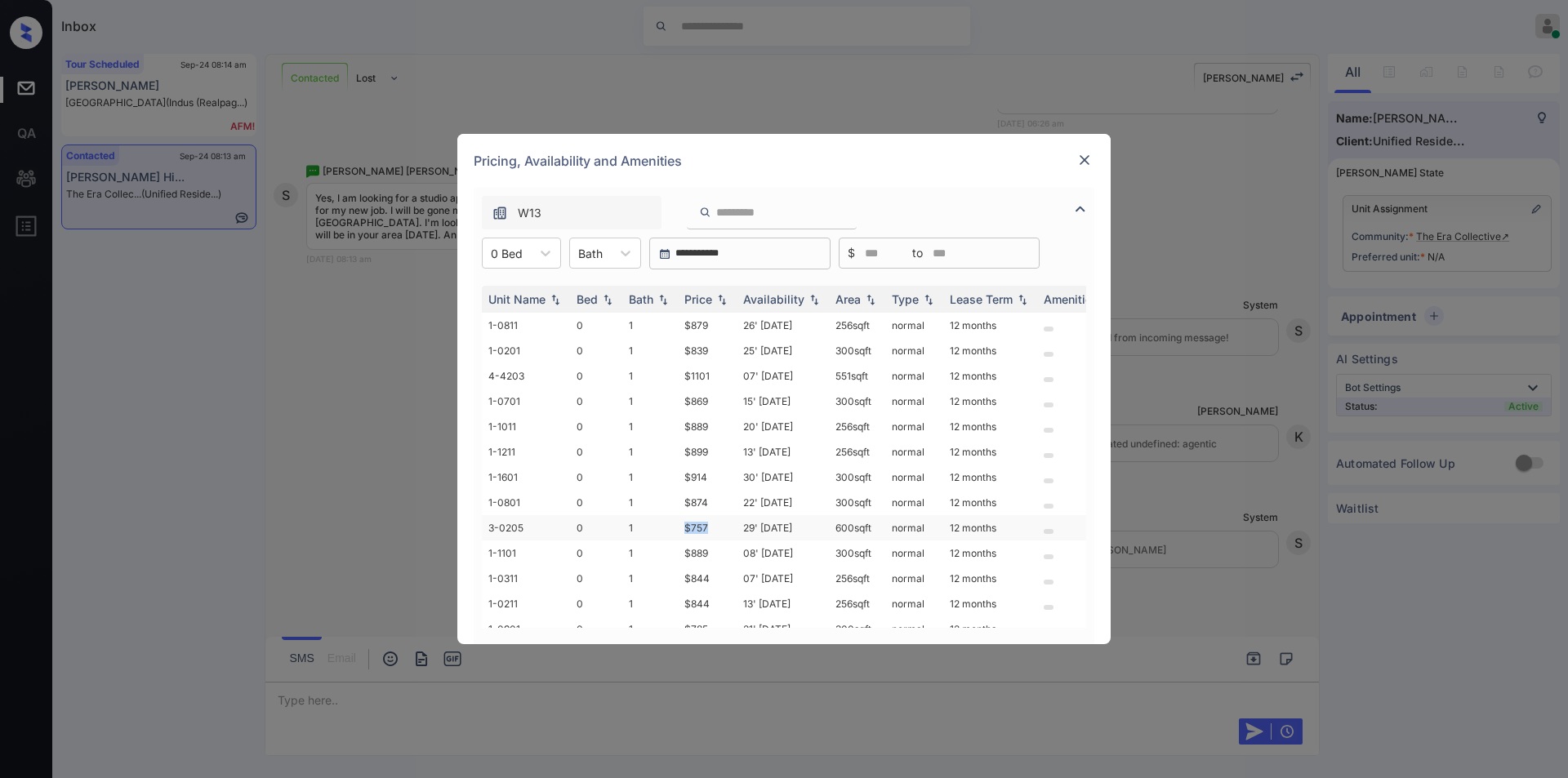
drag, startPoint x: 679, startPoint y: 523, endPoint x: 712, endPoint y: 526, distance: 33.1
click at [712, 526] on td "$757" at bounding box center [706, 528] width 59 height 26
copy td "$757"
click at [692, 421] on td "$757" at bounding box center [706, 422] width 59 height 26
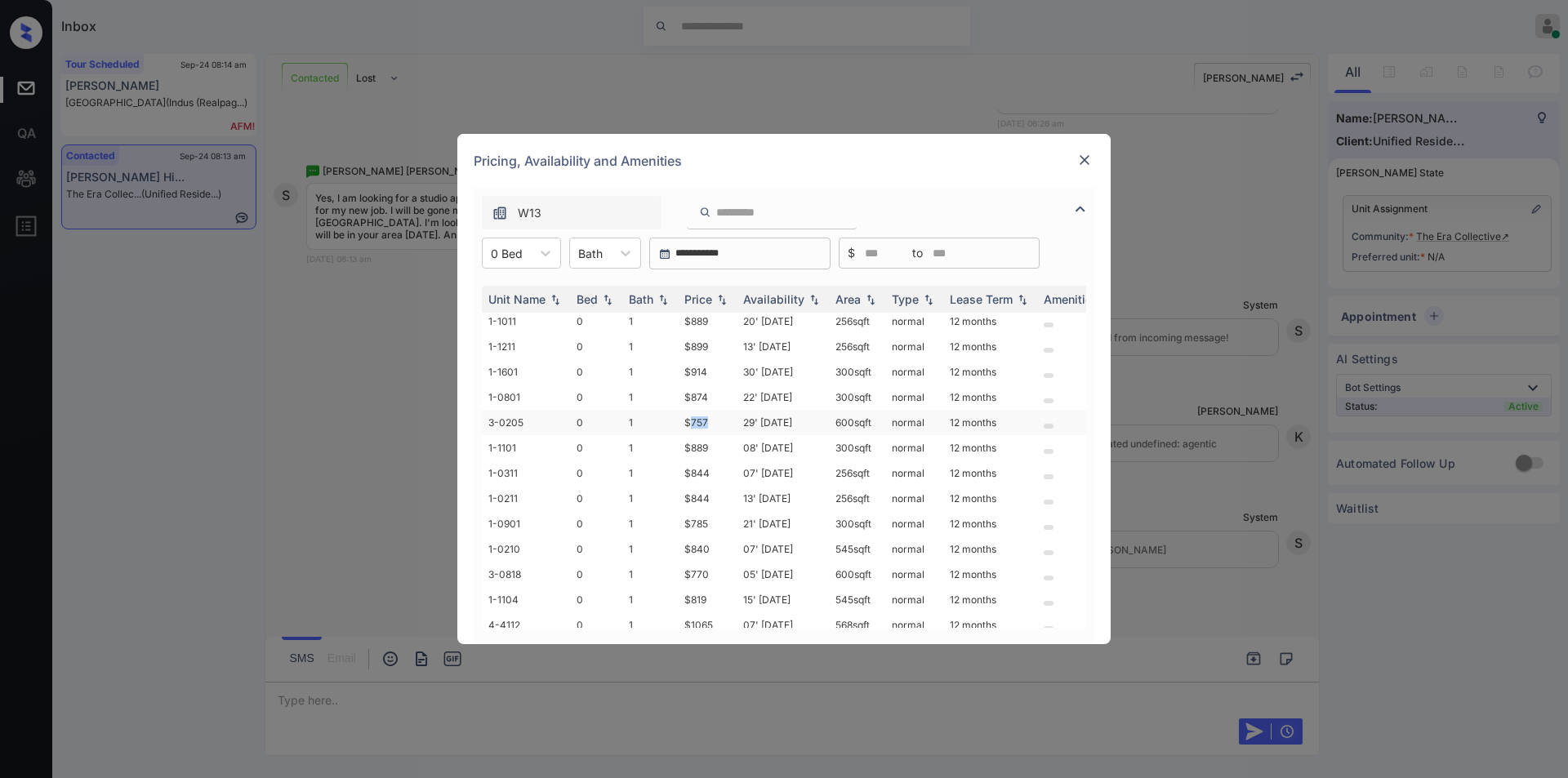
click at [692, 421] on td "$757" at bounding box center [706, 422] width 59 height 26
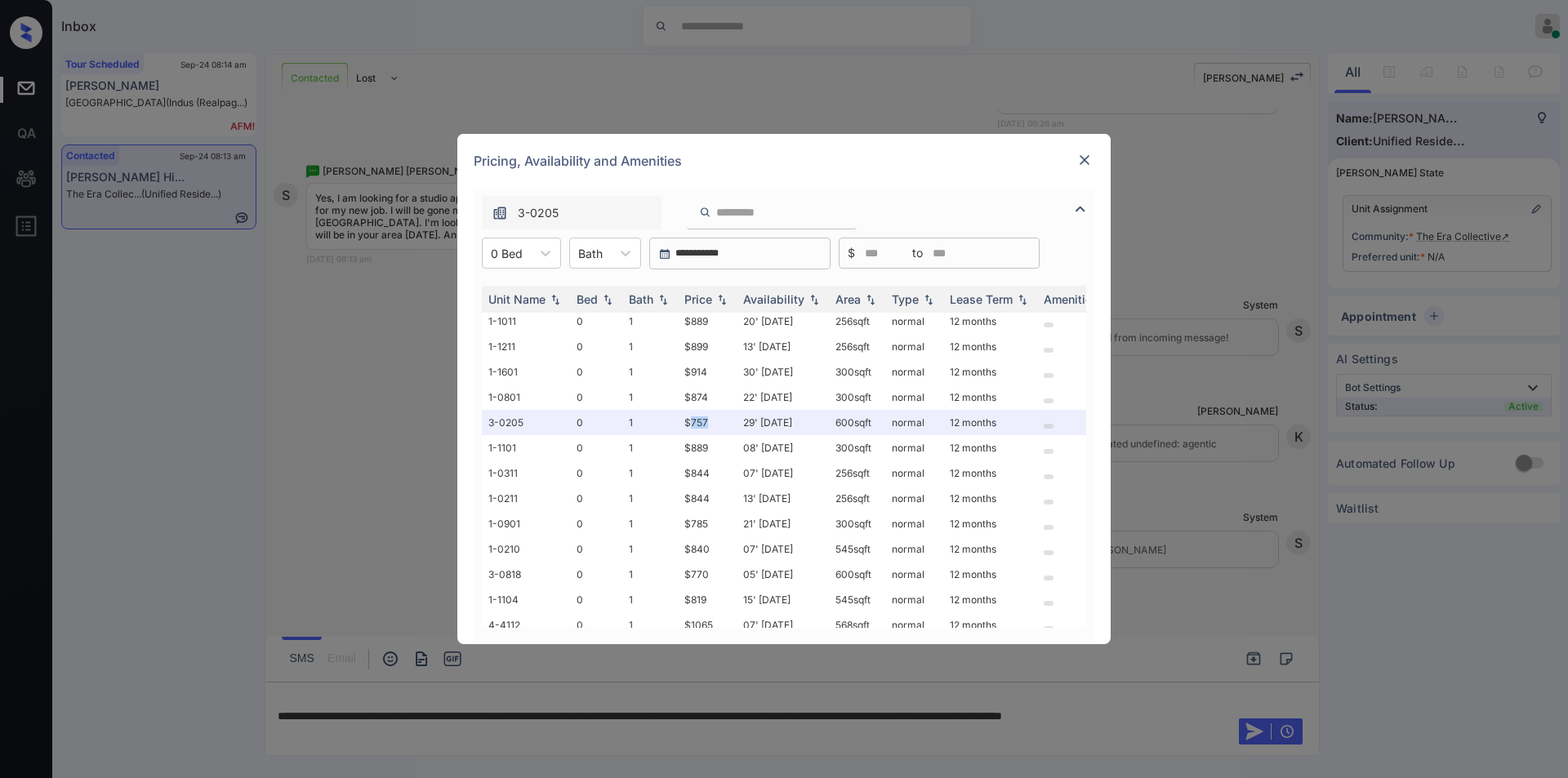
click at [1079, 167] on img at bounding box center [1085, 160] width 17 height 17
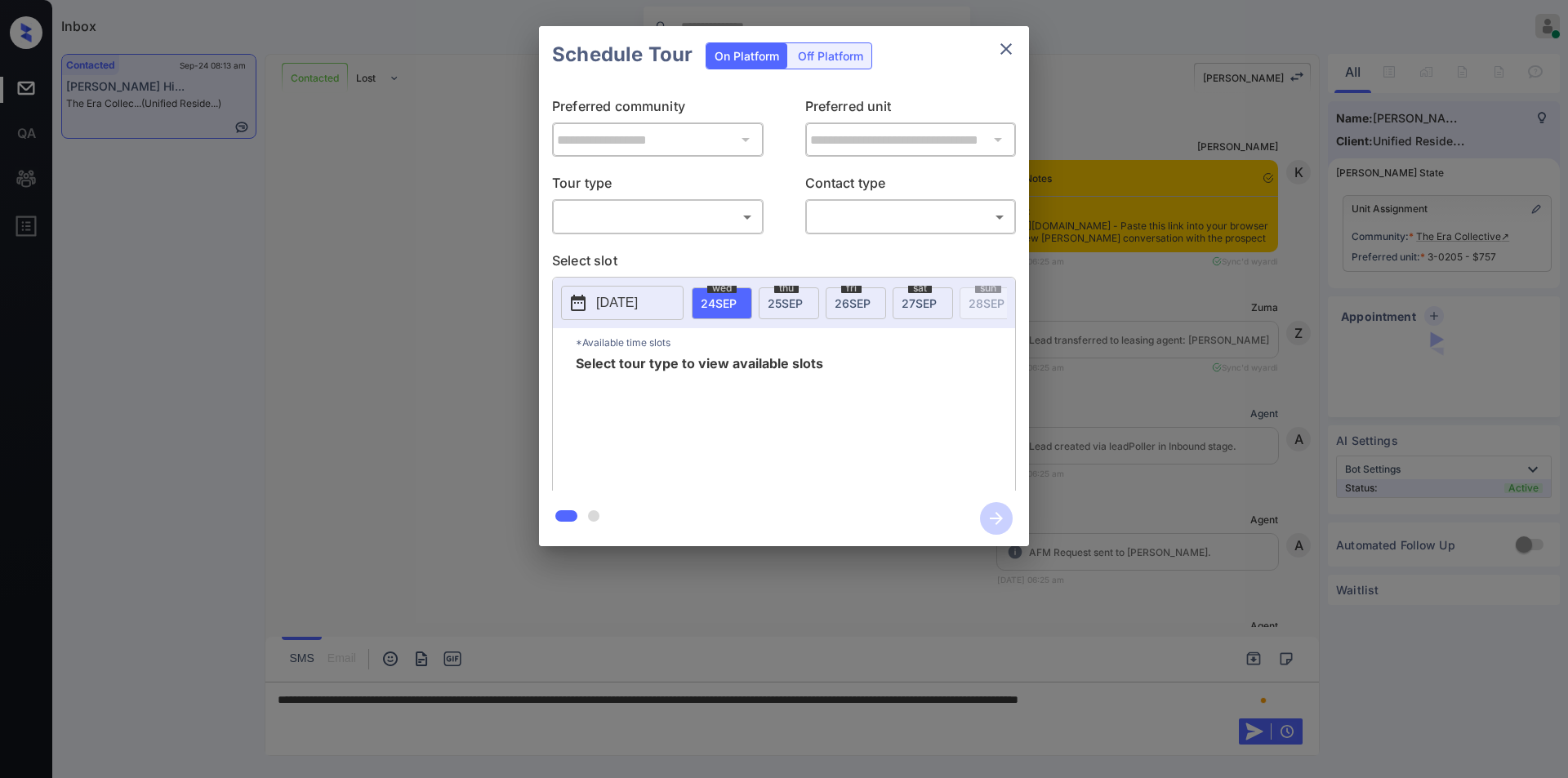
scroll to position [1168, 0]
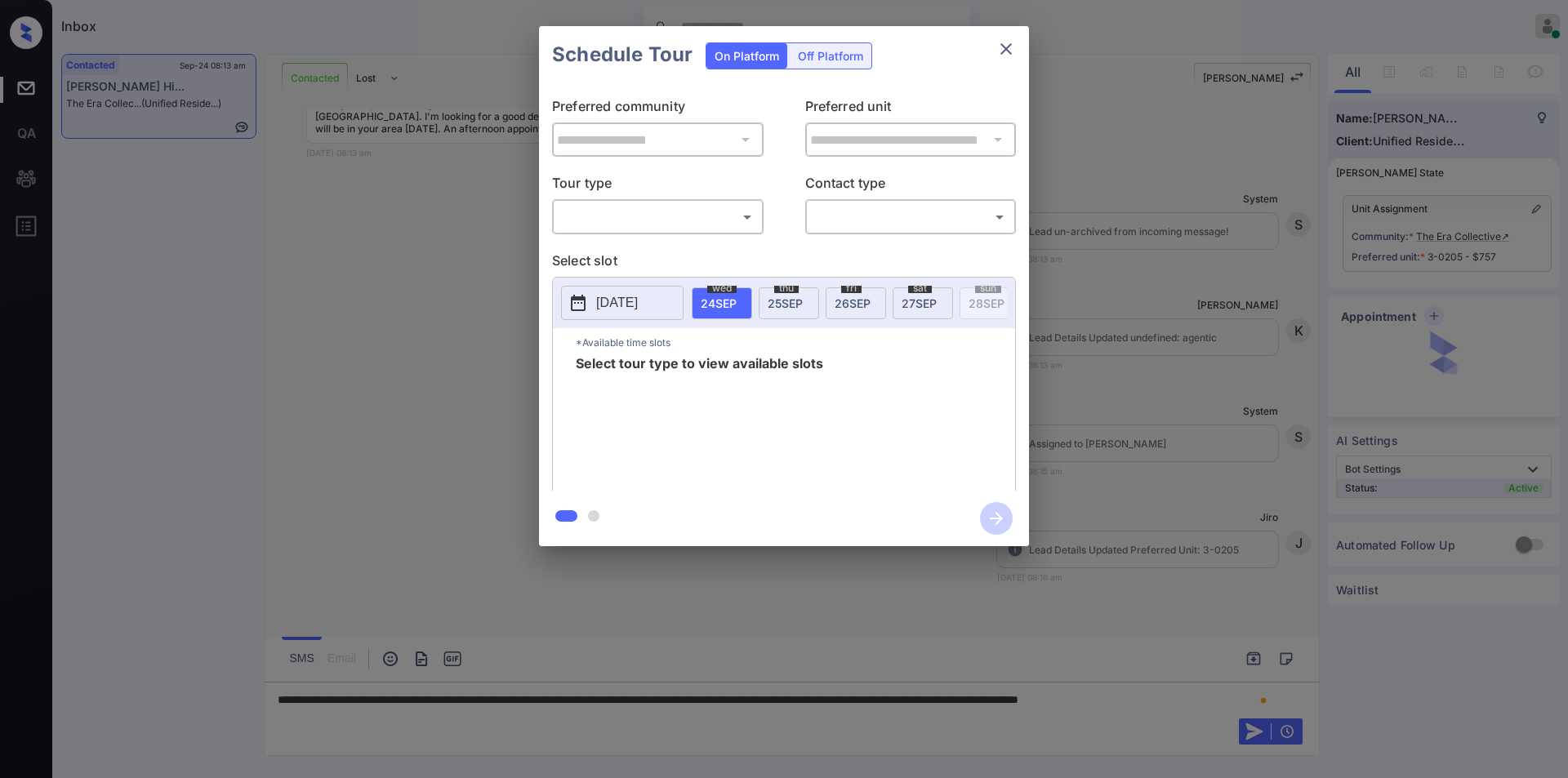
click at [653, 221] on body "Inbox [PERSON_NAME] Online Set yourself offline Set yourself on break Profile S…" at bounding box center [784, 389] width 1568 height 778
click at [629, 251] on li "In Person" at bounding box center [658, 253] width 201 height 29
type input "********"
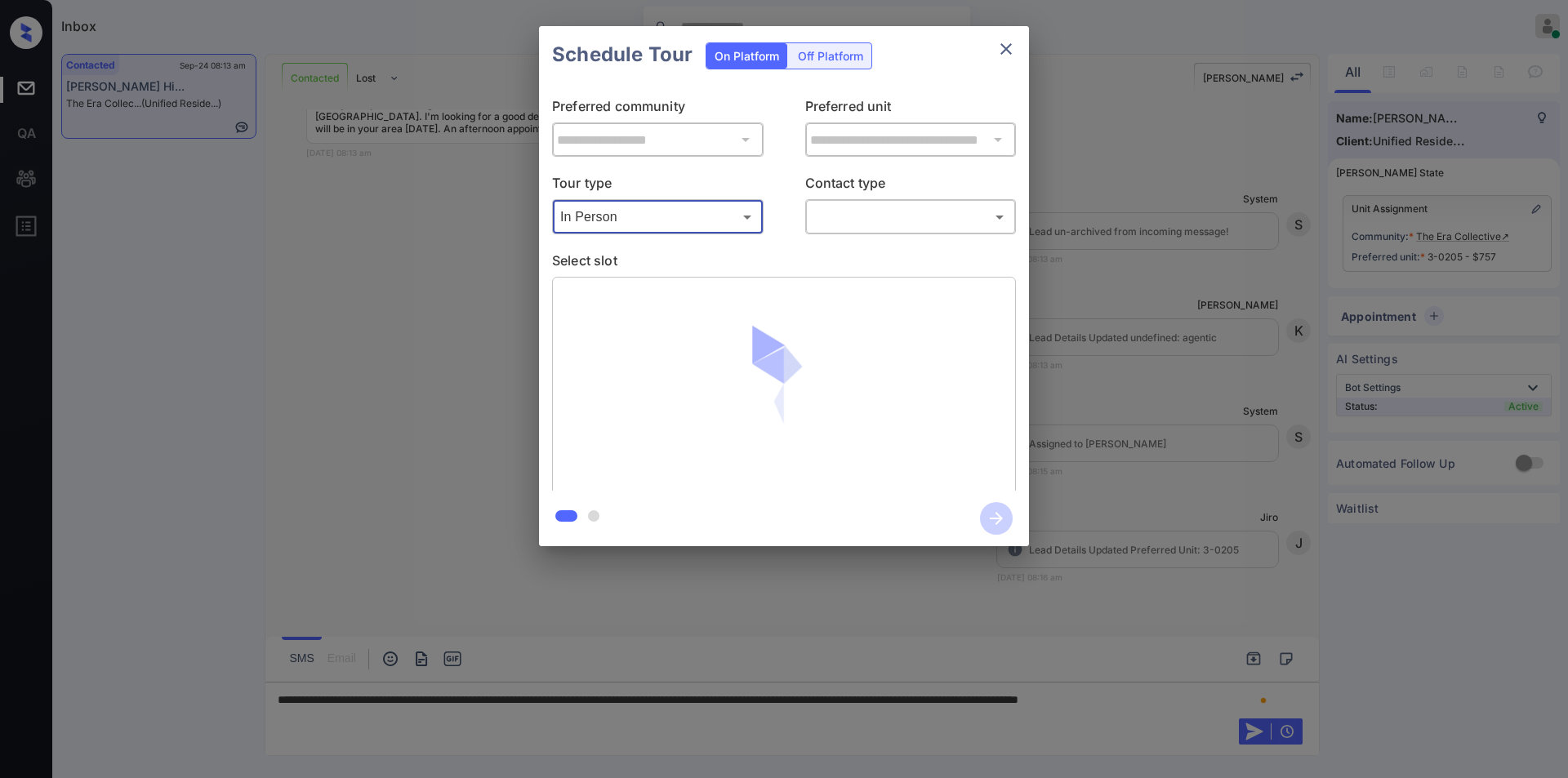
click at [875, 220] on body "Inbox [PERSON_NAME] Online Set yourself offline Set yourself on break Profile S…" at bounding box center [784, 389] width 1568 height 778
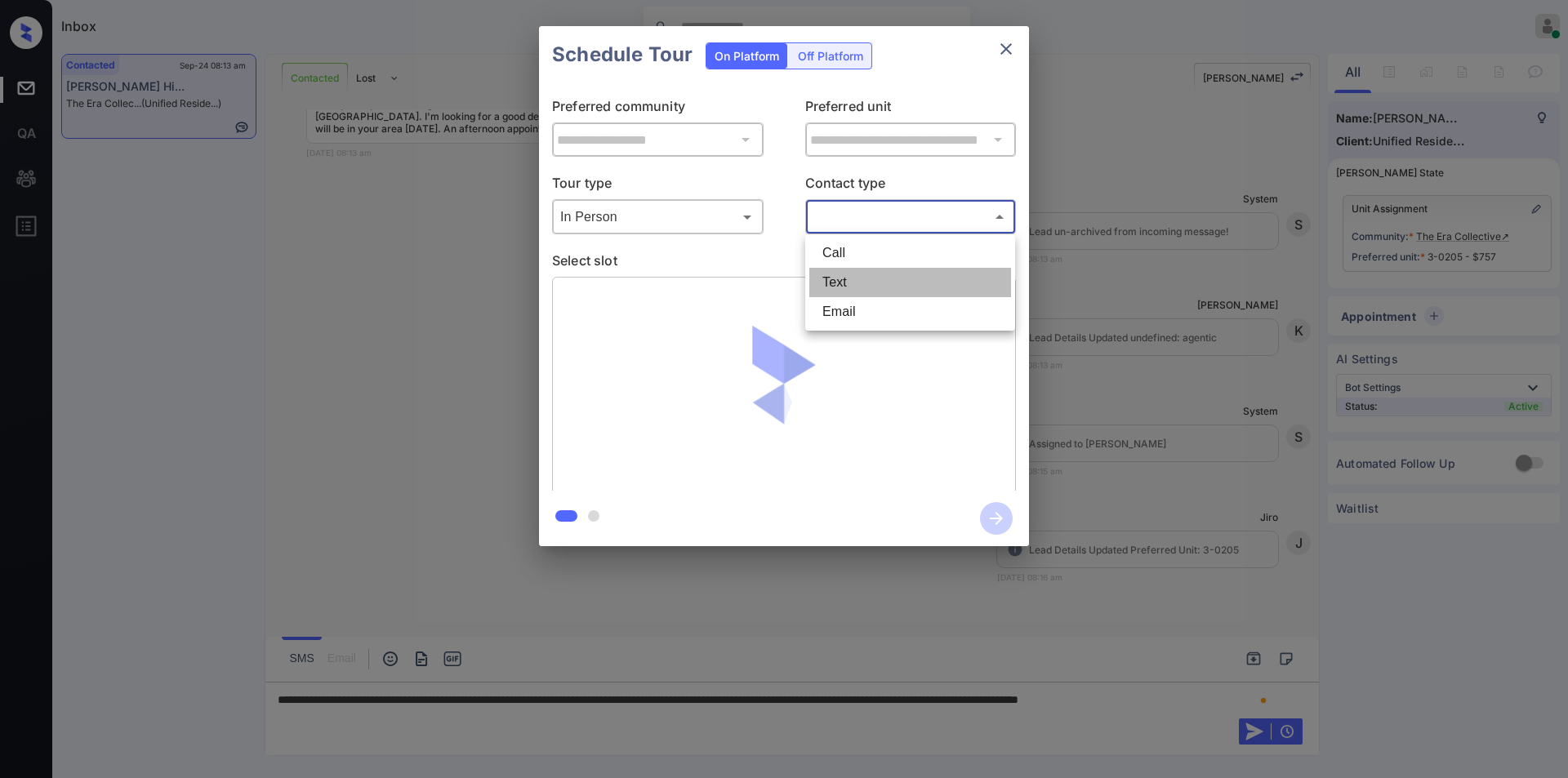
click at [835, 279] on li "Text" at bounding box center [910, 282] width 201 height 29
type input "****"
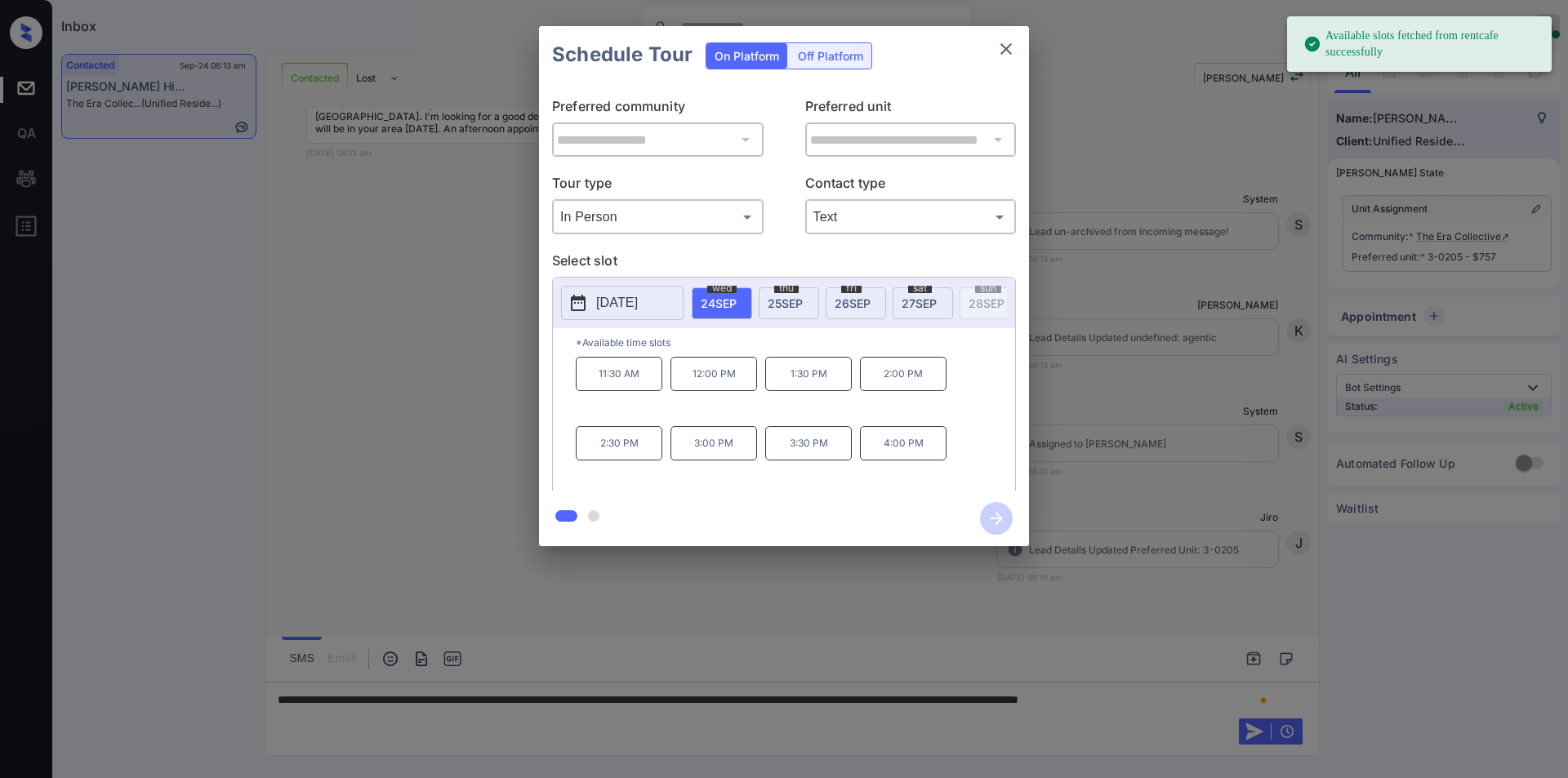
click at [841, 288] on span "fri" at bounding box center [851, 289] width 21 height 10
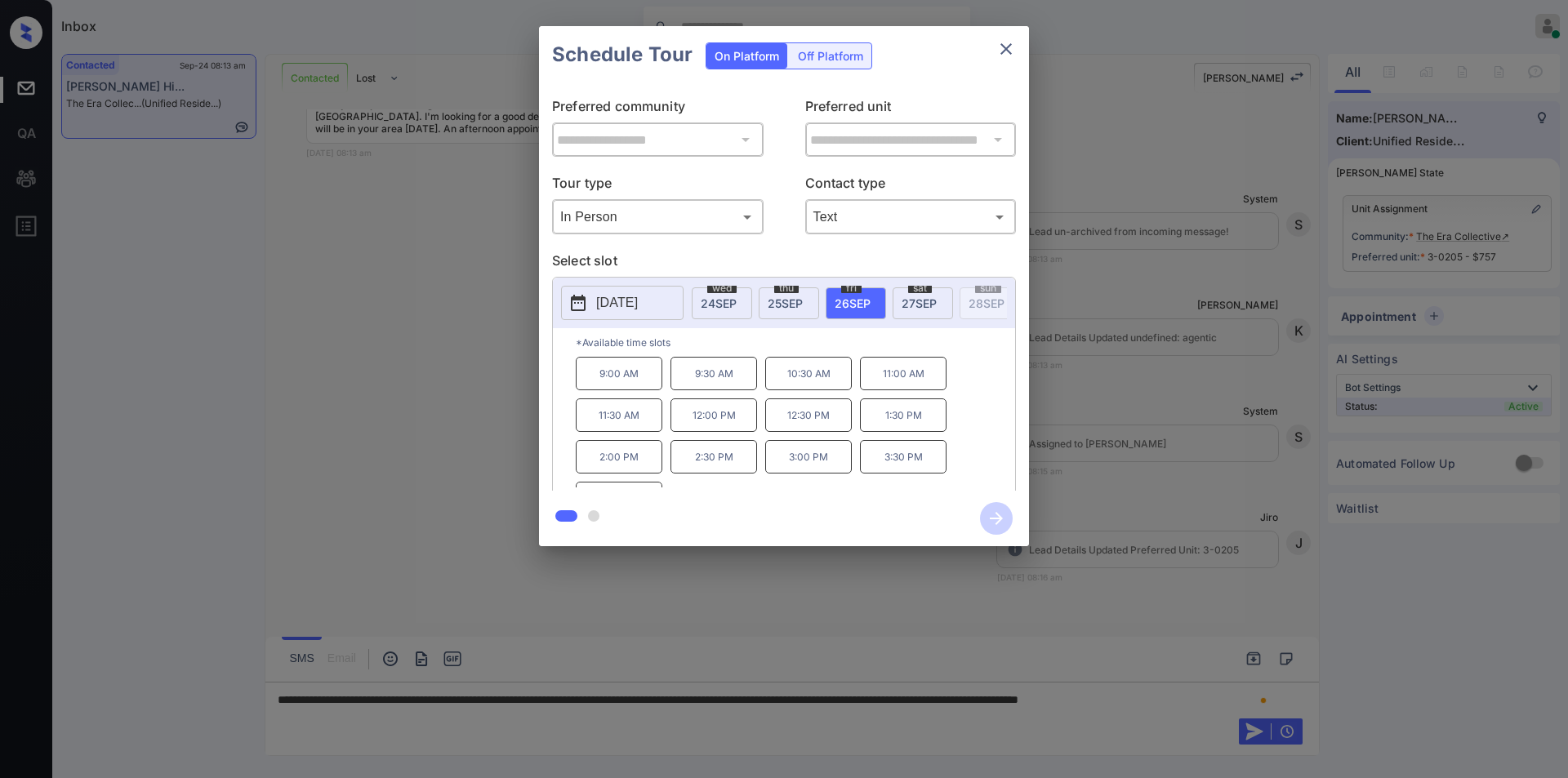
scroll to position [27, 0]
click at [411, 372] on div "**********" at bounding box center [784, 286] width 1568 height 572
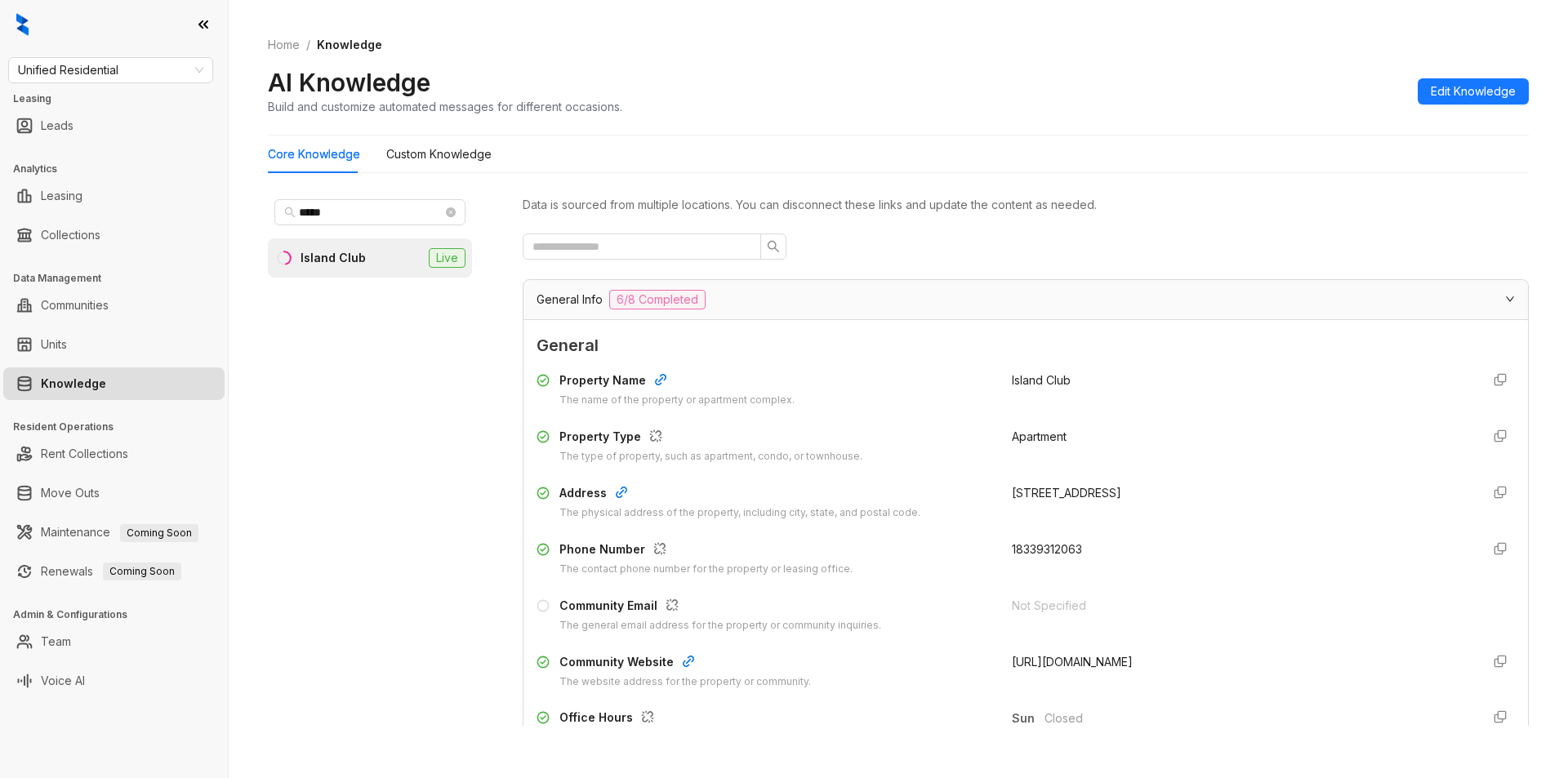
scroll to position [1149, 0]
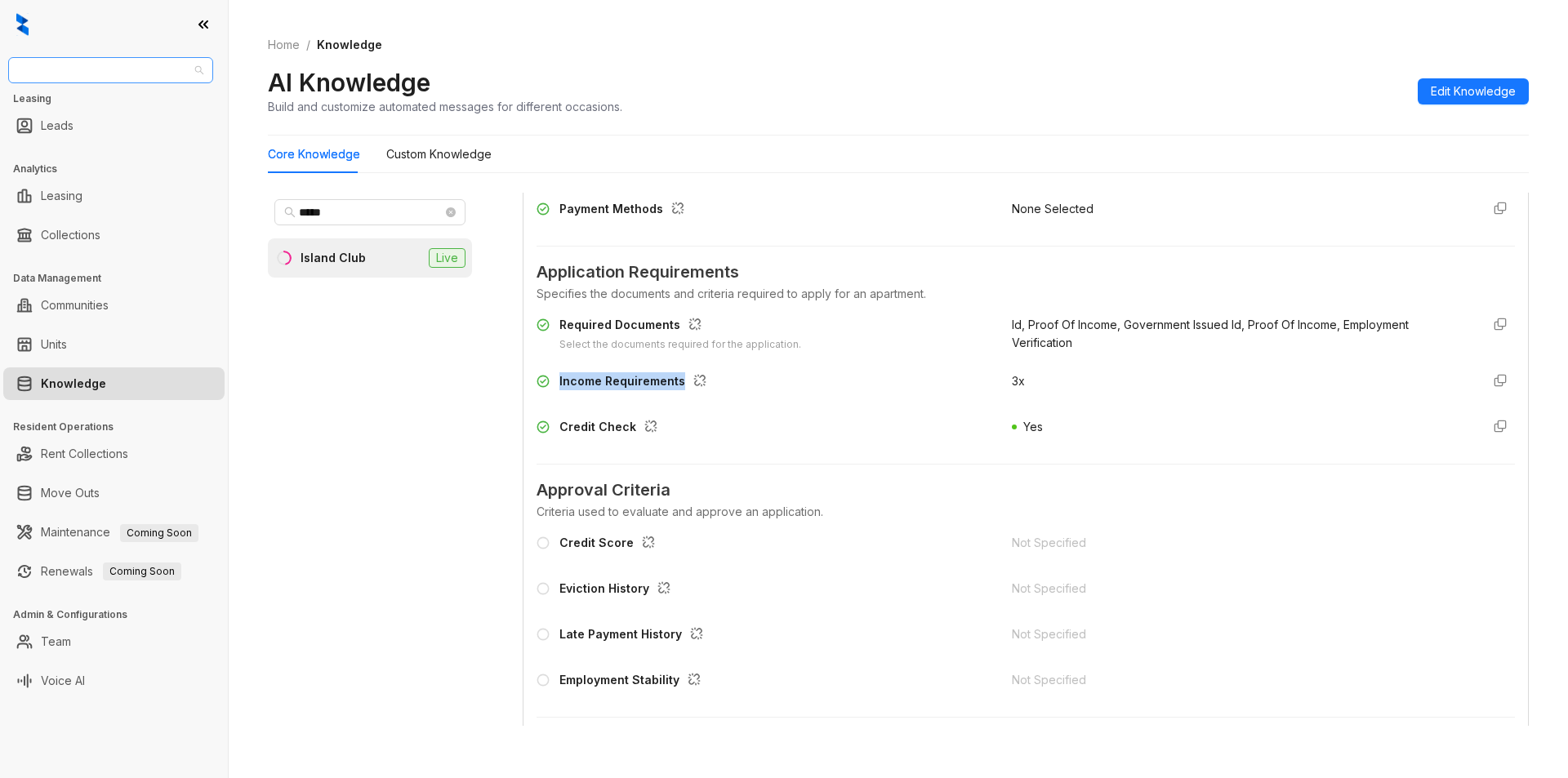
click at [100, 73] on span "Unified Residential" at bounding box center [111, 71] width 186 height 25
type input "****"
click at [109, 123] on div "Raintree Partners" at bounding box center [111, 129] width 179 height 18
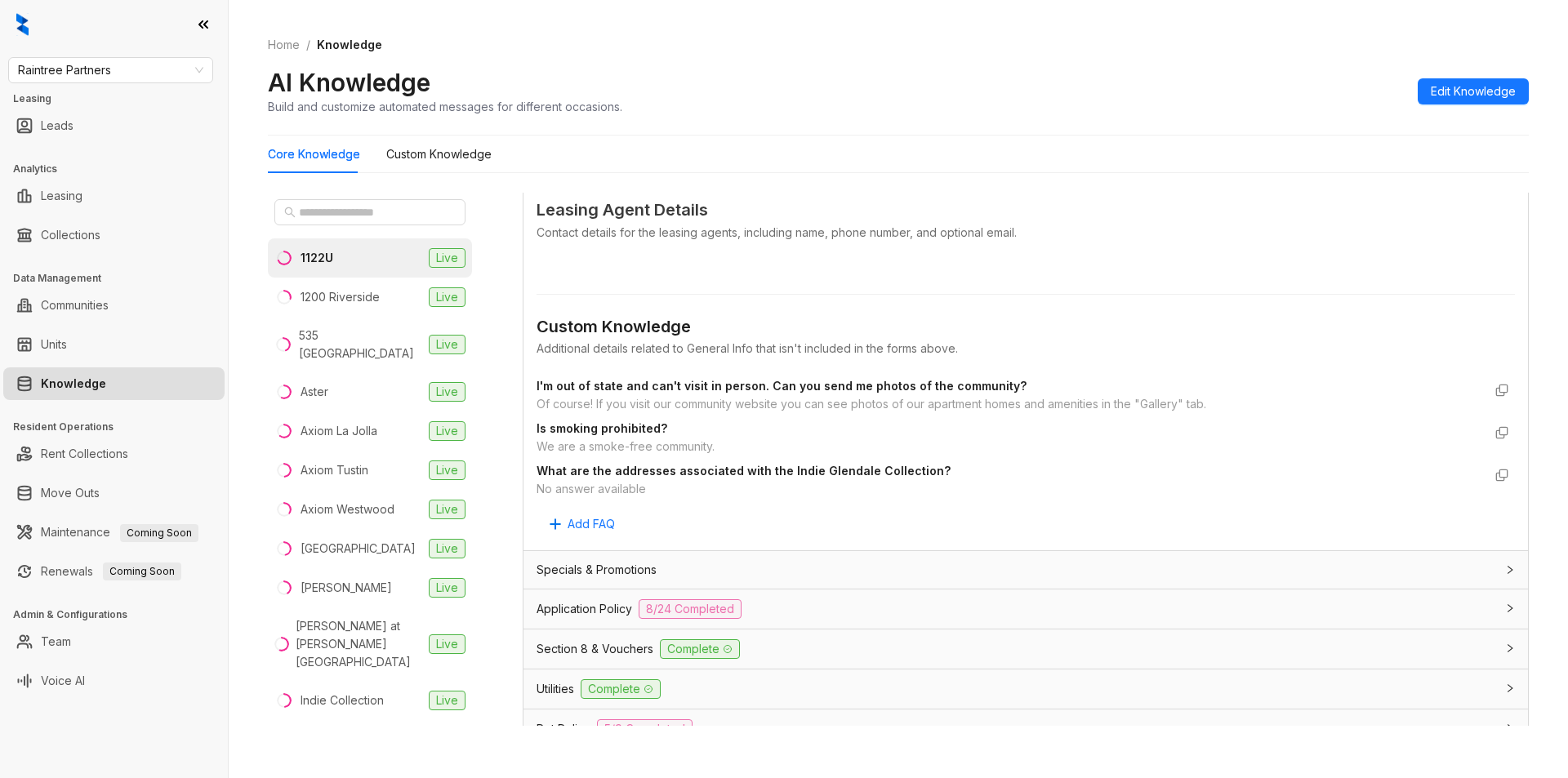
scroll to position [718, 0]
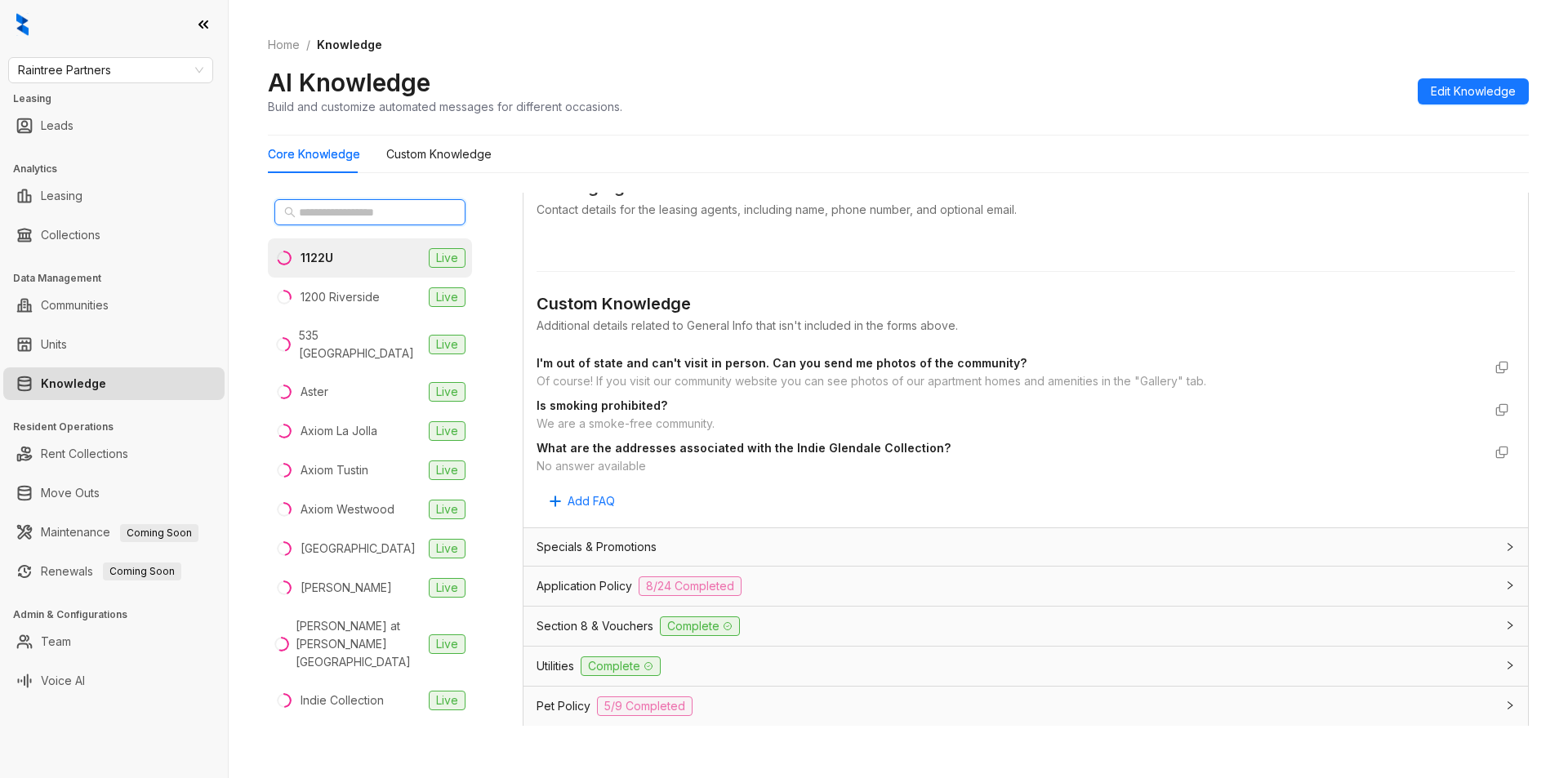
click at [378, 214] on input "text" at bounding box center [370, 212] width 143 height 18
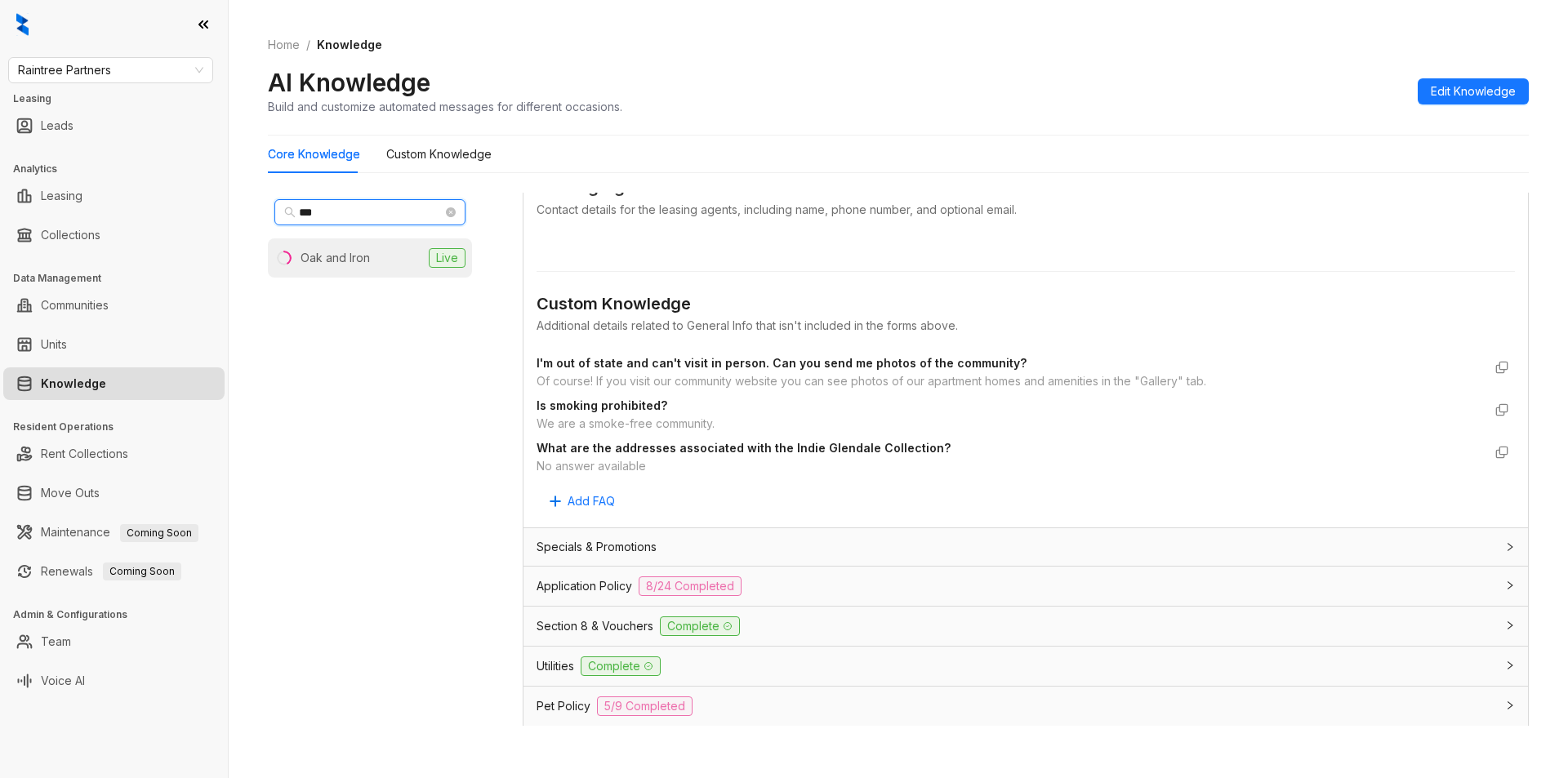
type input "***"
click at [353, 260] on div "Oak and Iron" at bounding box center [335, 258] width 70 height 18
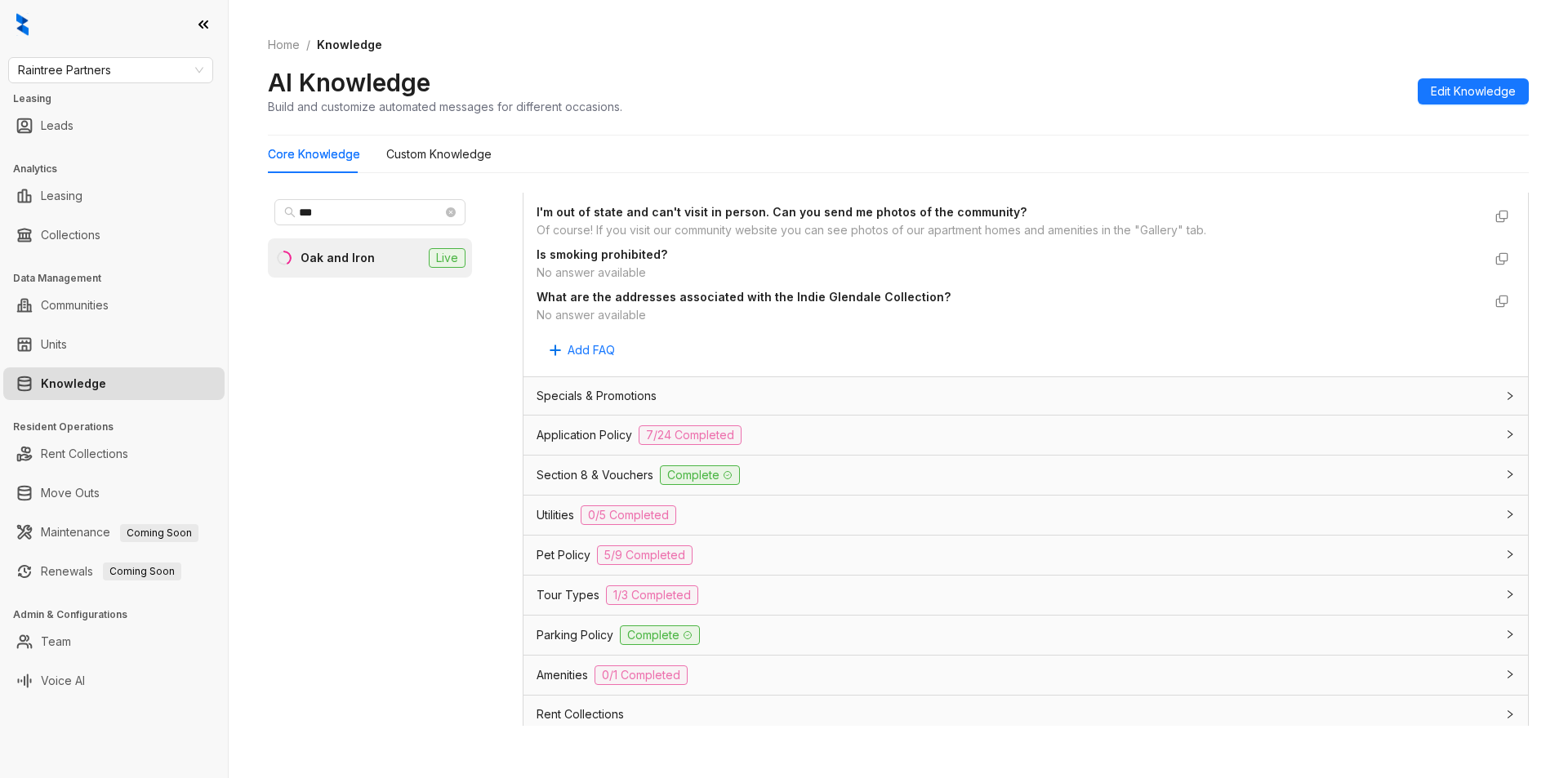
scroll to position [916, 0]
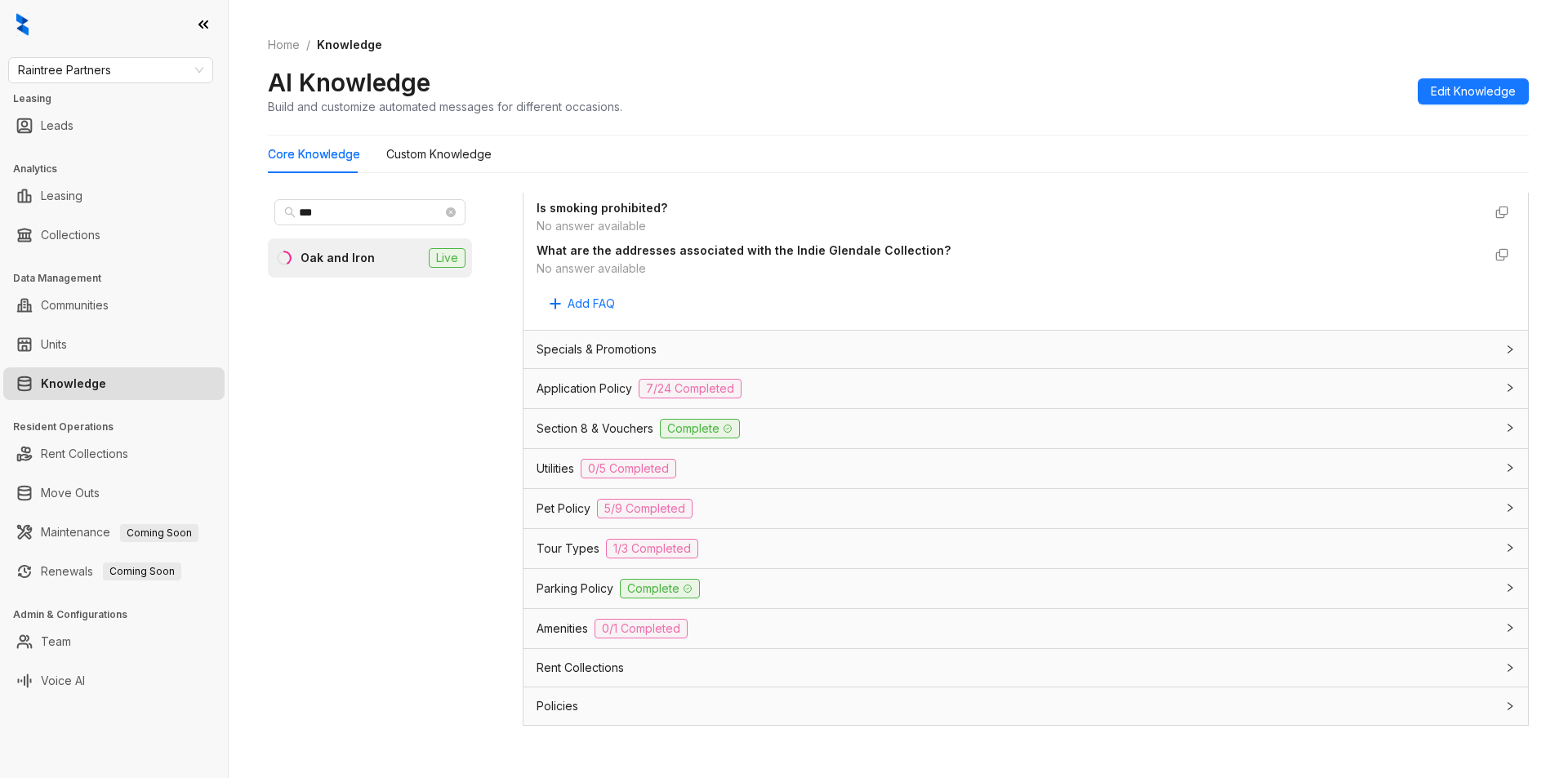
click at [722, 464] on div "Utilities 0/5 Completed" at bounding box center [1016, 469] width 959 height 20
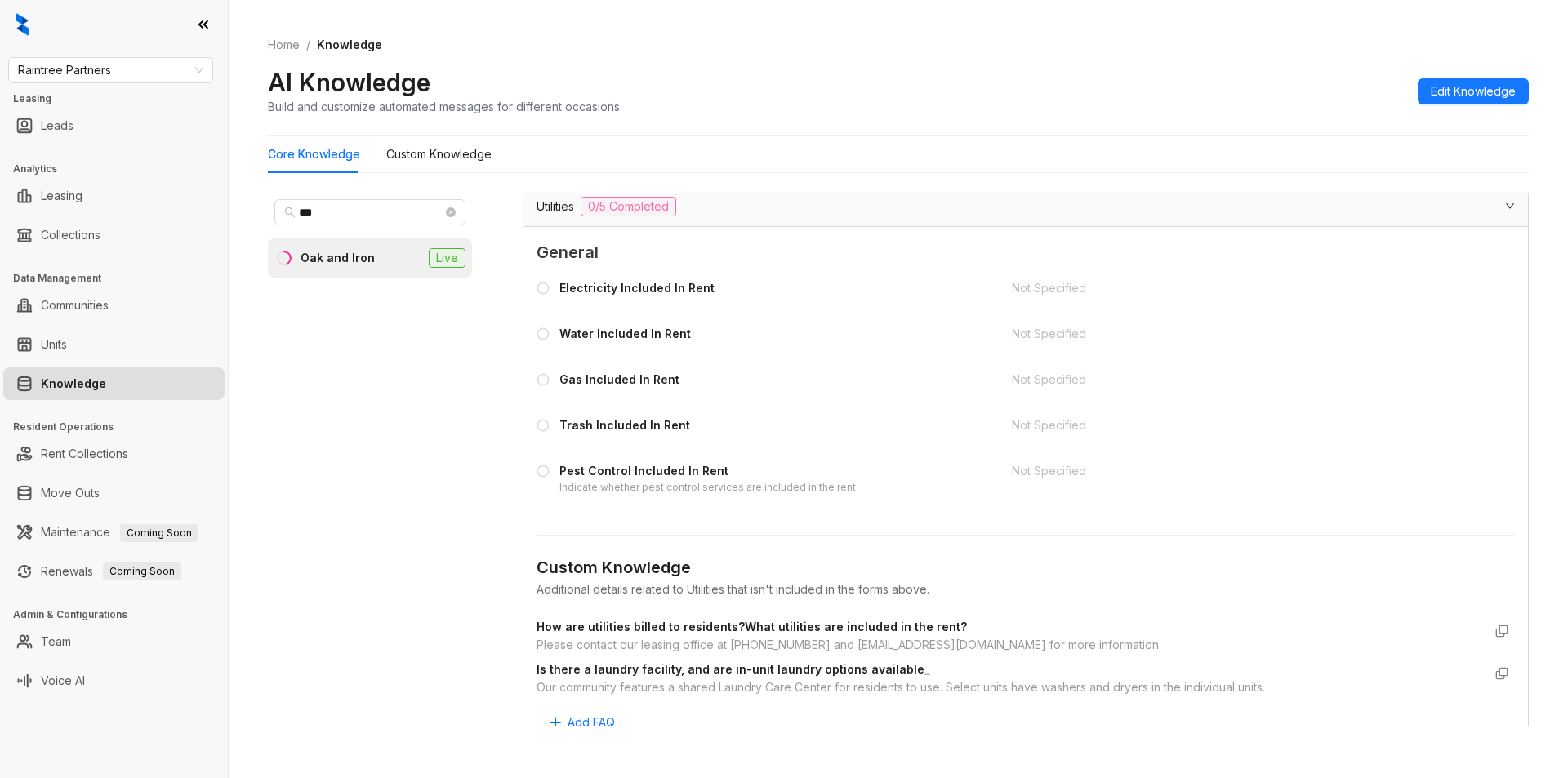
scroll to position [1487, 0]
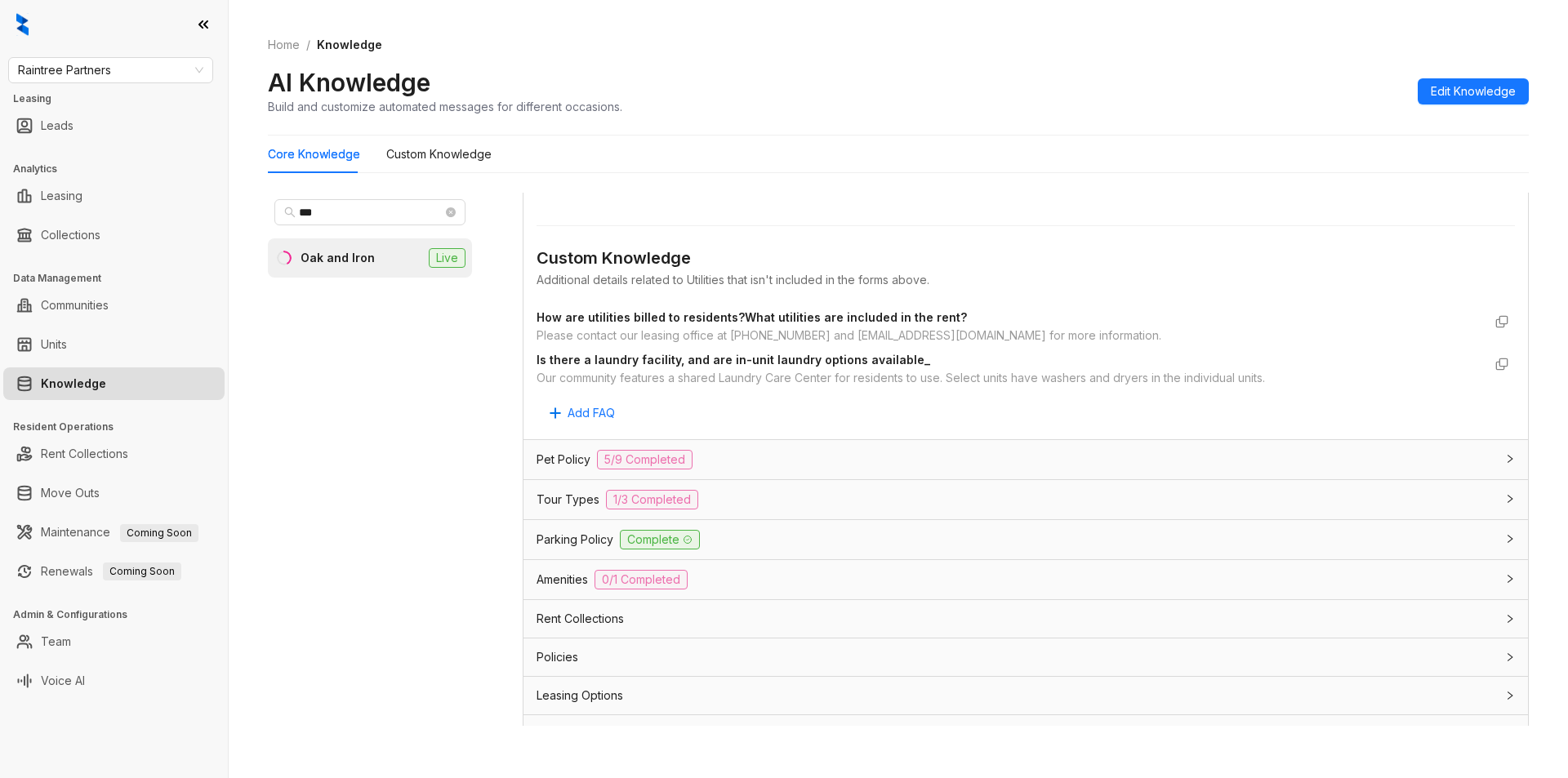
drag, startPoint x: 537, startPoint y: 338, endPoint x: 1158, endPoint y: 333, distance: 621.0
click at [1158, 333] on div "Please contact our leasing office at [PHONE_NUMBER] and [EMAIL_ADDRESS][DOMAIN_…" at bounding box center [1009, 336] width 945 height 18
copy div "Please contact our leasing office at [PHONE_NUMBER] and [EMAIL_ADDRESS][DOMAIN_…"
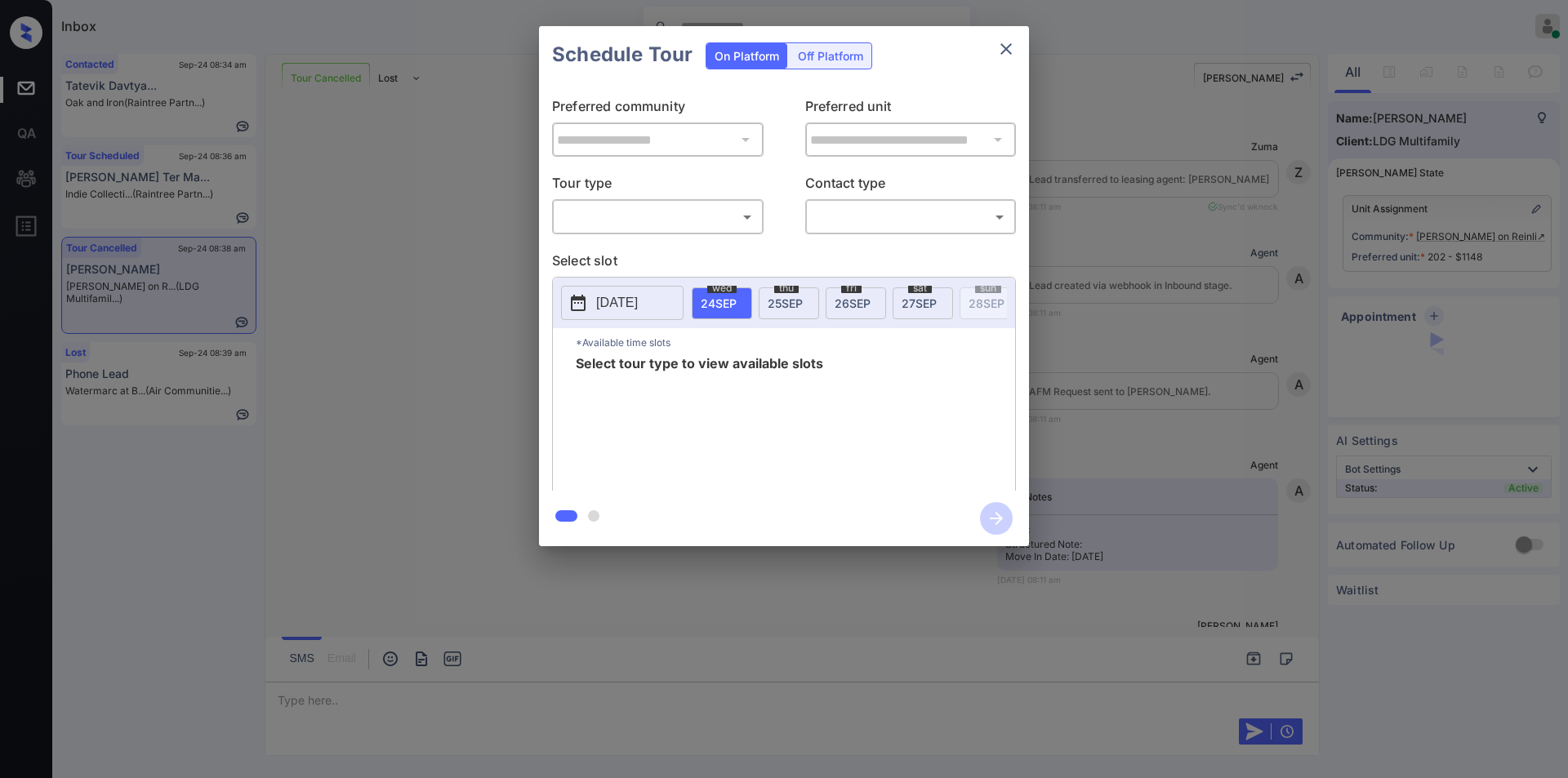
scroll to position [3032, 0]
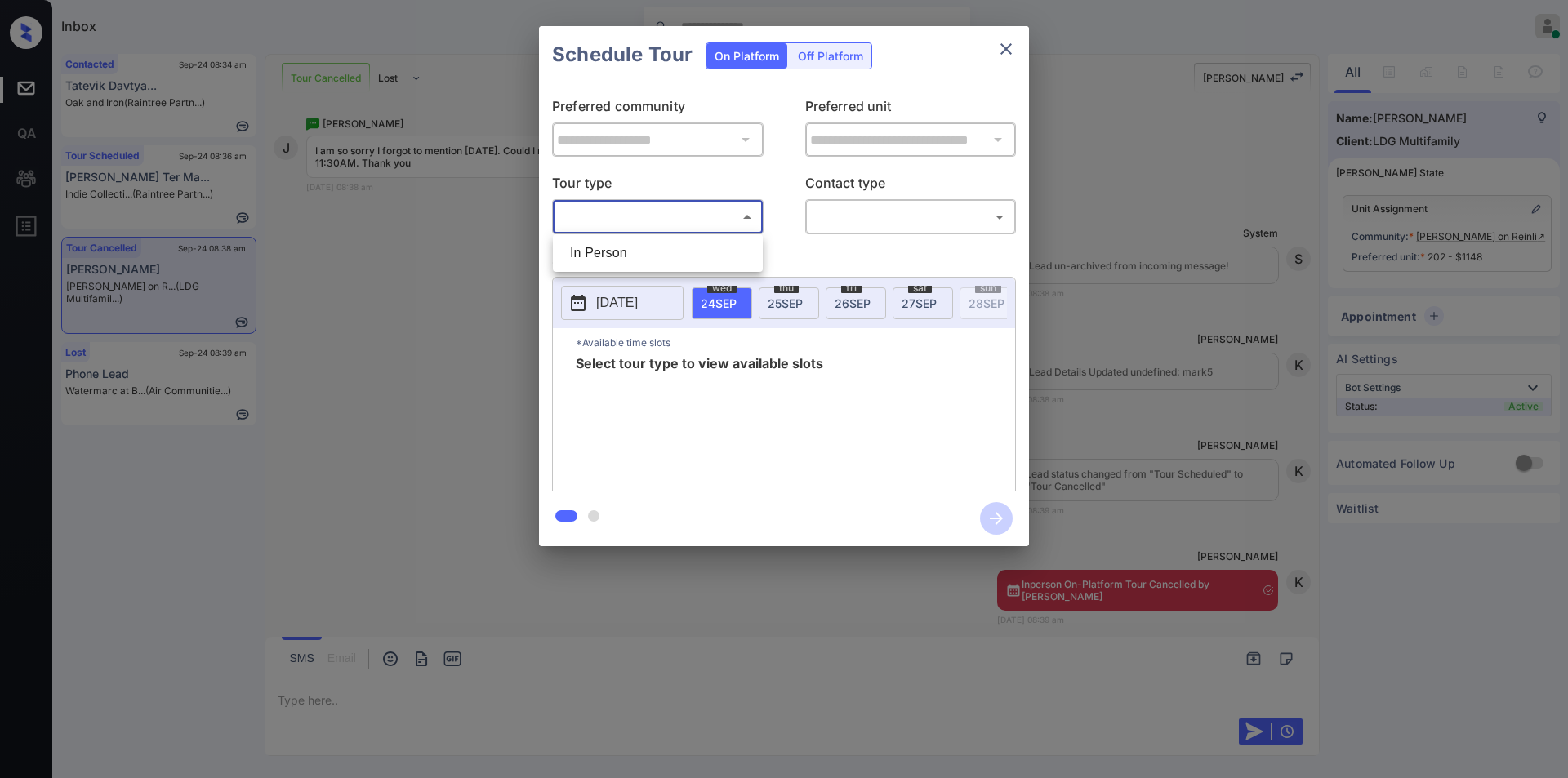
click at [621, 221] on body "Inbox Jiro Alonzo Online Set yourself offline Set yourself on break Profile Swi…" at bounding box center [784, 389] width 1568 height 778
click at [607, 247] on li "In Person" at bounding box center [658, 253] width 201 height 29
type input "********"
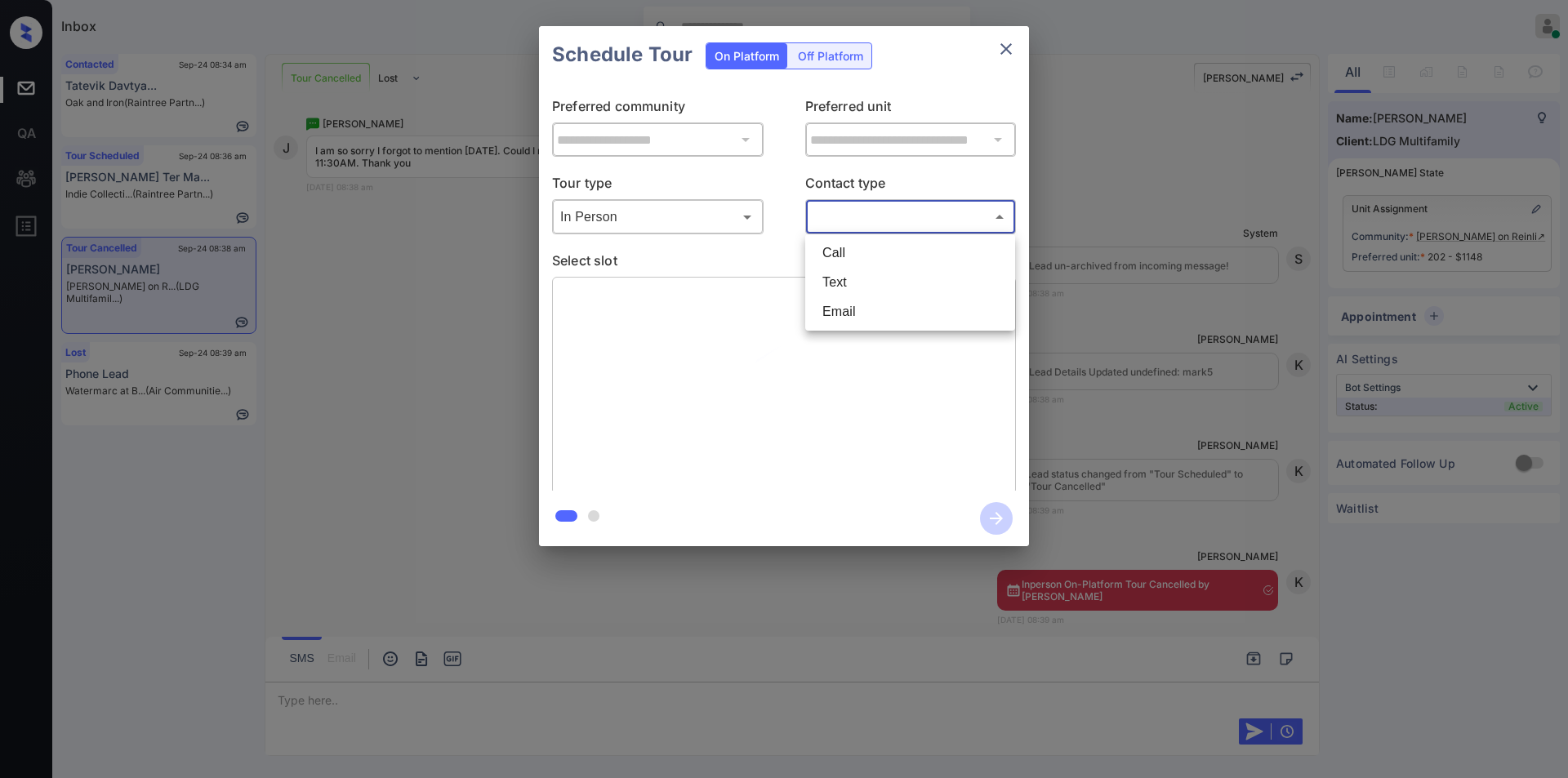
click at [870, 220] on body "Inbox Jiro Alonzo Online Set yourself offline Set yourself on break Profile Swi…" at bounding box center [784, 389] width 1568 height 778
click at [859, 289] on li "Text" at bounding box center [910, 282] width 201 height 29
type input "****"
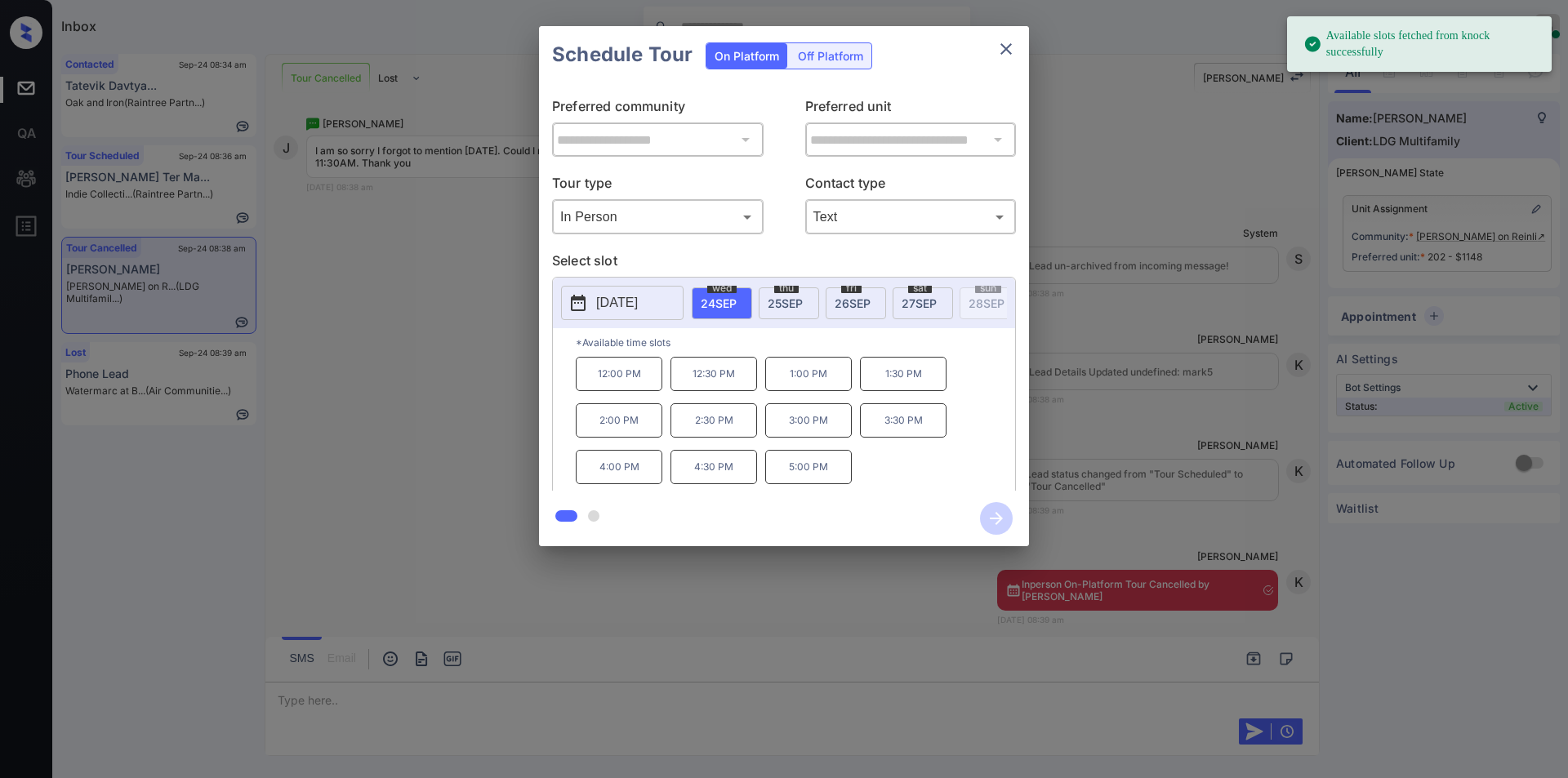
click at [669, 303] on button "[DATE]" at bounding box center [623, 303] width 123 height 34
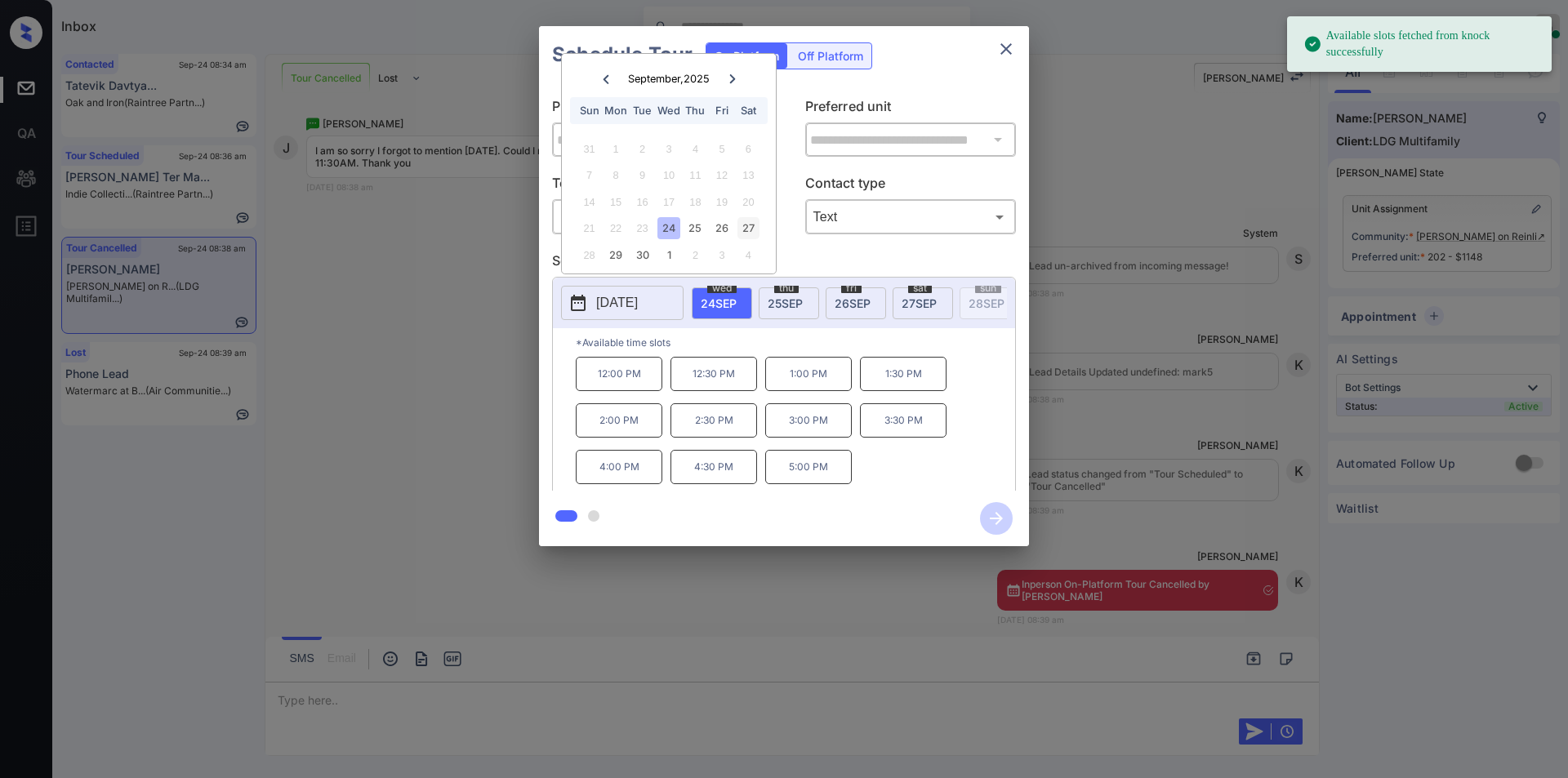
click at [758, 223] on div "27" at bounding box center [748, 228] width 22 height 22
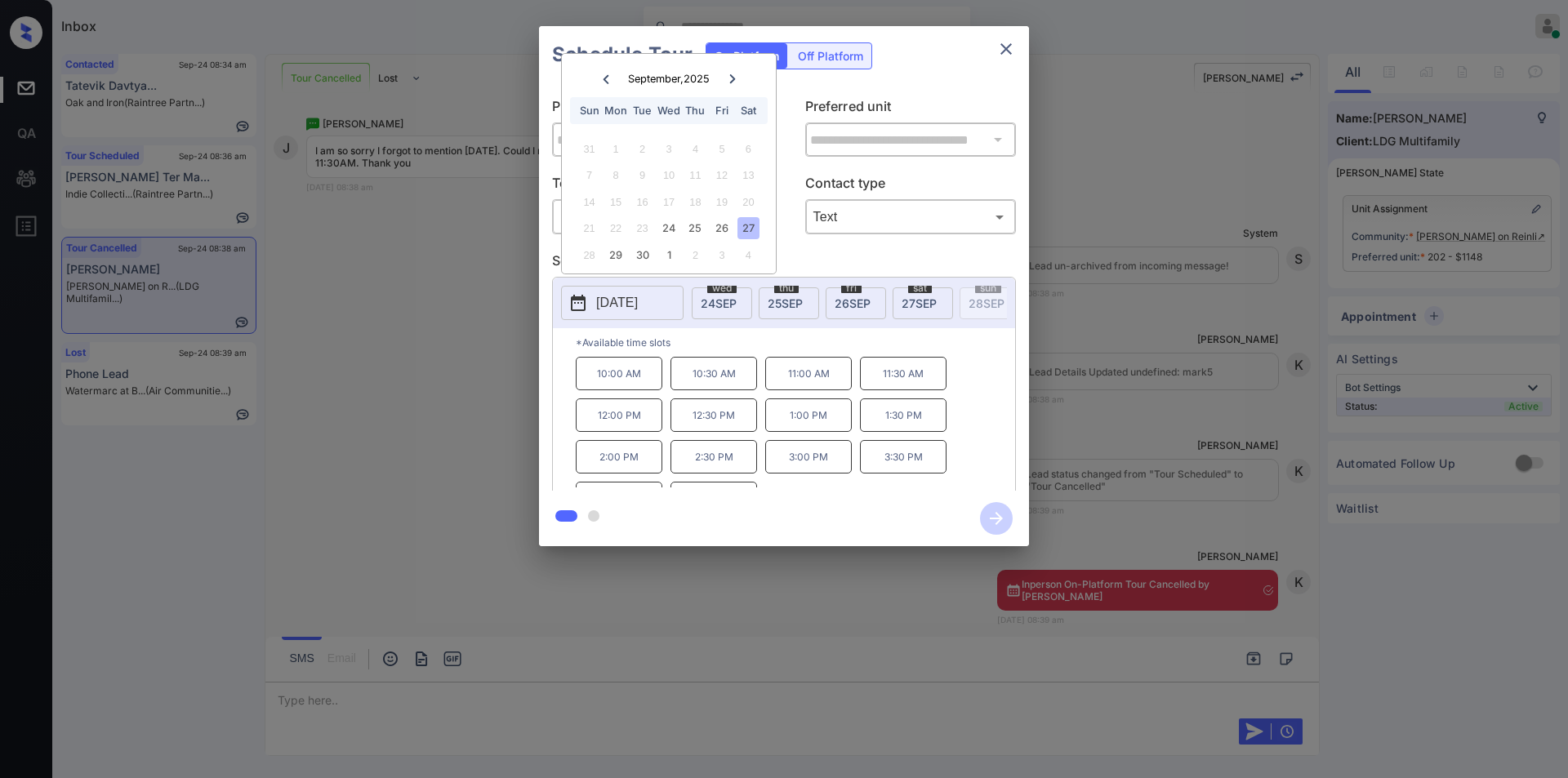
click at [899, 378] on p "11:30 AM" at bounding box center [903, 373] width 86 height 33
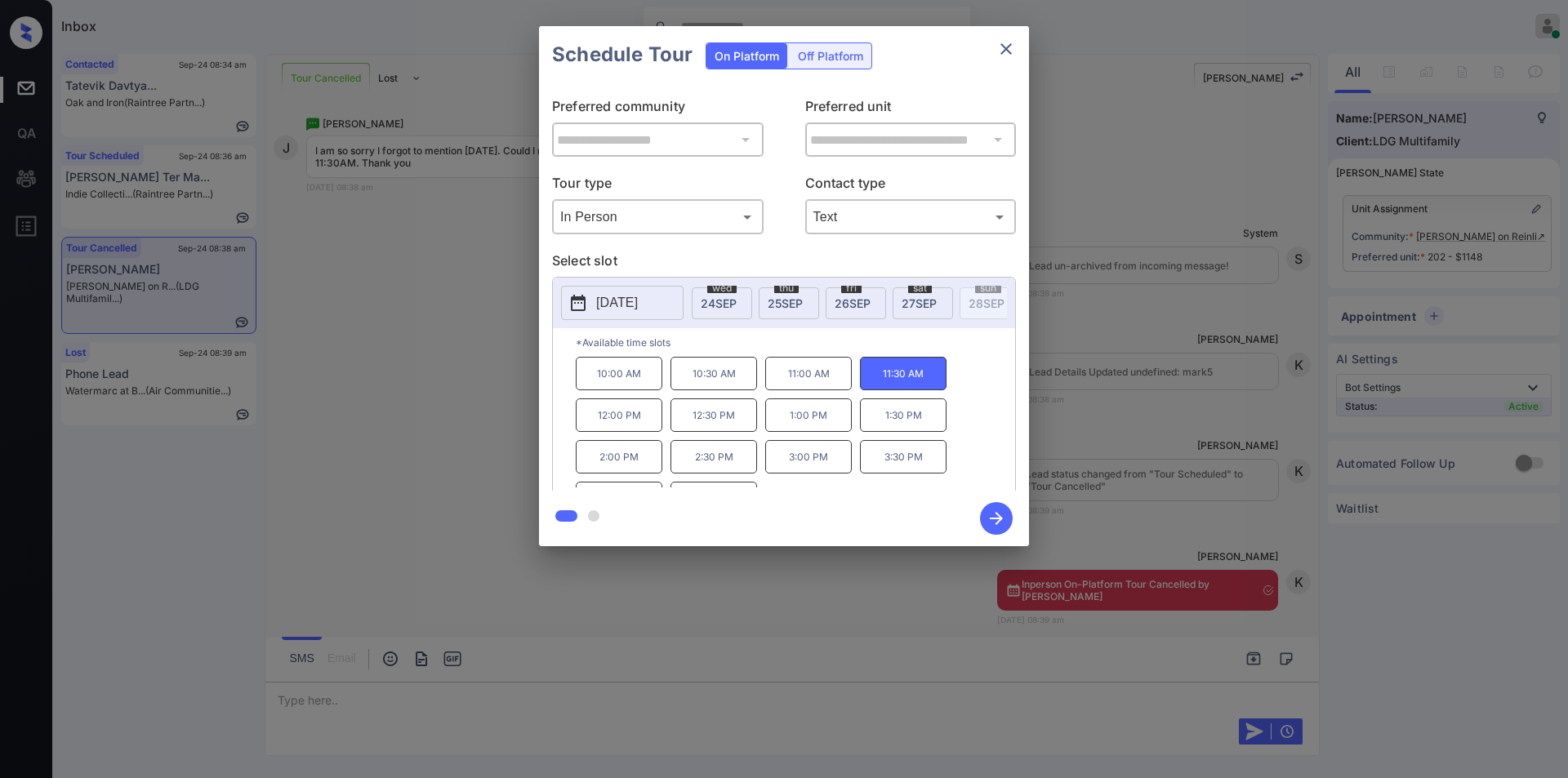
click at [995, 514] on icon "button" at bounding box center [996, 518] width 32 height 32
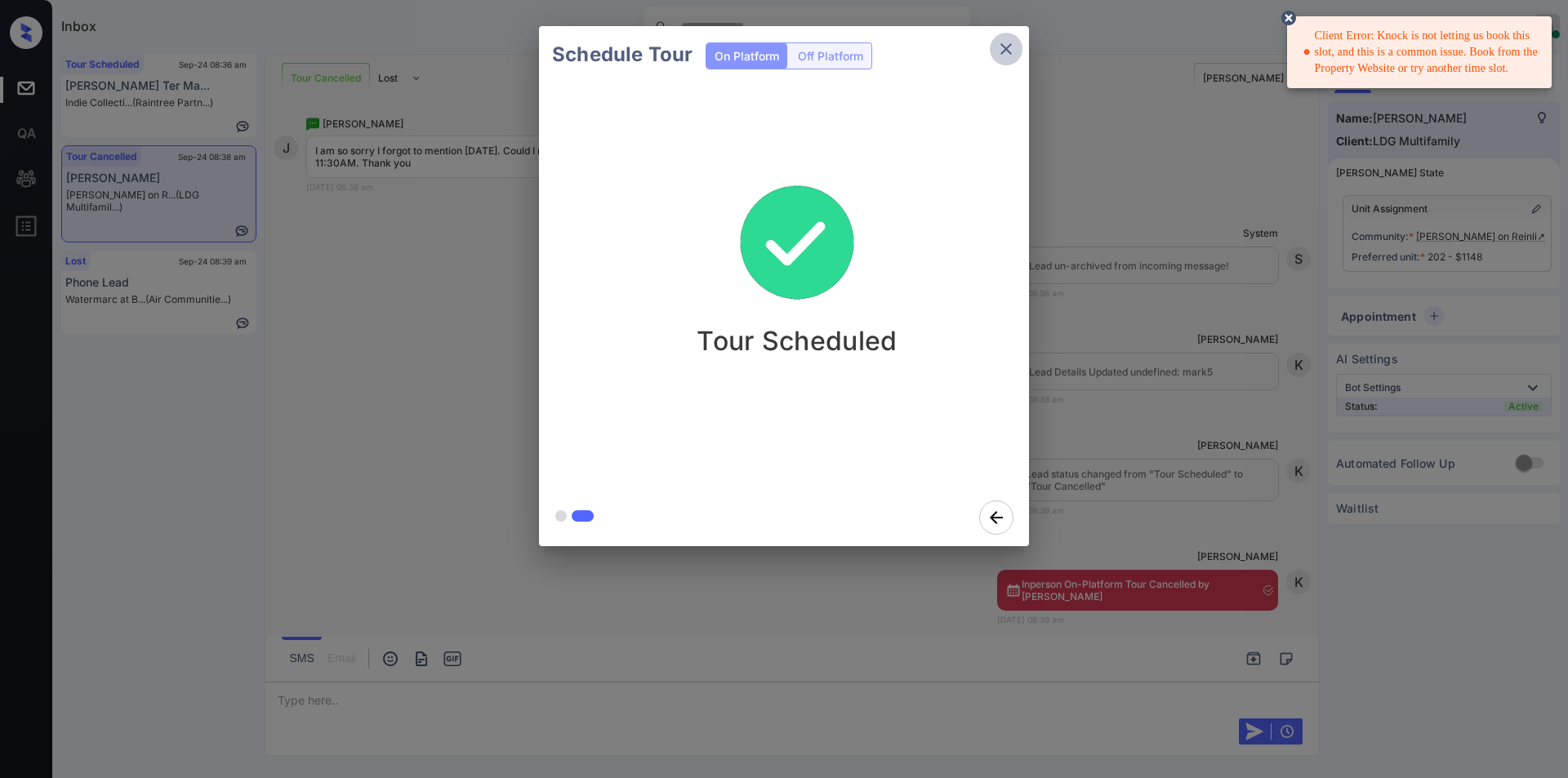
click at [1000, 54] on icon "close" at bounding box center [1006, 49] width 20 height 20
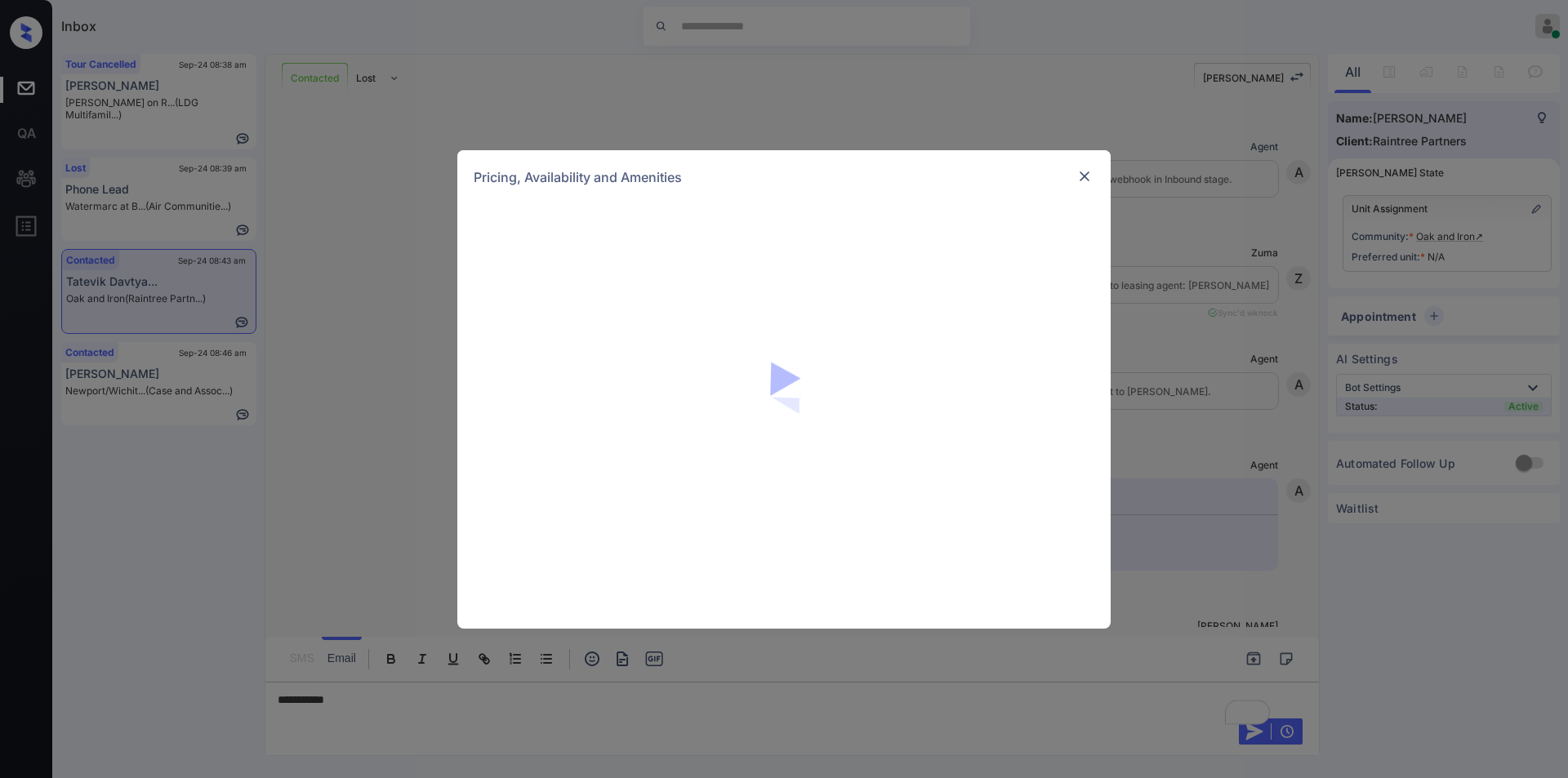
scroll to position [1929, 0]
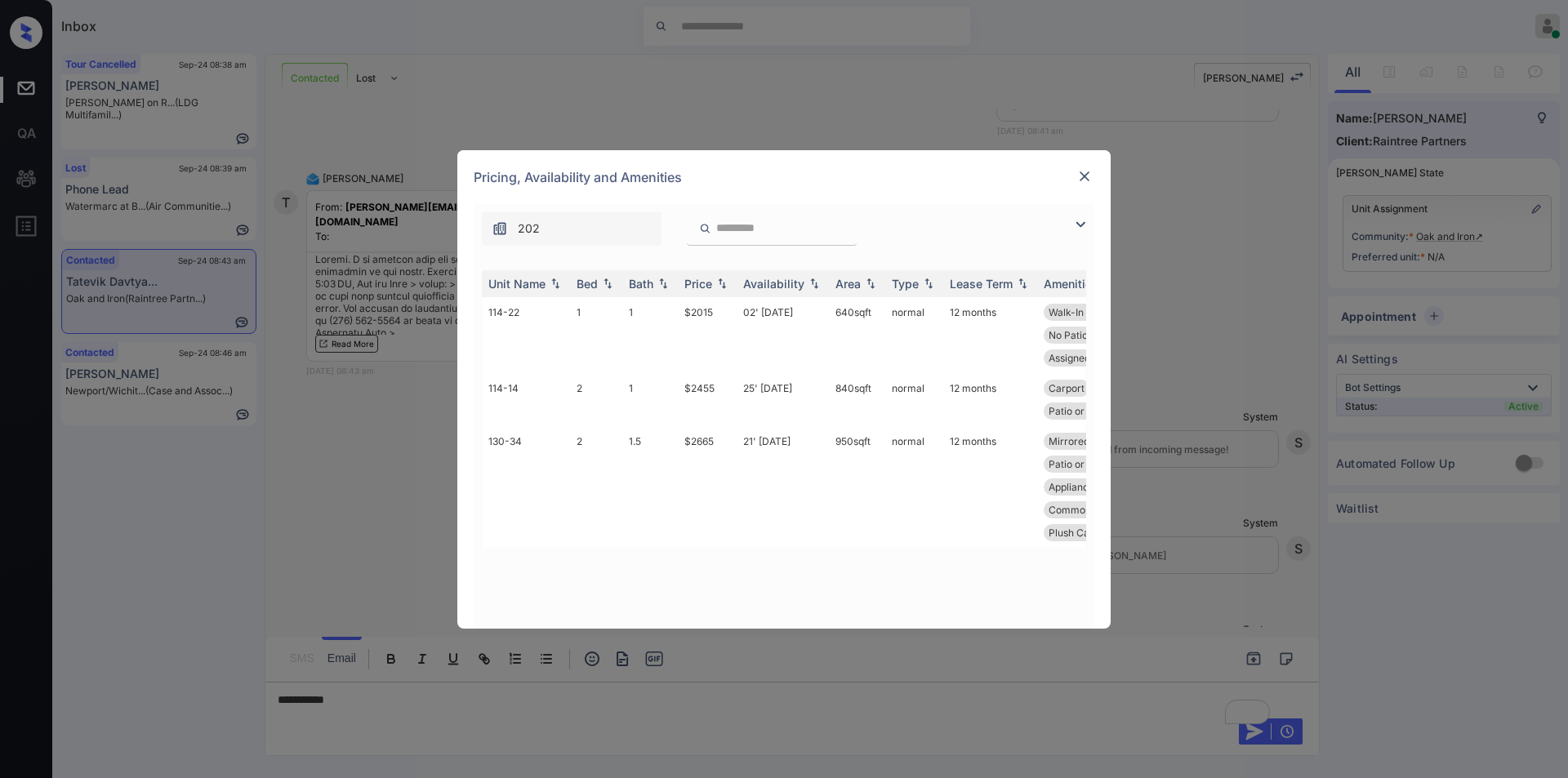
click at [1075, 220] on img at bounding box center [1080, 225] width 20 height 20
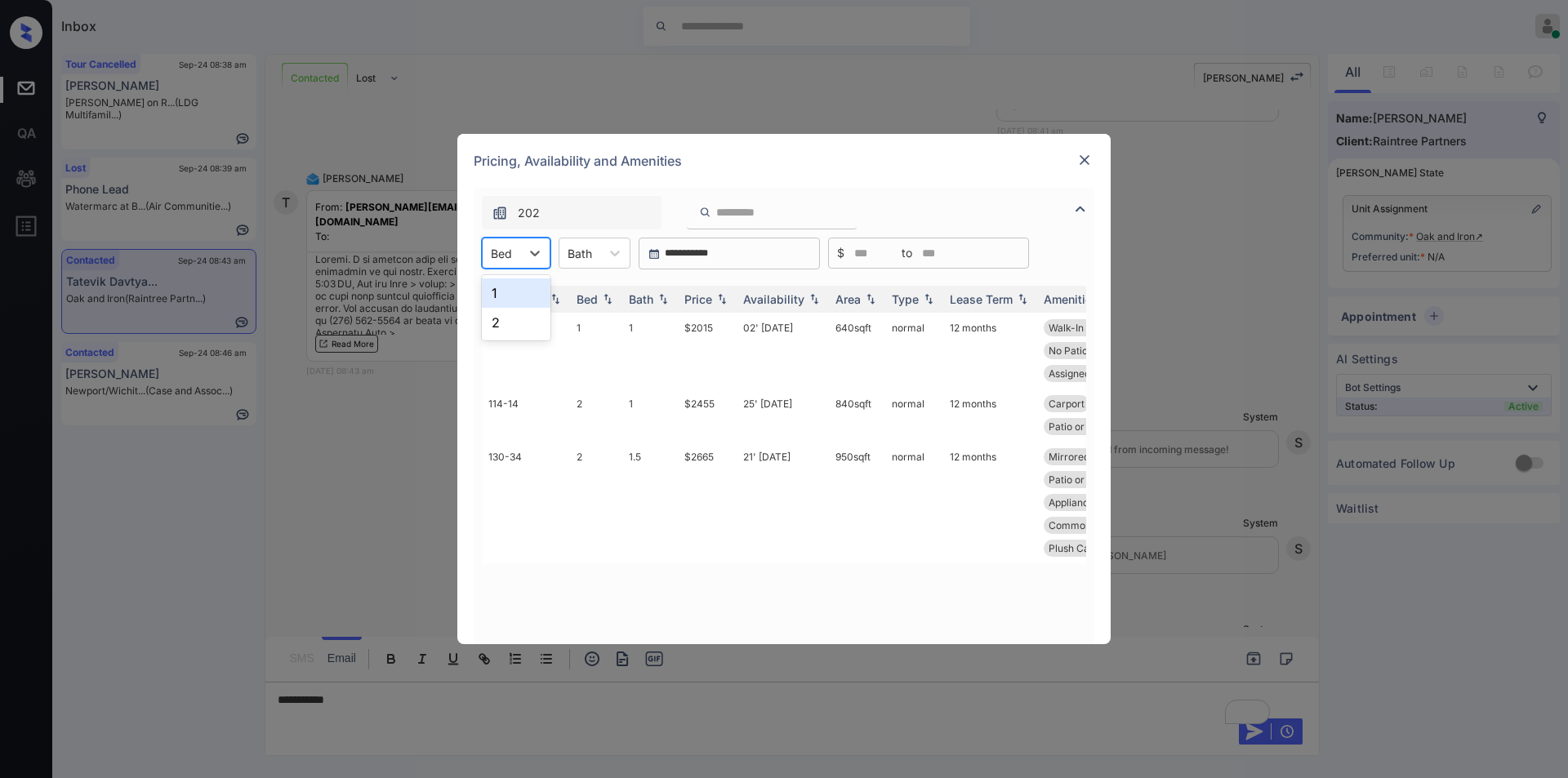
click at [487, 252] on div "Bed" at bounding box center [501, 253] width 37 height 24
click at [502, 294] on div "1" at bounding box center [516, 293] width 69 height 29
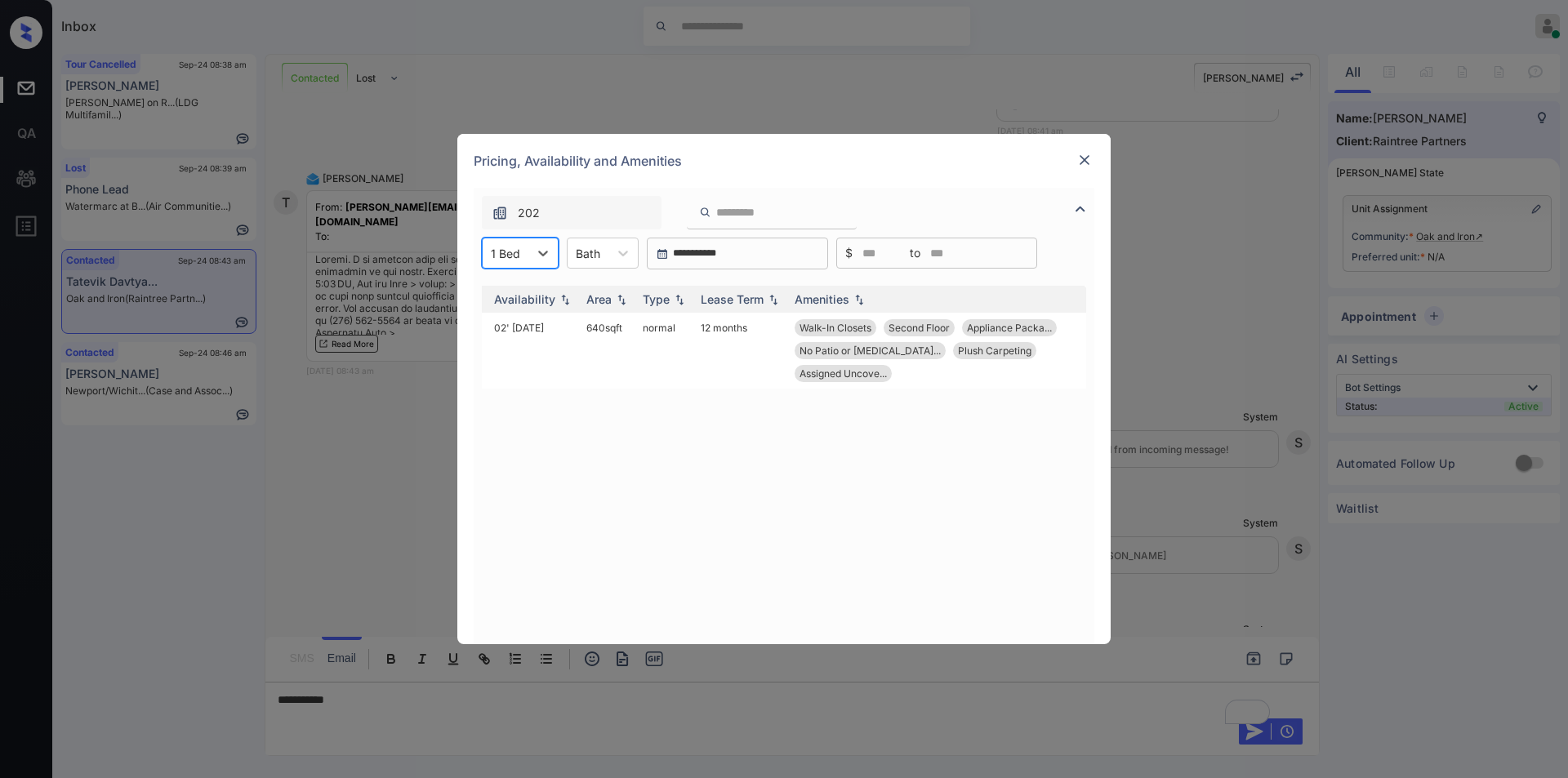
scroll to position [0, 0]
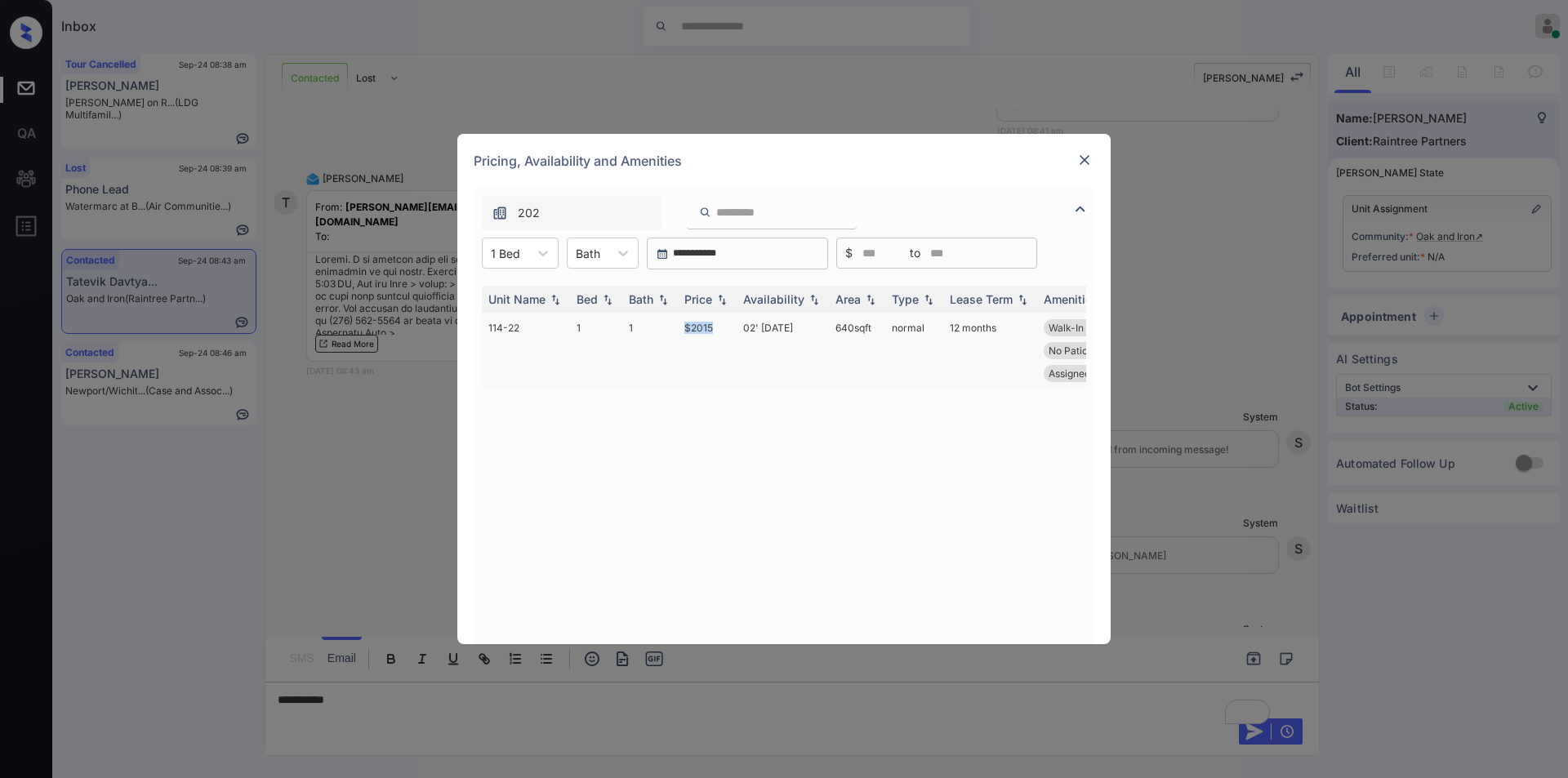
drag, startPoint x: 674, startPoint y: 328, endPoint x: 732, endPoint y: 329, distance: 58.0
click at [732, 329] on tr "114-22 1 1 $2015 02' Oct 25 640 sqft normal 12 months Walk-In Closets Second Fl…" at bounding box center [908, 351] width 853 height 76
copy tr "$2015"
click at [701, 327] on td "$2015" at bounding box center [706, 351] width 59 height 76
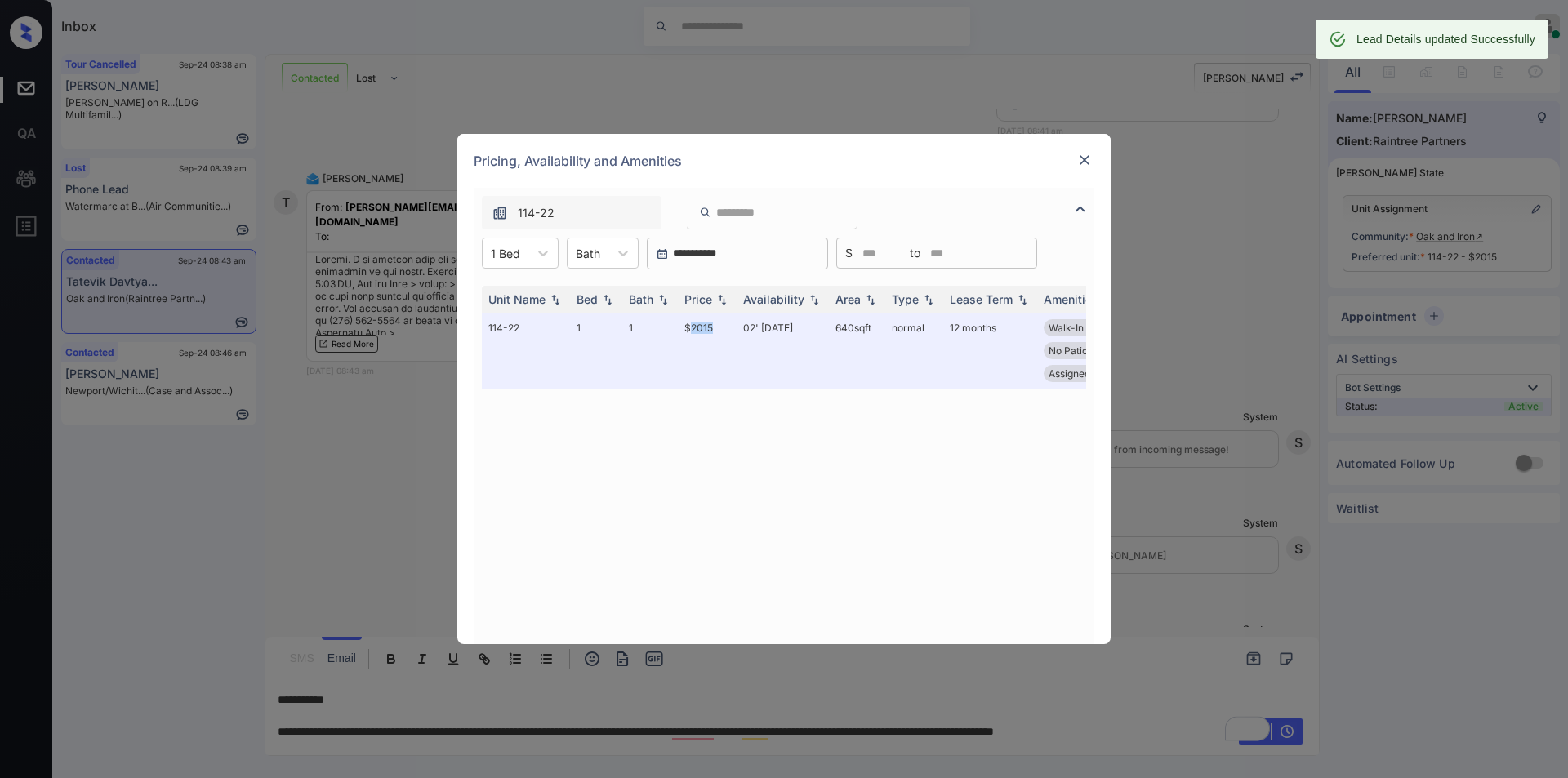
click at [1088, 154] on img at bounding box center [1085, 160] width 17 height 17
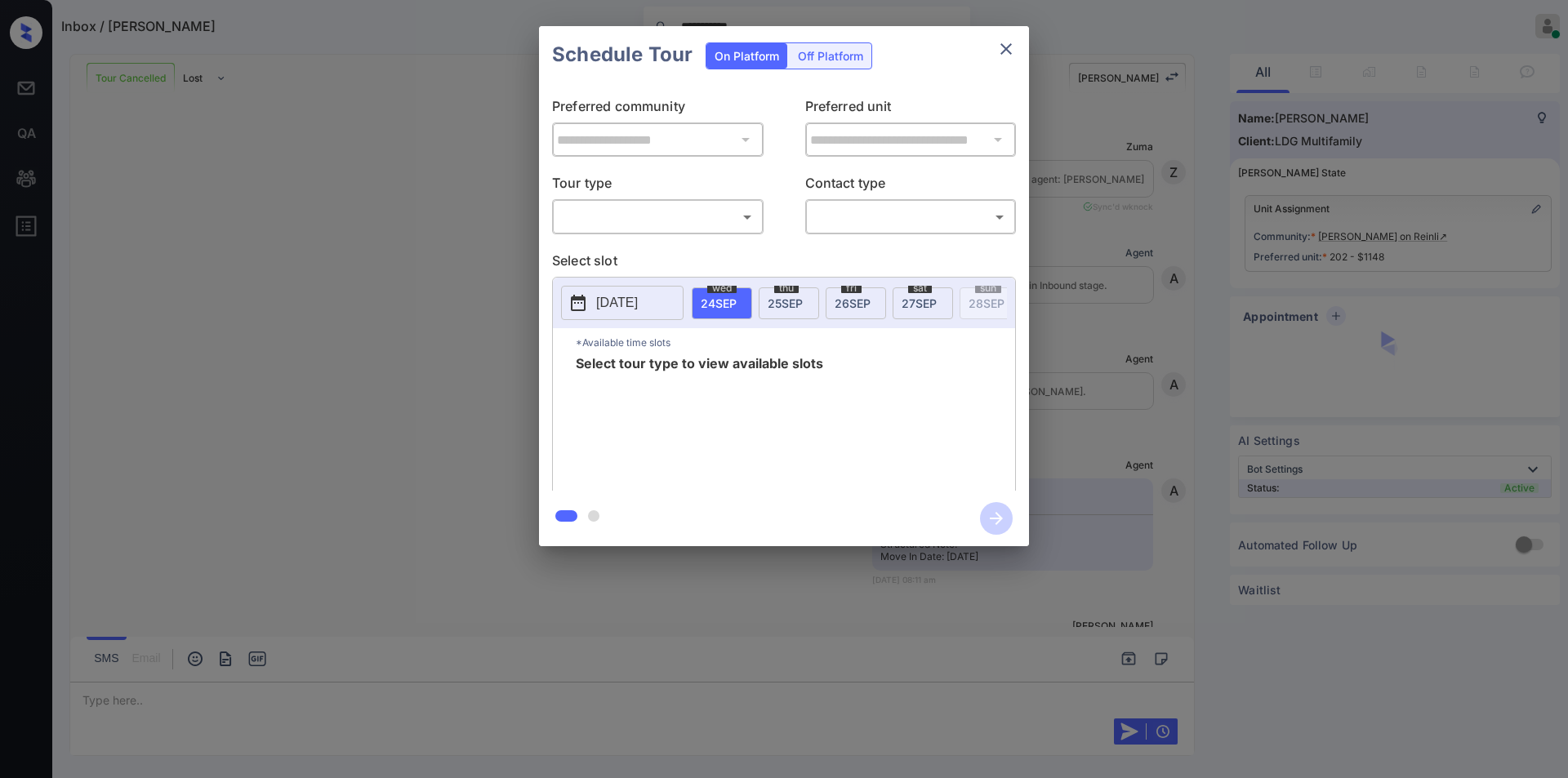
scroll to position [4588, 0]
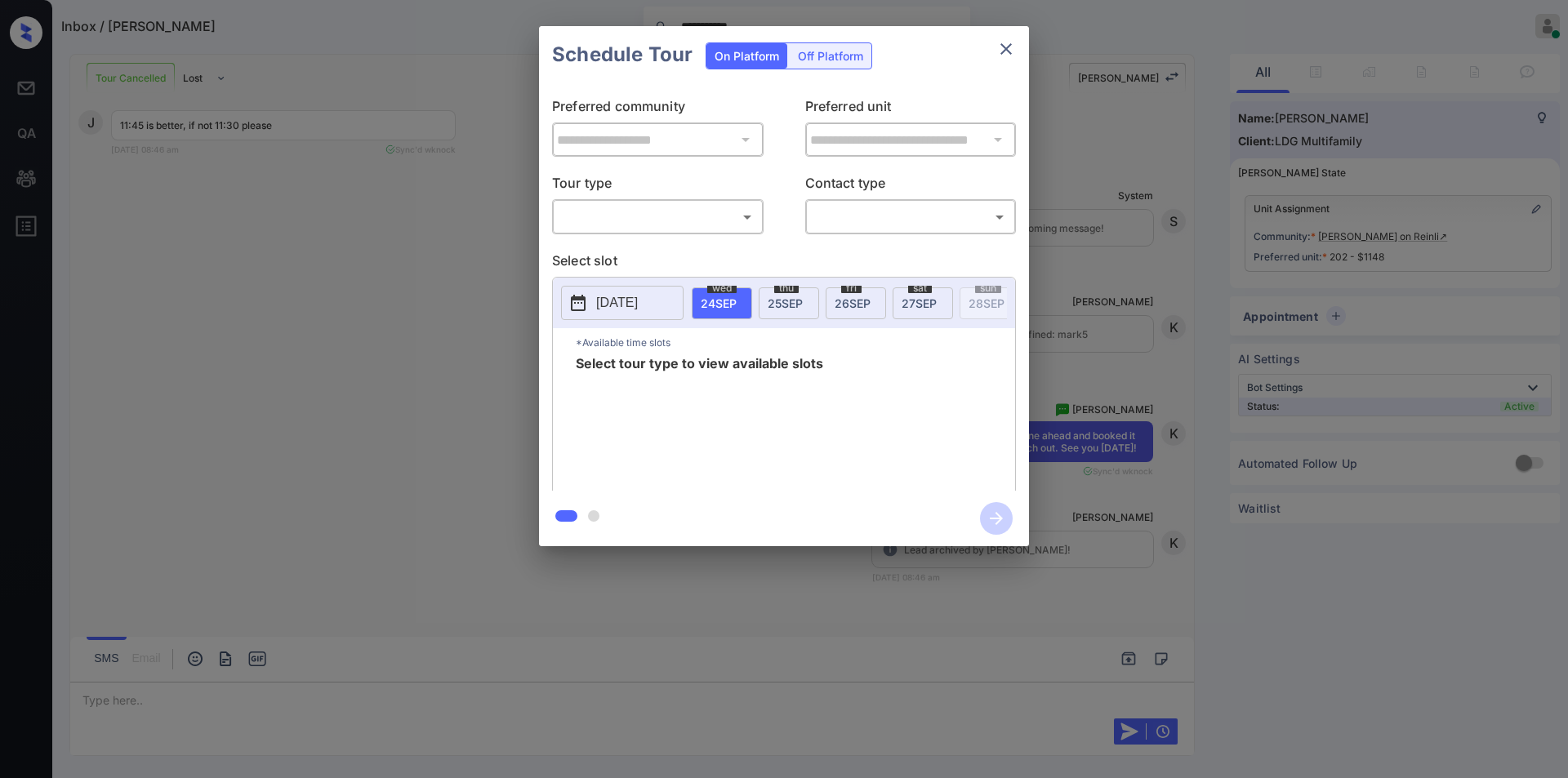
click at [832, 50] on div "Off Platform" at bounding box center [830, 56] width 81 height 26
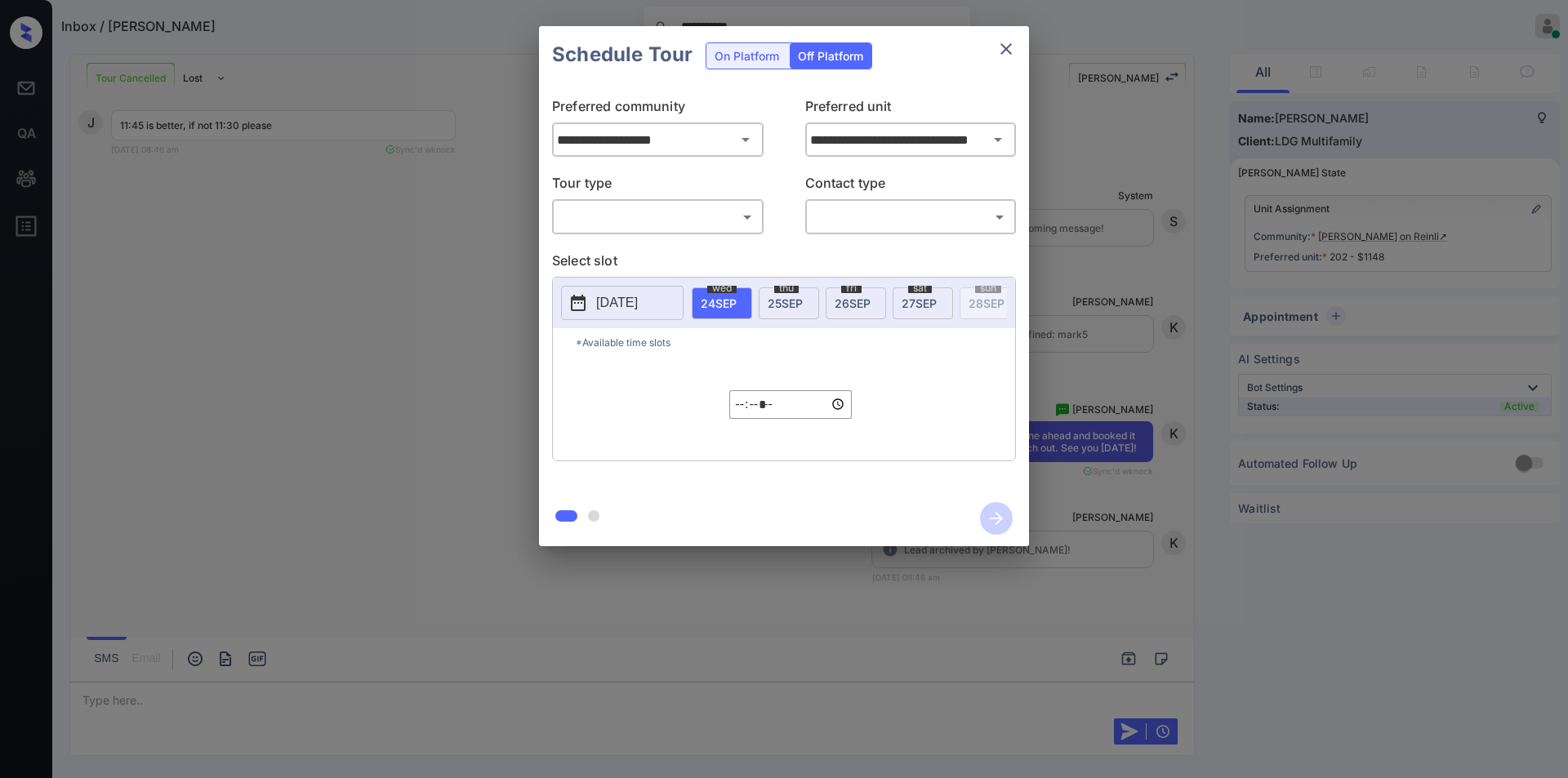
click at [637, 213] on body "**********" at bounding box center [784, 389] width 1568 height 778
click at [618, 257] on li "In Person" at bounding box center [658, 253] width 201 height 29
type input "********"
click at [875, 202] on div "​ ​" at bounding box center [910, 216] width 211 height 35
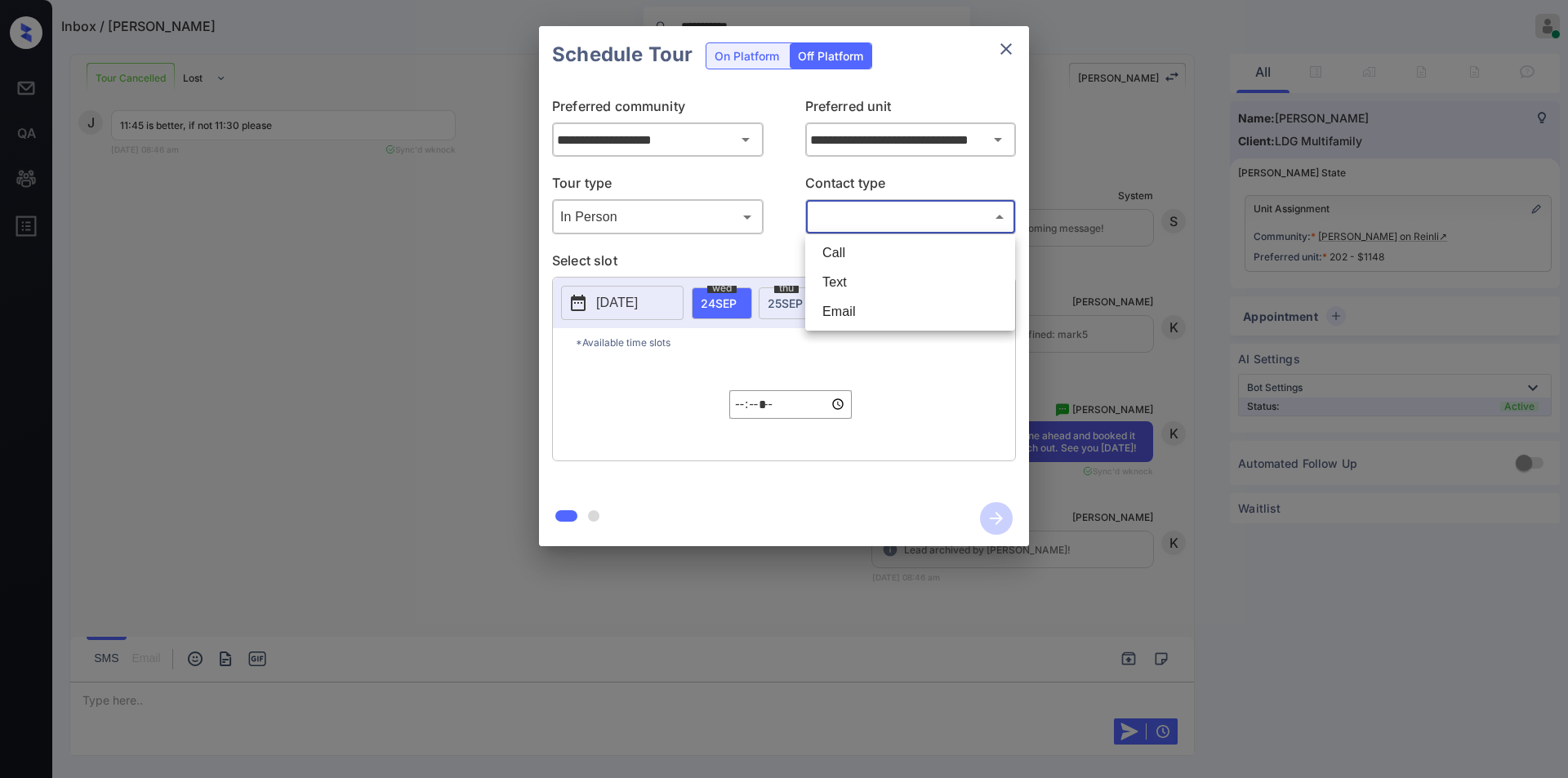
click at [863, 217] on body "**********" at bounding box center [784, 389] width 1568 height 778
click at [842, 271] on li "Text" at bounding box center [910, 282] width 201 height 29
type input "****"
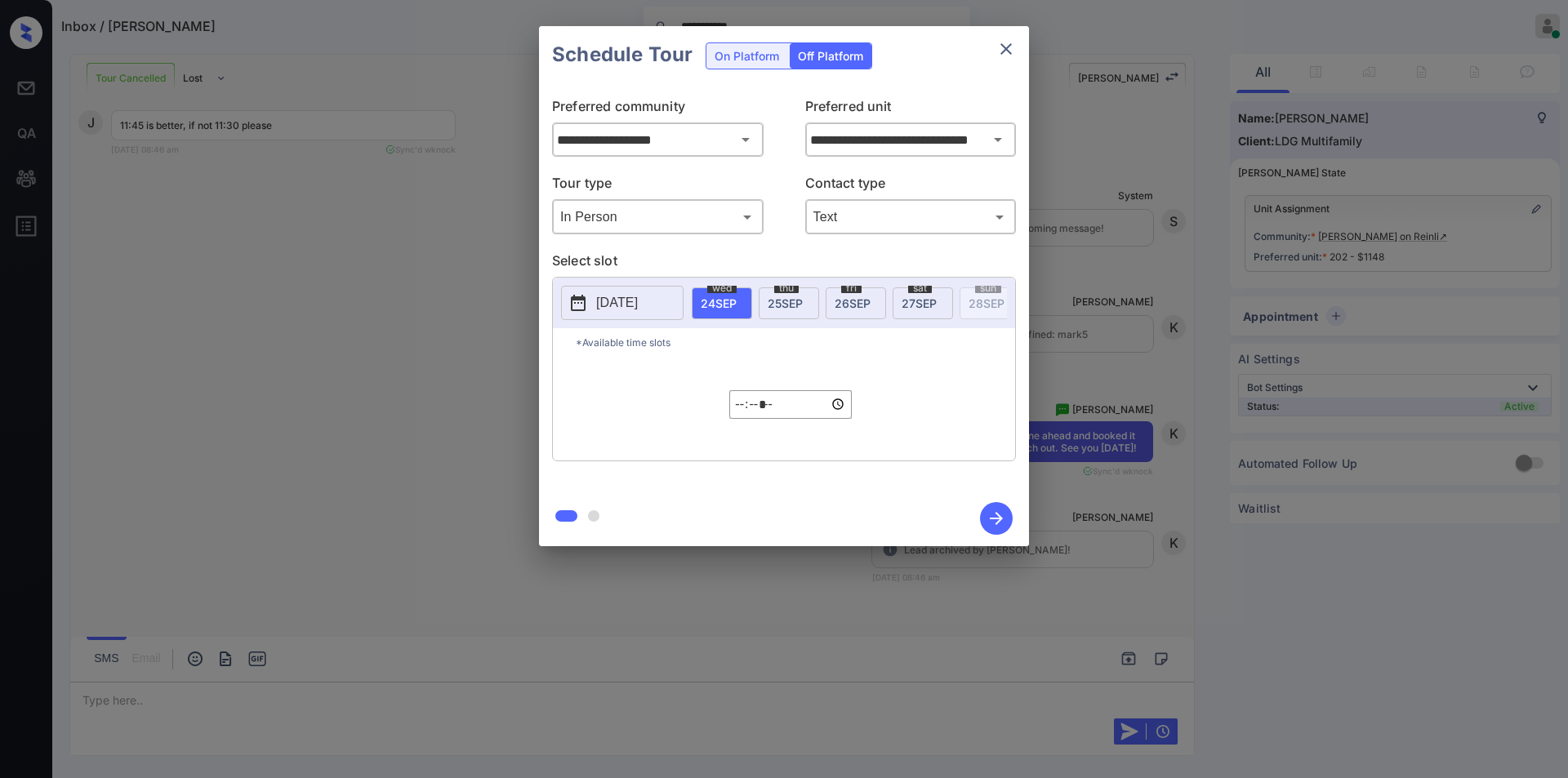
click at [630, 300] on p "2025-09-23" at bounding box center [617, 304] width 41 height 20
click at [744, 226] on div "27" at bounding box center [748, 228] width 22 height 22
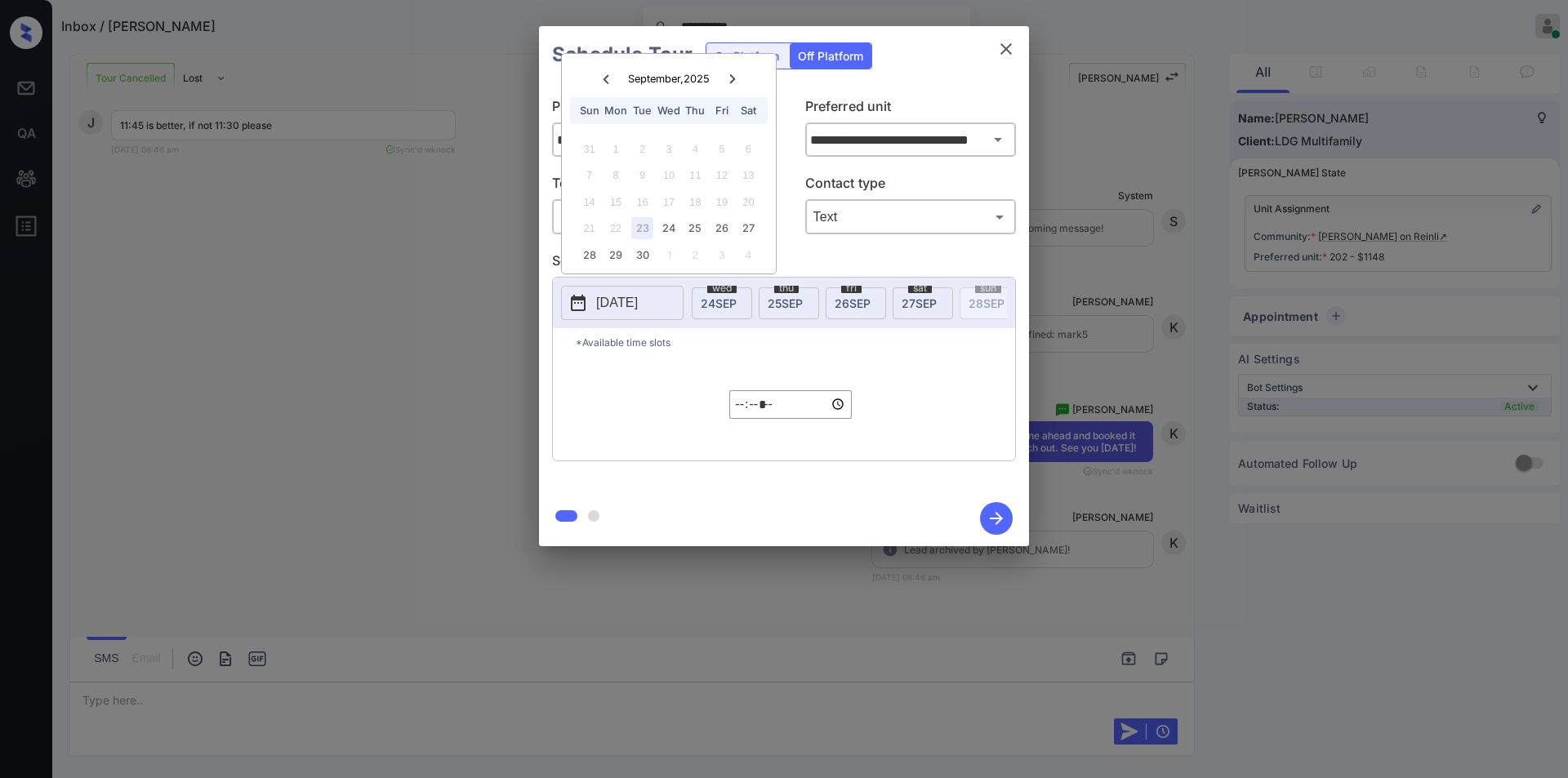
click at [742, 411] on input "*****" at bounding box center [790, 405] width 123 height 28
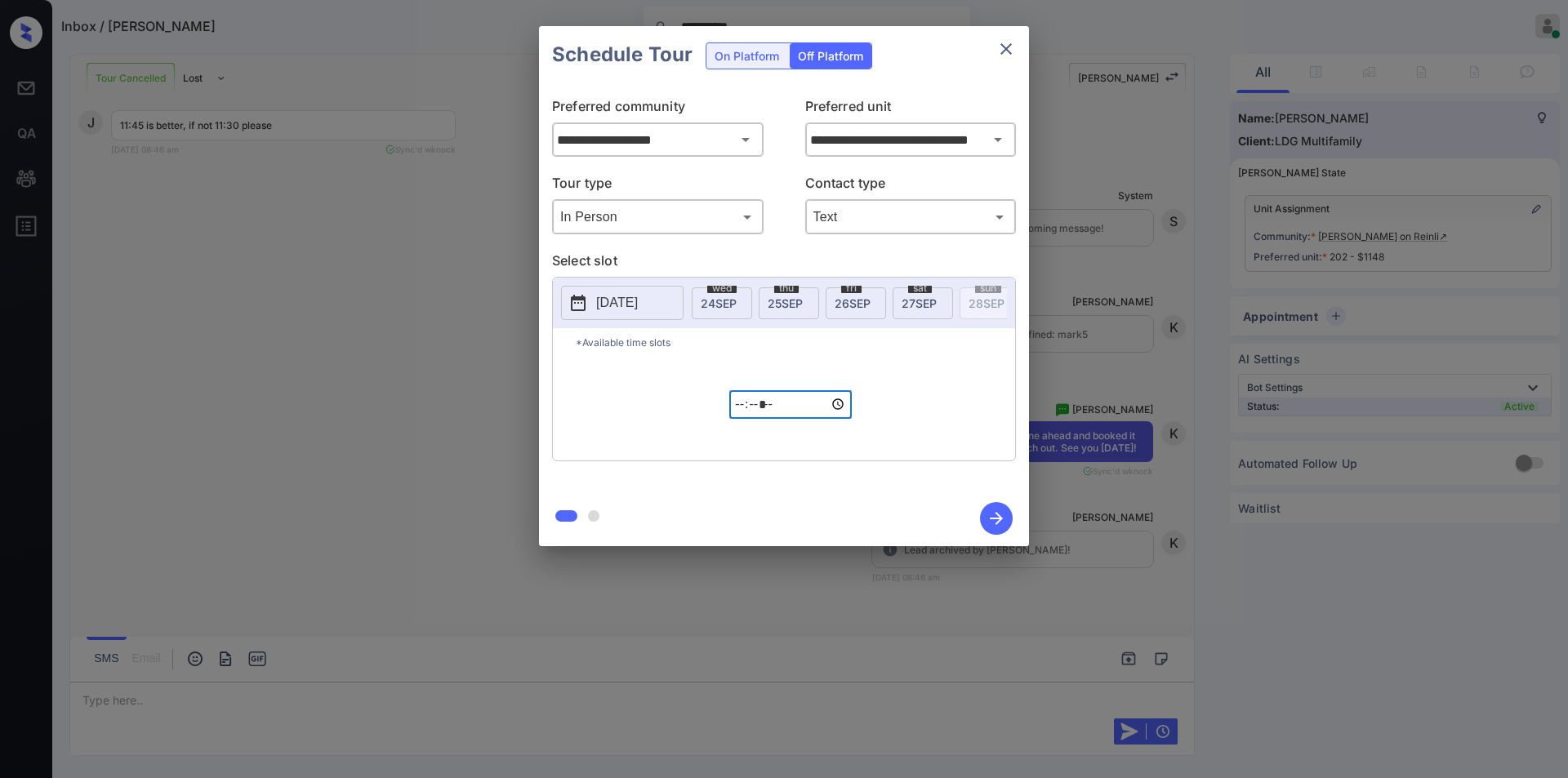
type input "*****"
click at [1002, 513] on icon "button" at bounding box center [996, 518] width 32 height 32
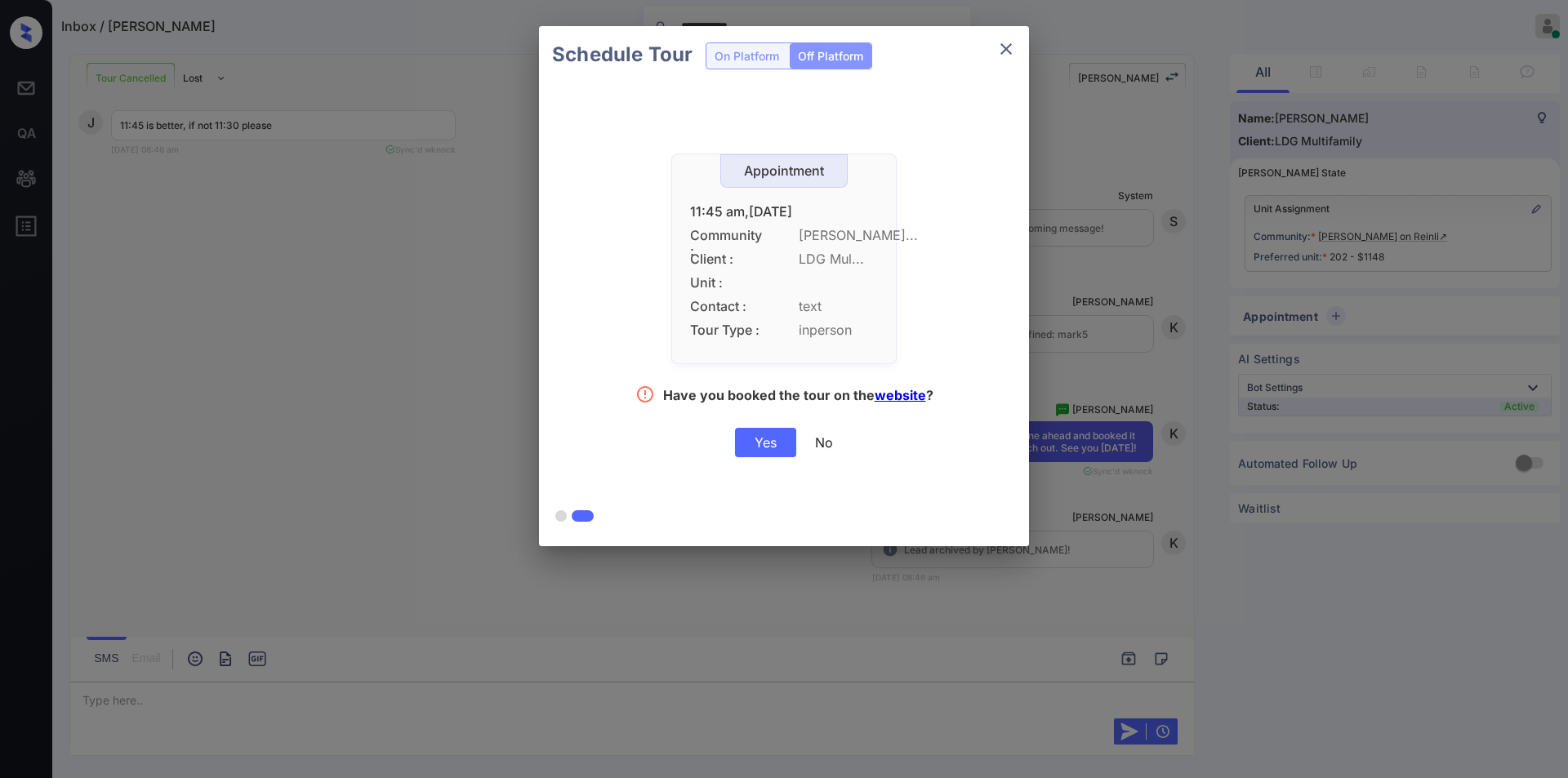
click at [770, 431] on div "Yes" at bounding box center [765, 442] width 61 height 29
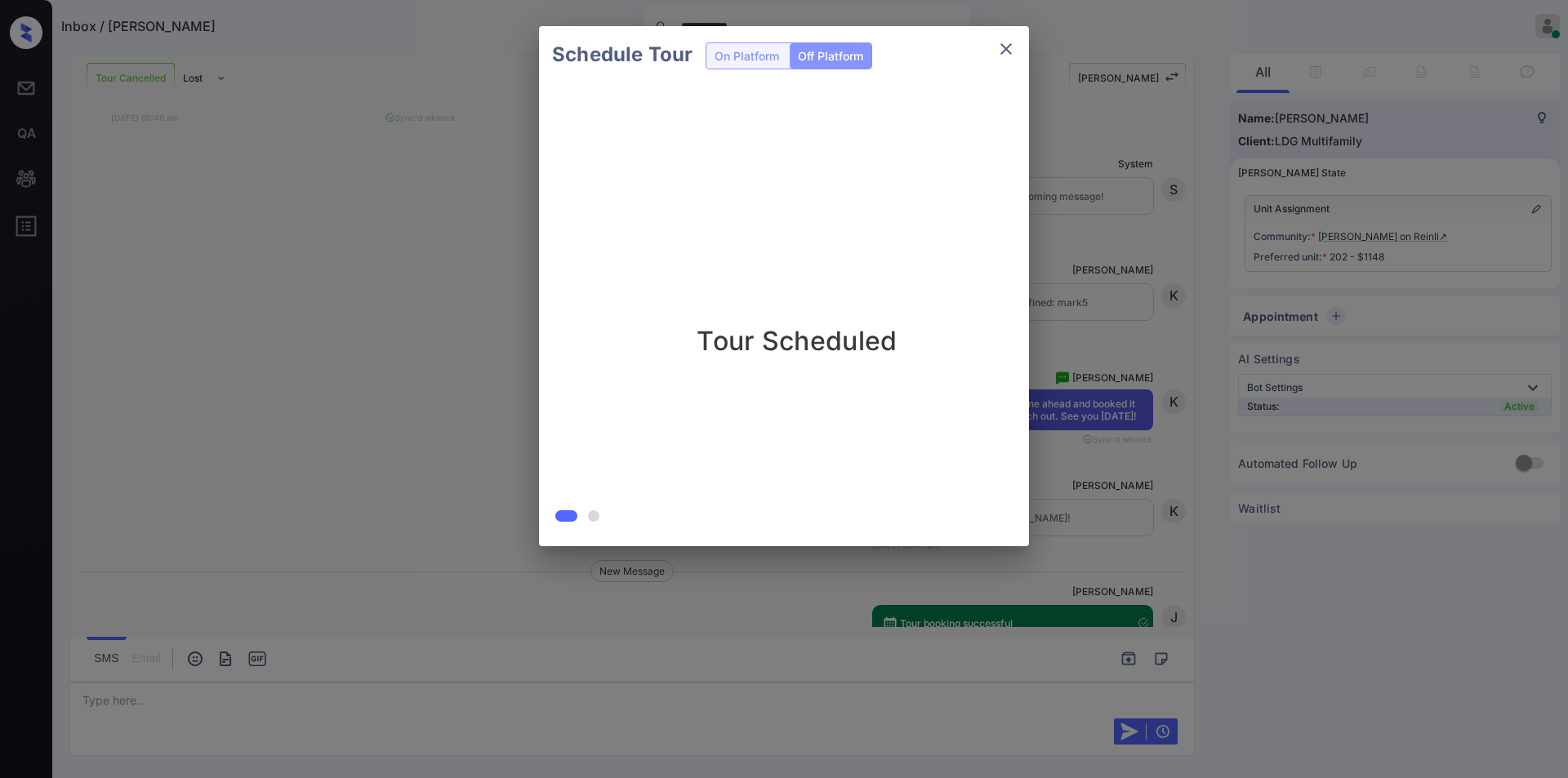
scroll to position [4692, 0]
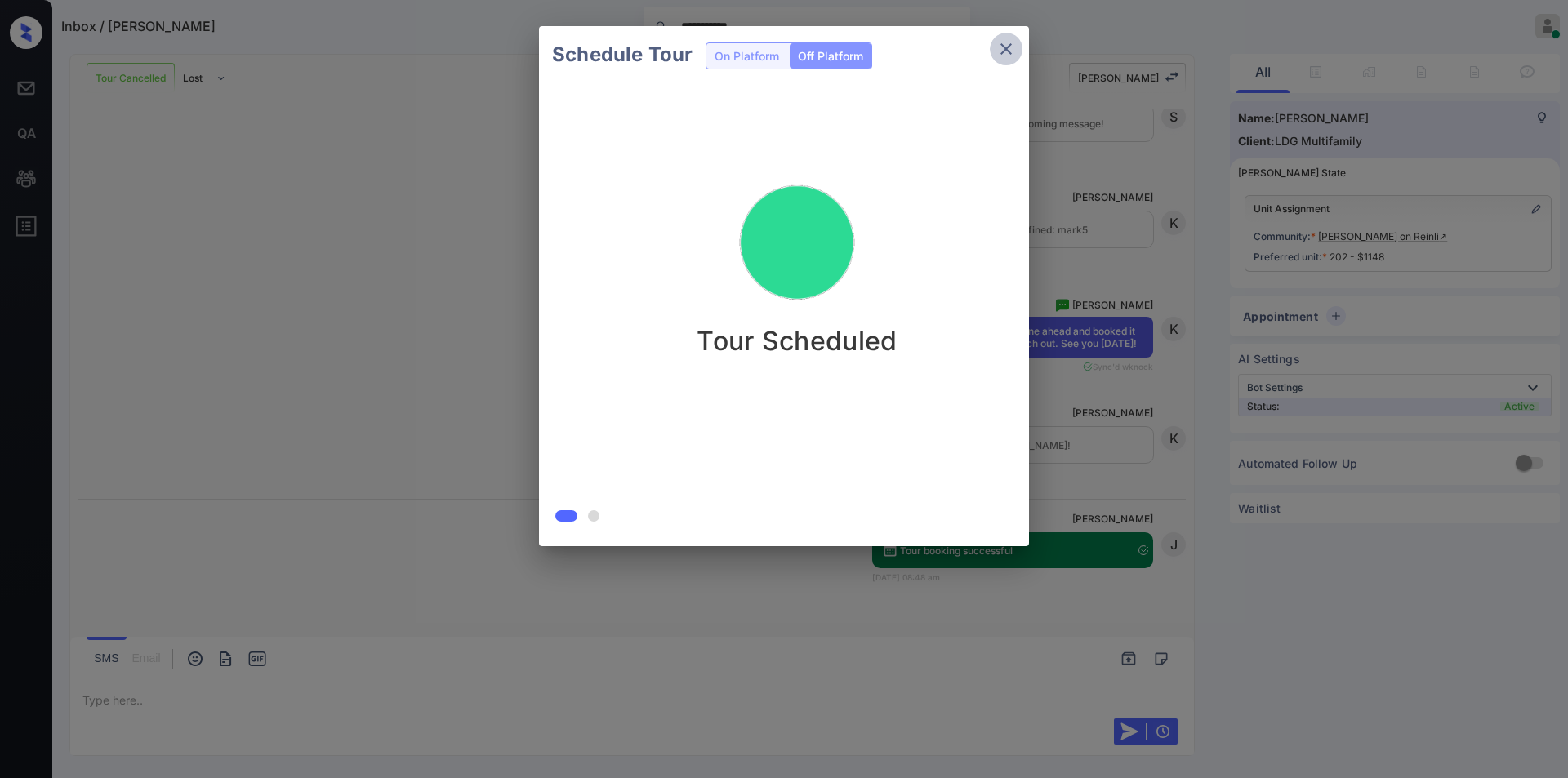
click at [1012, 54] on icon "close" at bounding box center [1006, 49] width 20 height 20
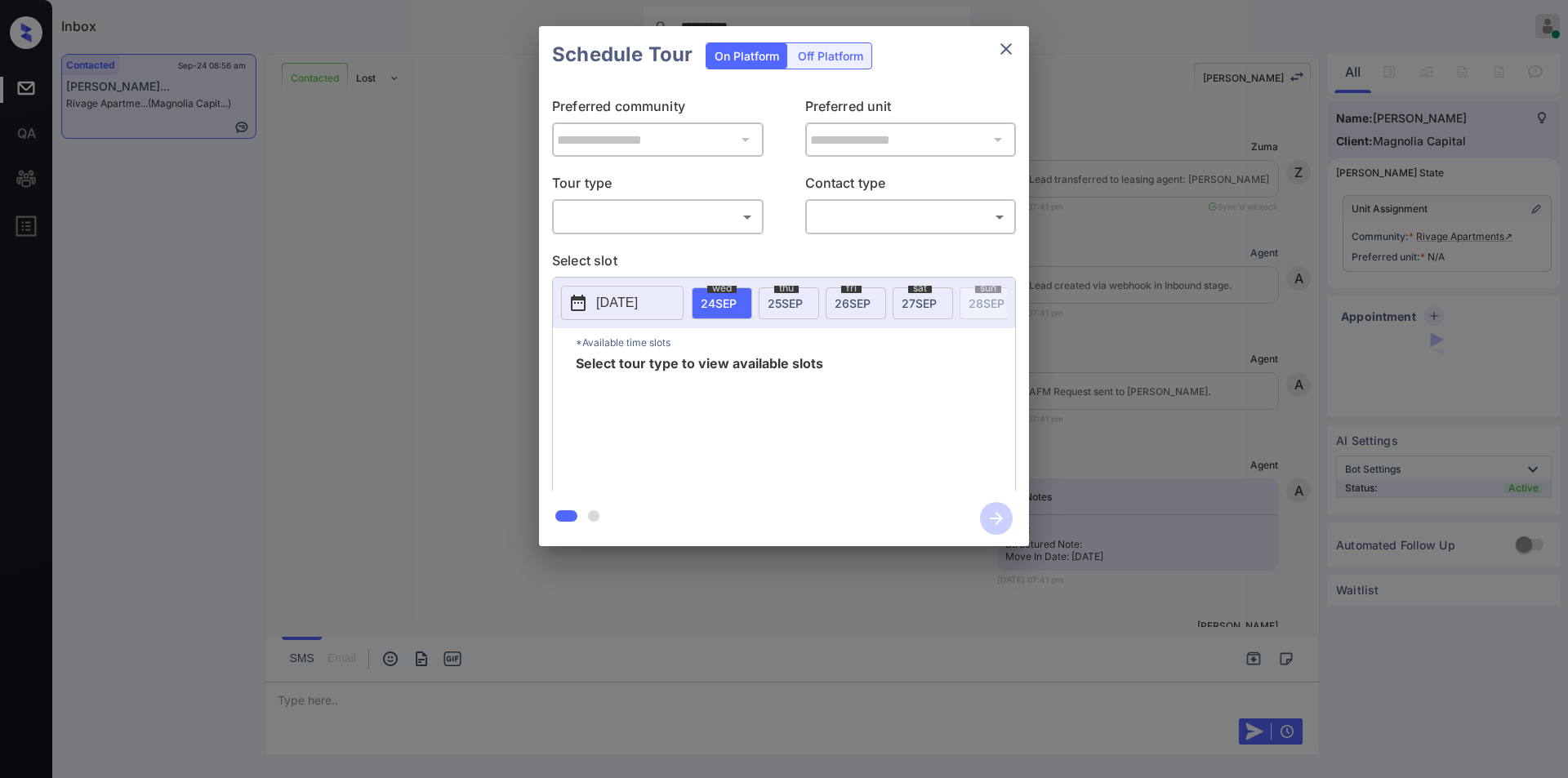
scroll to position [1257, 0]
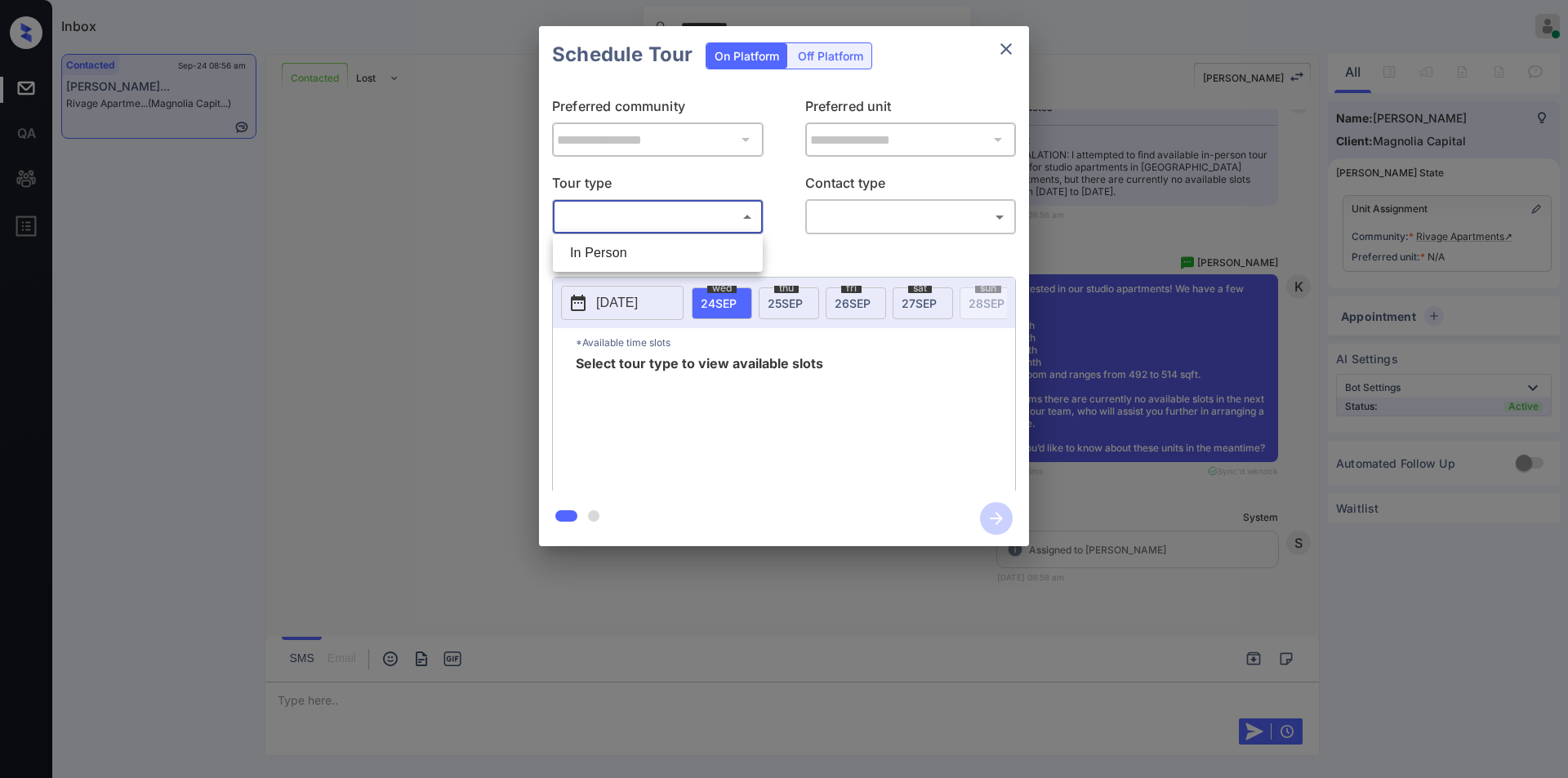
click at [634, 225] on body "**********" at bounding box center [784, 389] width 1568 height 778
click at [624, 250] on li "In Person" at bounding box center [658, 253] width 201 height 29
type input "********"
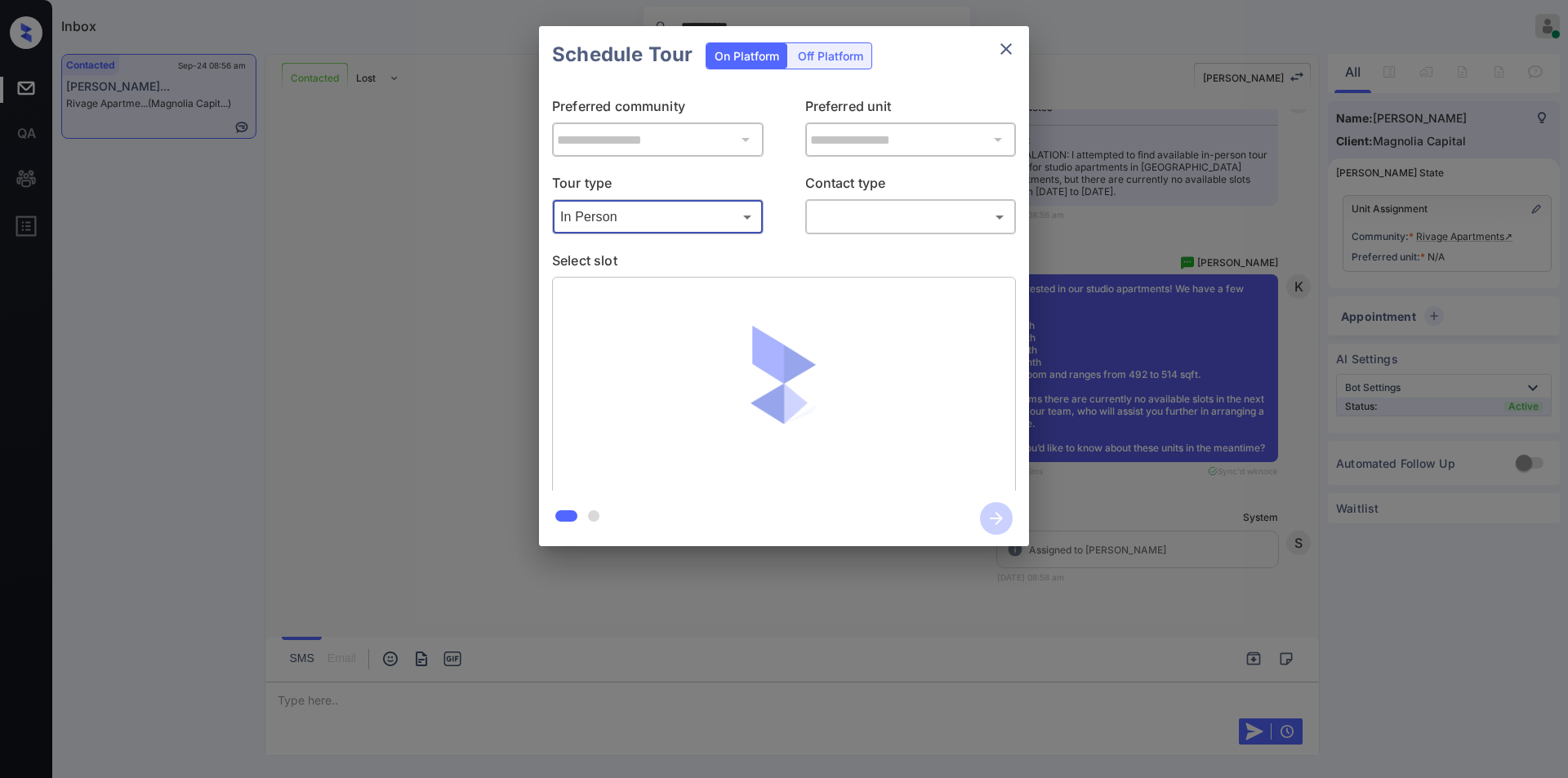
click at [884, 216] on body "**********" at bounding box center [784, 389] width 1568 height 778
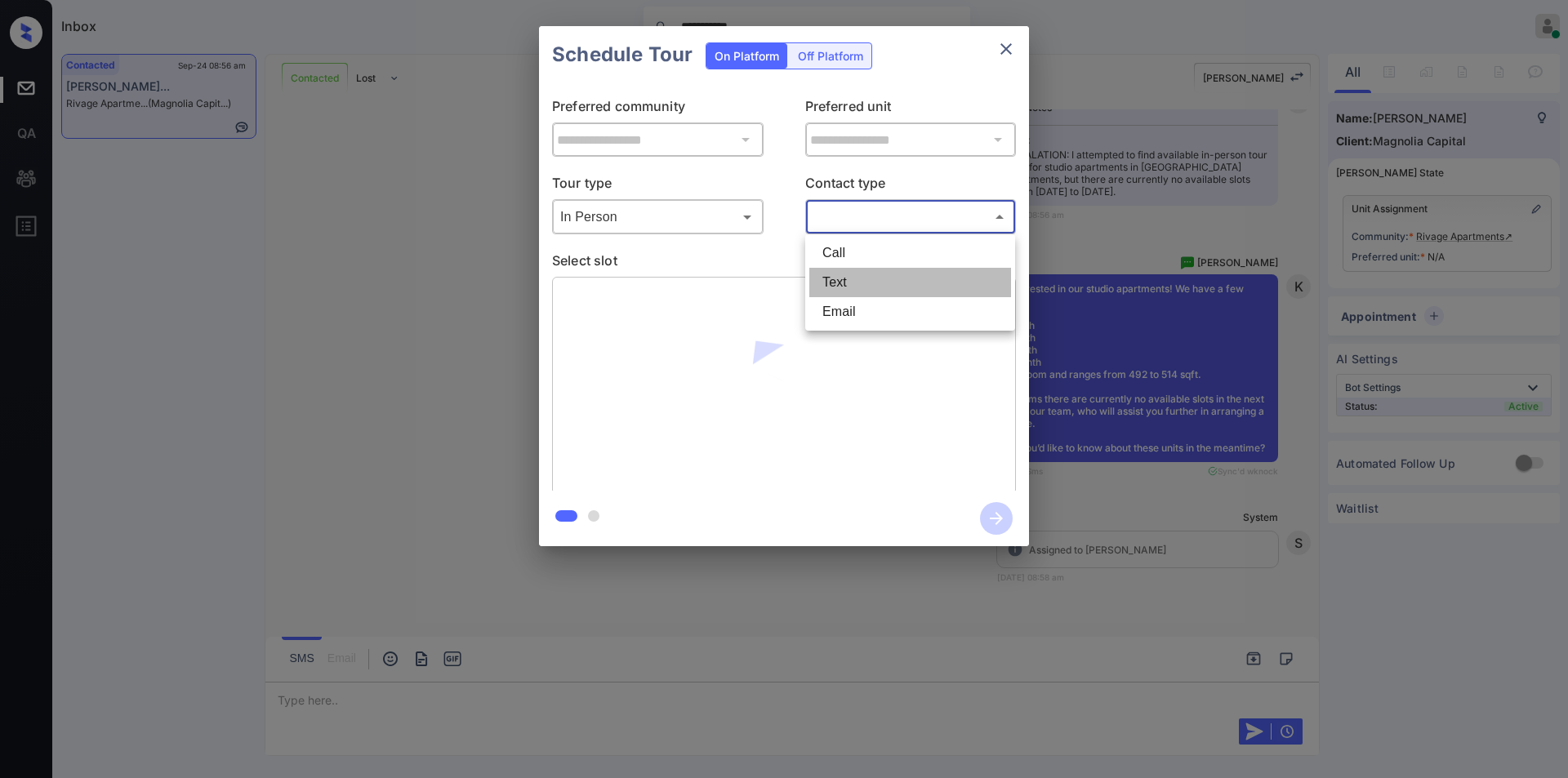
click at [845, 279] on li "Text" at bounding box center [910, 282] width 201 height 29
type input "****"
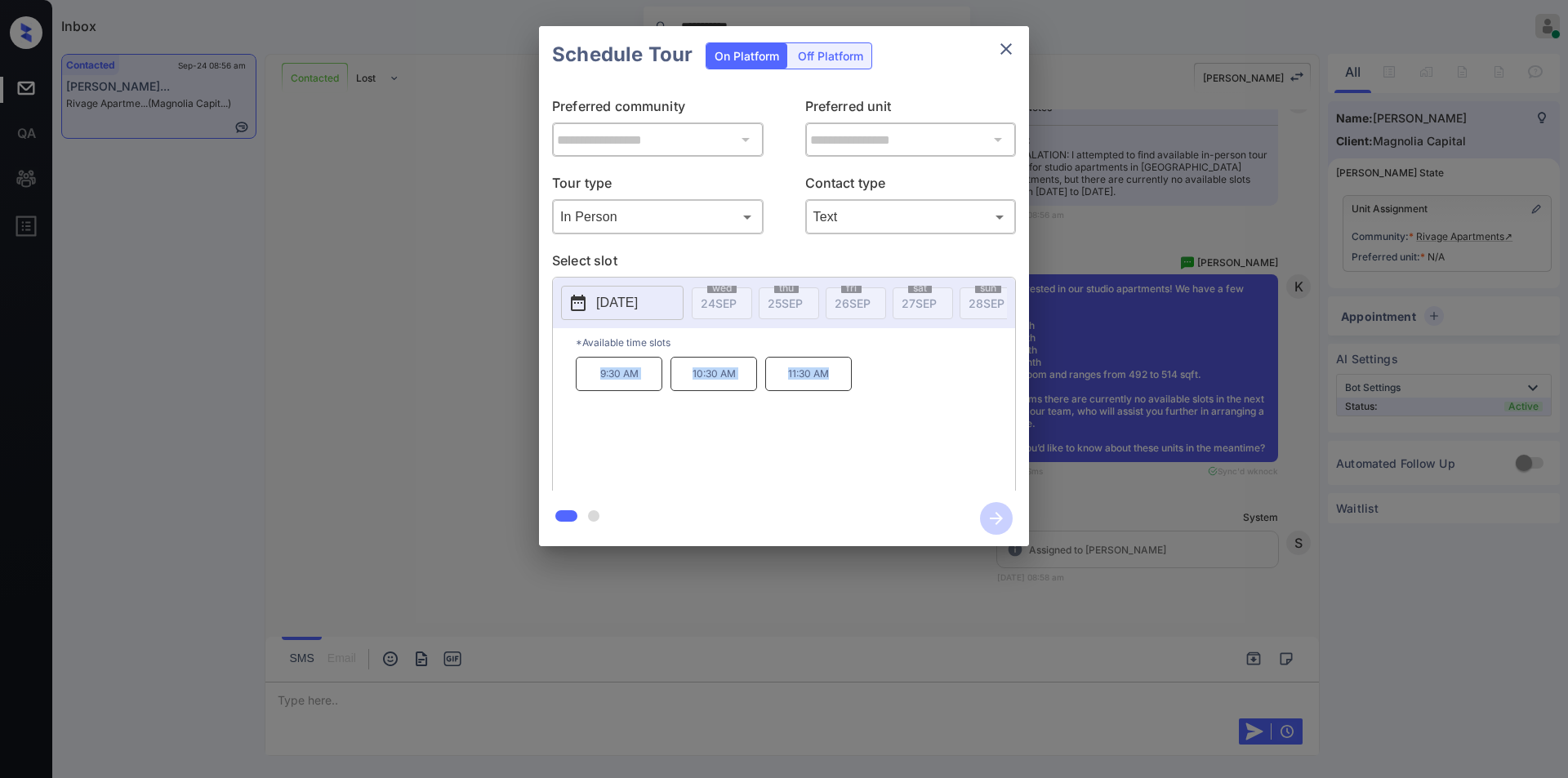
drag, startPoint x: 578, startPoint y: 387, endPoint x: 877, endPoint y: 376, distance: 299.2
click at [877, 376] on div "9:30 AM 10:30 AM 11:30 AM" at bounding box center [795, 422] width 439 height 131
copy div "9:30 AM 10:30 AM 11:30 AM"
click at [326, 400] on div "**********" at bounding box center [784, 286] width 1568 height 572
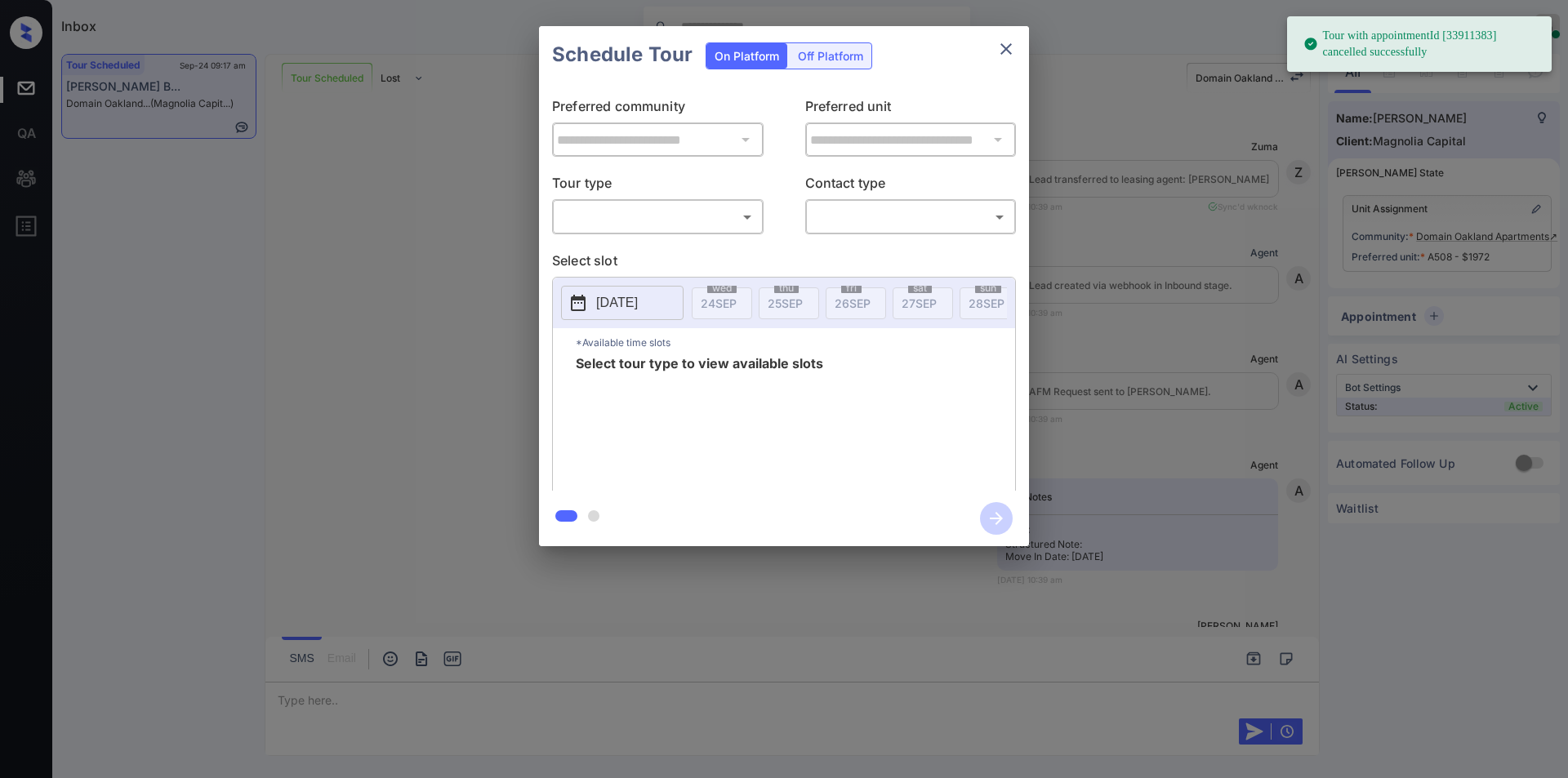
scroll to position [7973, 0]
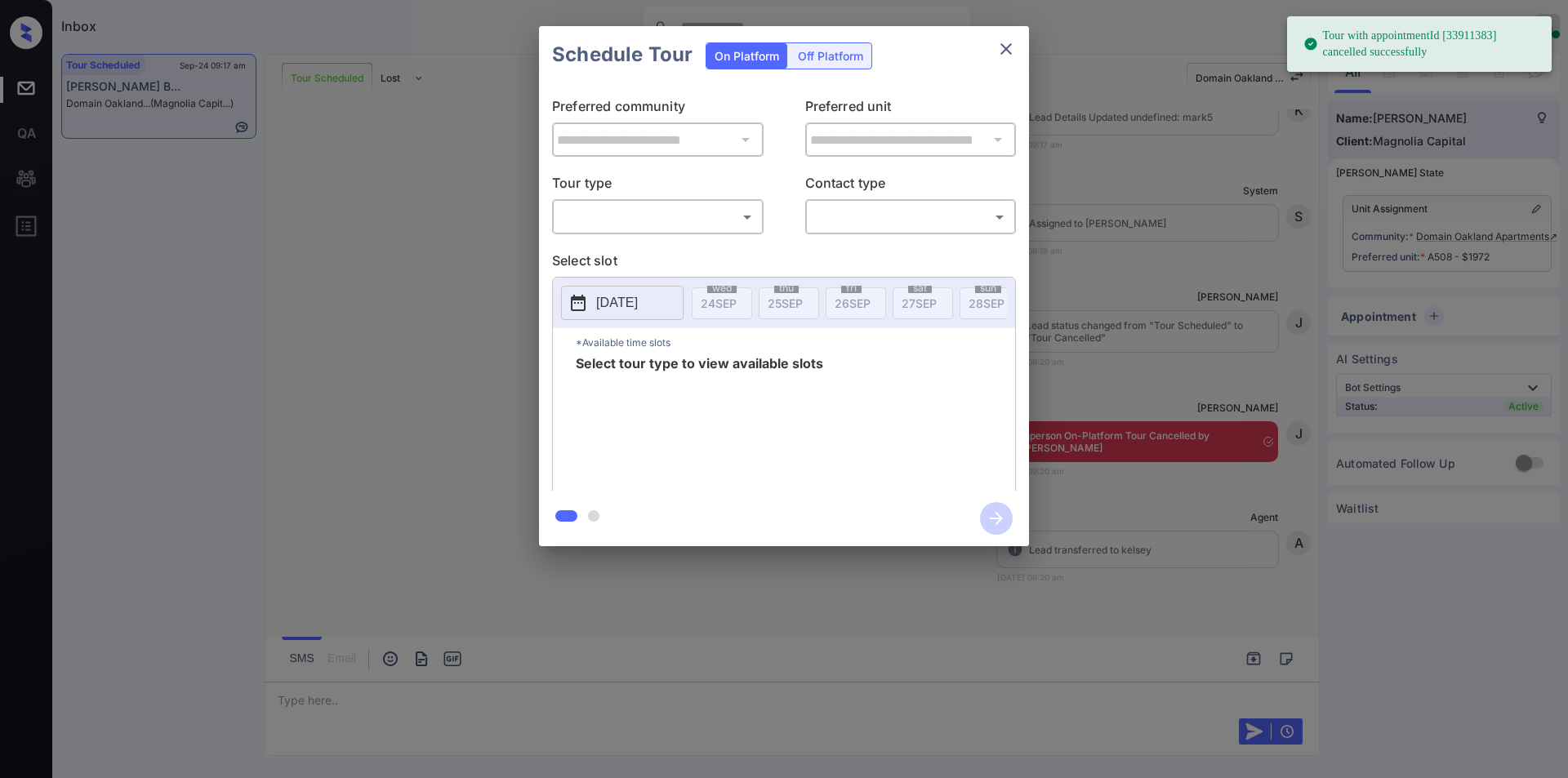
click at [595, 221] on body "Tour with appointmentId [33911383] cancelled successfully Inbox [PERSON_NAME] O…" at bounding box center [784, 389] width 1568 height 778
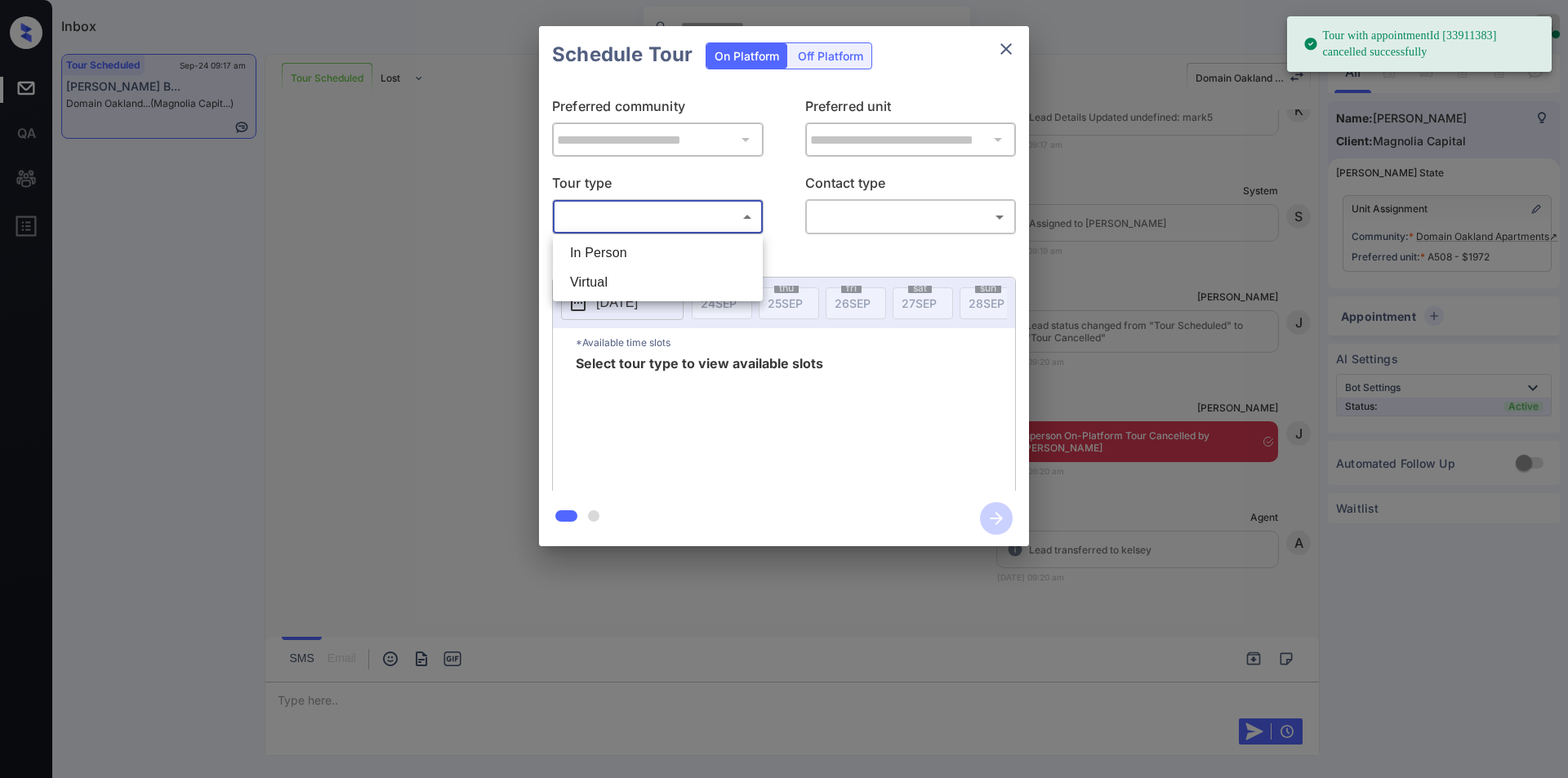
click at [597, 254] on li "In Person" at bounding box center [658, 253] width 201 height 29
type input "********"
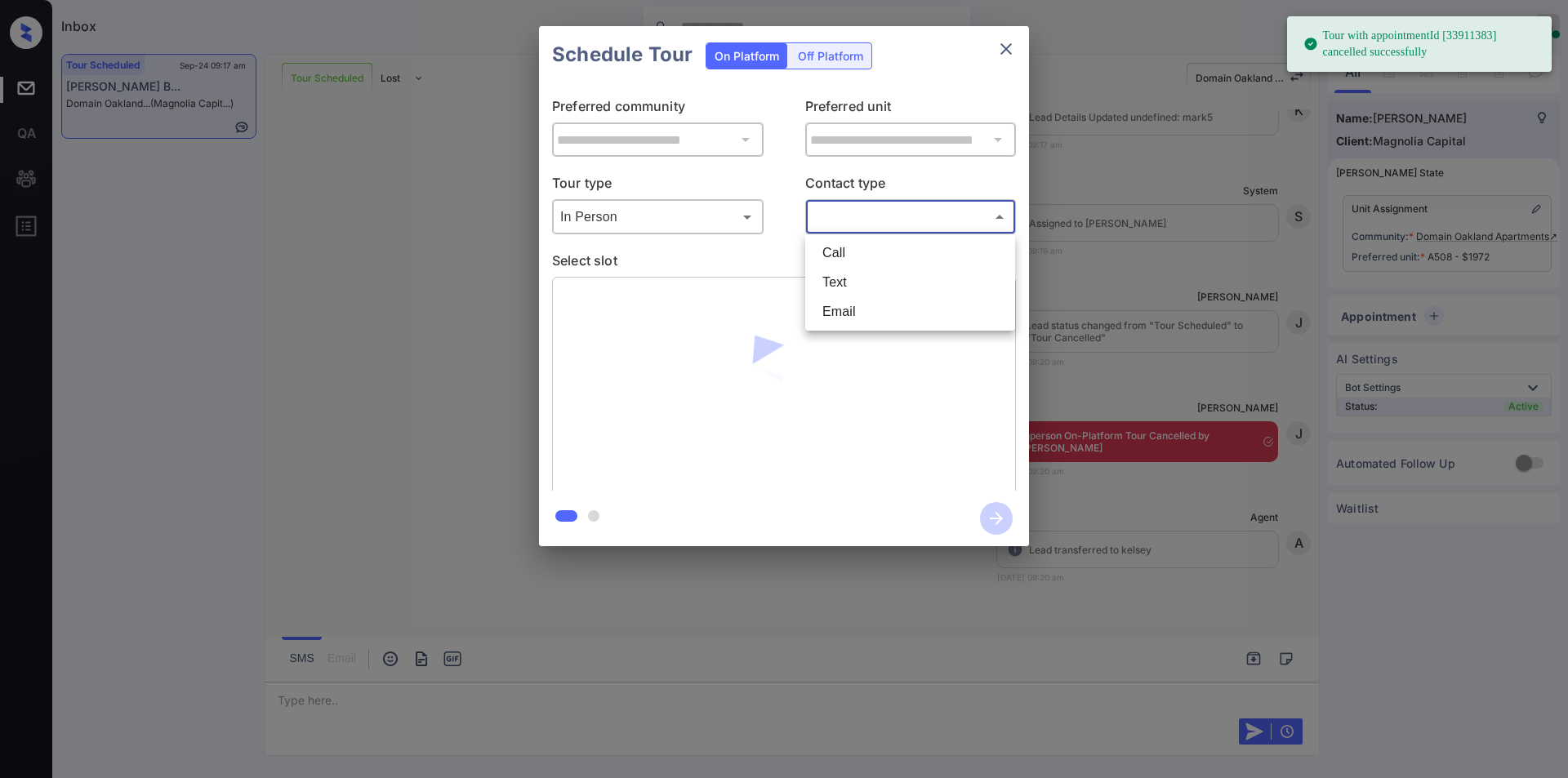
click at [865, 215] on body "Tour with appointmentId [33911383] cancelled successfully Inbox Jiro Alonzo Onl…" at bounding box center [784, 389] width 1568 height 778
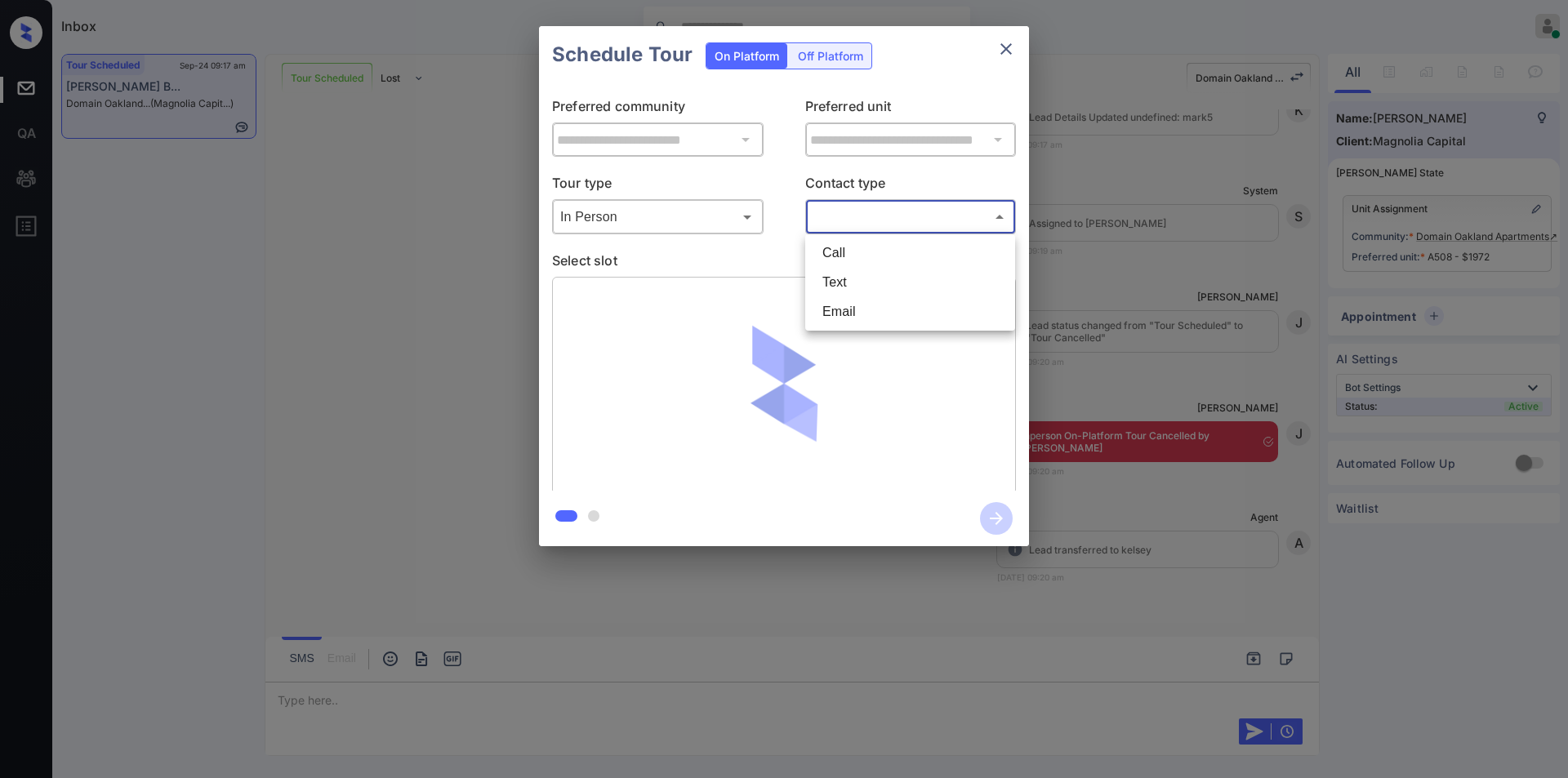
click at [852, 287] on li "Text" at bounding box center [910, 282] width 201 height 29
type input "****"
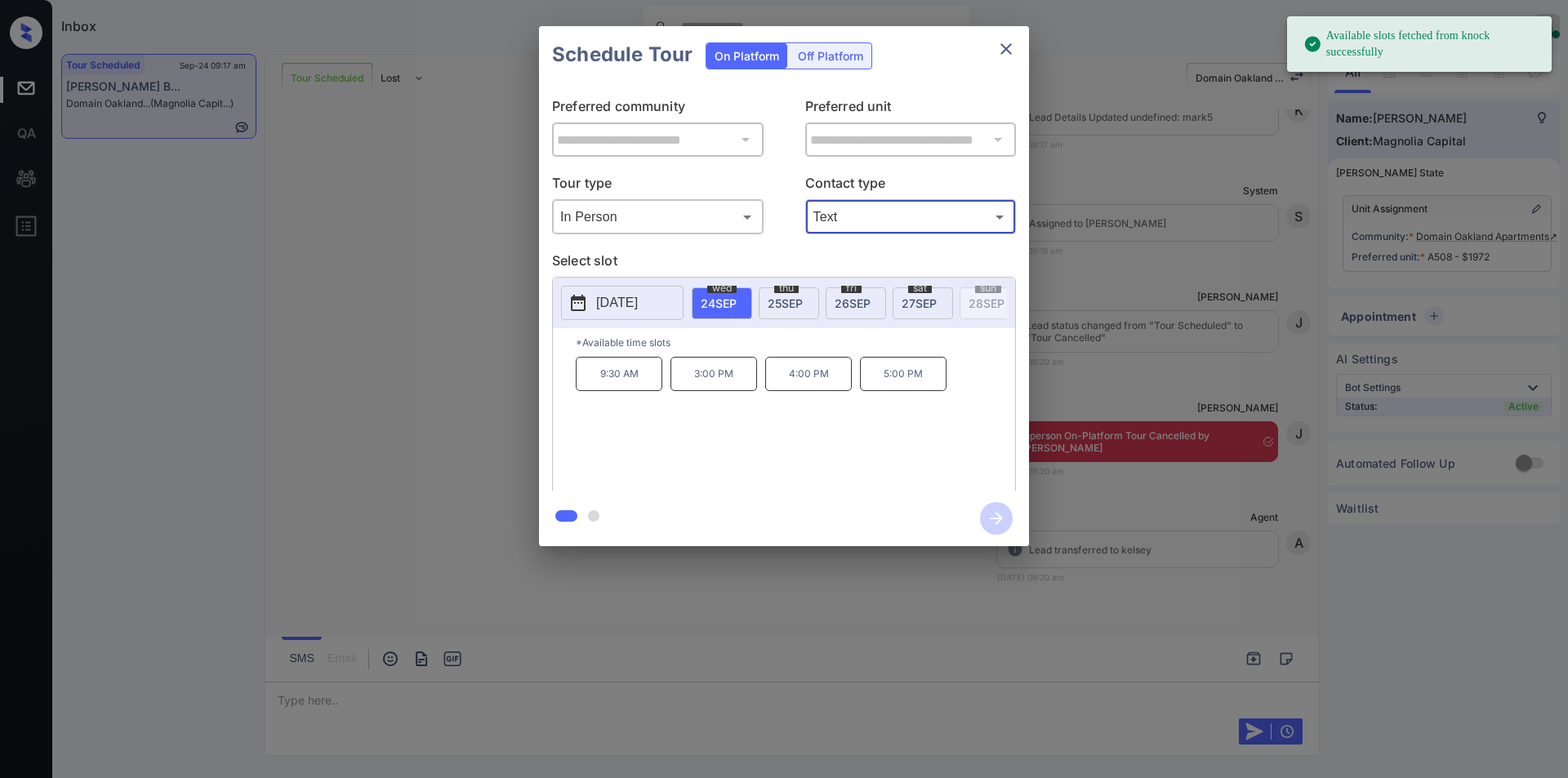
click at [920, 299] on span "27 SEP" at bounding box center [919, 303] width 35 height 14
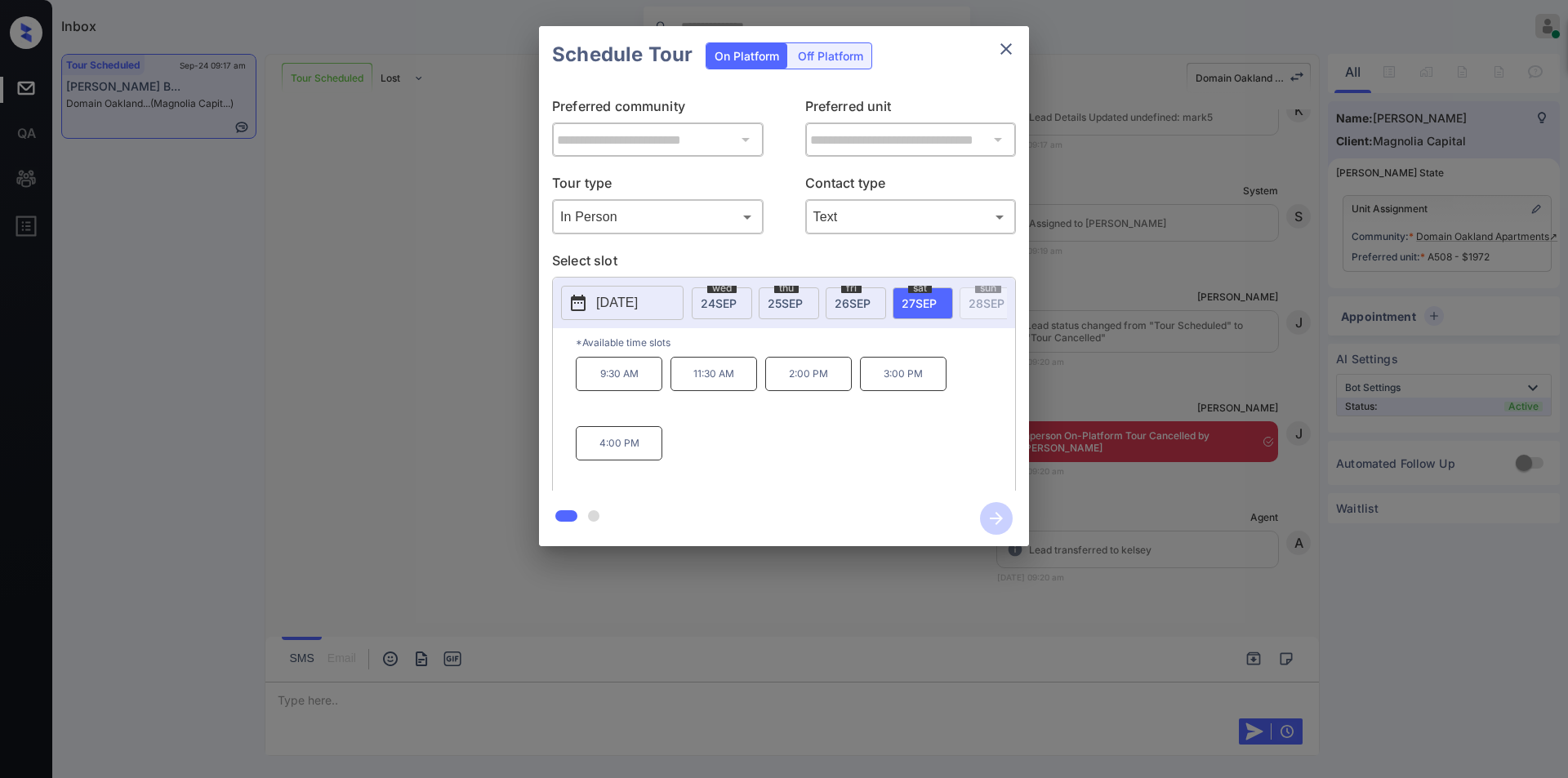
click at [811, 385] on p "2:00 PM" at bounding box center [808, 373] width 86 height 34
click at [988, 518] on icon "button" at bounding box center [996, 518] width 32 height 32
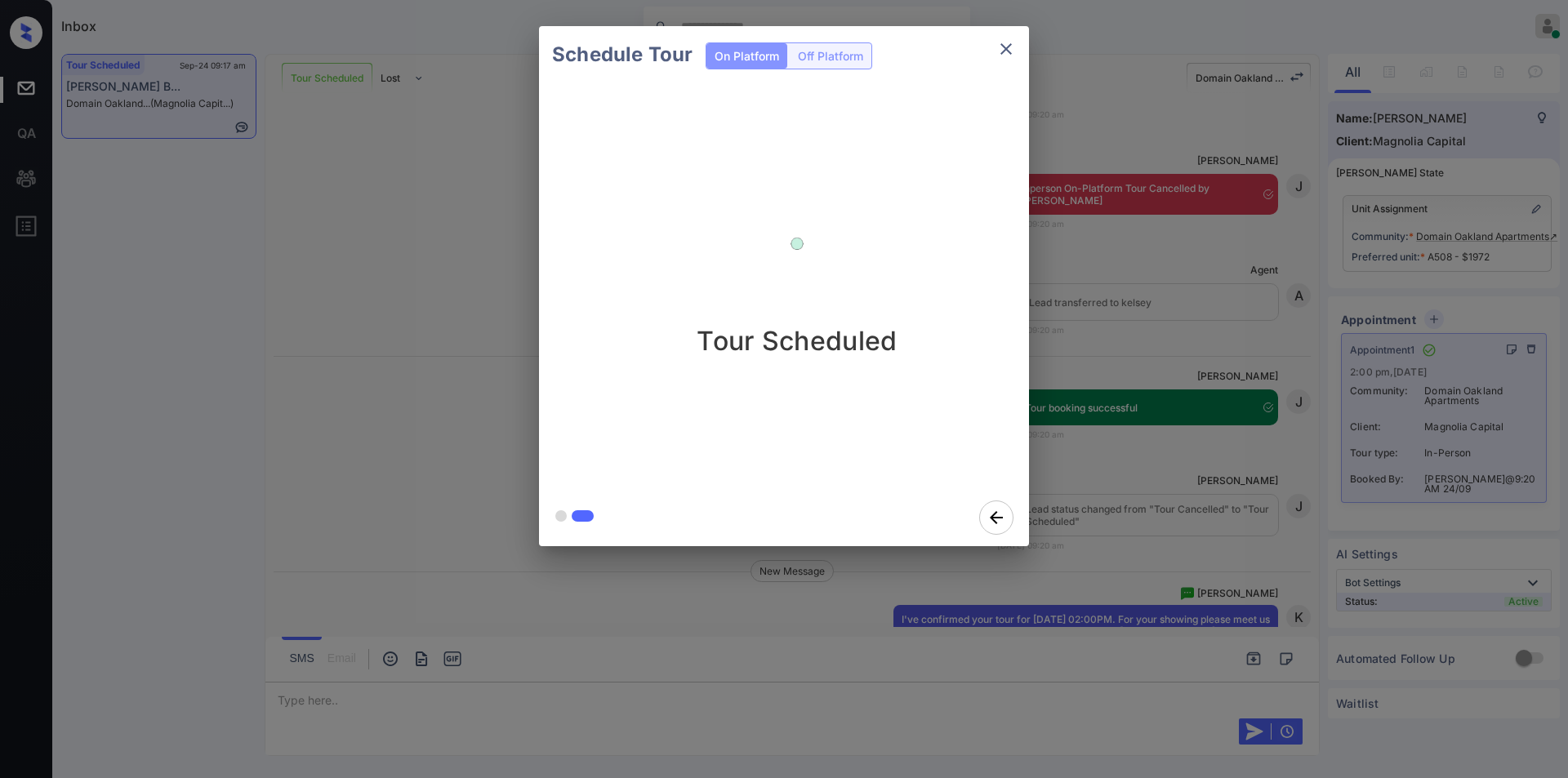
scroll to position [8323, 0]
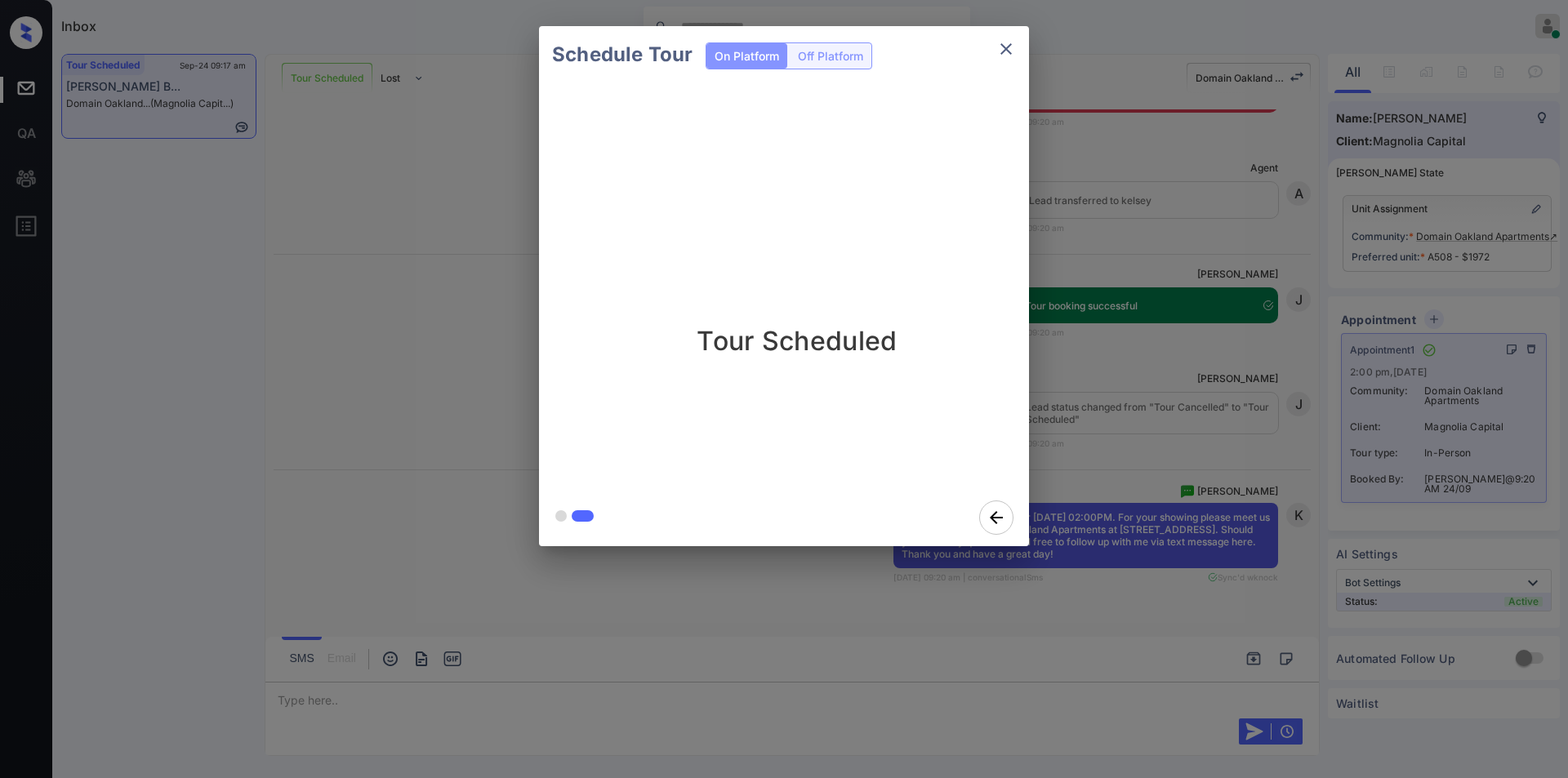
click at [1002, 48] on icon "close" at bounding box center [1006, 49] width 20 height 20
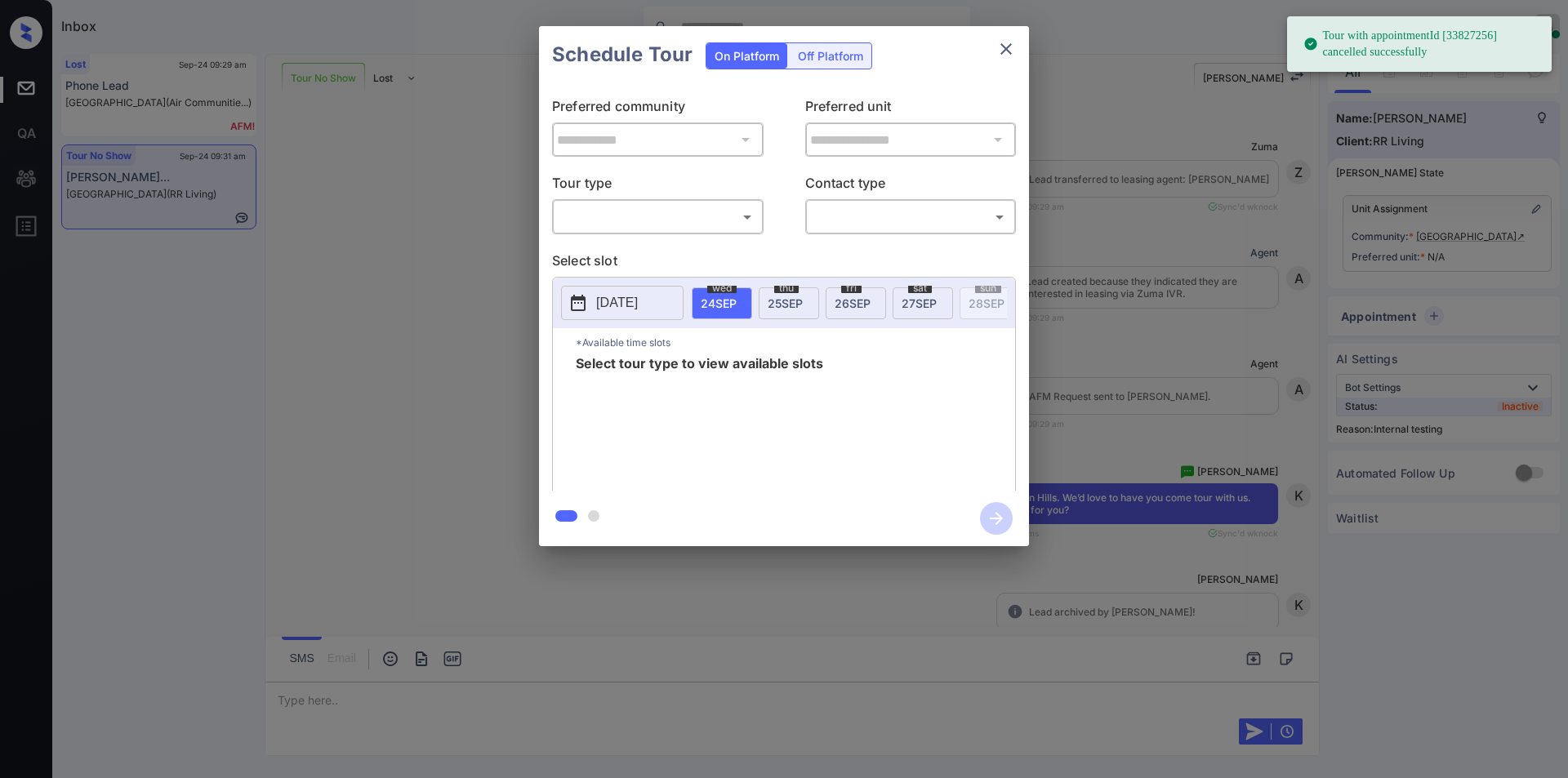
scroll to position [5317, 0]
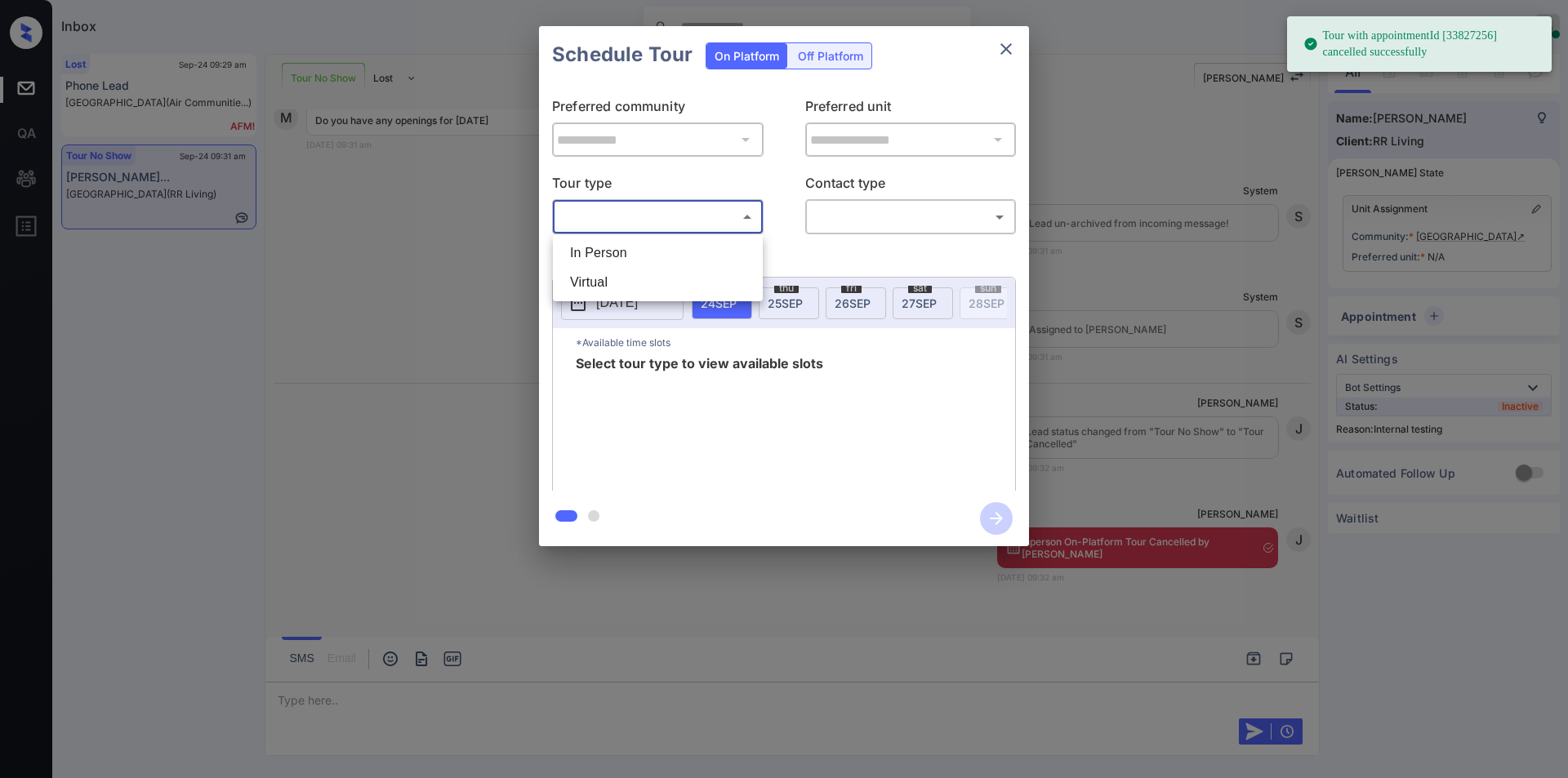
click at [659, 221] on body "Tour with appointmentId [33827256] cancelled successfully Inbox Jiro Alonzo Onl…" at bounding box center [784, 389] width 1568 height 778
click at [614, 248] on li "In Person" at bounding box center [658, 253] width 201 height 29
type input "********"
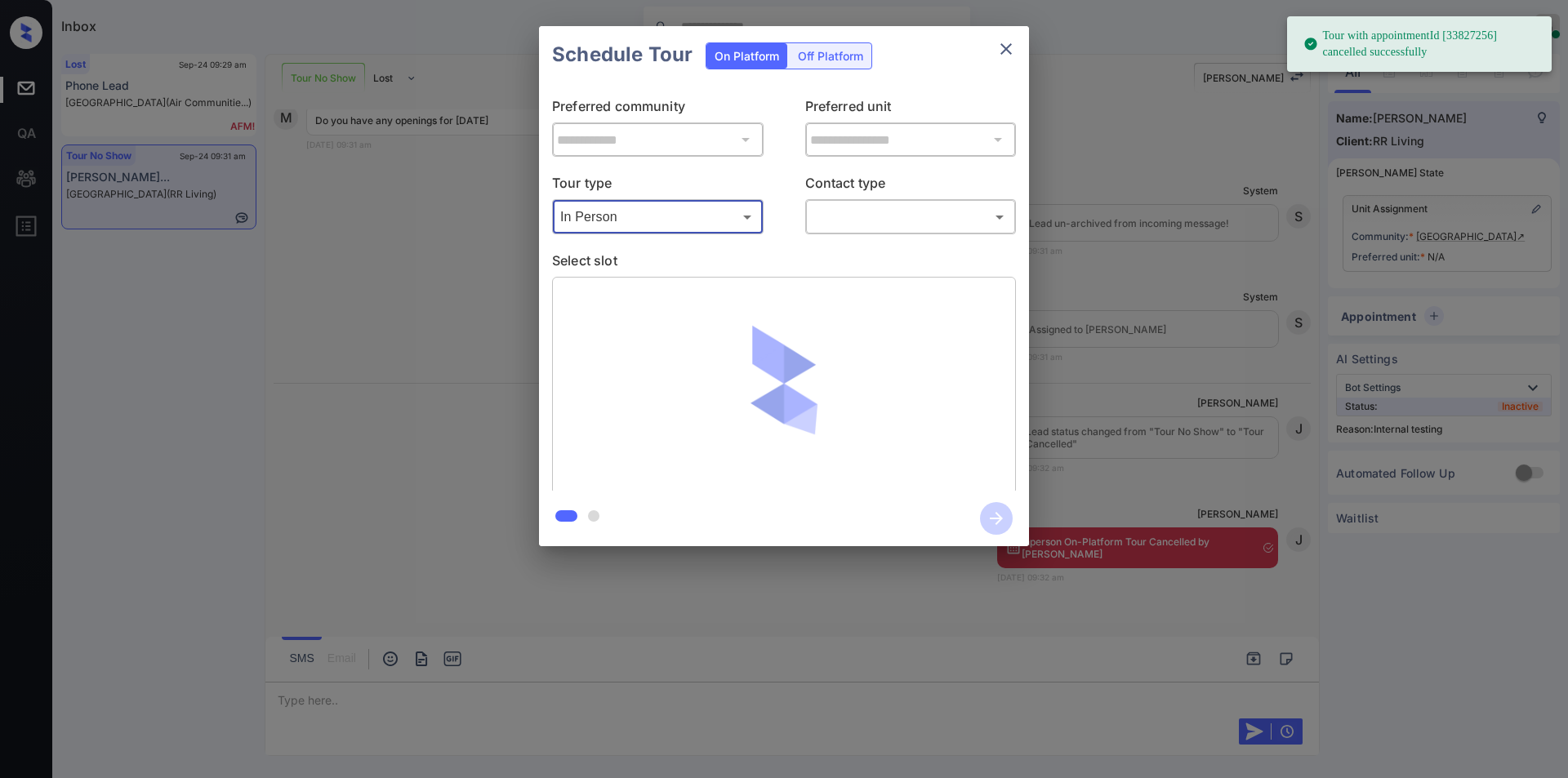
click at [872, 221] on body "Tour with appointmentId [33827256] cancelled successfully Inbox Jiro Alonzo Onl…" at bounding box center [784, 389] width 1568 height 778
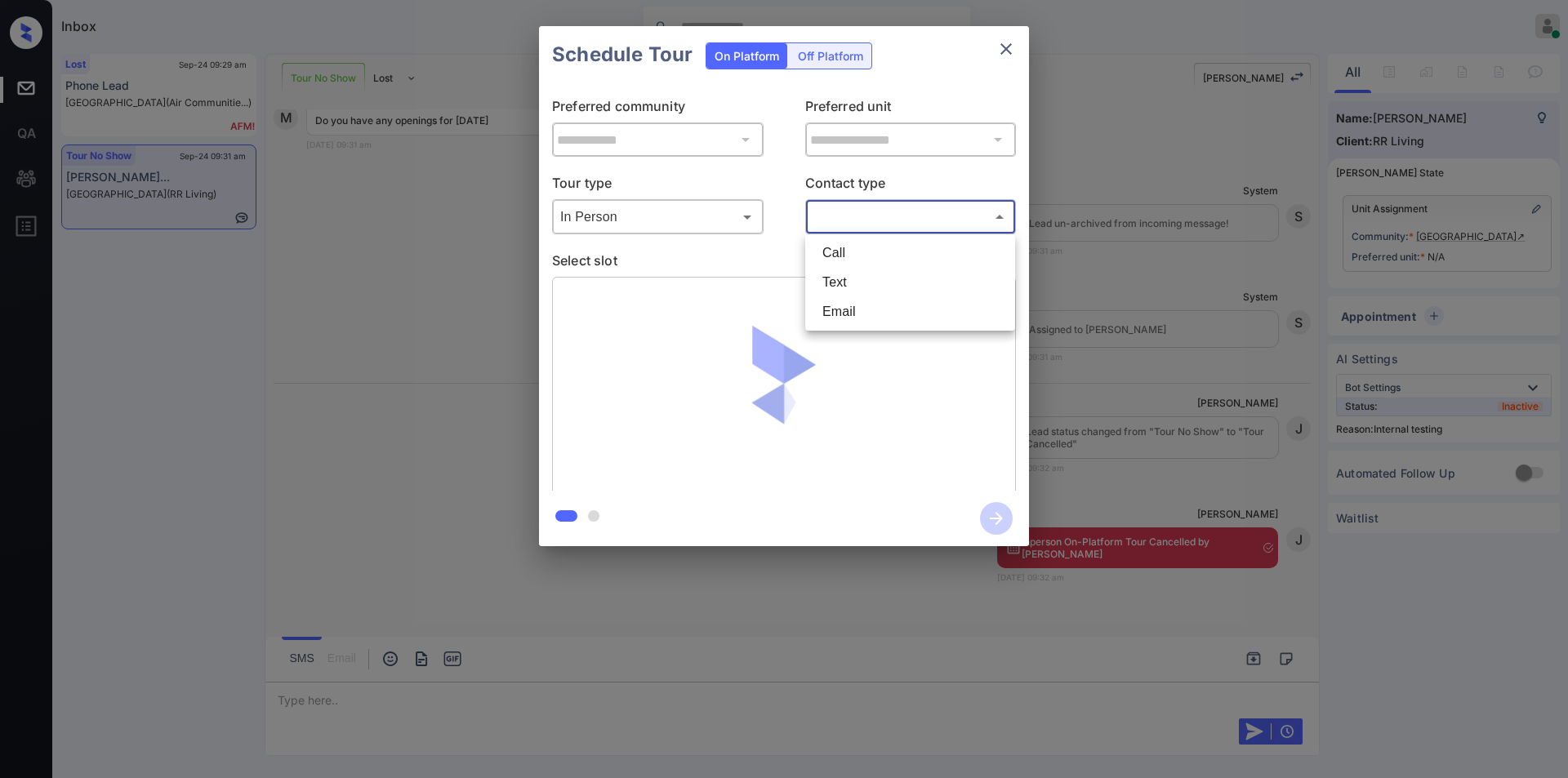
click at [847, 278] on li "Text" at bounding box center [910, 282] width 201 height 29
type input "****"
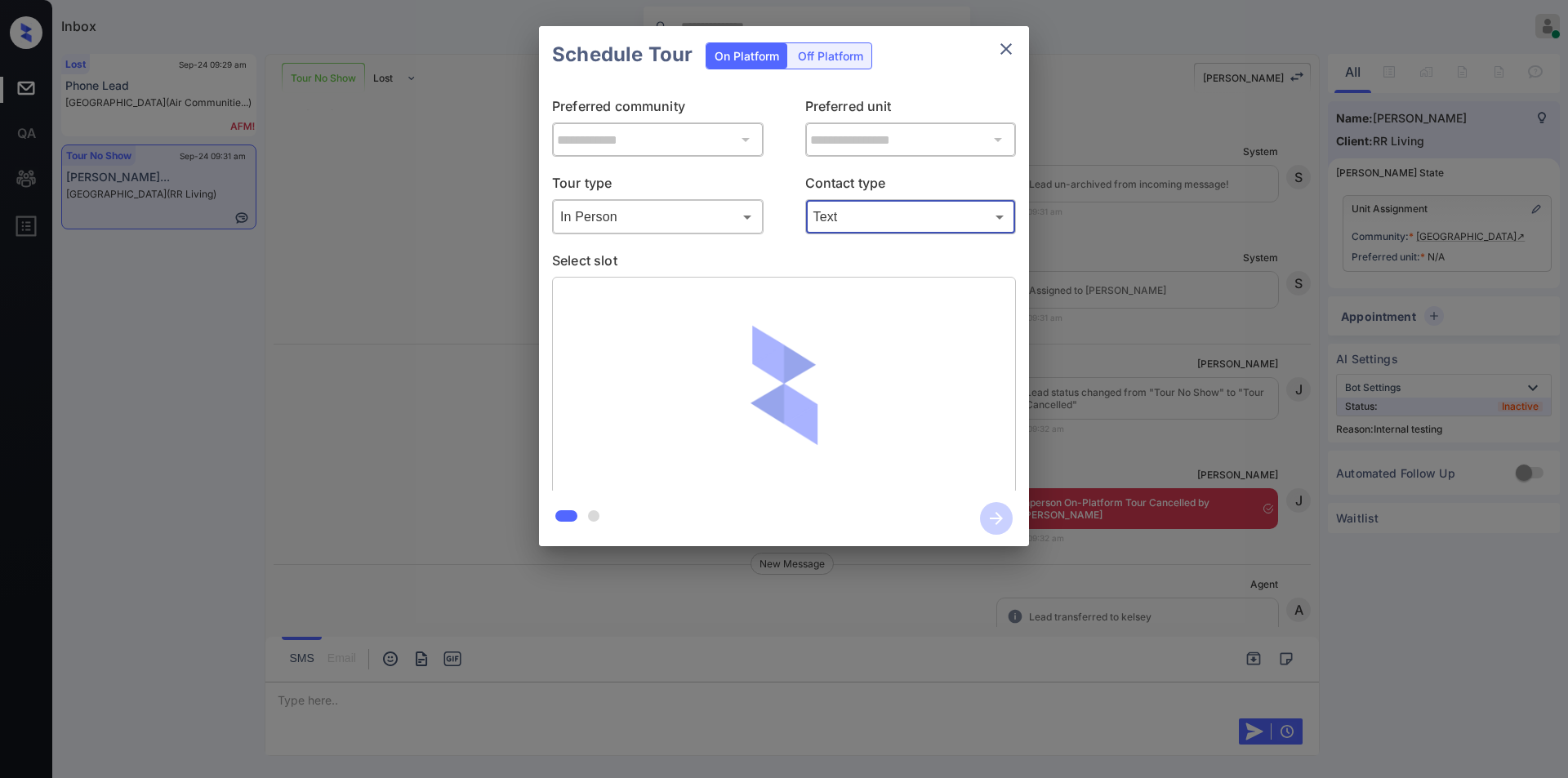
scroll to position [5423, 0]
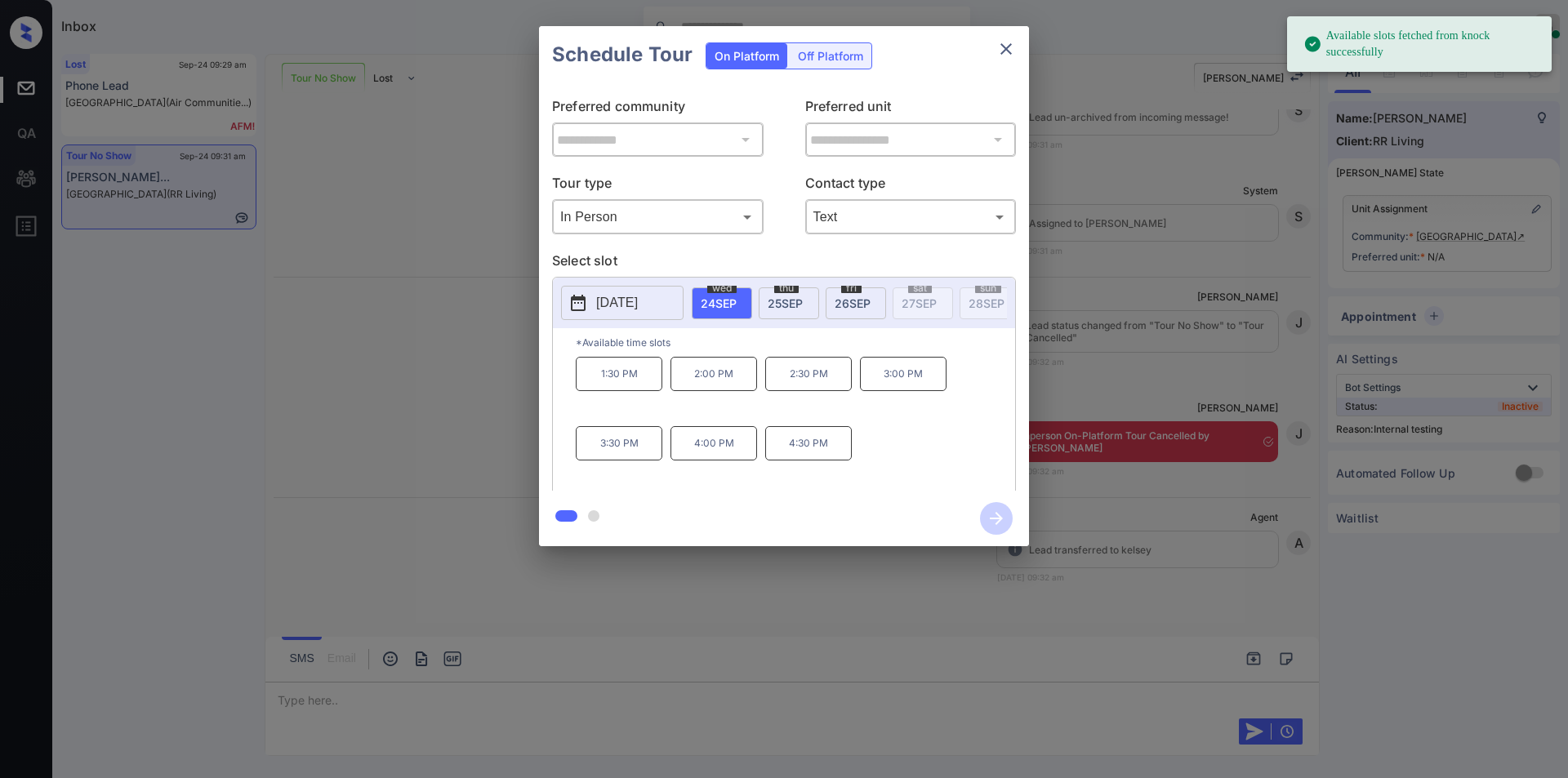
click at [856, 298] on span "26 SEP" at bounding box center [852, 303] width 36 height 14
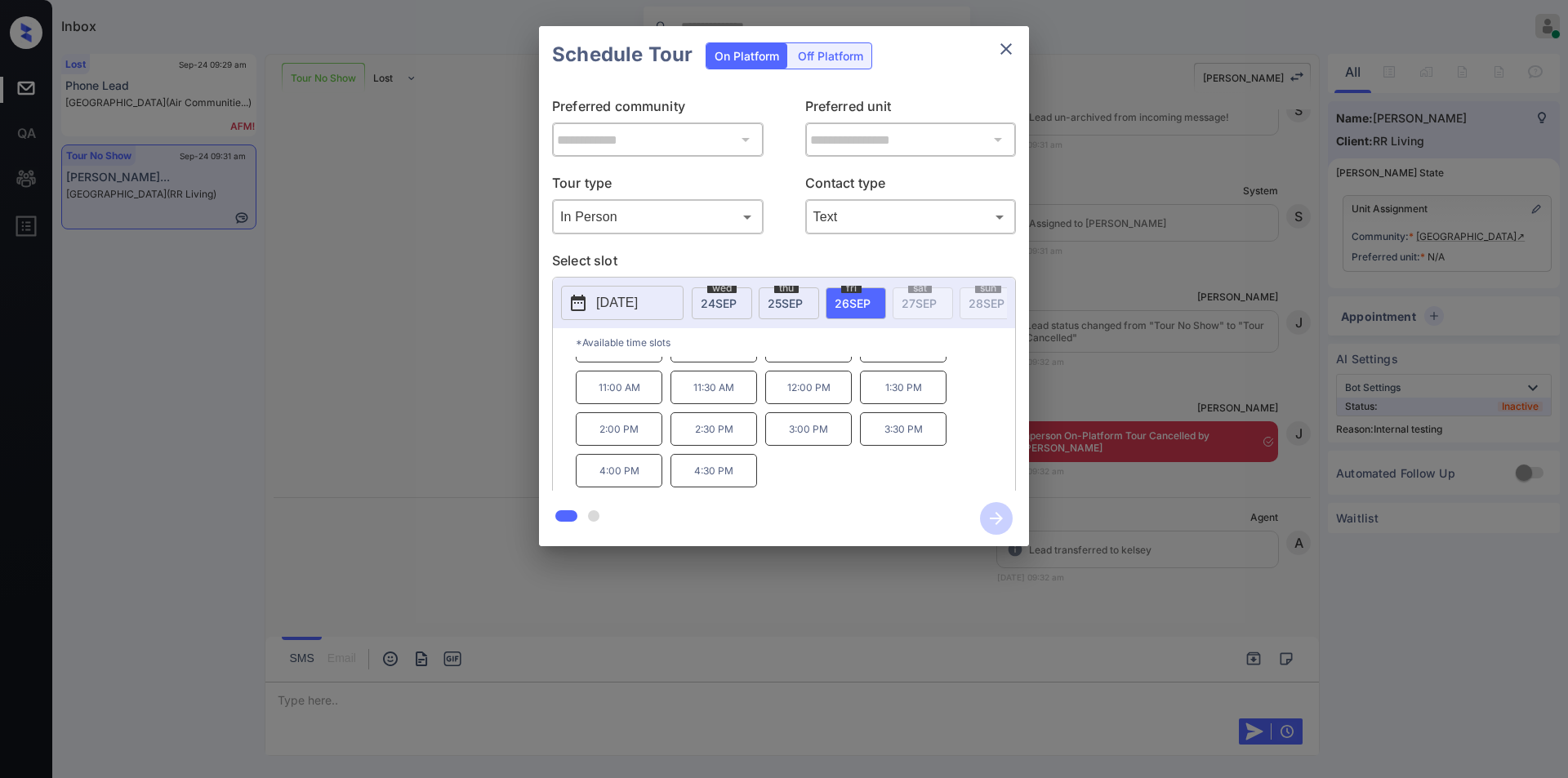
scroll to position [0, 0]
click at [377, 387] on div "**********" at bounding box center [784, 286] width 1568 height 572
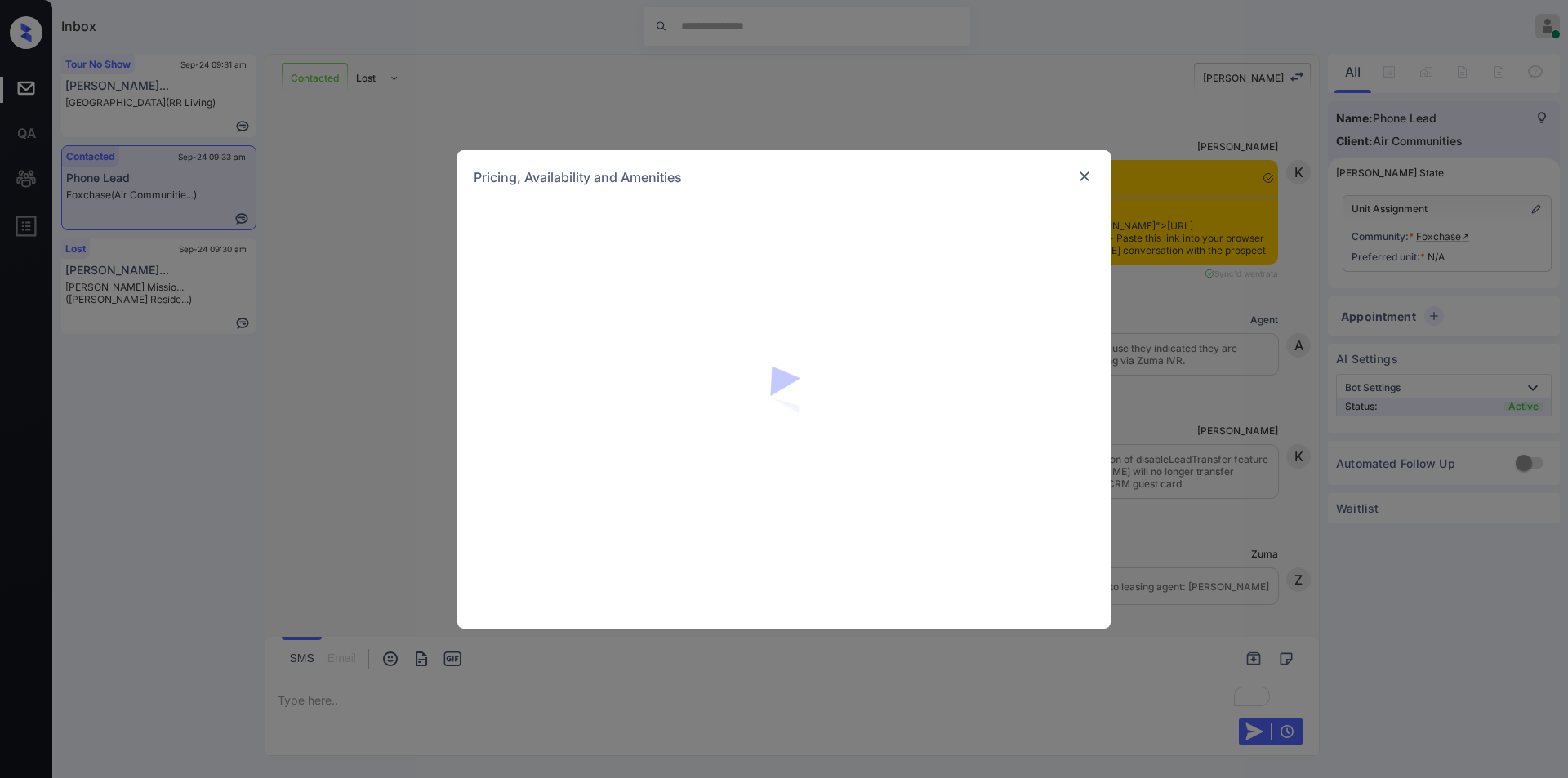
scroll to position [1598, 0]
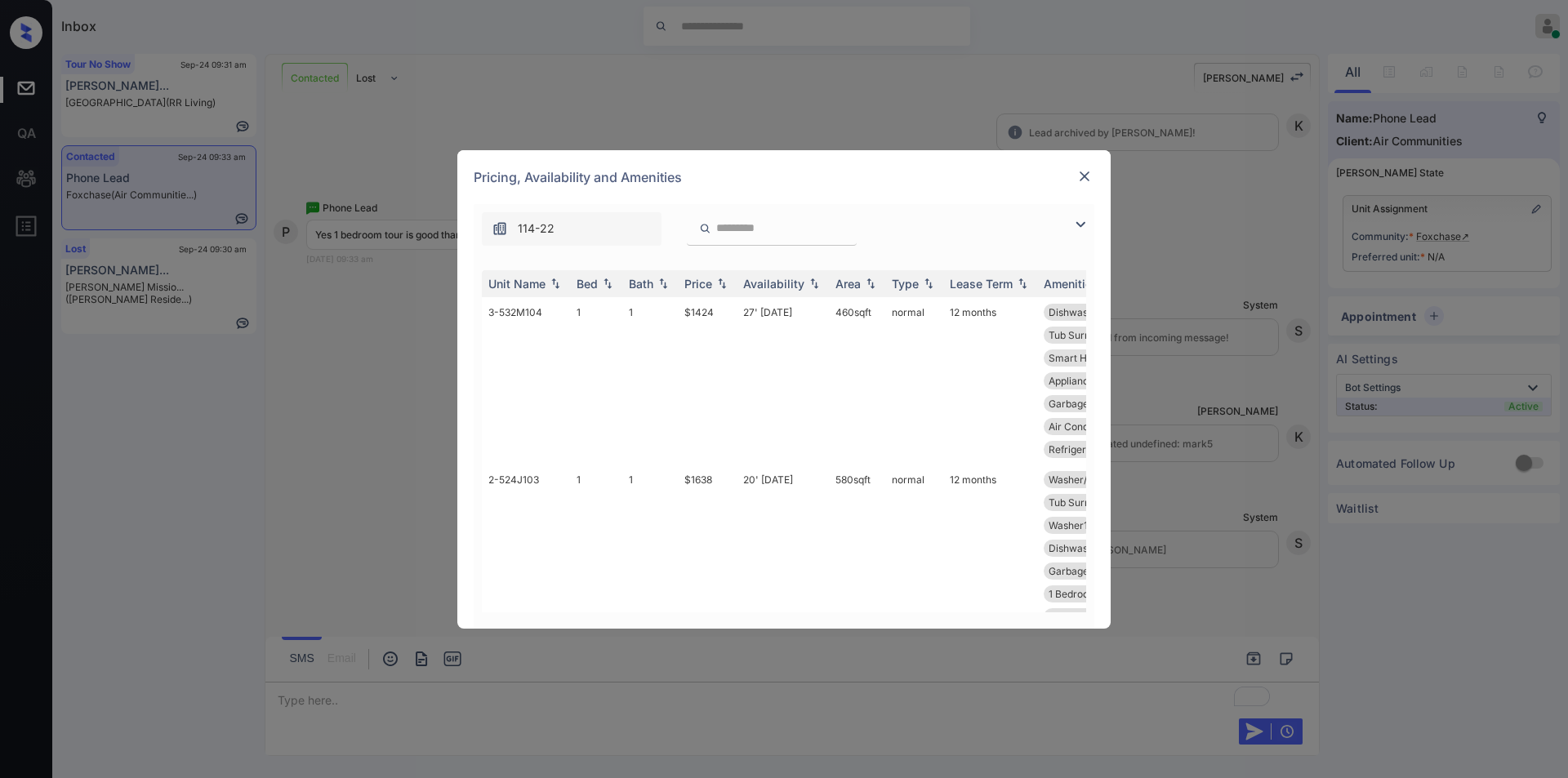
click at [1081, 224] on img at bounding box center [1080, 225] width 20 height 20
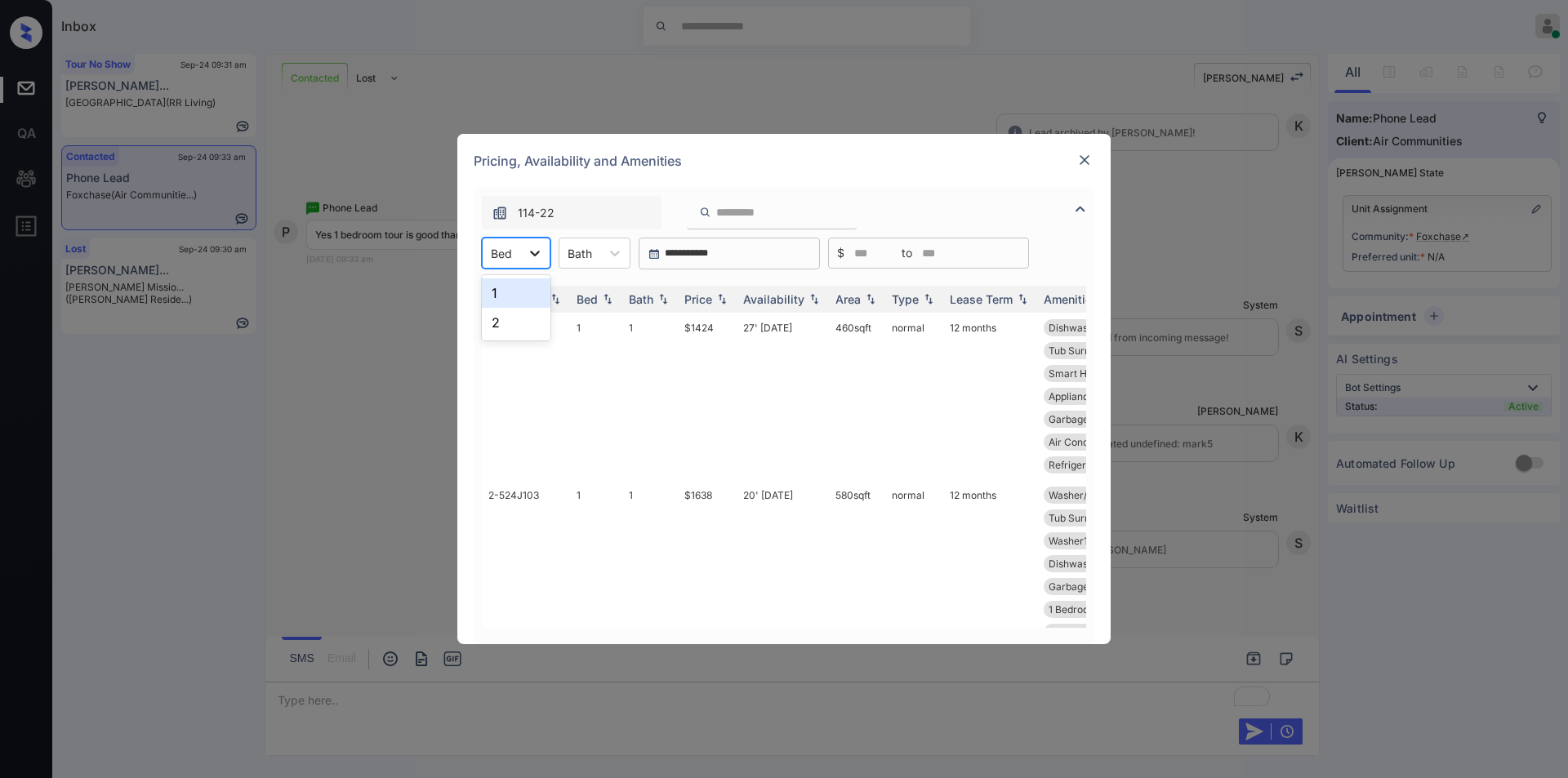
click at [522, 257] on div at bounding box center [534, 253] width 29 height 29
click at [509, 292] on div "1" at bounding box center [516, 293] width 69 height 29
drag, startPoint x: 672, startPoint y: 332, endPoint x: 716, endPoint y: 318, distance: 46.2
click at [716, 318] on tr "3-532M104 1 1 $1424 27' Sep 25 460 sqft normal 12 months Dishwasher Floor 01 MP…" at bounding box center [908, 396] width 853 height 168
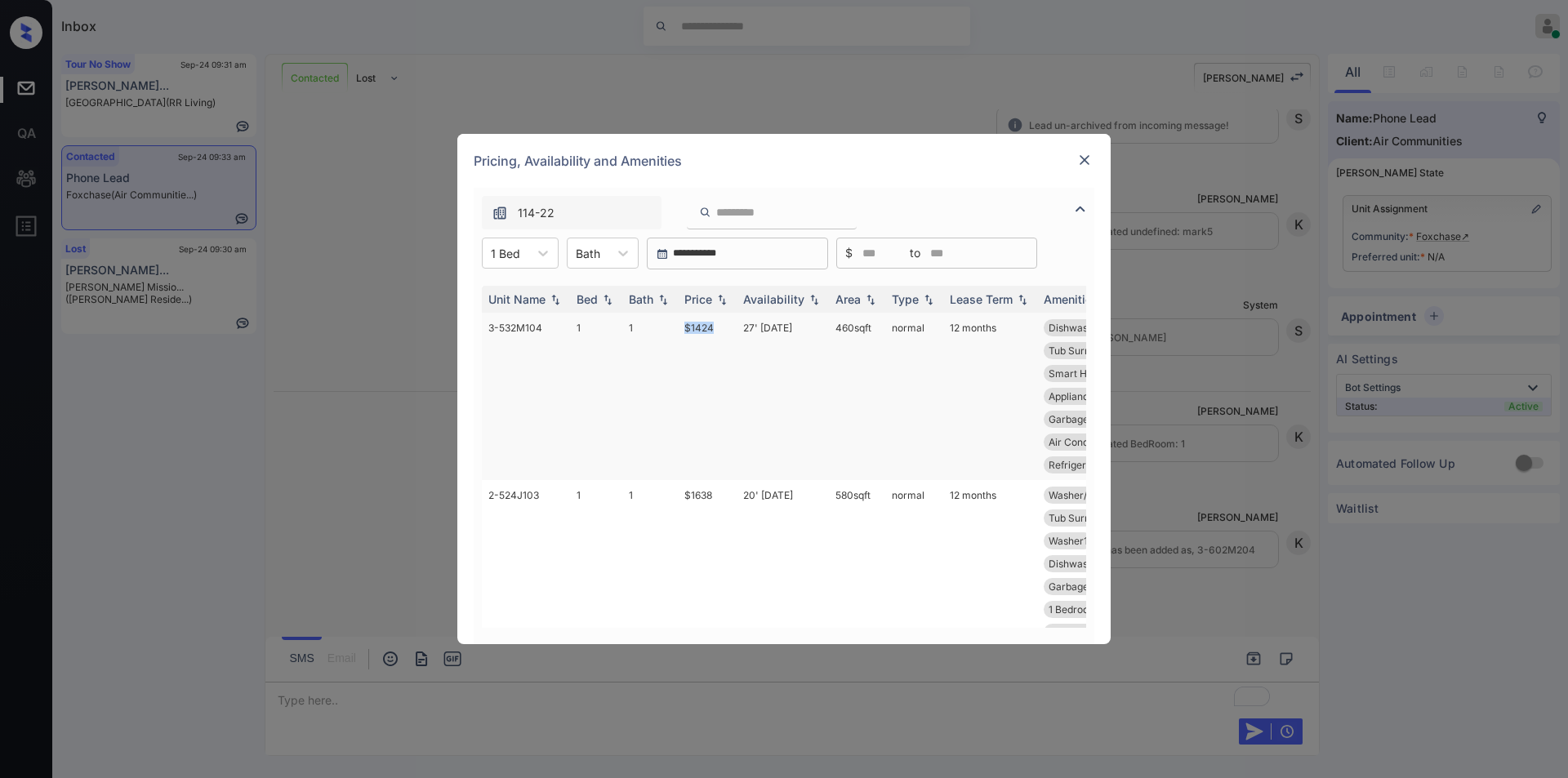
copy tr "$1424"
click at [1081, 155] on img at bounding box center [1085, 160] width 17 height 17
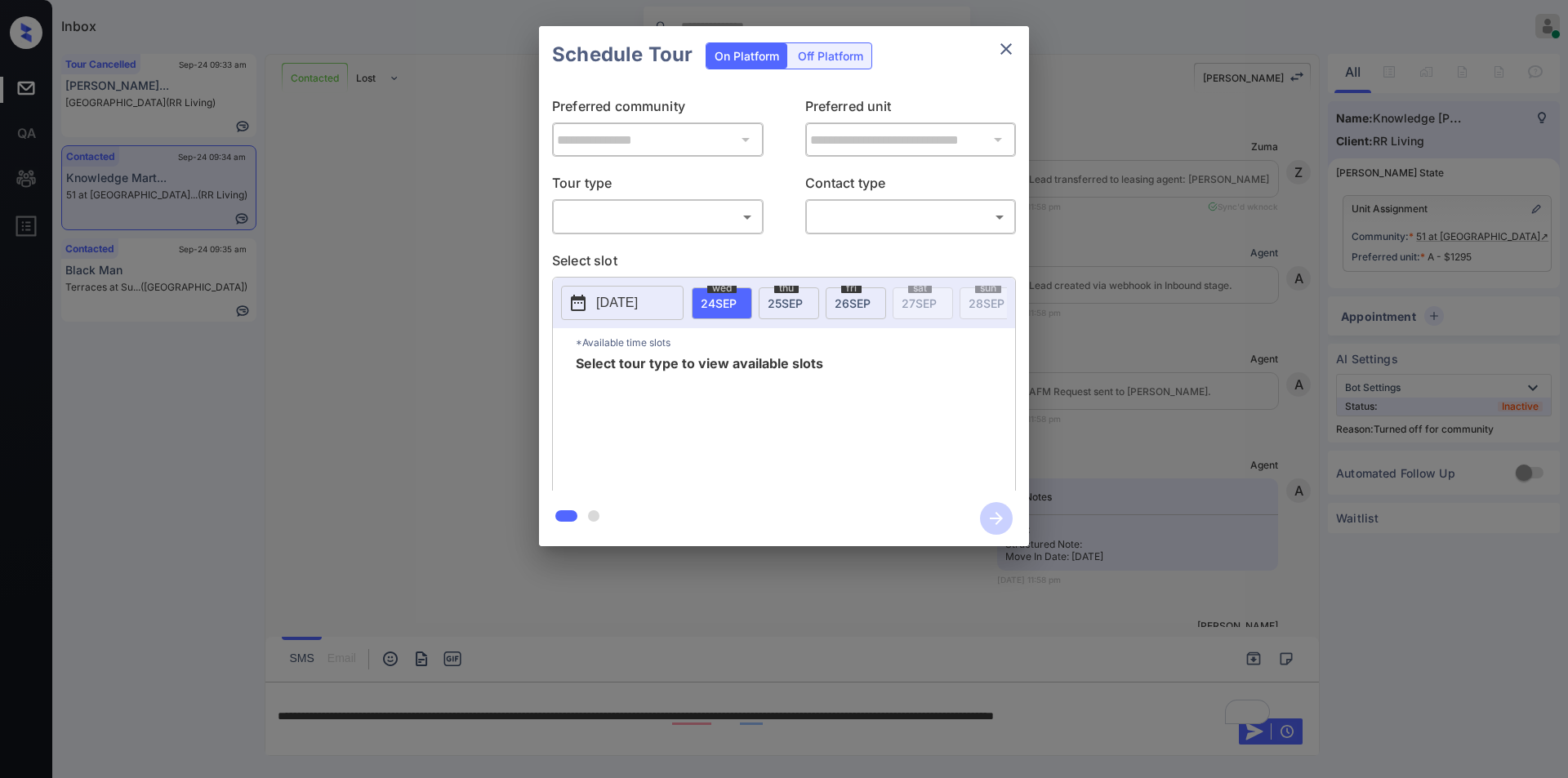
scroll to position [4160, 0]
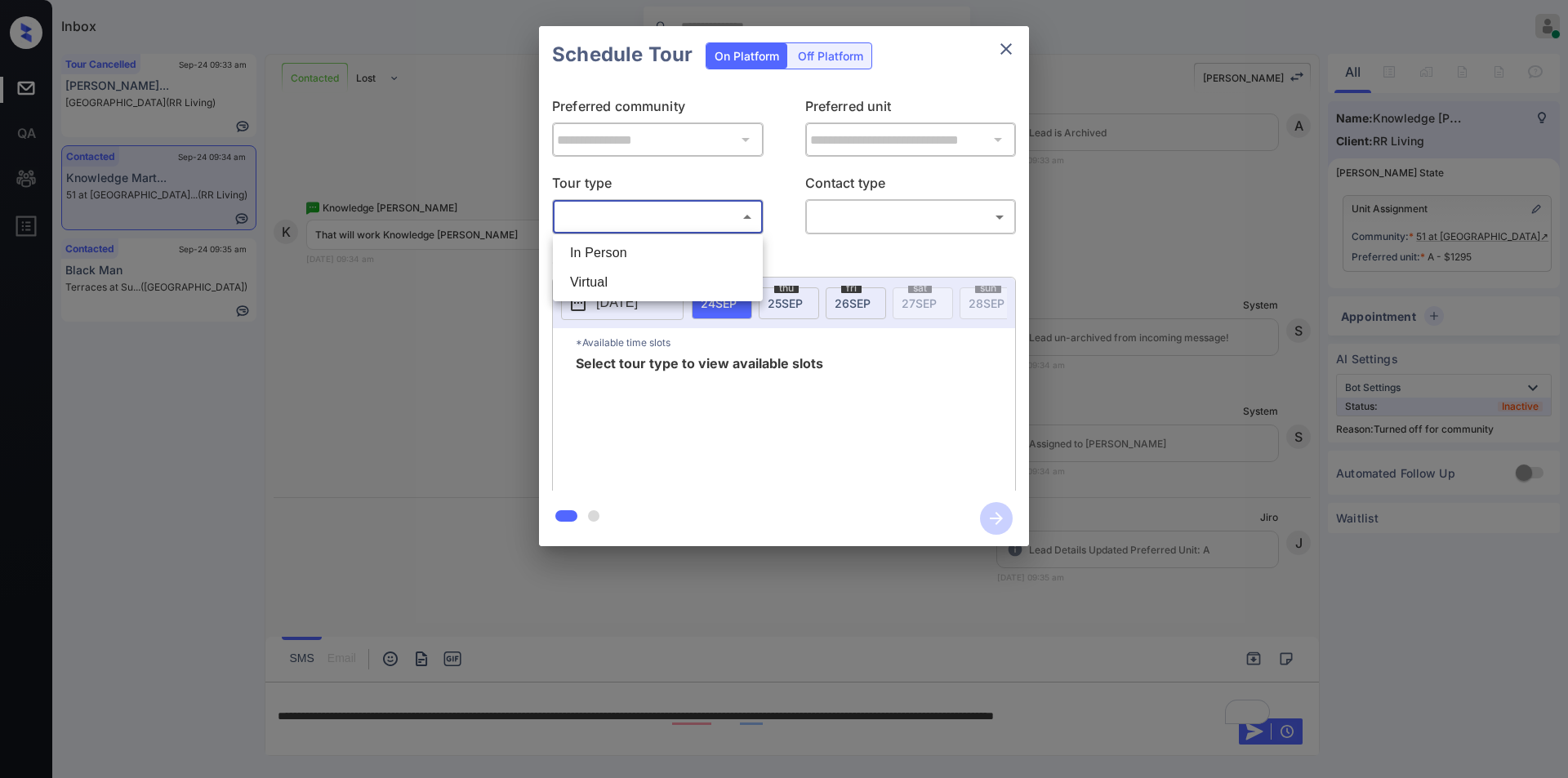
click at [616, 217] on body "Inbox Jiro Alonzo Online Set yourself offline Set yourself on break Profile Swi…" at bounding box center [784, 389] width 1568 height 778
click at [610, 251] on li "In Person" at bounding box center [658, 253] width 201 height 29
type input "********"
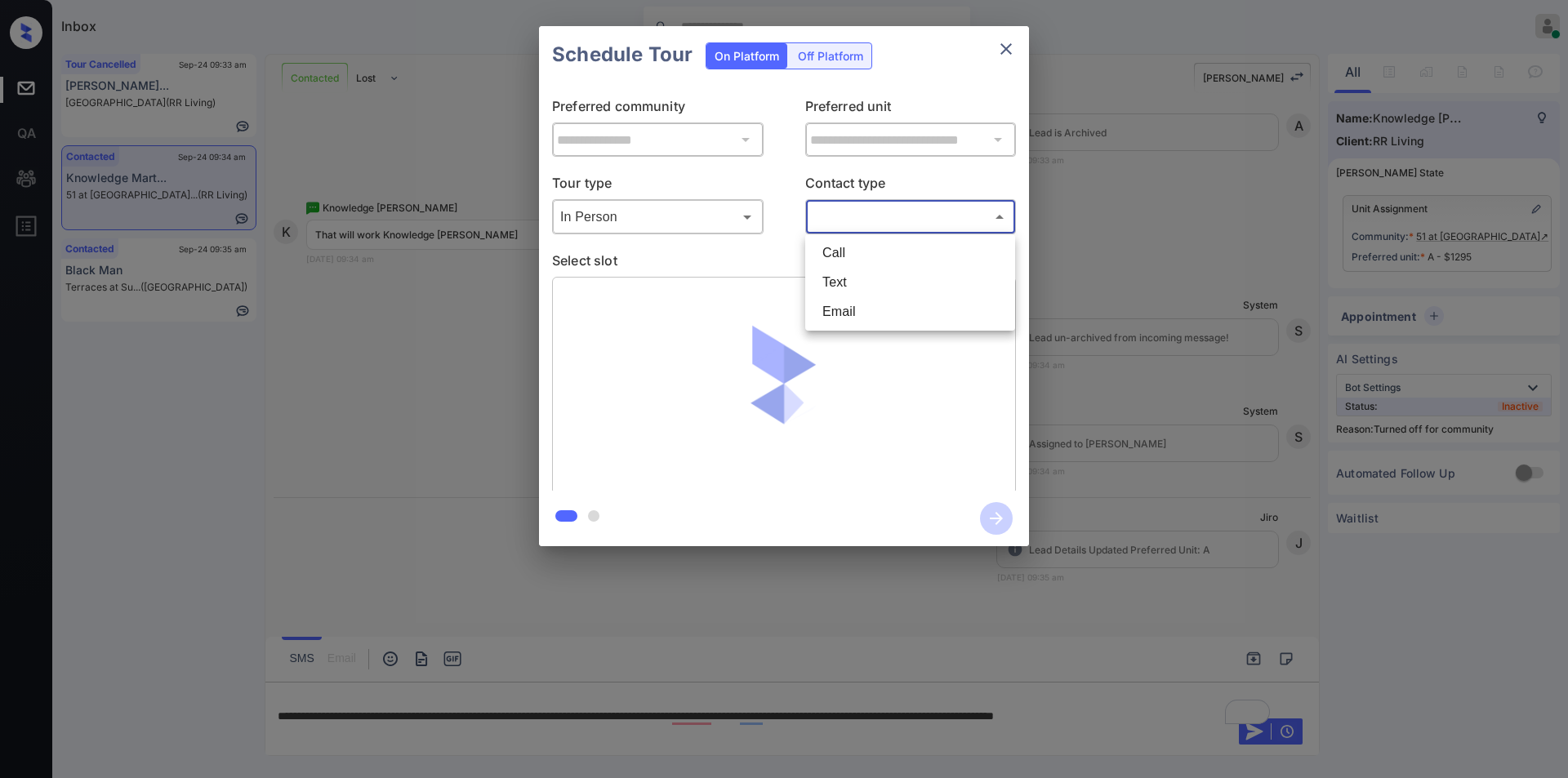
click at [818, 212] on body "Inbox Jiro Alonzo Online Set yourself offline Set yourself on break Profile Swi…" at bounding box center [784, 389] width 1568 height 778
click at [842, 292] on li "Text" at bounding box center [910, 282] width 201 height 29
type input "****"
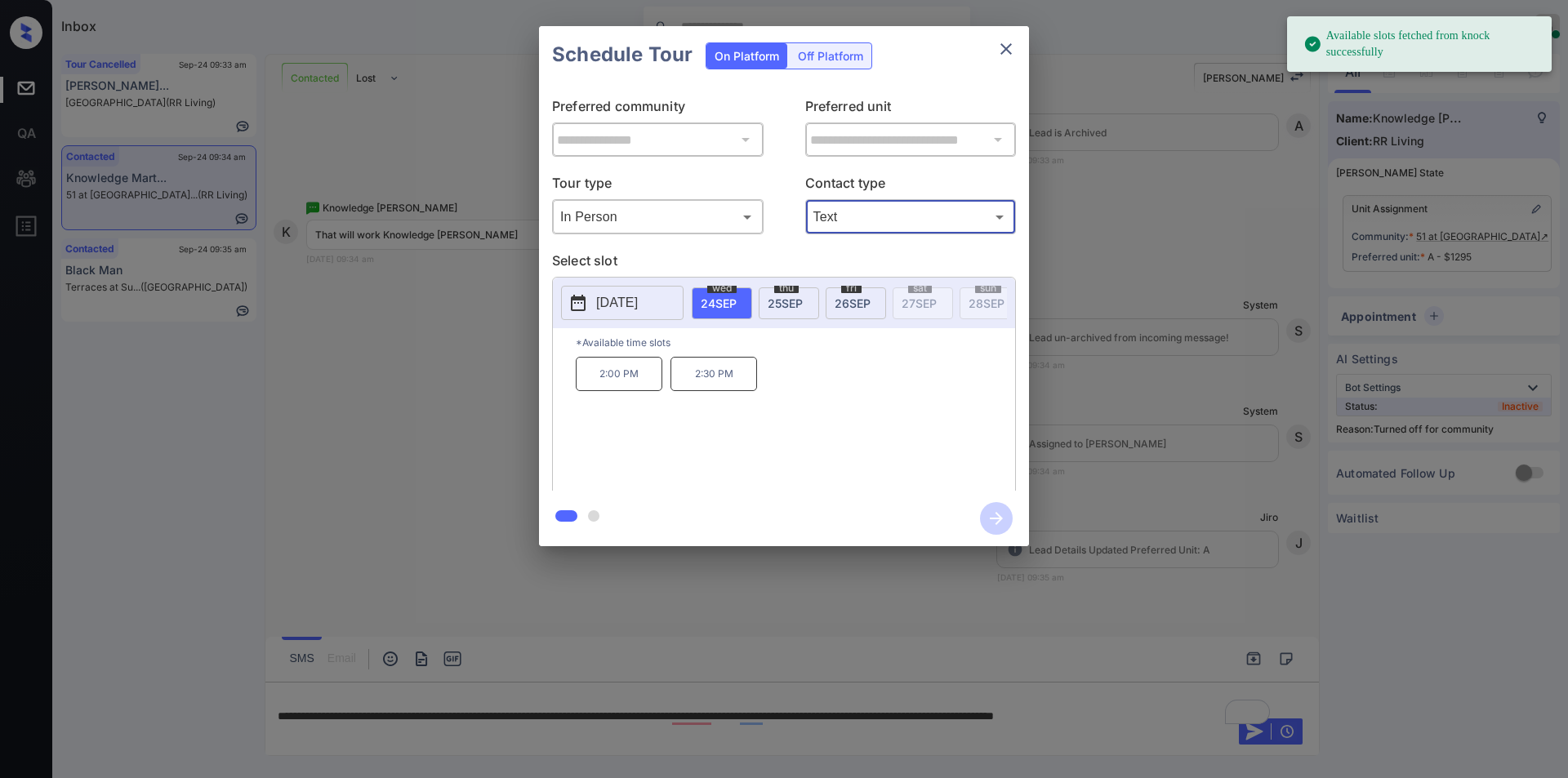
click at [762, 294] on div "thu 25 SEP" at bounding box center [789, 304] width 61 height 32
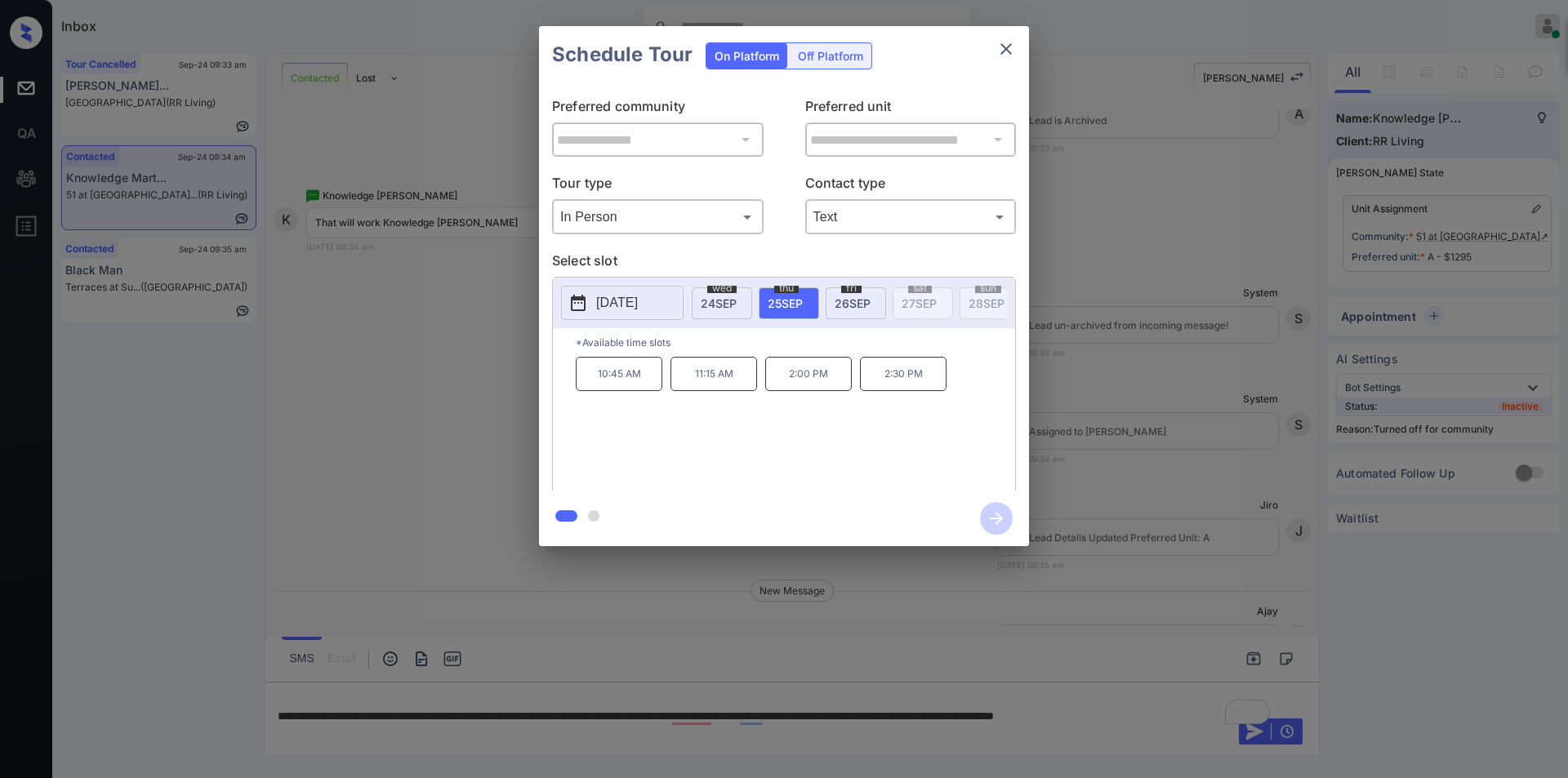
scroll to position [4267, 0]
click at [622, 390] on p "10:45 AM" at bounding box center [619, 373] width 86 height 34
click at [985, 504] on button "button" at bounding box center [996, 518] width 52 height 42
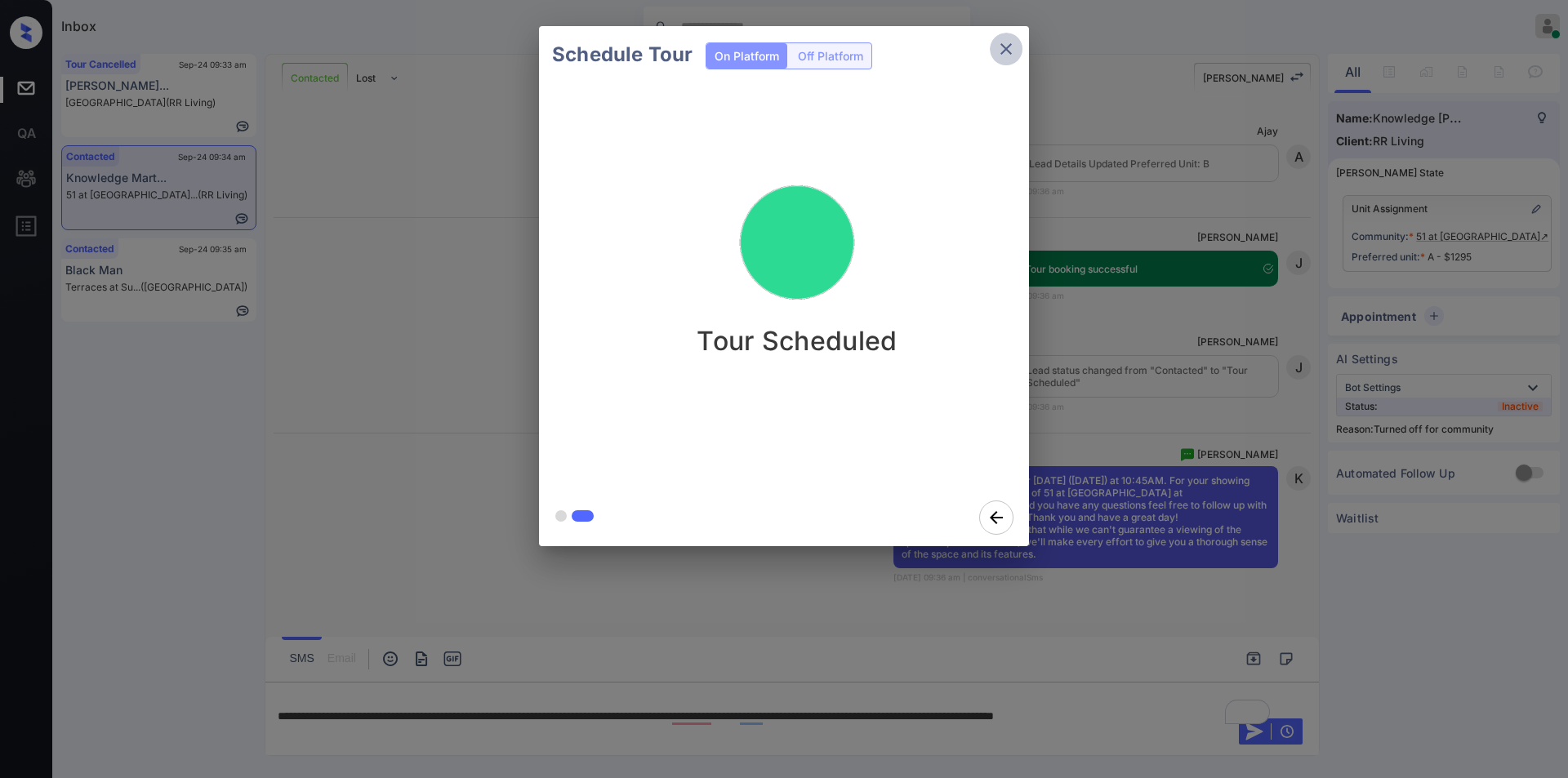
scroll to position [4653, 0]
click at [1017, 53] on button "close" at bounding box center [1006, 48] width 32 height 32
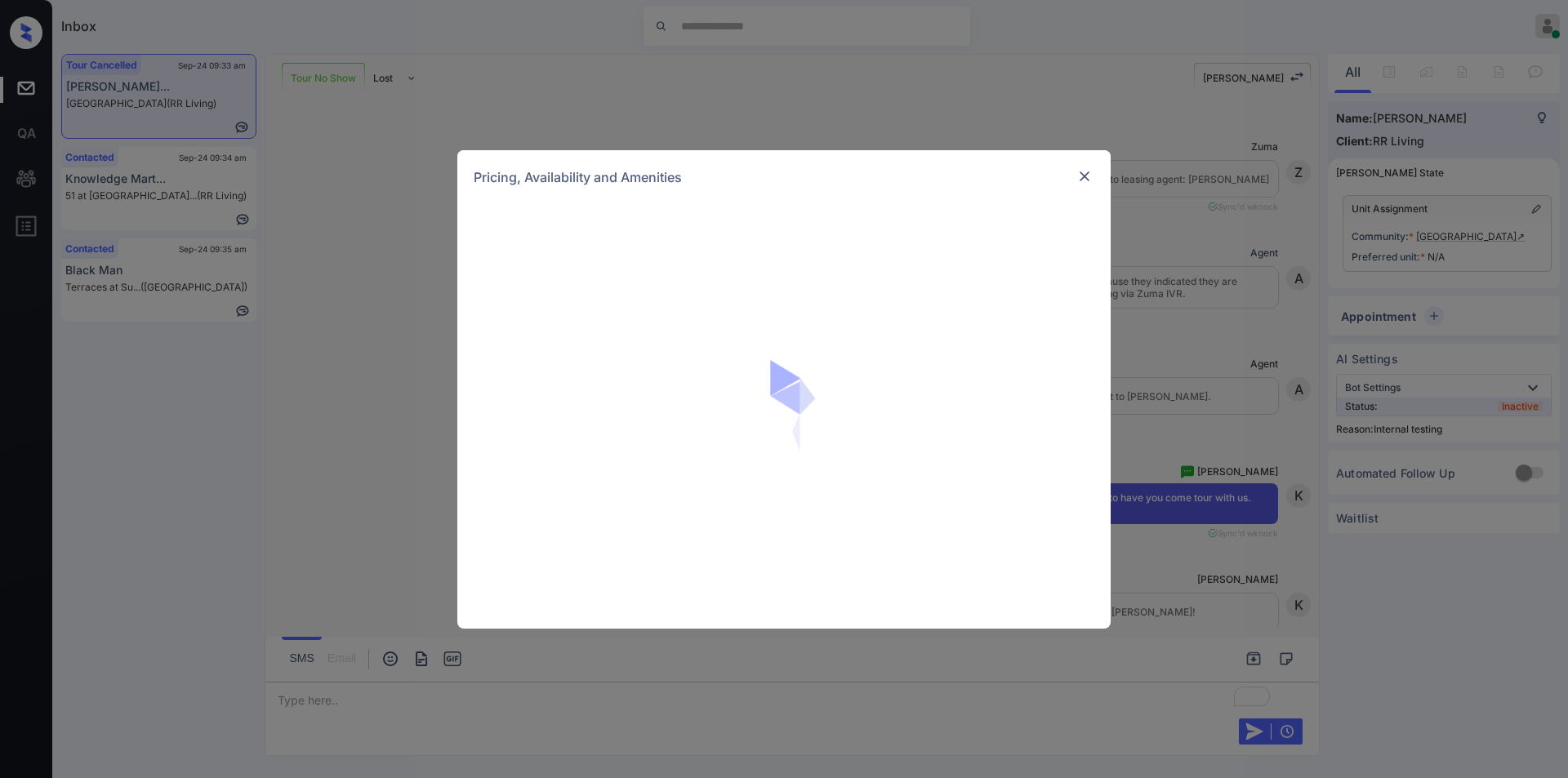
scroll to position [5834, 0]
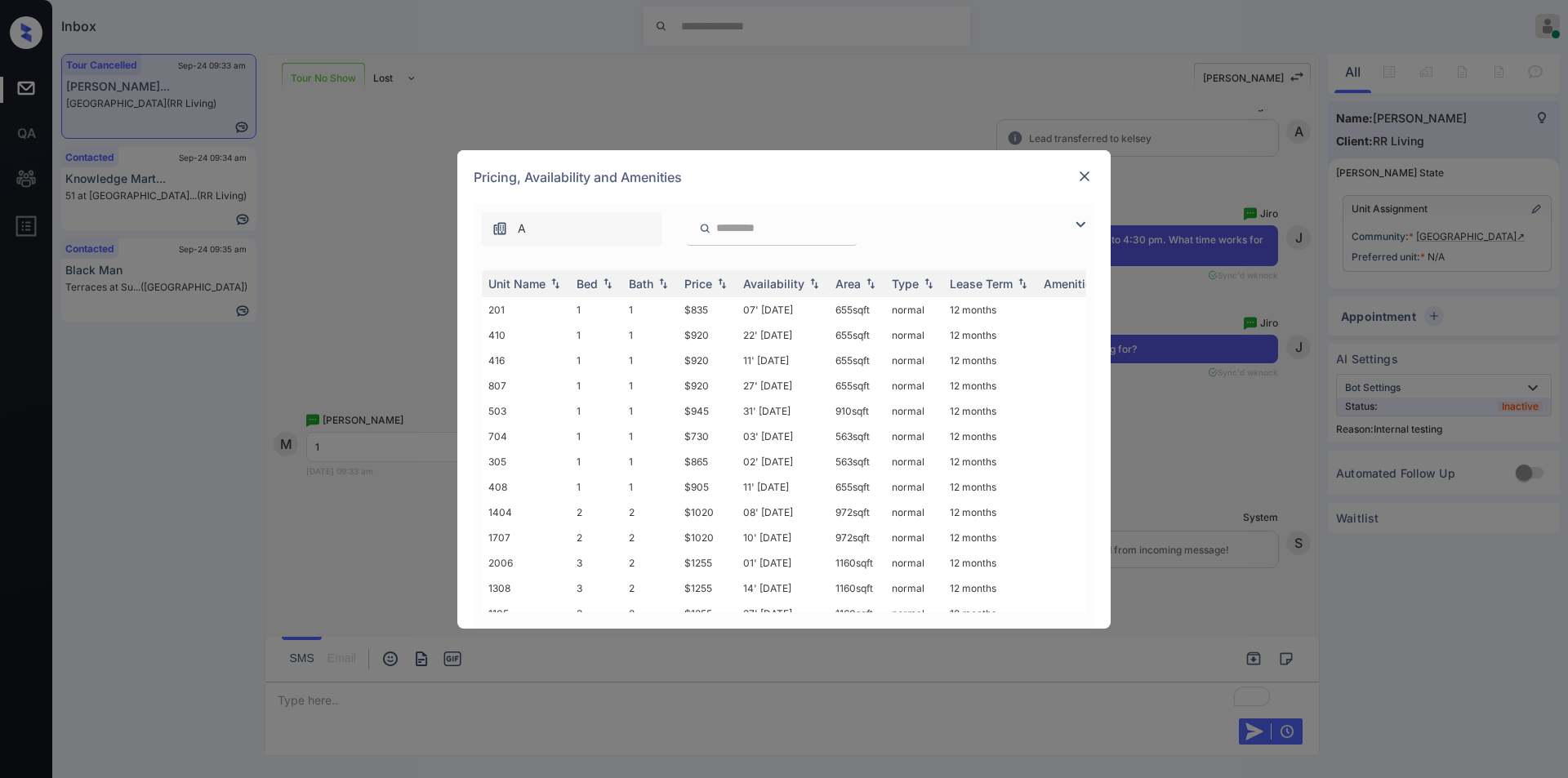
click at [1085, 220] on img at bounding box center [1080, 225] width 20 height 20
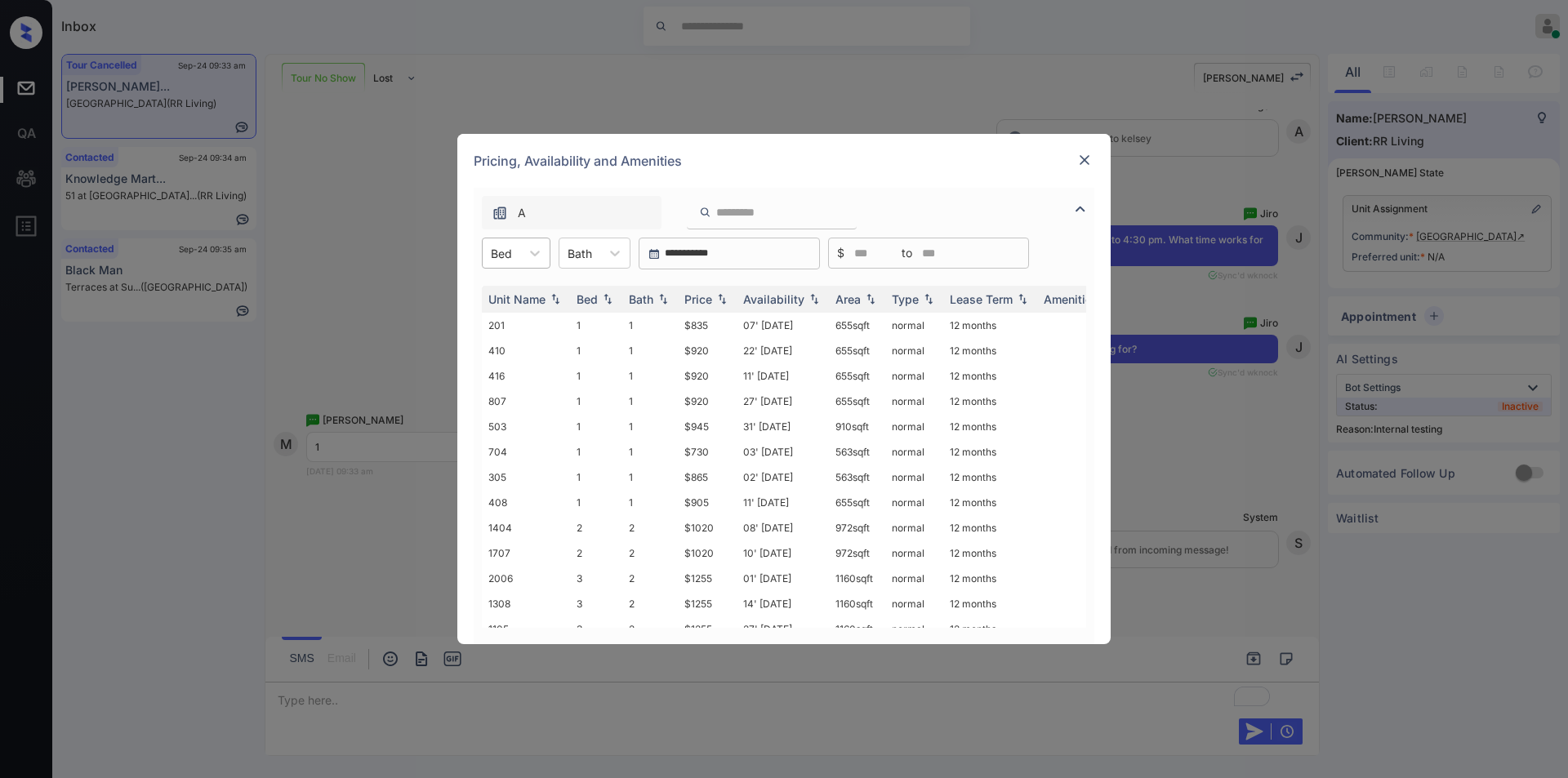
click at [508, 256] on div at bounding box center [502, 253] width 22 height 17
click at [503, 298] on div "1" at bounding box center [516, 293] width 69 height 29
drag, startPoint x: 683, startPoint y: 453, endPoint x: 721, endPoint y: 455, distance: 38.1
click at [721, 455] on td "$730" at bounding box center [706, 452] width 59 height 26
copy td "$730"
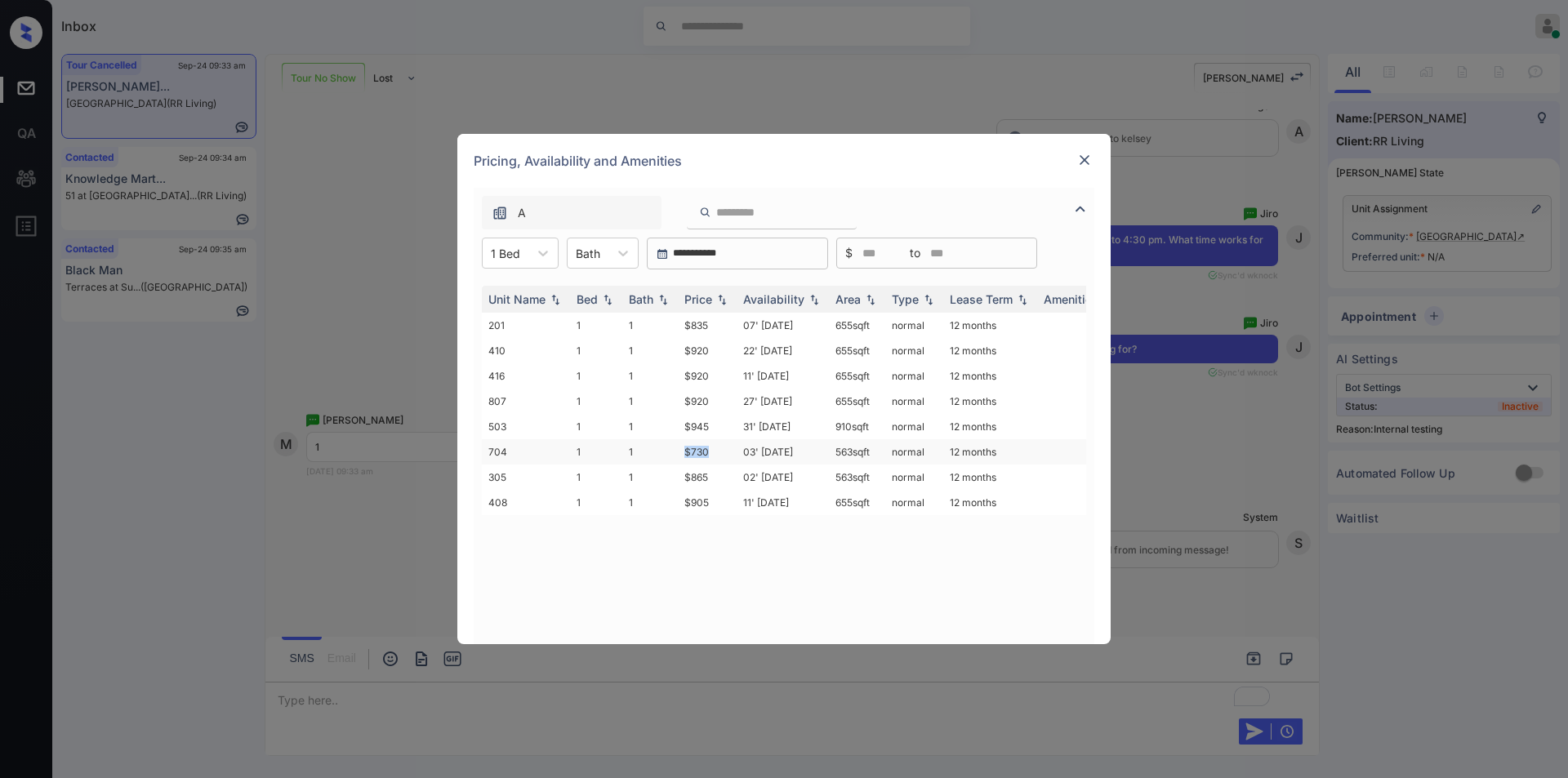
click at [690, 450] on td "$730" at bounding box center [706, 452] width 59 height 26
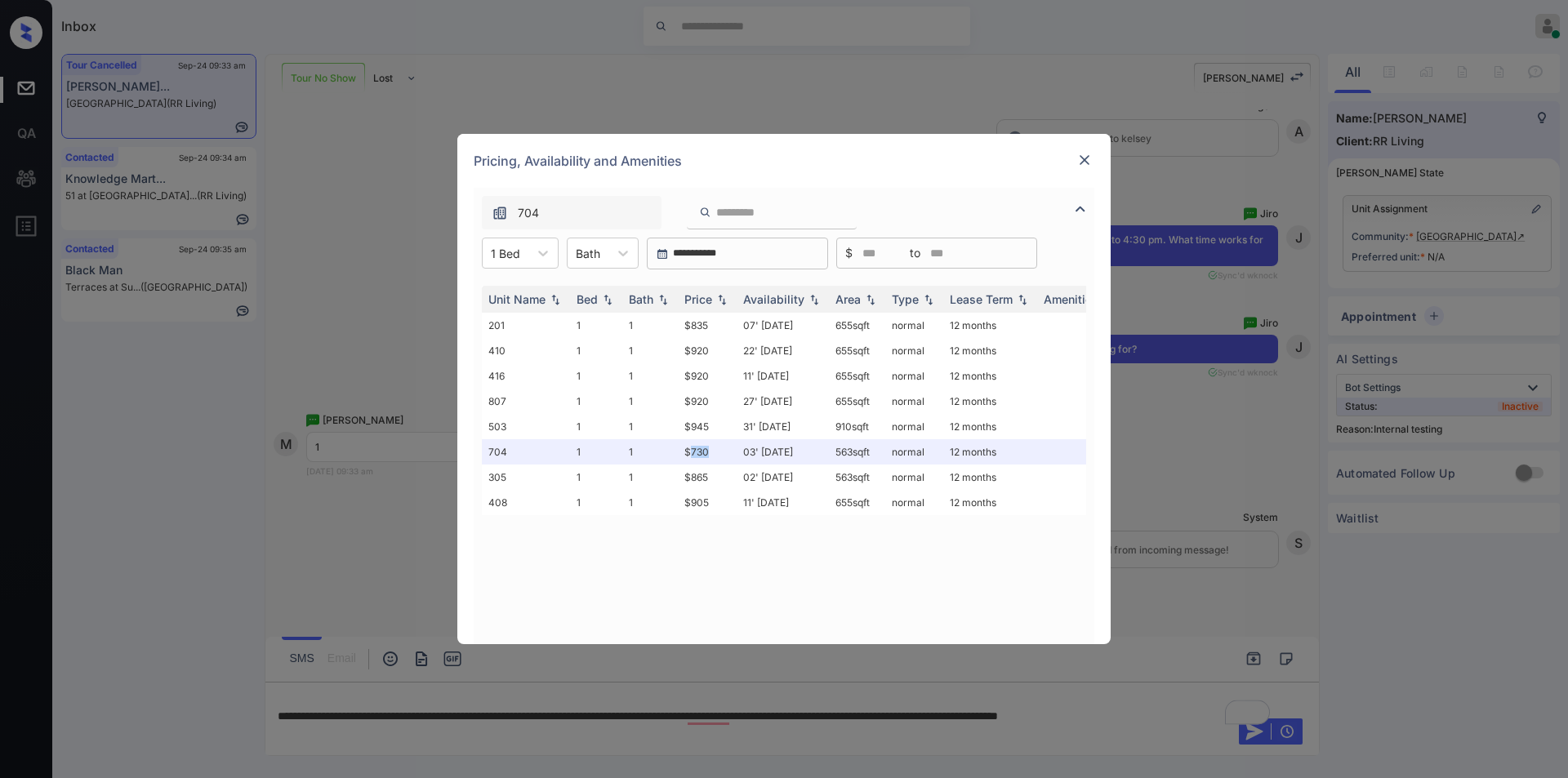
click at [1085, 160] on img at bounding box center [1085, 160] width 17 height 17
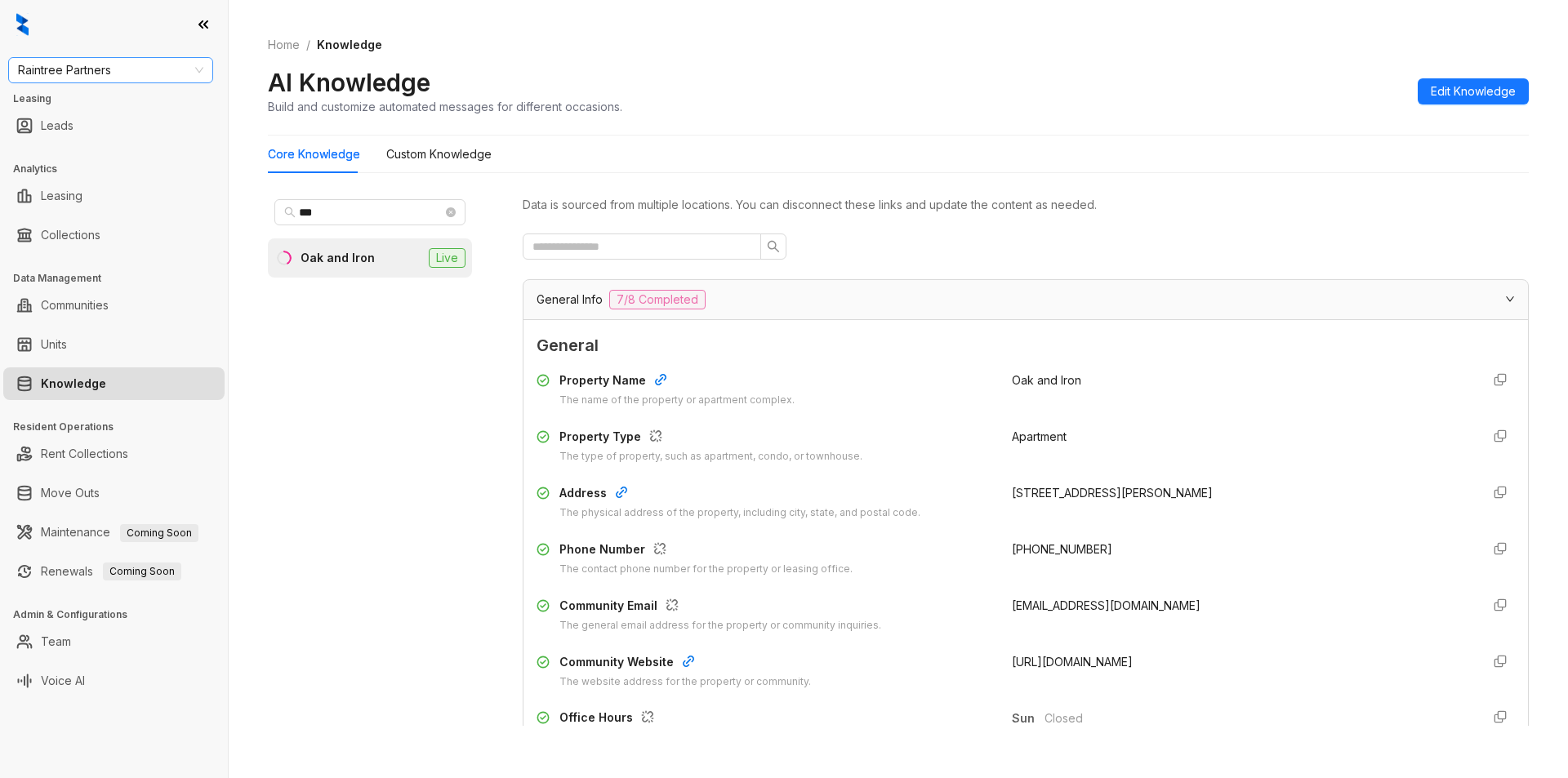
scroll to position [1487, 0]
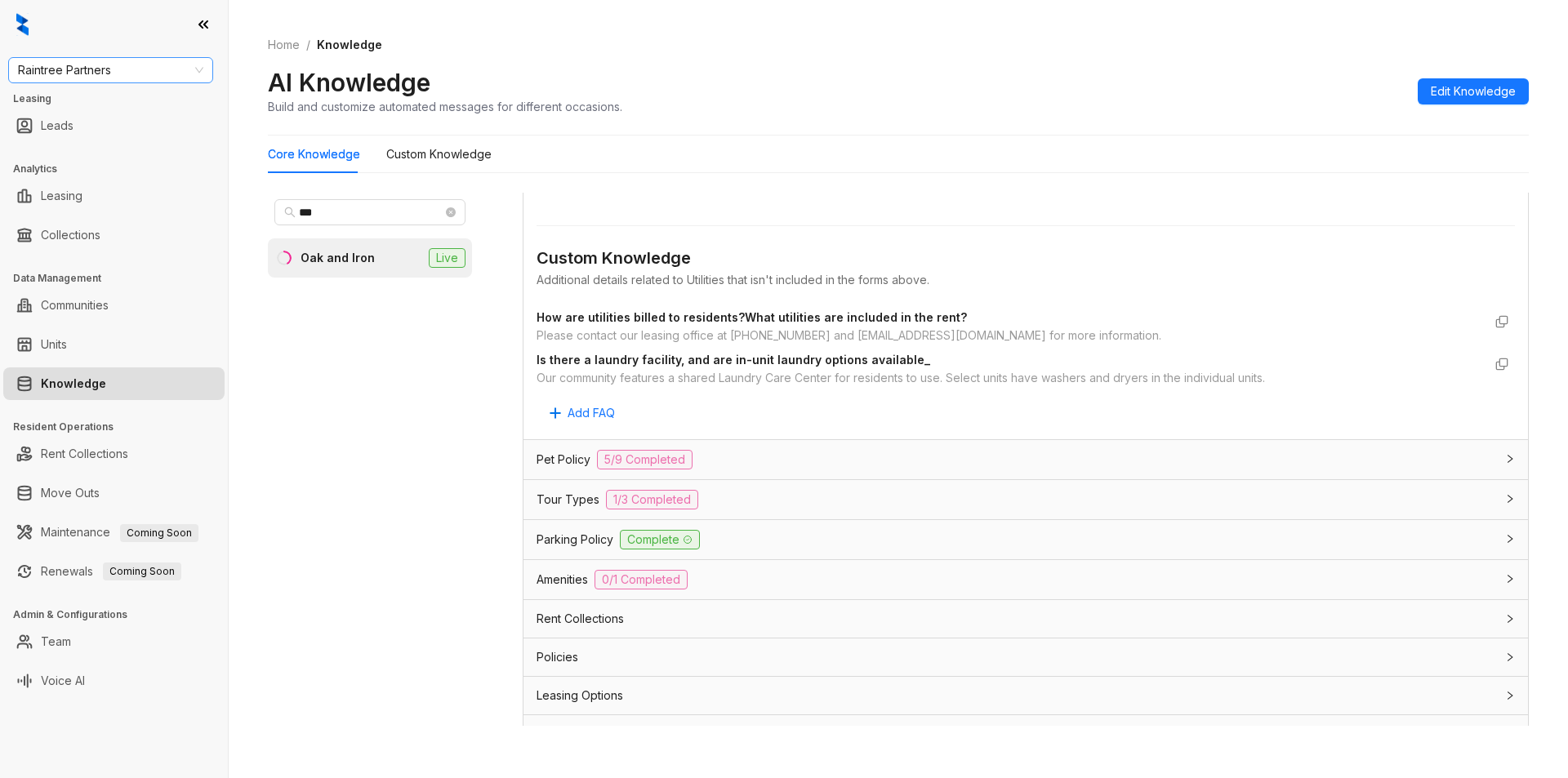
click at [100, 74] on span "Raintree Partners" at bounding box center [111, 71] width 186 height 25
type input "**"
click at [88, 108] on div "Brookside" at bounding box center [111, 103] width 179 height 18
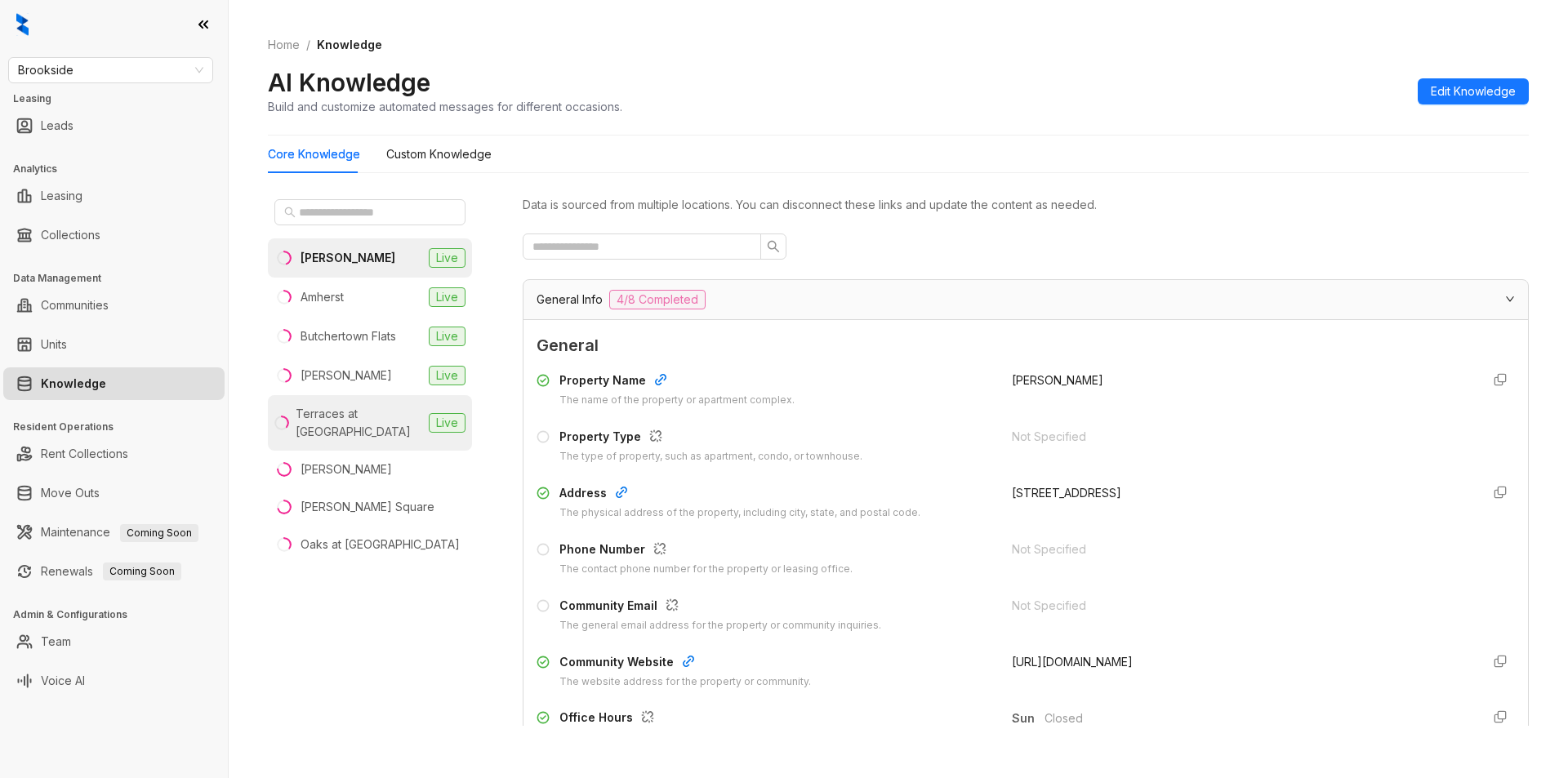
click at [354, 423] on div "Terraces at Summerville" at bounding box center [358, 422] width 127 height 36
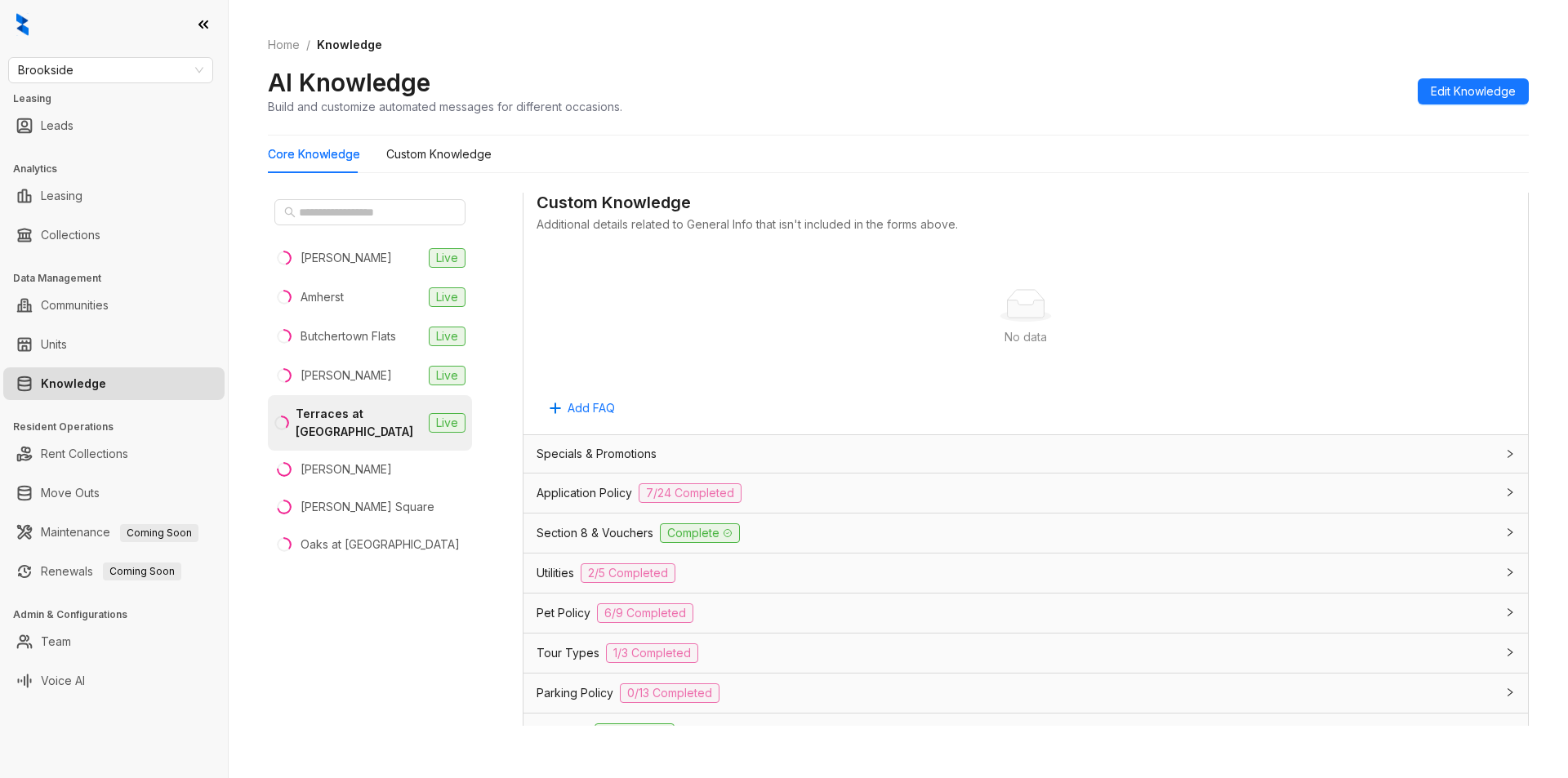
scroll to position [1000, 0]
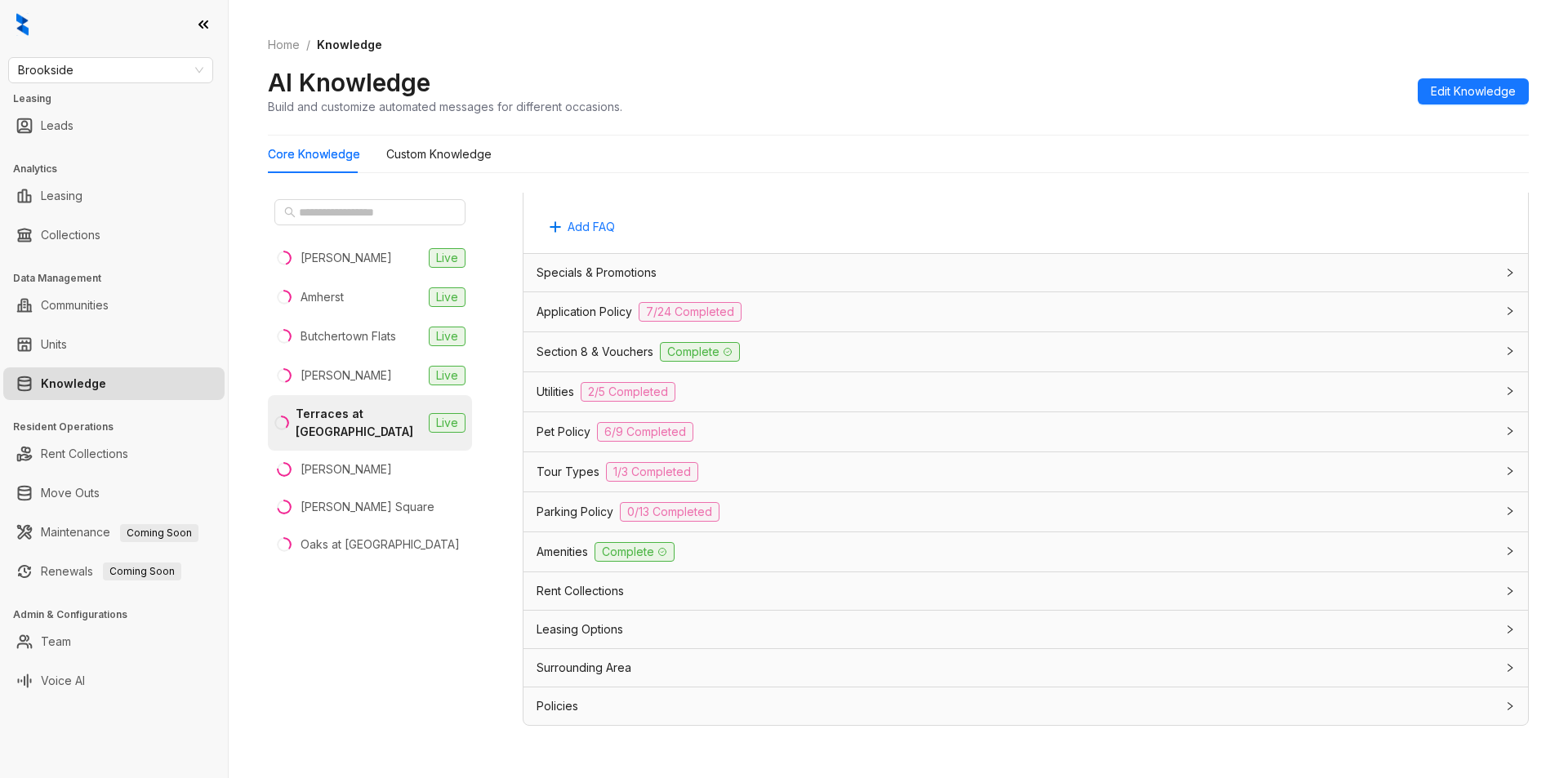
click at [825, 347] on div "Section 8 & Vouchers Complete" at bounding box center [1016, 353] width 959 height 20
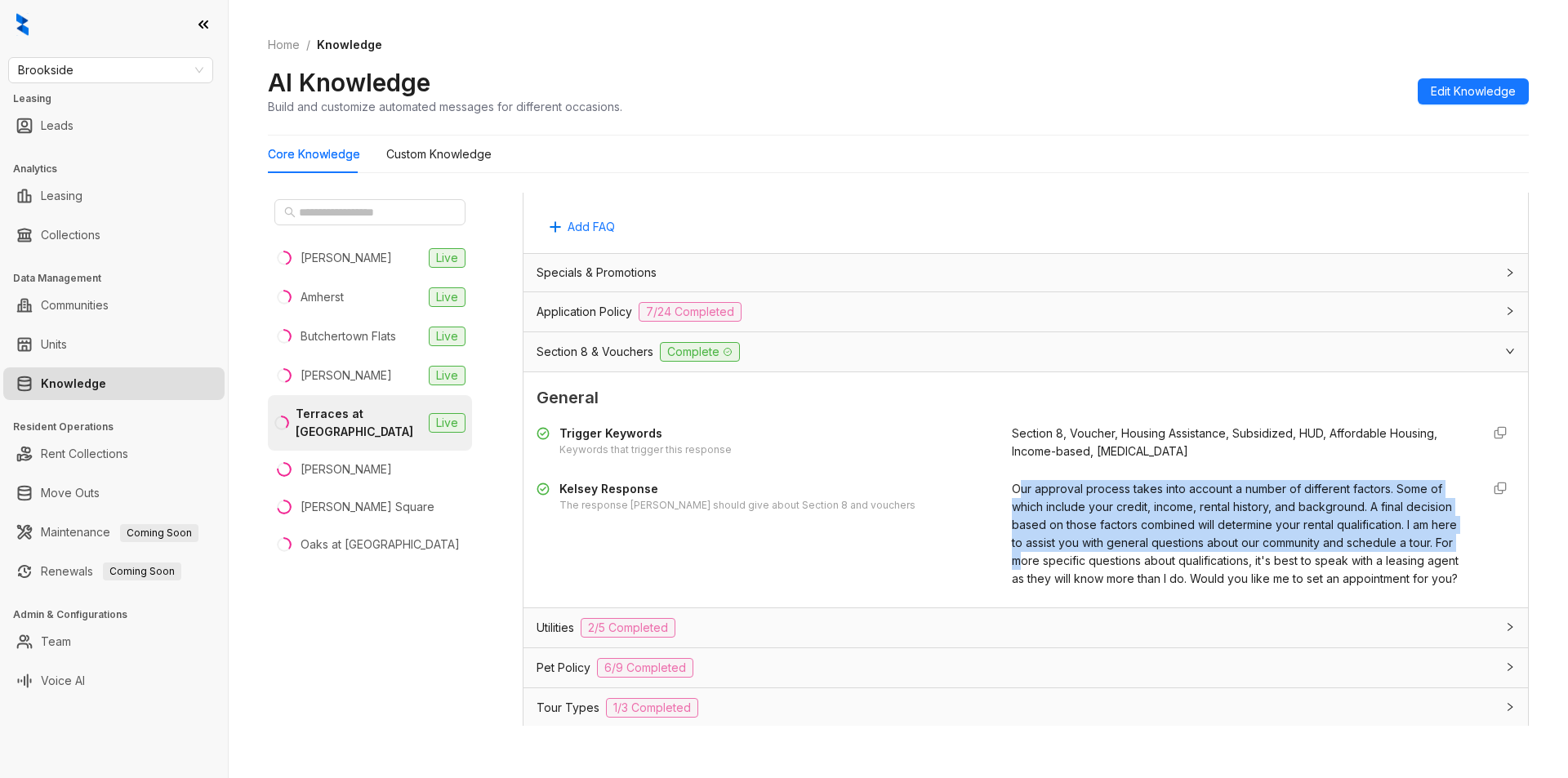
drag, startPoint x: 1005, startPoint y: 487, endPoint x: 972, endPoint y: 499, distance: 35.1
click at [1061, 565] on span "Our approval process takes into account a number of different factors. Some of …" at bounding box center [1235, 533] width 447 height 104
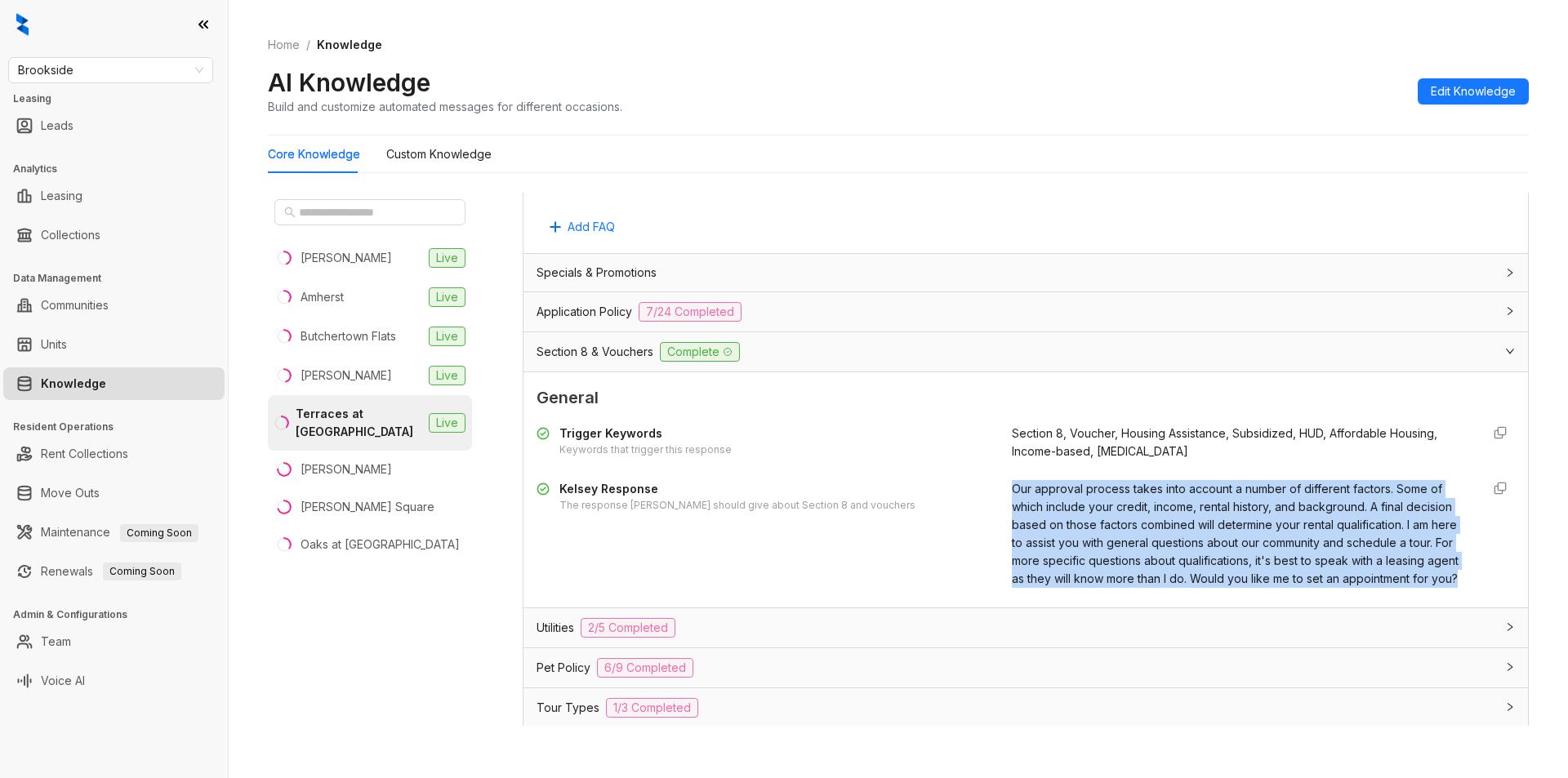
drag, startPoint x: 993, startPoint y: 483, endPoint x: 1127, endPoint y: 592, distance: 172.7
click at [1127, 588] on div "Kelsey Response The response Kelsey should give about Section 8 and vouchers Ou…" at bounding box center [1026, 534] width 978 height 108
copy span "Our approval process takes into account a number of different factors. Some of …"
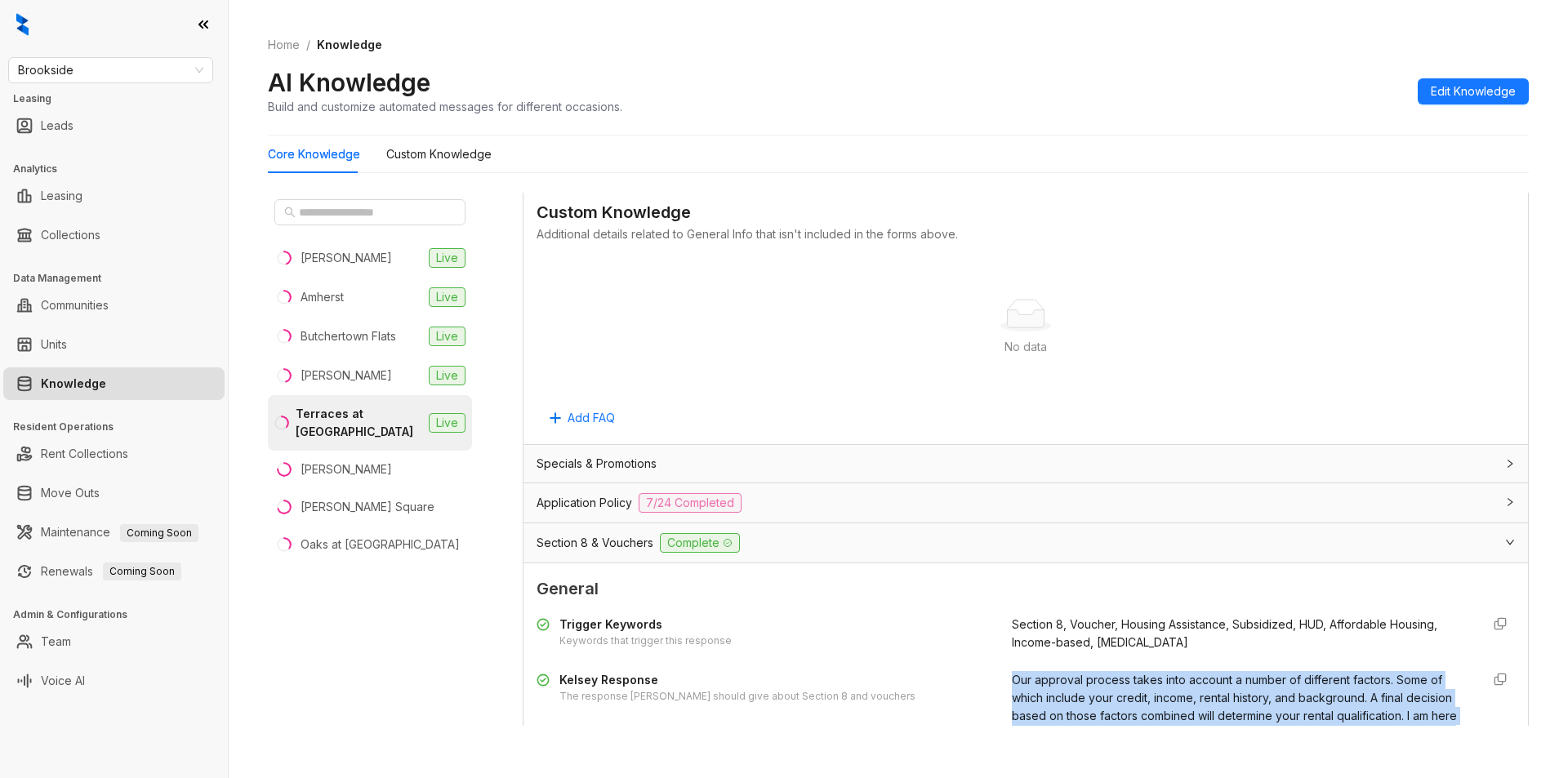
scroll to position [800, 0]
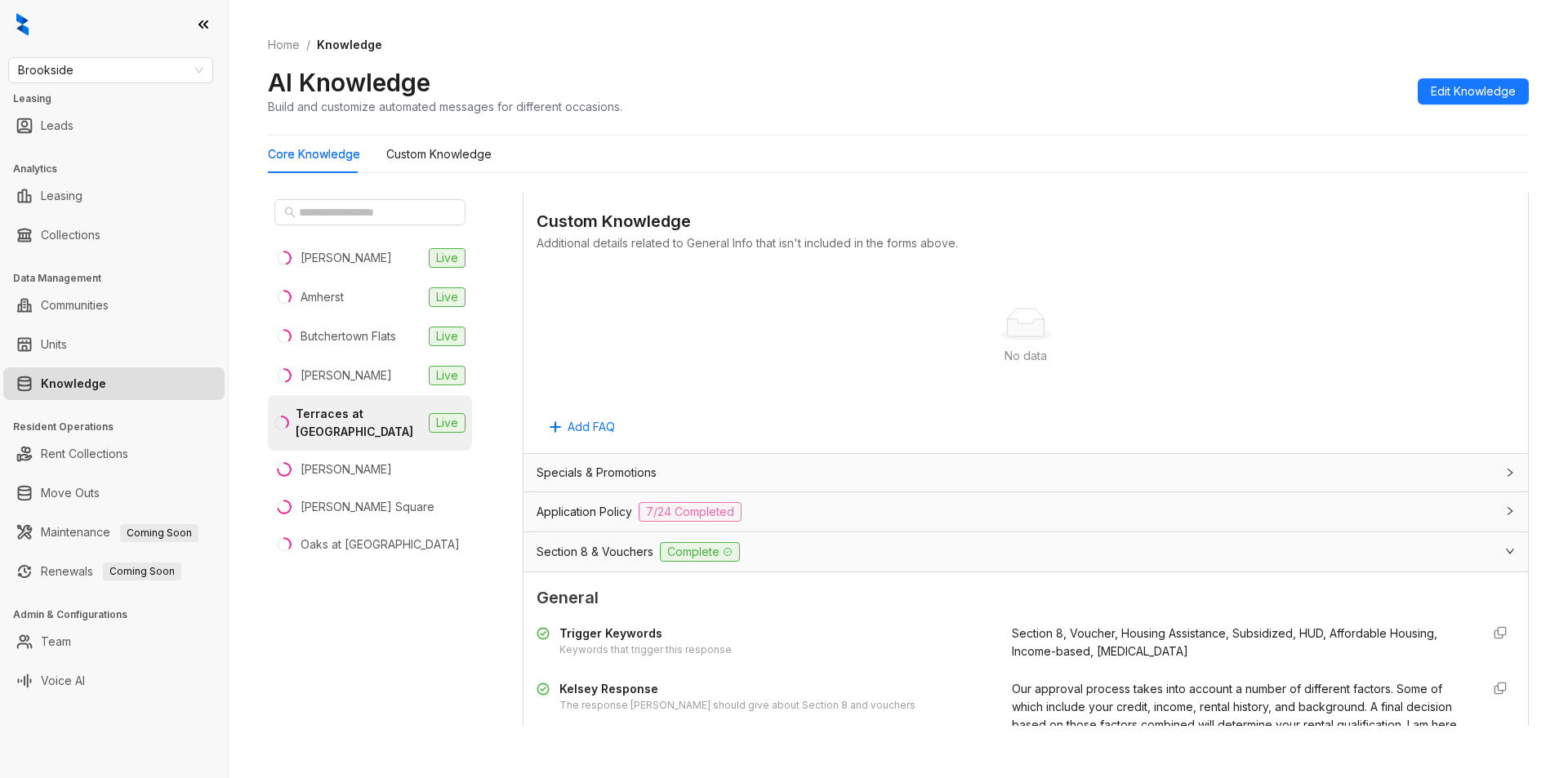
click at [1045, 510] on div "Application Policy 7/24 Completed" at bounding box center [1016, 513] width 959 height 20
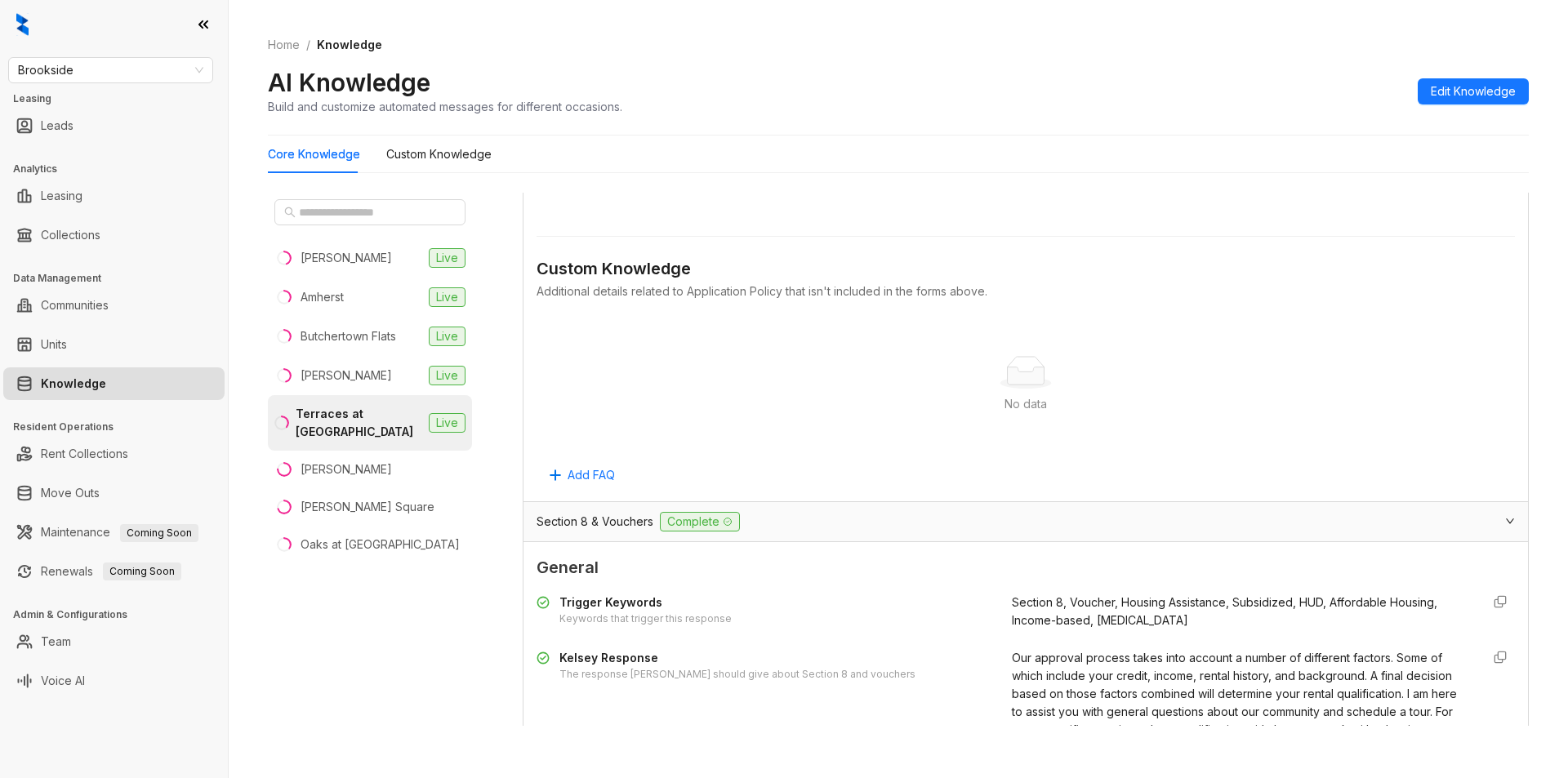
scroll to position [2898, 0]
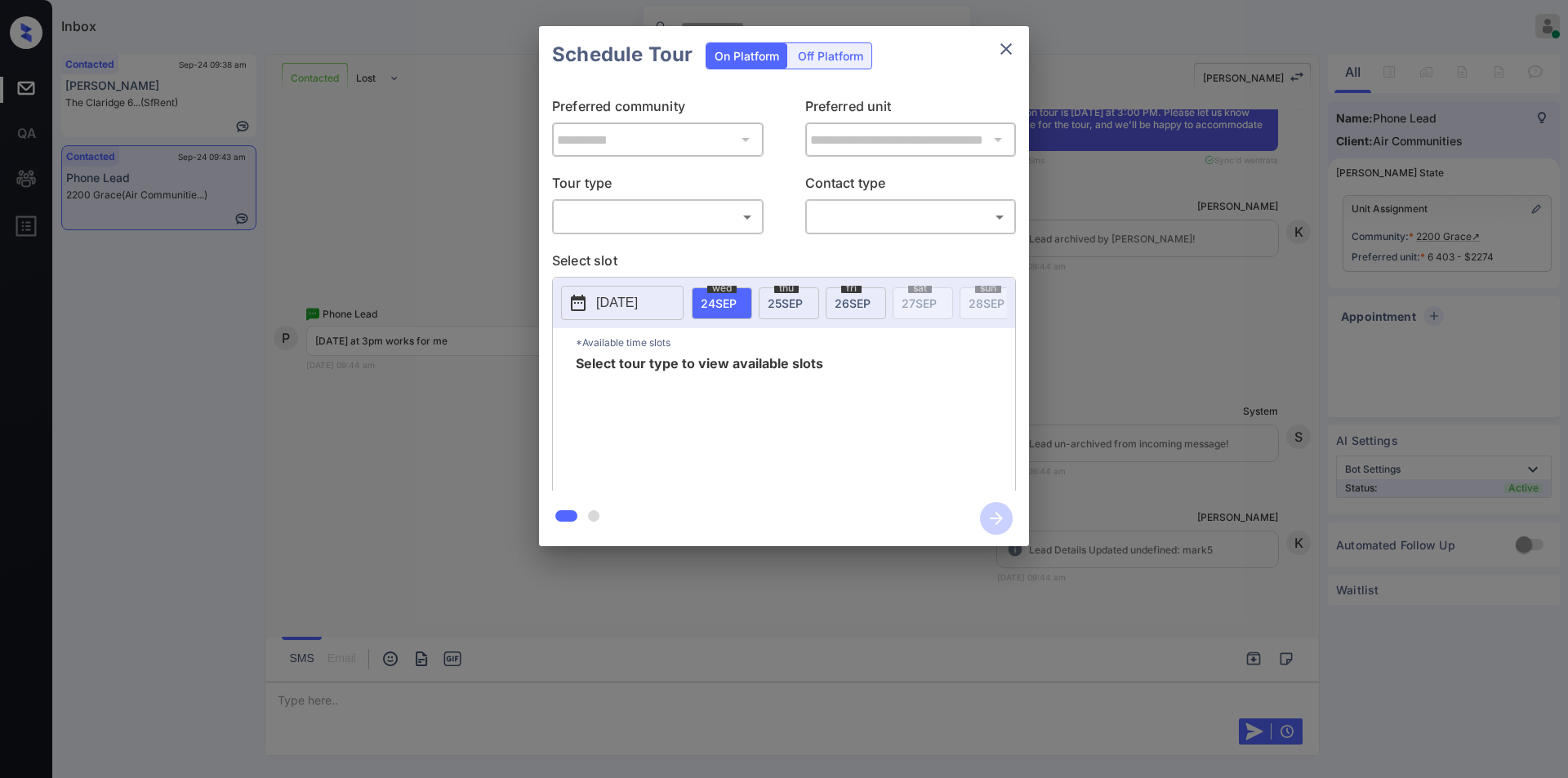
click at [618, 218] on body "Inbox [PERSON_NAME] Online Set yourself offline Set yourself on break Profile S…" at bounding box center [784, 389] width 1568 height 778
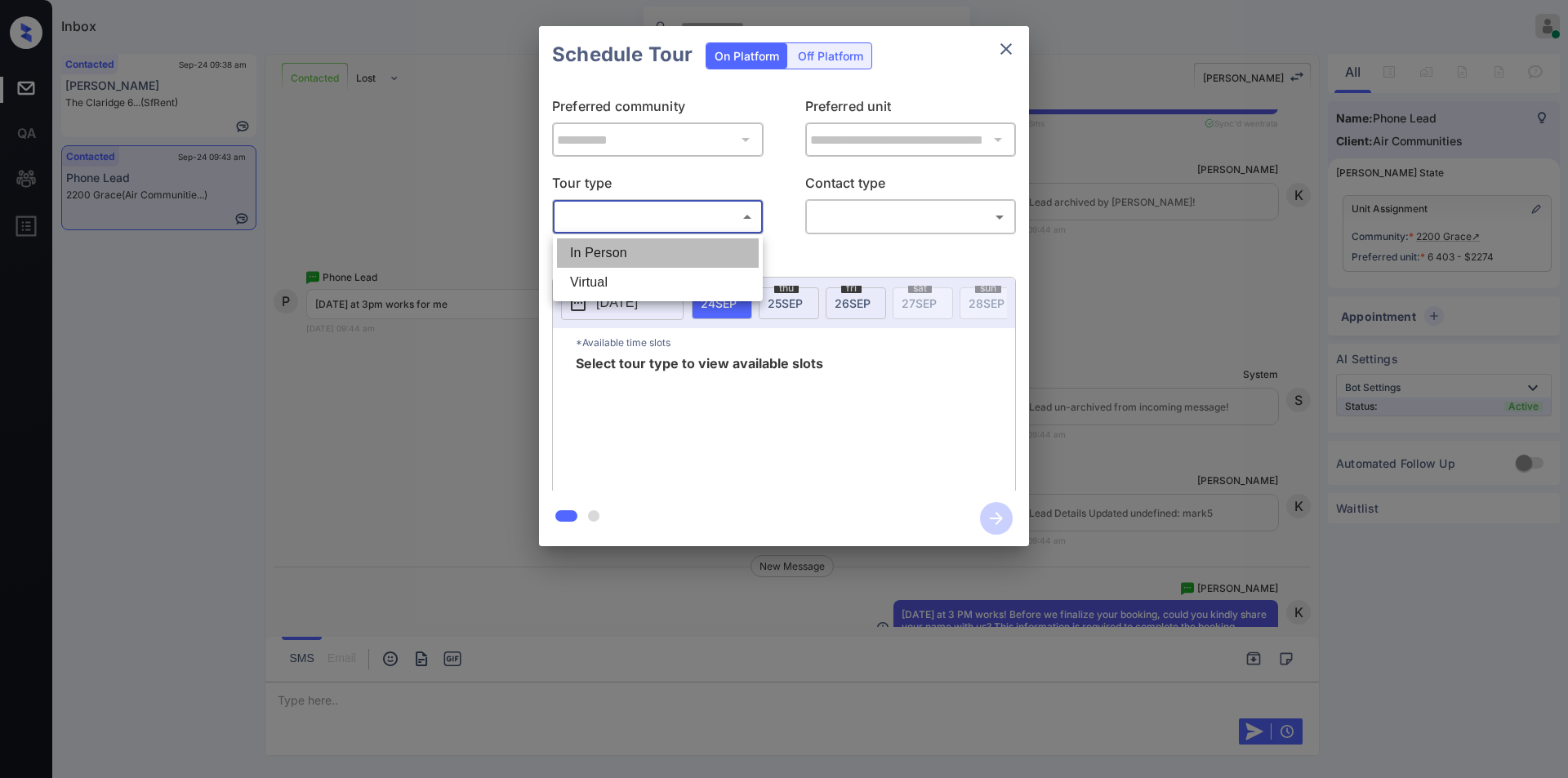
click at [598, 248] on li "In Person" at bounding box center [658, 253] width 201 height 29
type input "********"
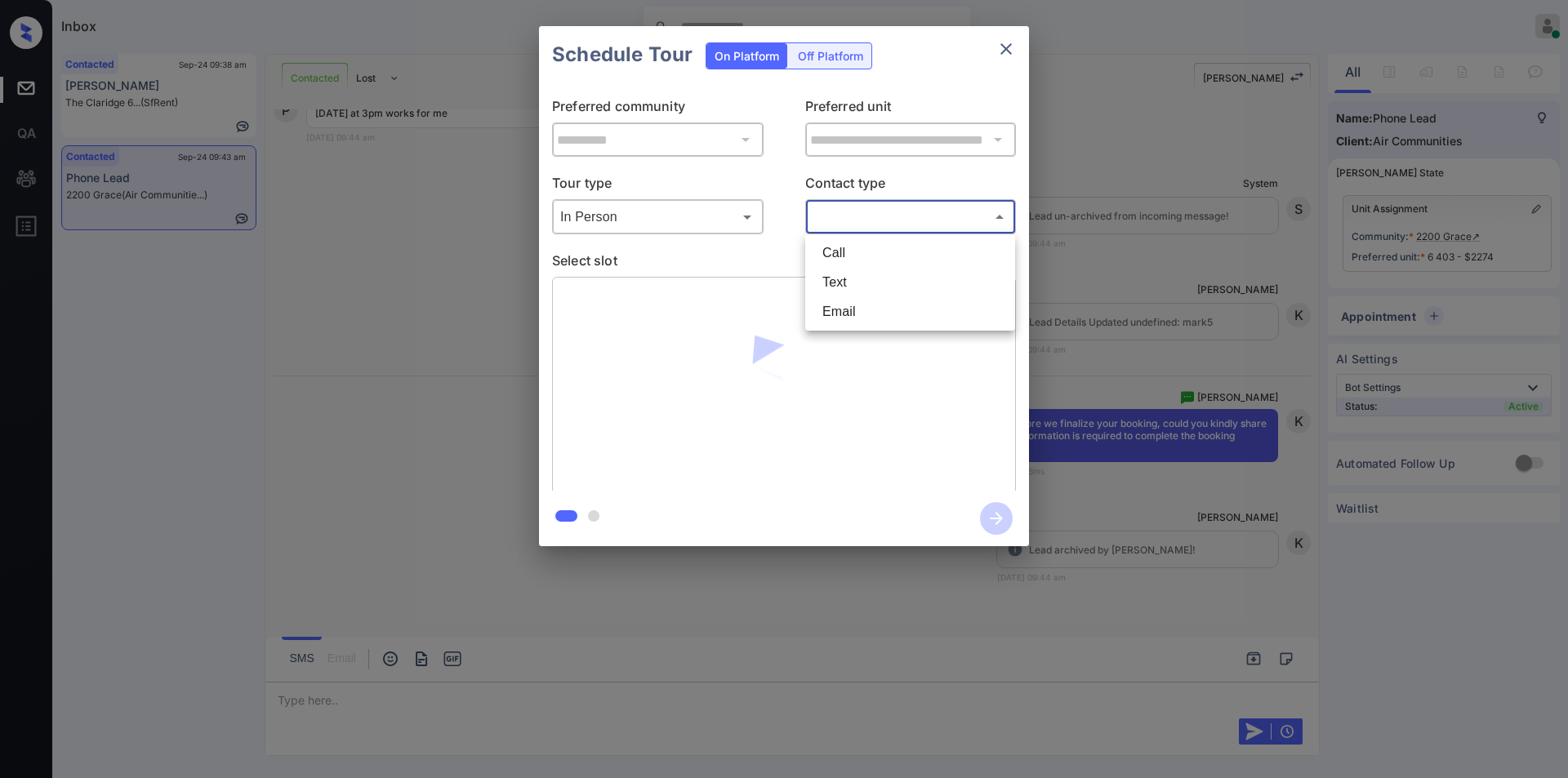
click at [880, 207] on body "Inbox [PERSON_NAME] Online Set yourself offline Set yourself on break Profile S…" at bounding box center [784, 389] width 1568 height 778
click at [855, 286] on li "Text" at bounding box center [910, 282] width 201 height 29
type input "****"
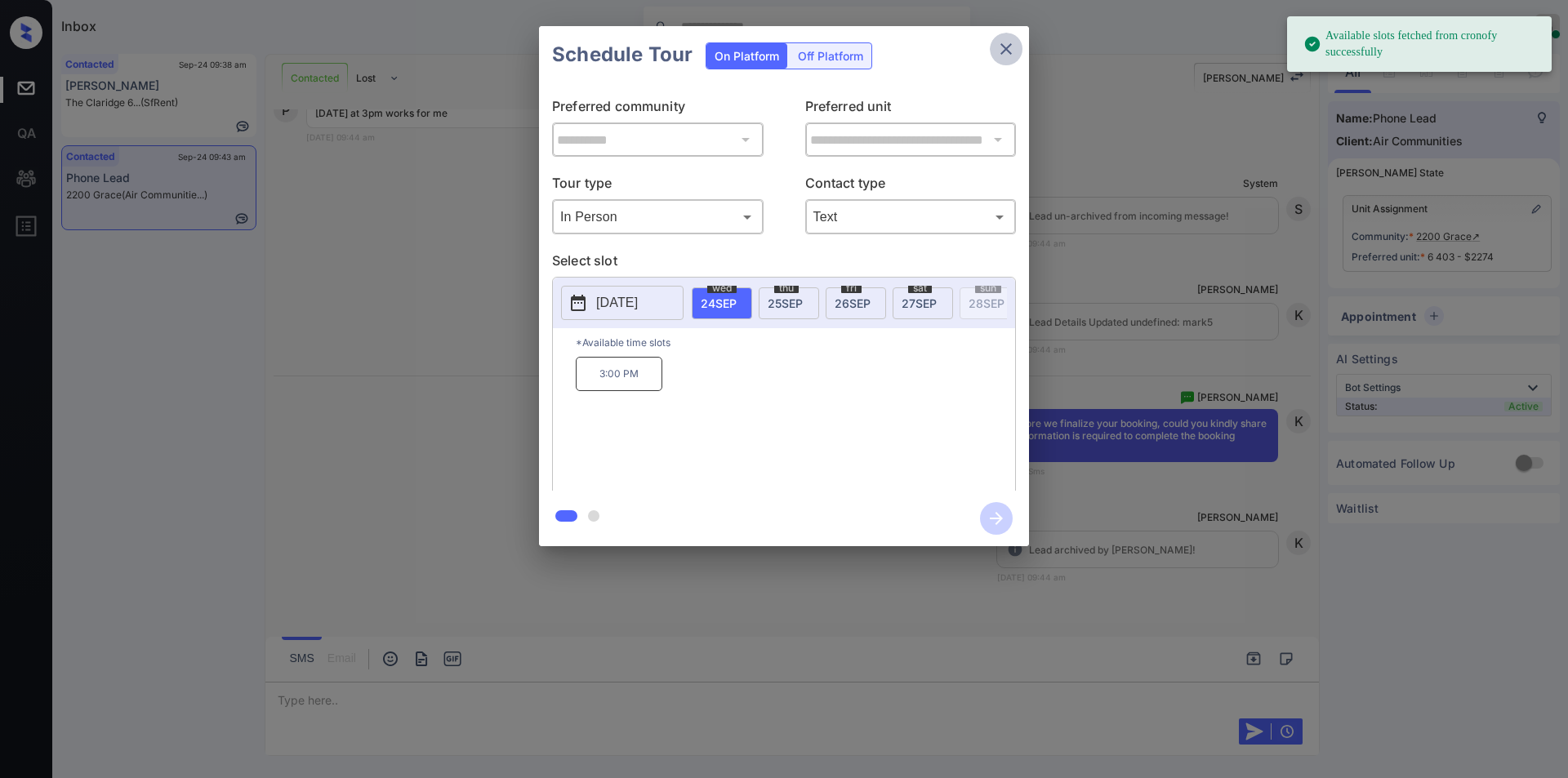
click at [1007, 43] on icon "close" at bounding box center [1006, 49] width 20 height 20
